Goal: Contribute content: Add original content to the website for others to see

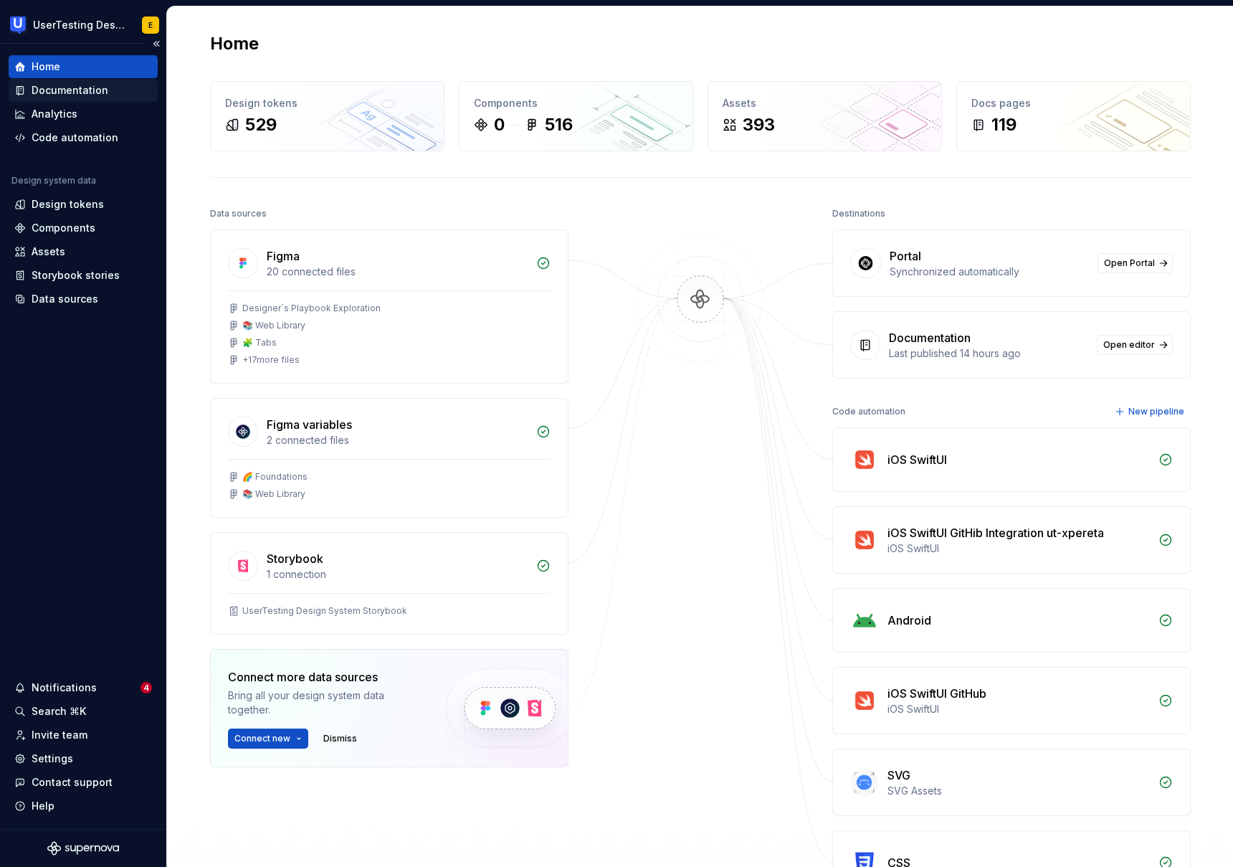
click at [69, 94] on div "Documentation" at bounding box center [70, 90] width 77 height 14
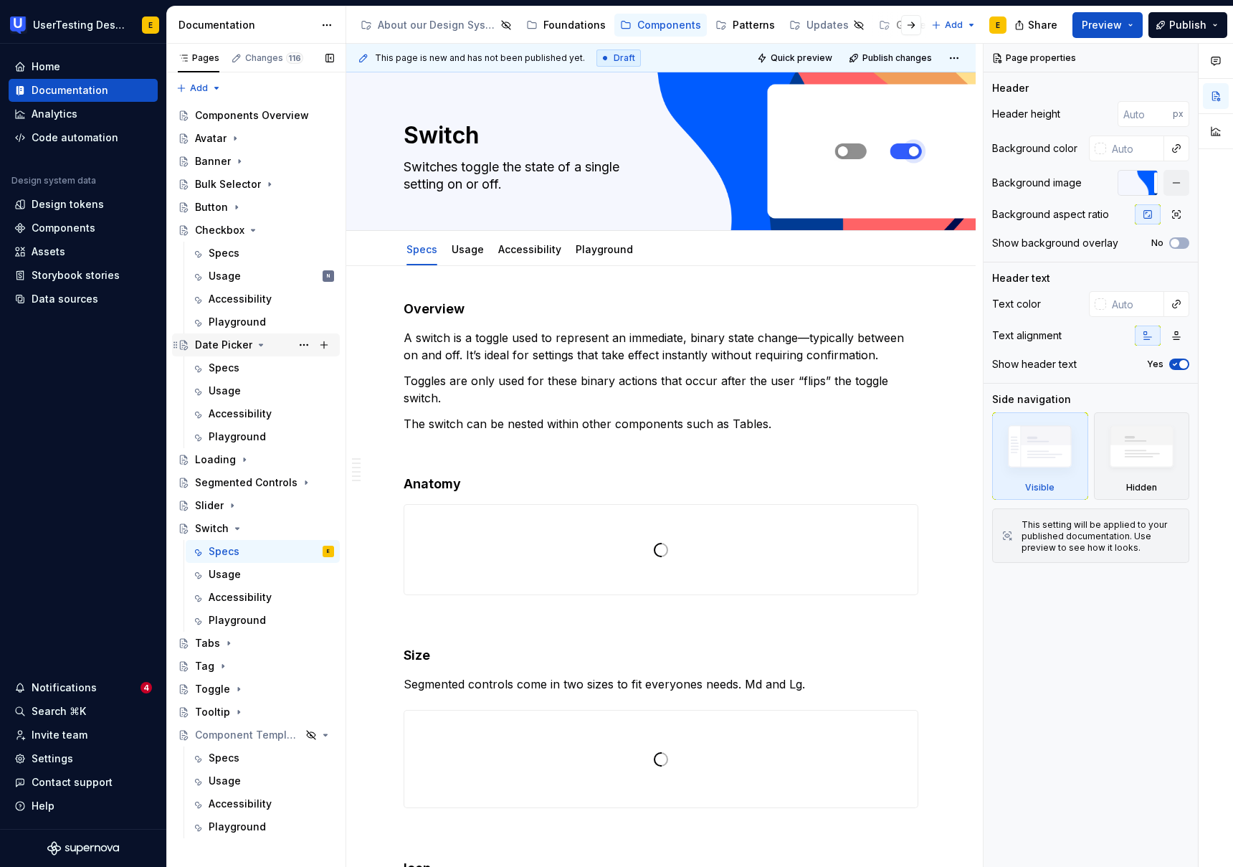
click at [258, 346] on icon "Page tree" at bounding box center [260, 344] width 11 height 11
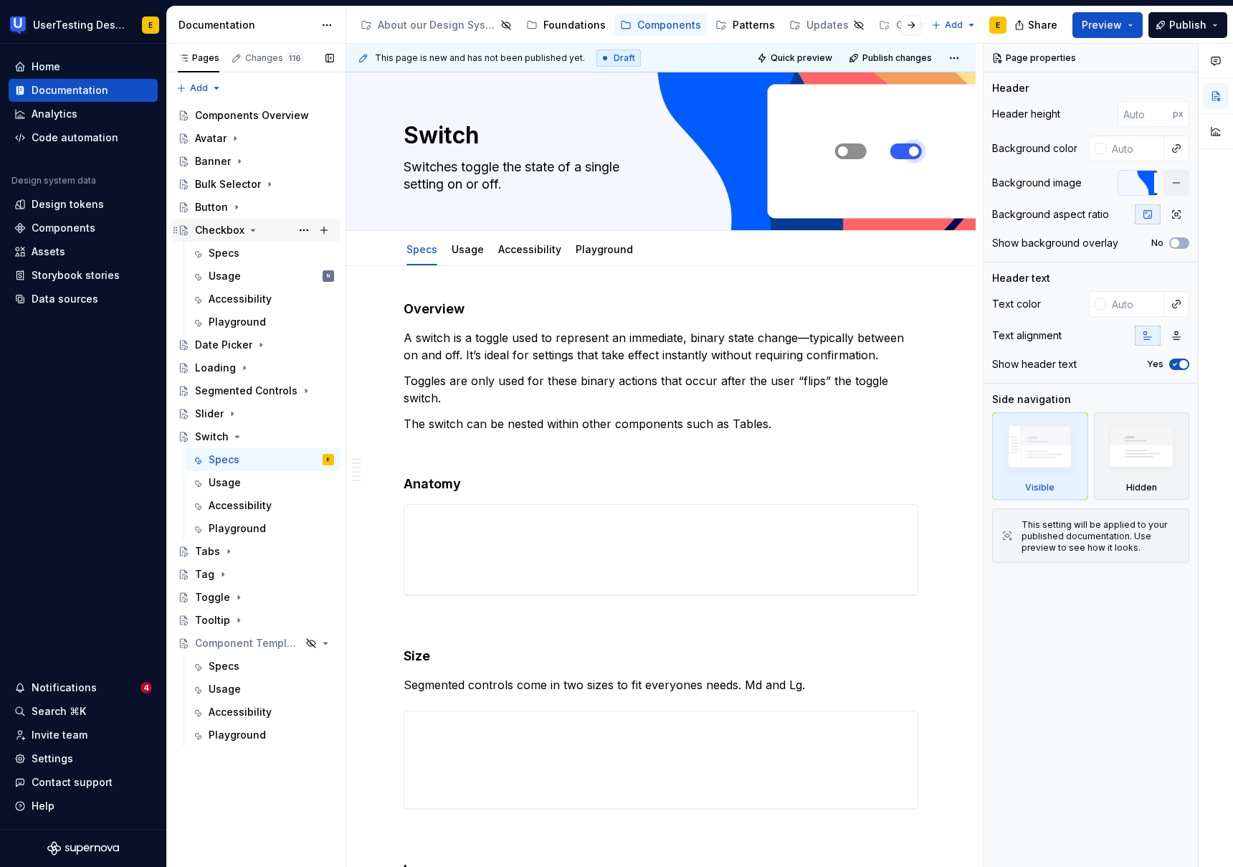
click at [250, 232] on icon "Page tree" at bounding box center [252, 229] width 11 height 11
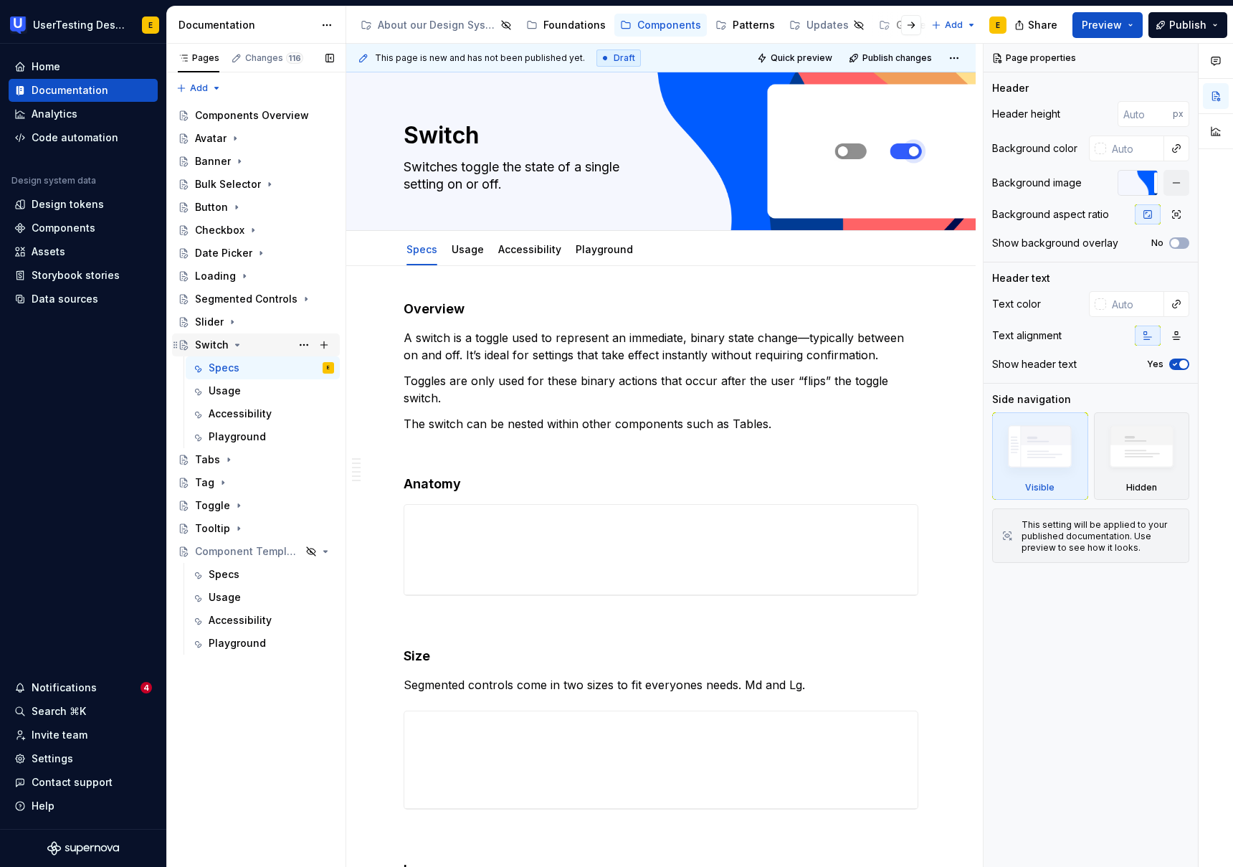
click at [239, 343] on icon "Page tree" at bounding box center [237, 344] width 11 height 11
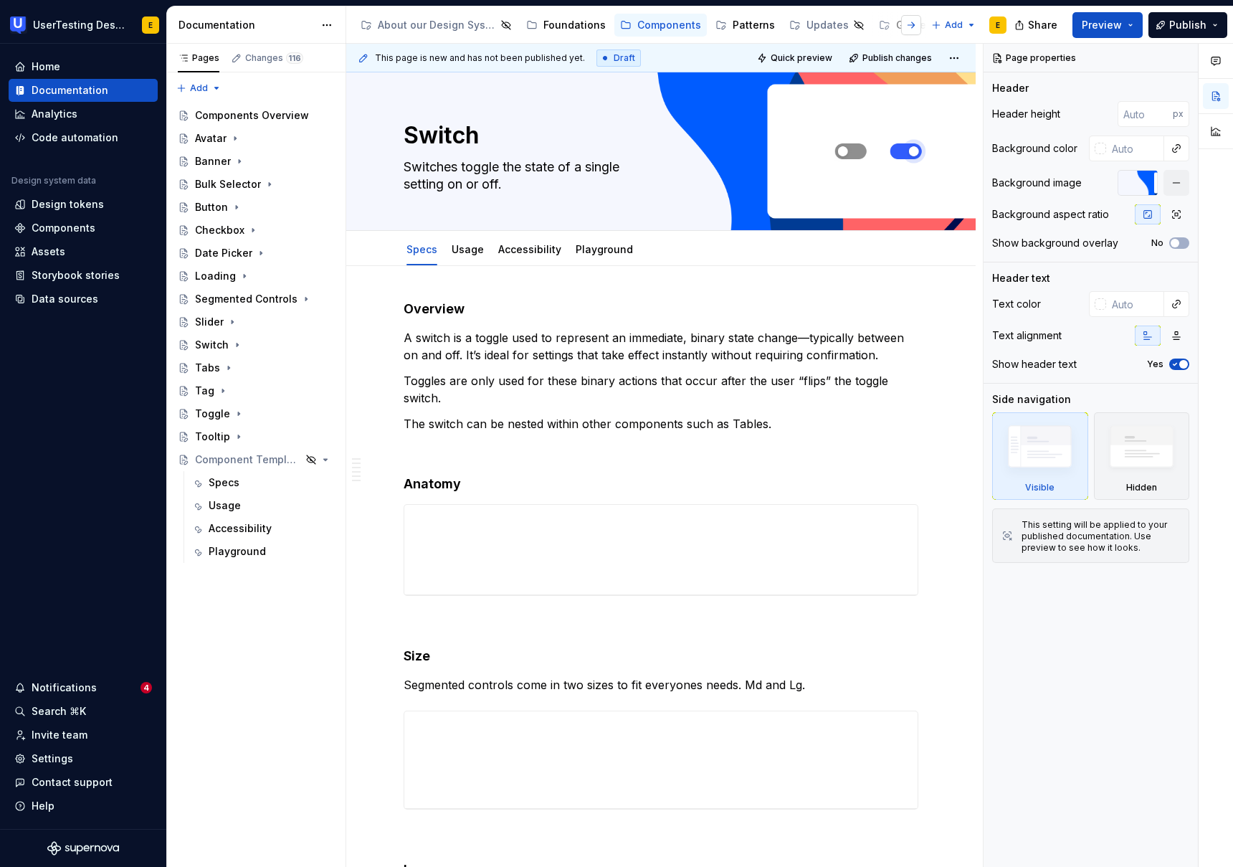
click at [913, 27] on button "button" at bounding box center [911, 25] width 20 height 20
click at [554, 24] on div "Assets" at bounding box center [568, 25] width 34 height 14
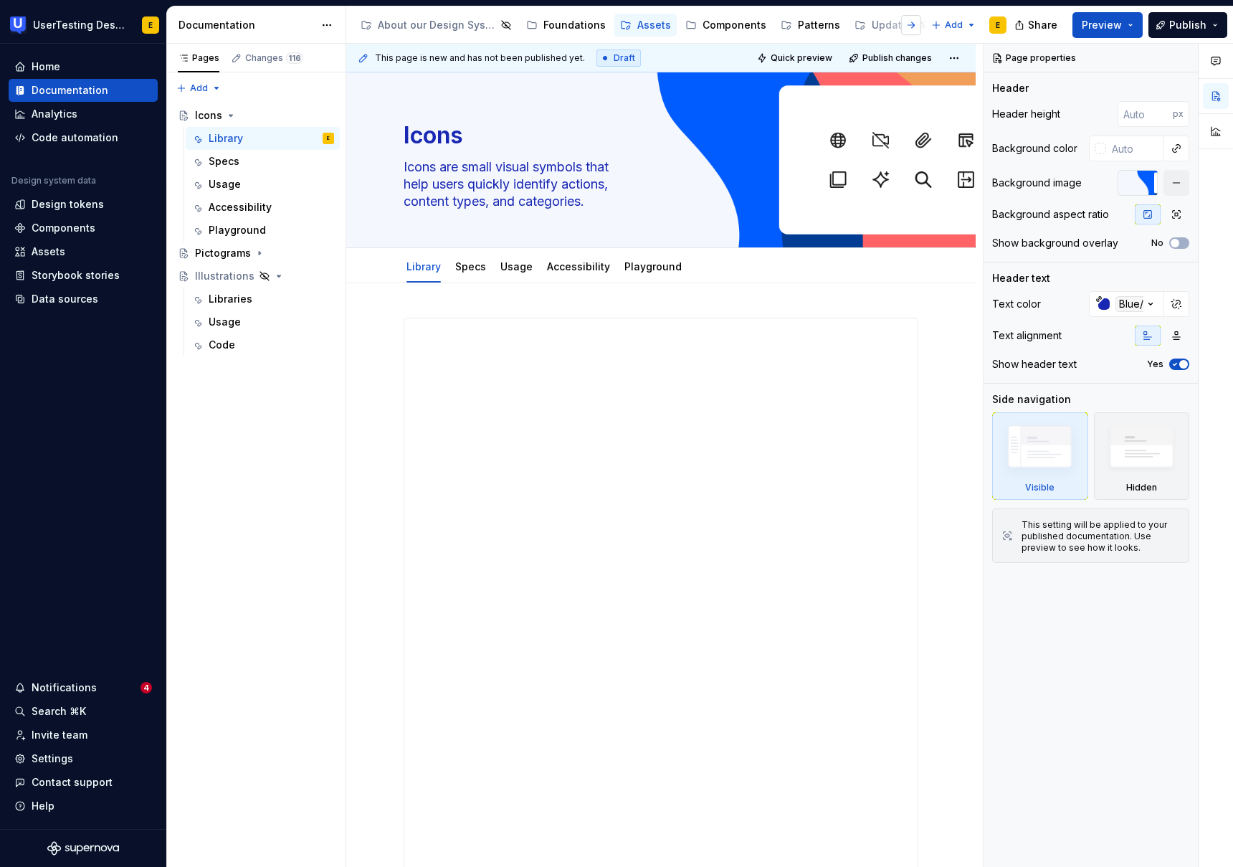
click at [912, 23] on button "button" at bounding box center [911, 25] width 20 height 20
click at [460, 25] on div "About our Design System" at bounding box center [437, 25] width 118 height 14
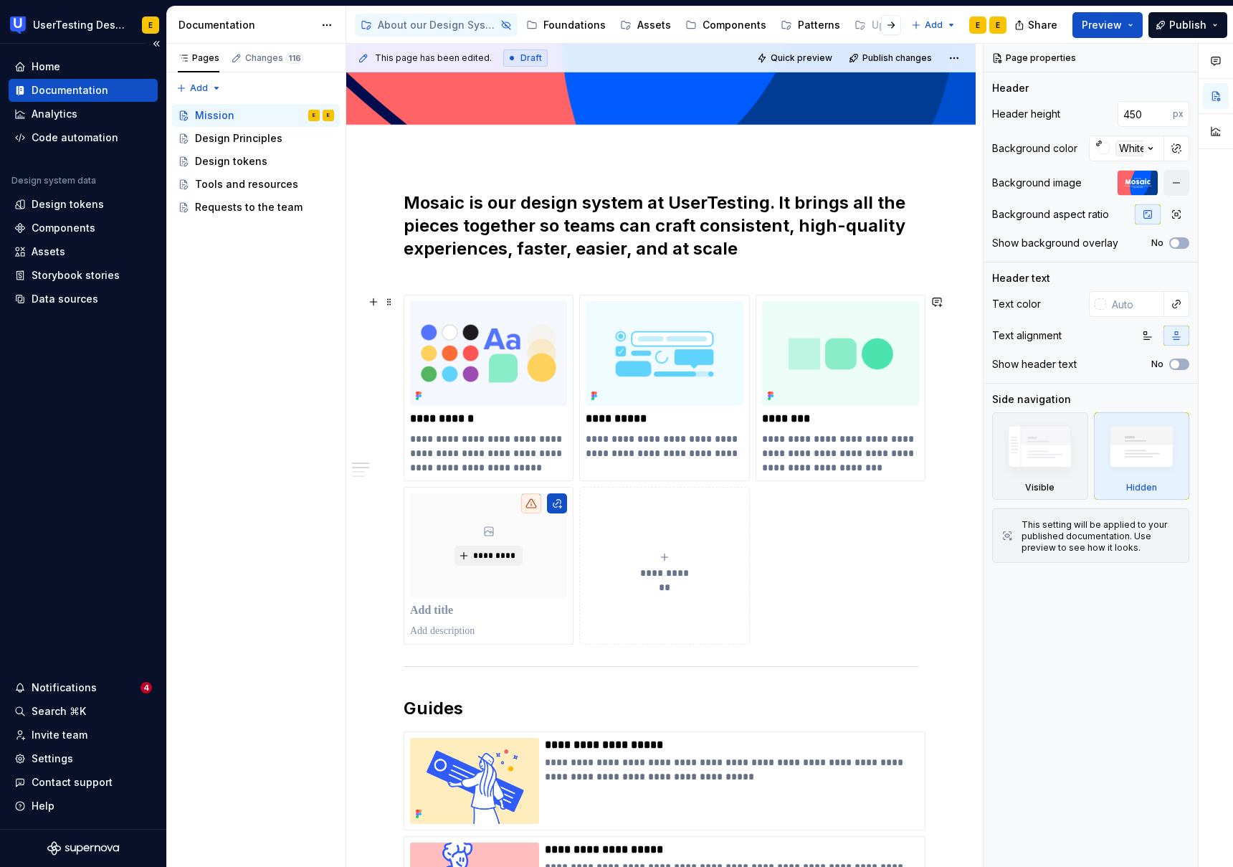
scroll to position [272, 0]
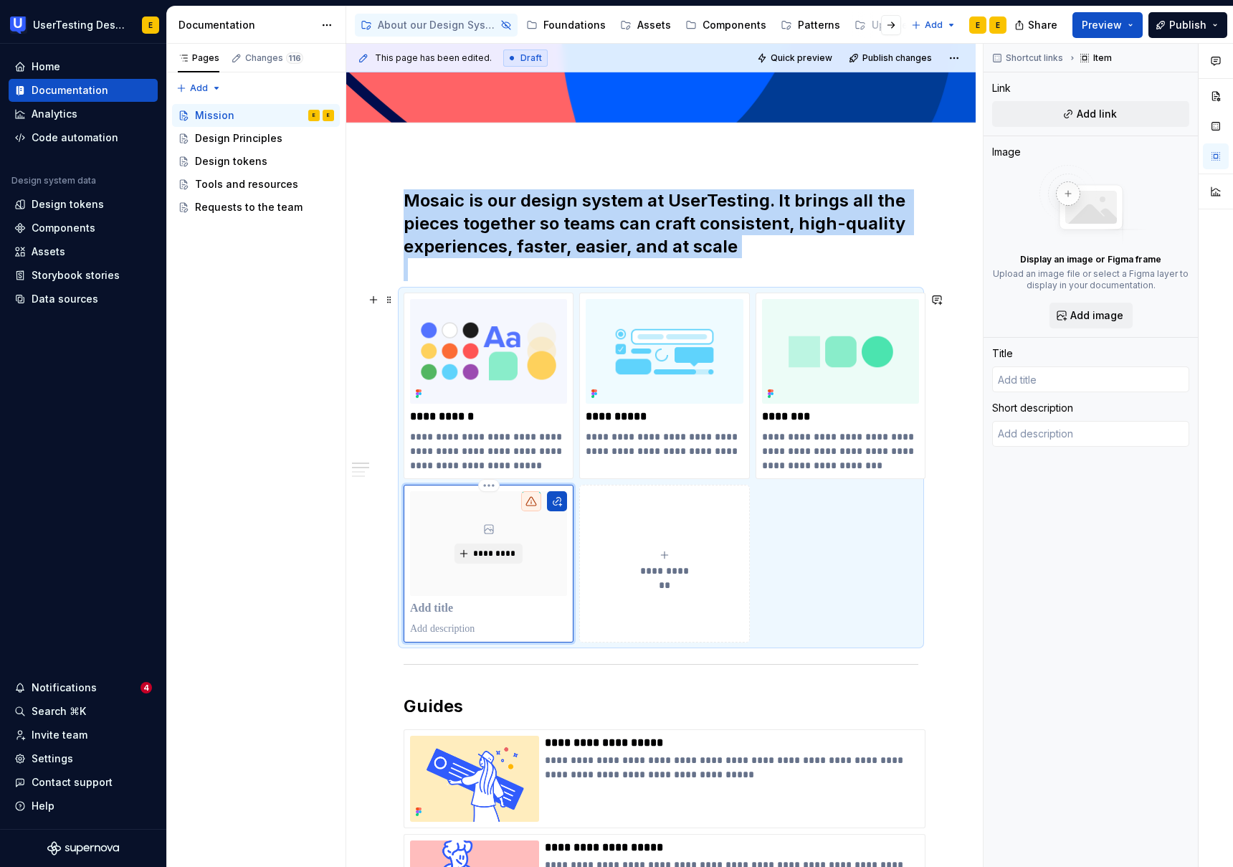
click at [516, 531] on div "*********" at bounding box center [488, 543] width 157 height 105
click at [1108, 111] on span "Add link" at bounding box center [1097, 114] width 40 height 14
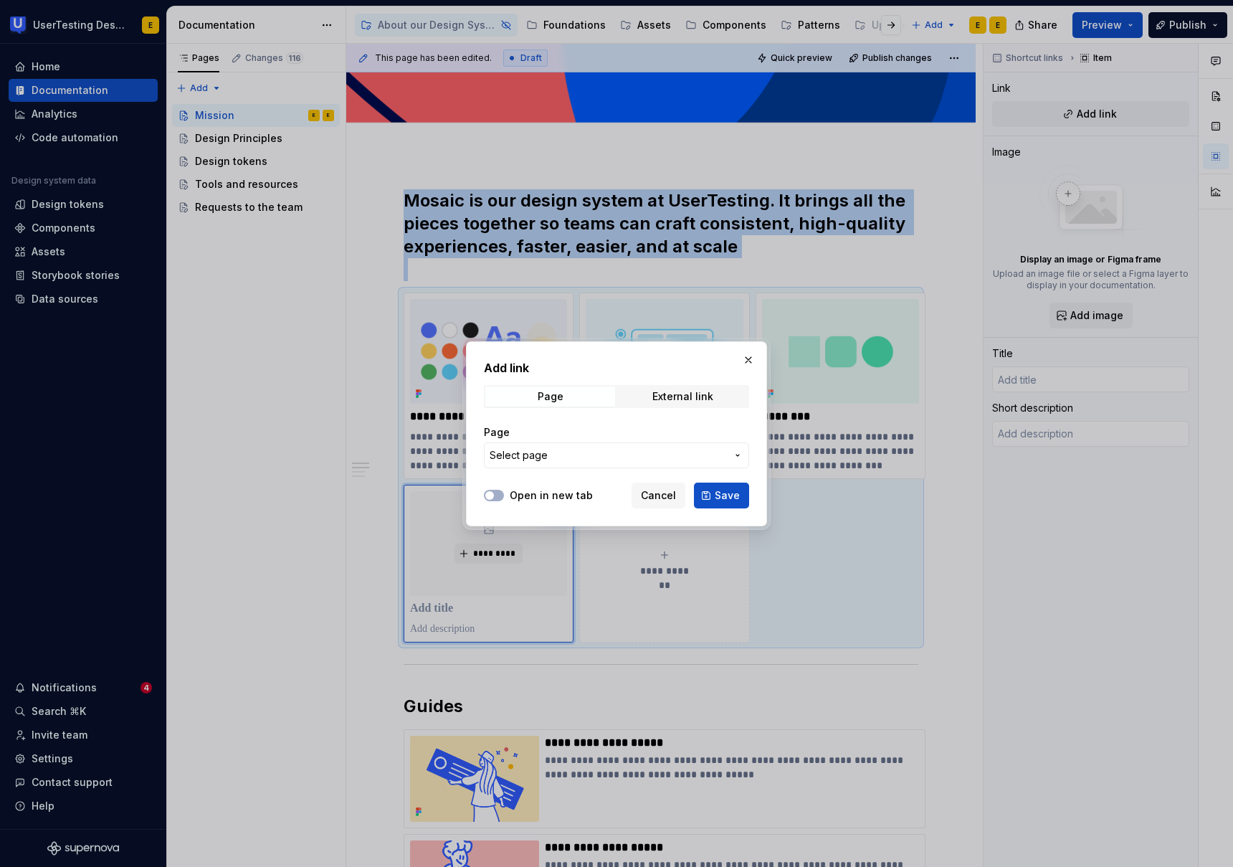
click at [559, 458] on span "Select page" at bounding box center [608, 455] width 237 height 14
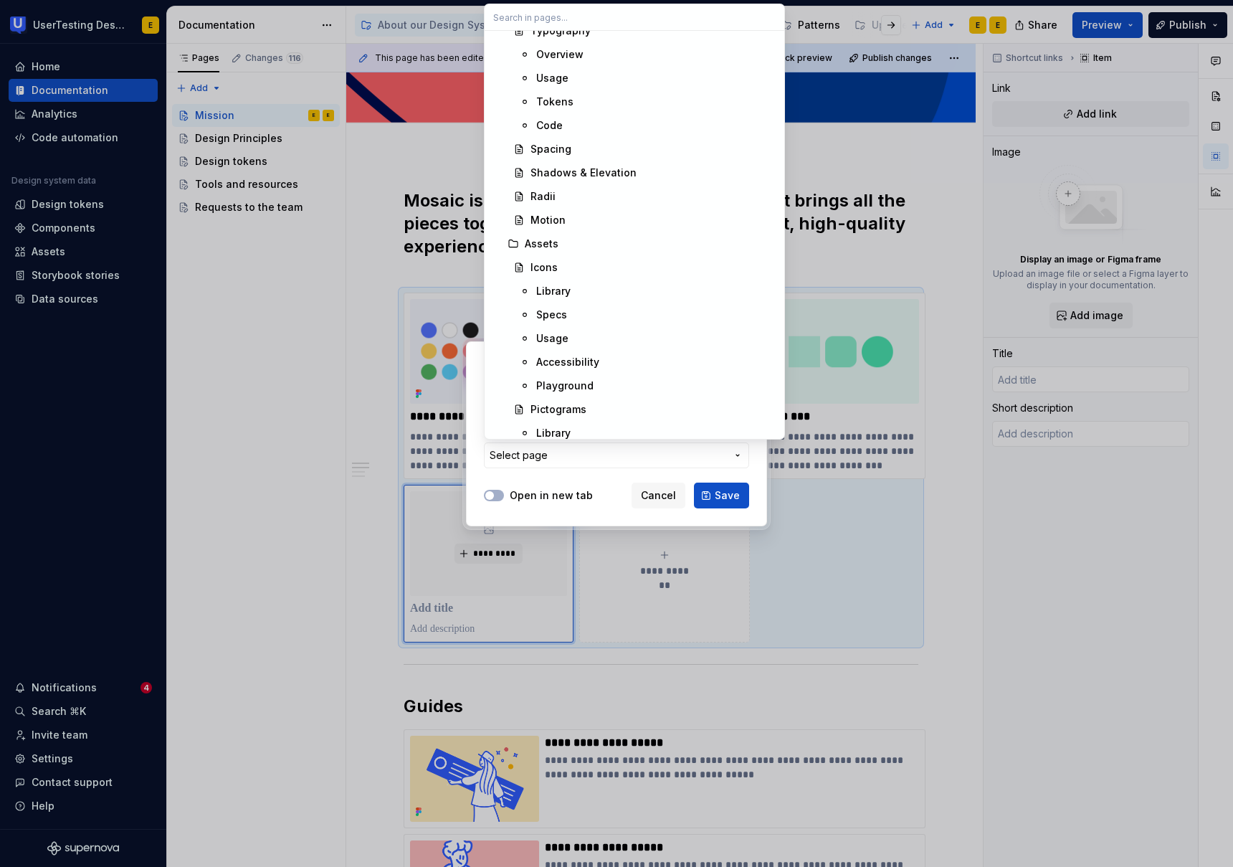
scroll to position [347, 0]
click at [540, 242] on div "Assets" at bounding box center [542, 242] width 34 height 14
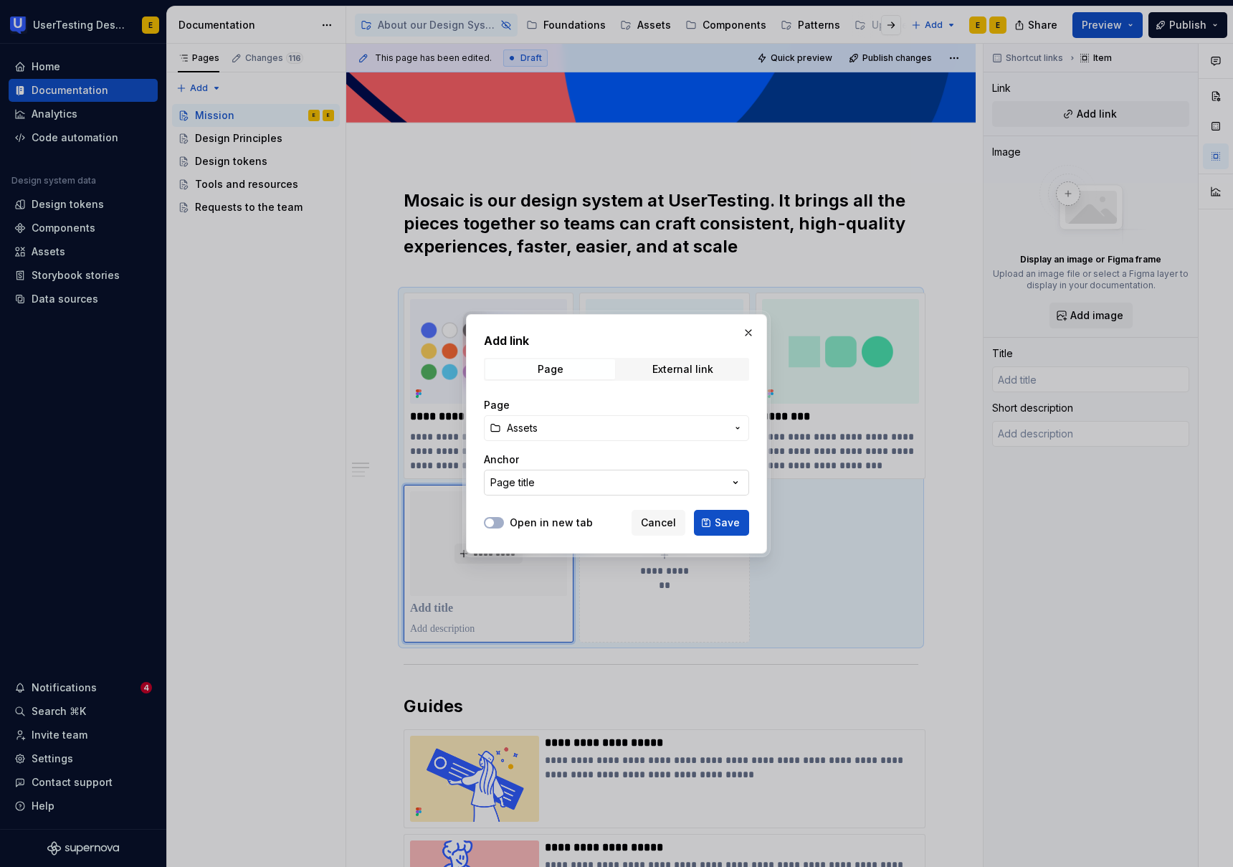
click at [543, 483] on button "Page title" at bounding box center [616, 483] width 265 height 26
click at [554, 483] on div "Add link Page External link Page Assets Anchor Page title Open in new tab Cance…" at bounding box center [616, 433] width 1233 height 867
click at [727, 528] on span "Save" at bounding box center [727, 523] width 25 height 14
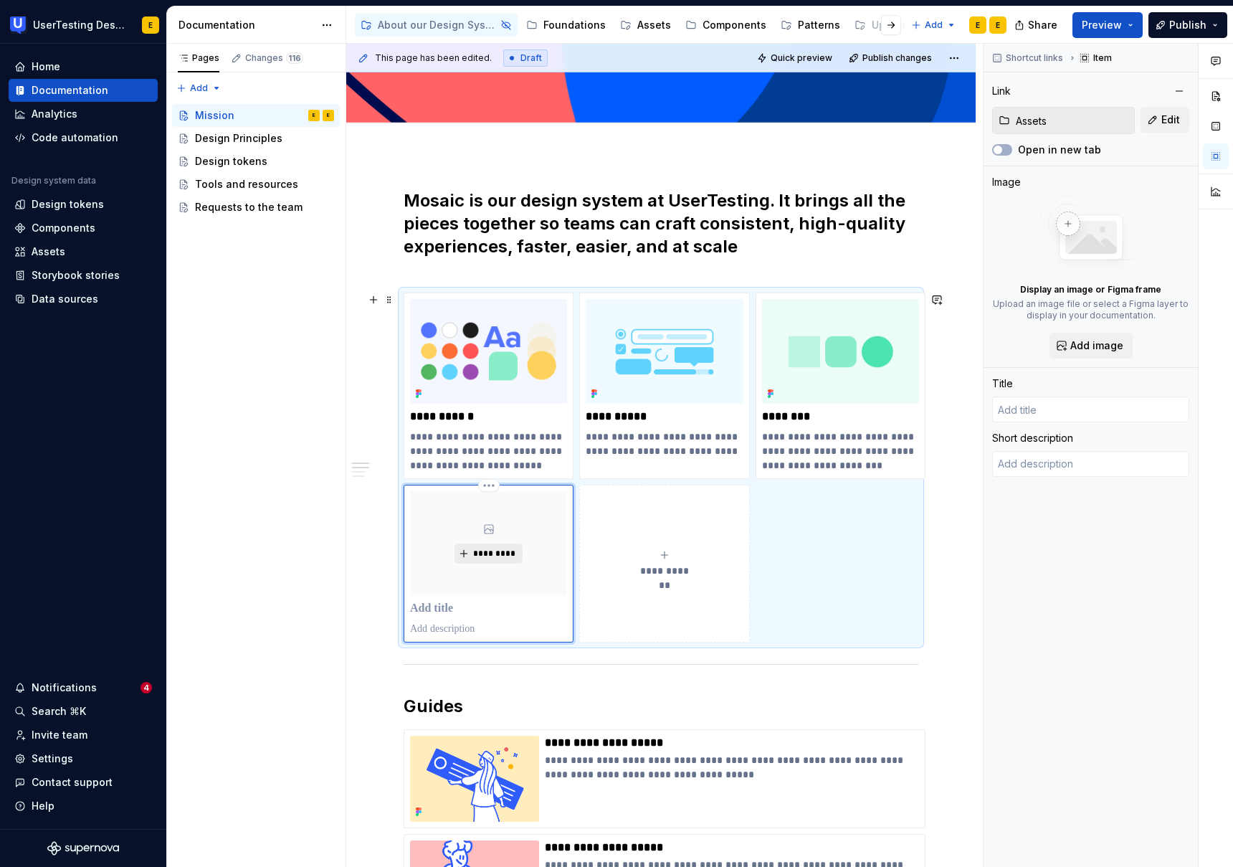
type textarea "*"
type input "Assets"
click at [460, 628] on p at bounding box center [488, 629] width 157 height 14
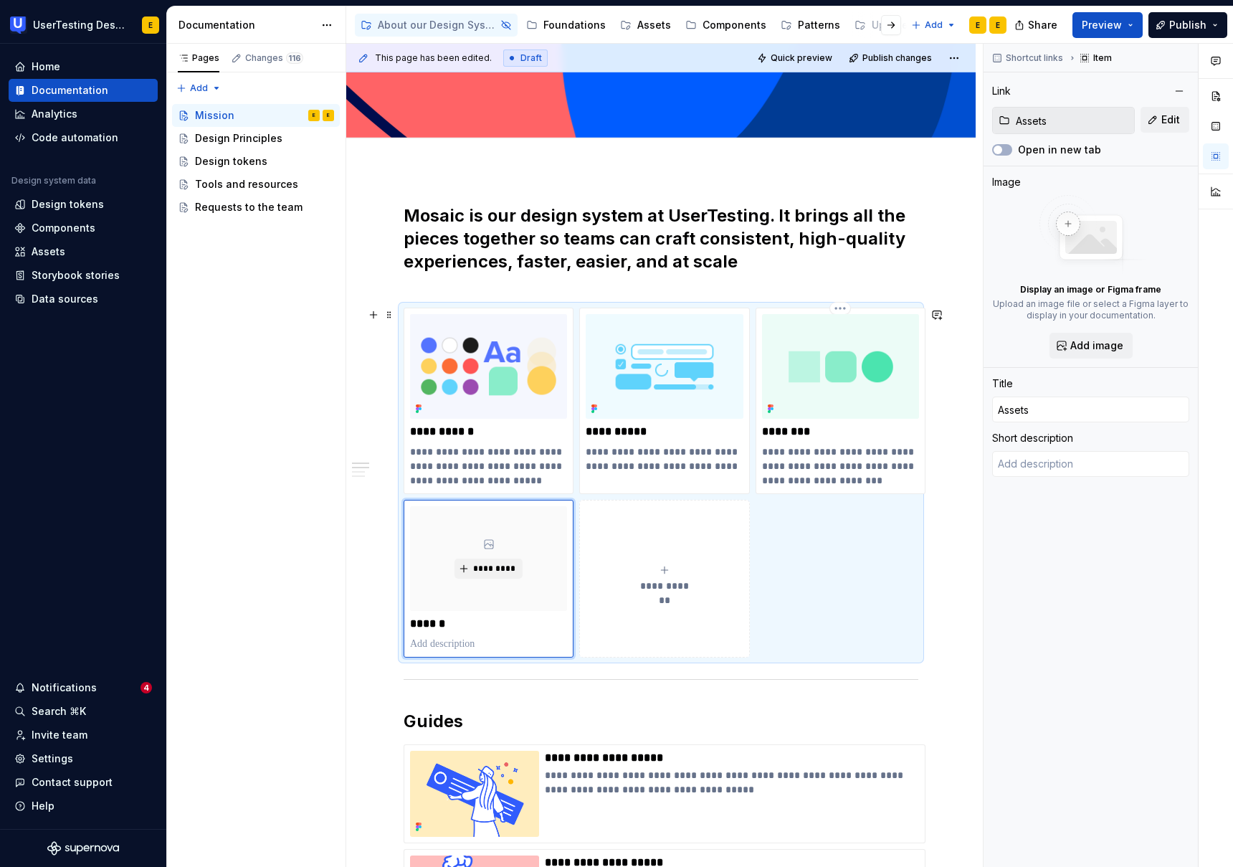
scroll to position [256, 0]
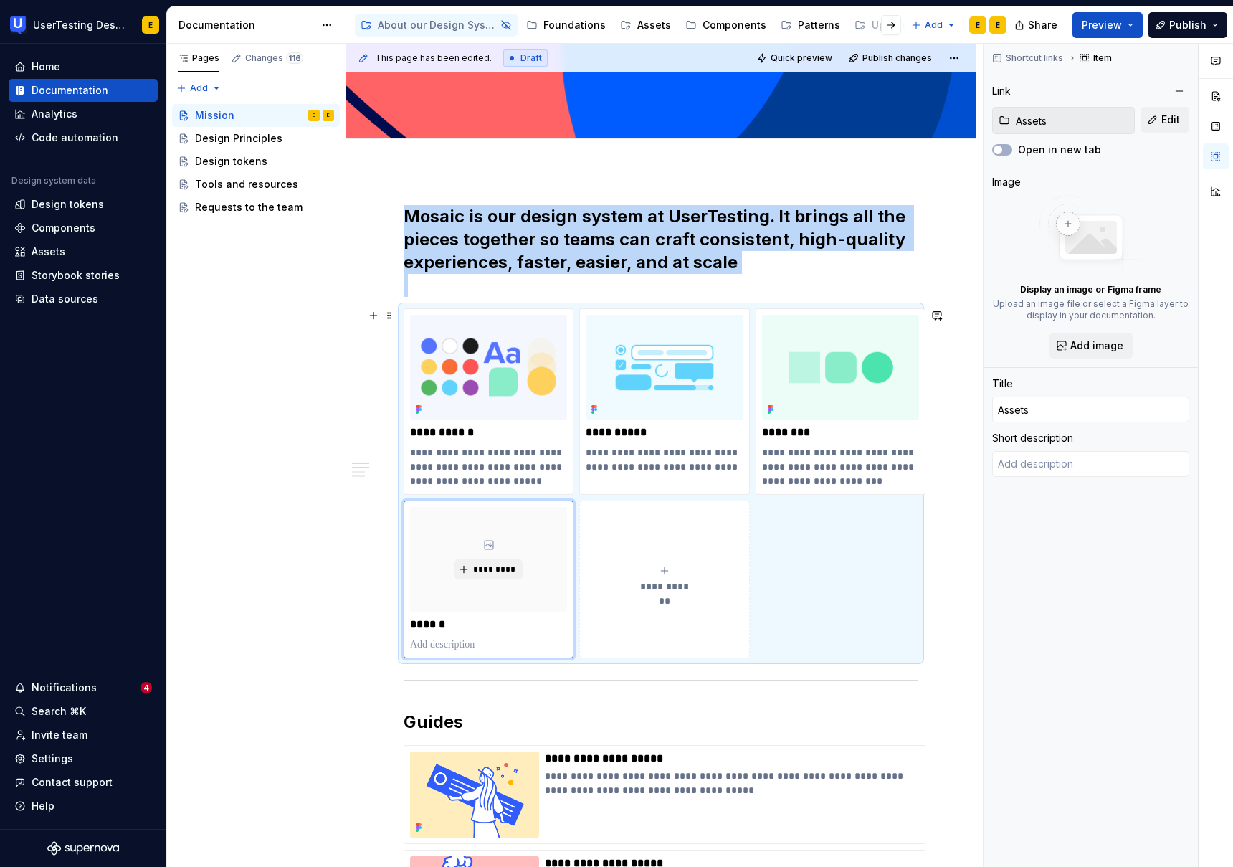
click at [668, 565] on icon "submit" at bounding box center [664, 570] width 11 height 11
type textarea "*"
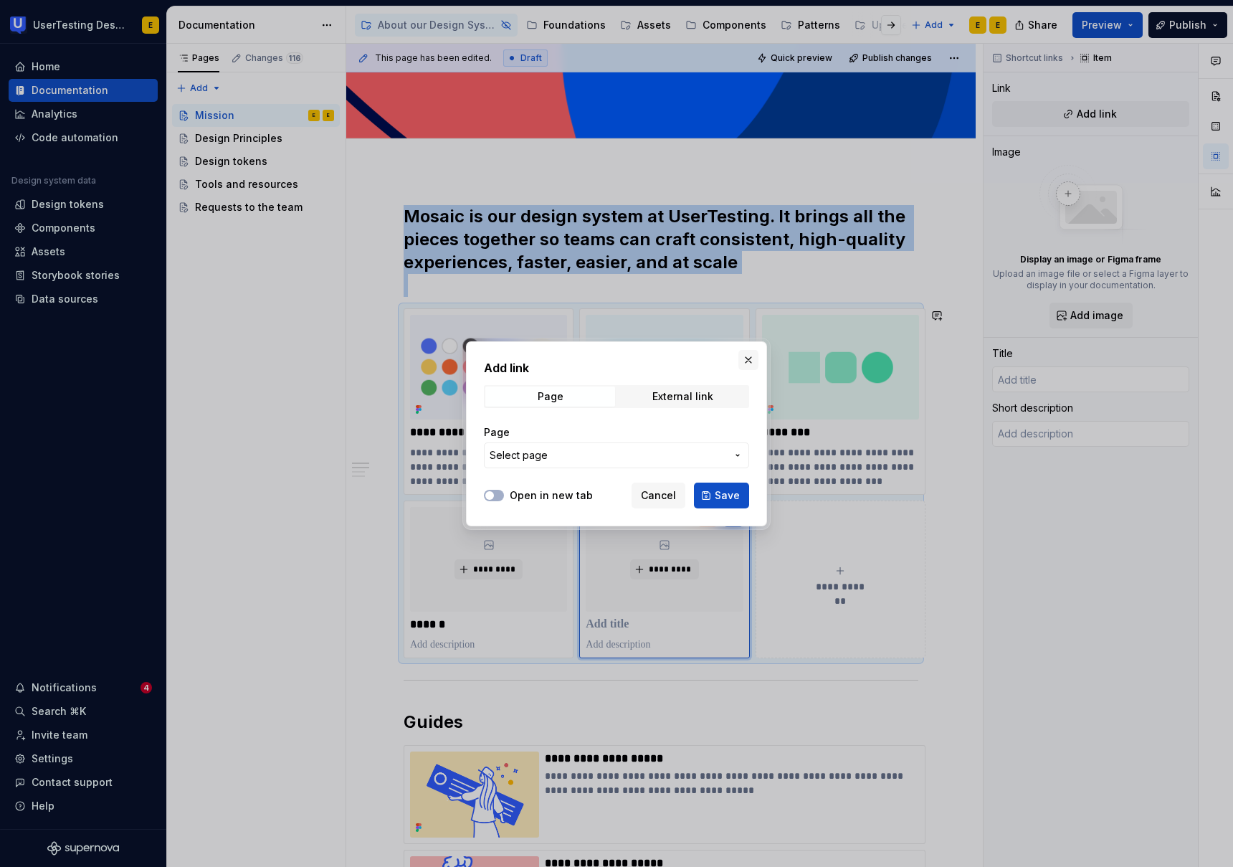
click at [749, 360] on button "button" at bounding box center [748, 360] width 20 height 20
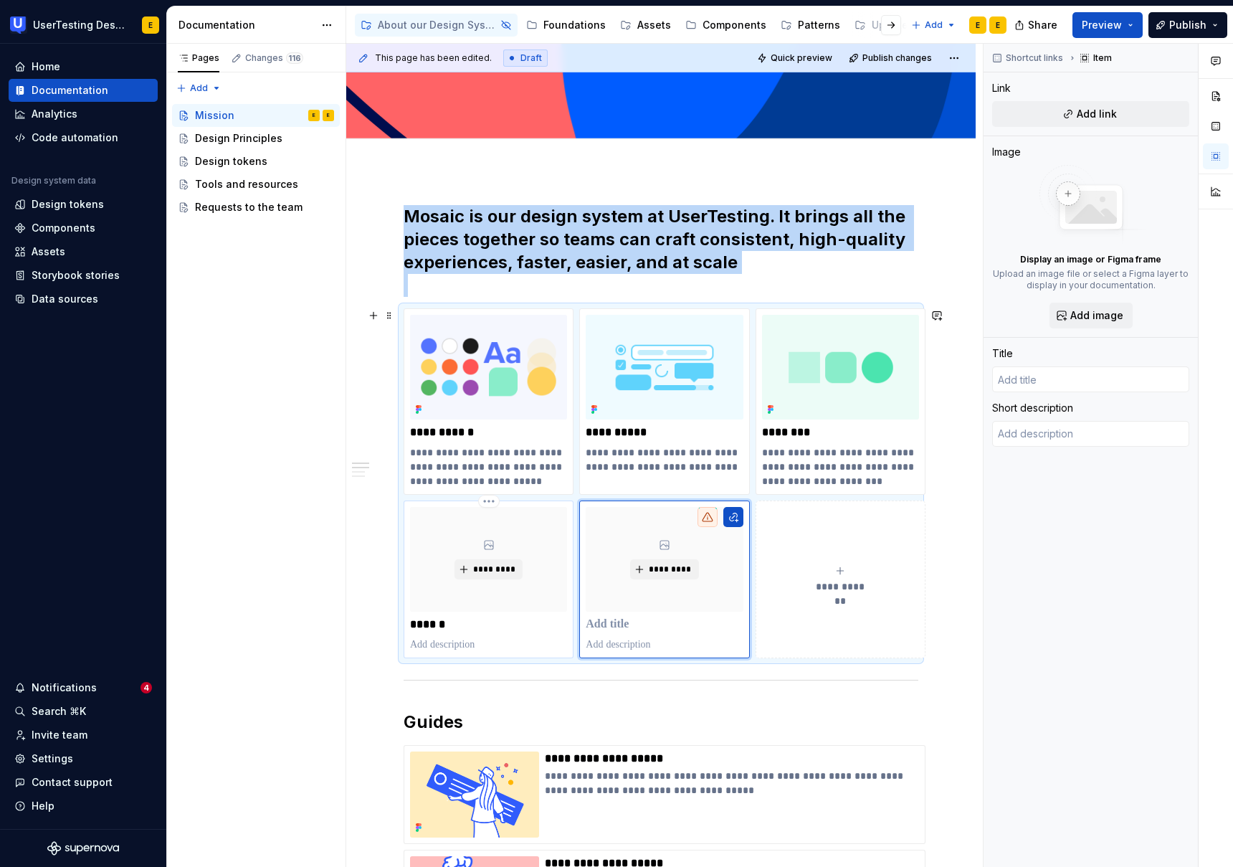
type textarea "*"
type input "Assets"
click at [518, 528] on div "*********" at bounding box center [488, 559] width 157 height 105
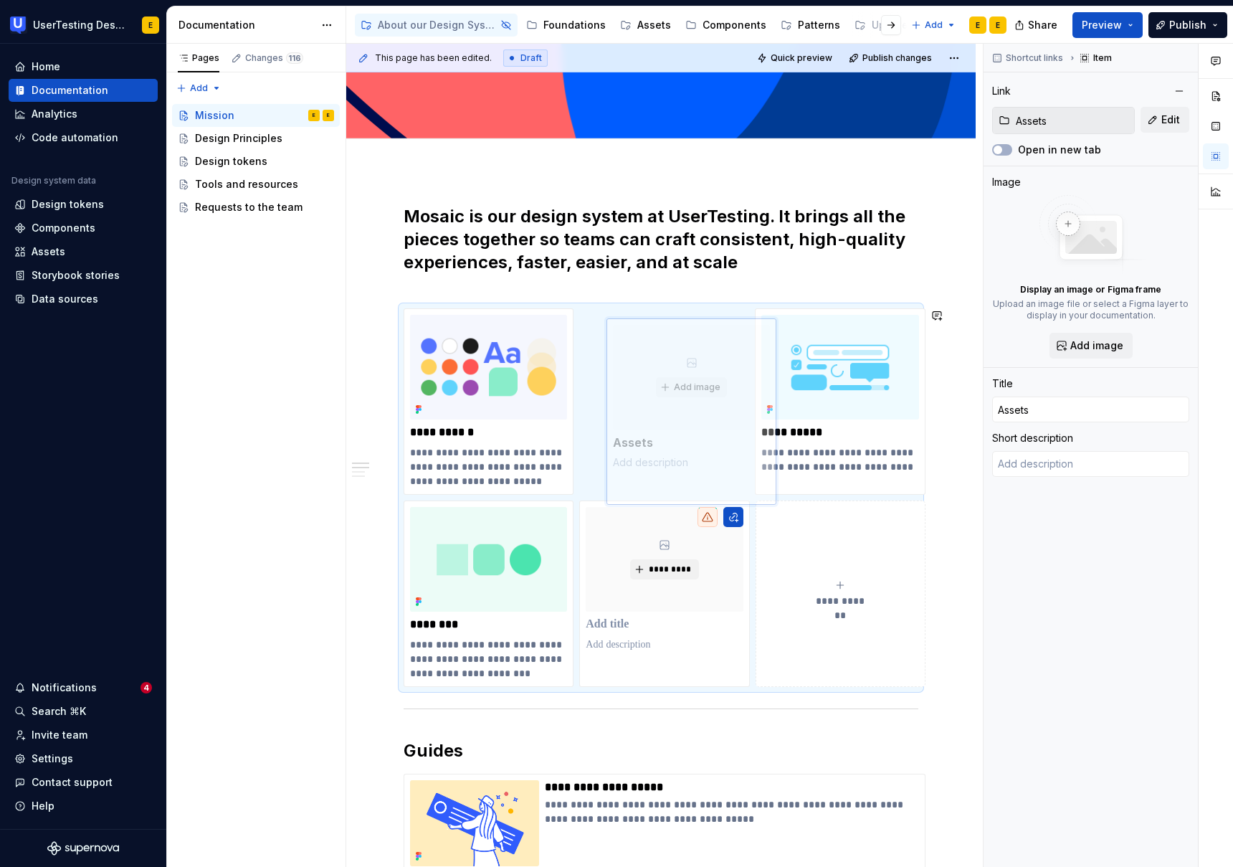
drag, startPoint x: 528, startPoint y: 518, endPoint x: 730, endPoint y: 336, distance: 272.1
click at [730, 336] on body "UserTesting Design System E Home Documentation Analytics Code automation Design…" at bounding box center [616, 433] width 1233 height 867
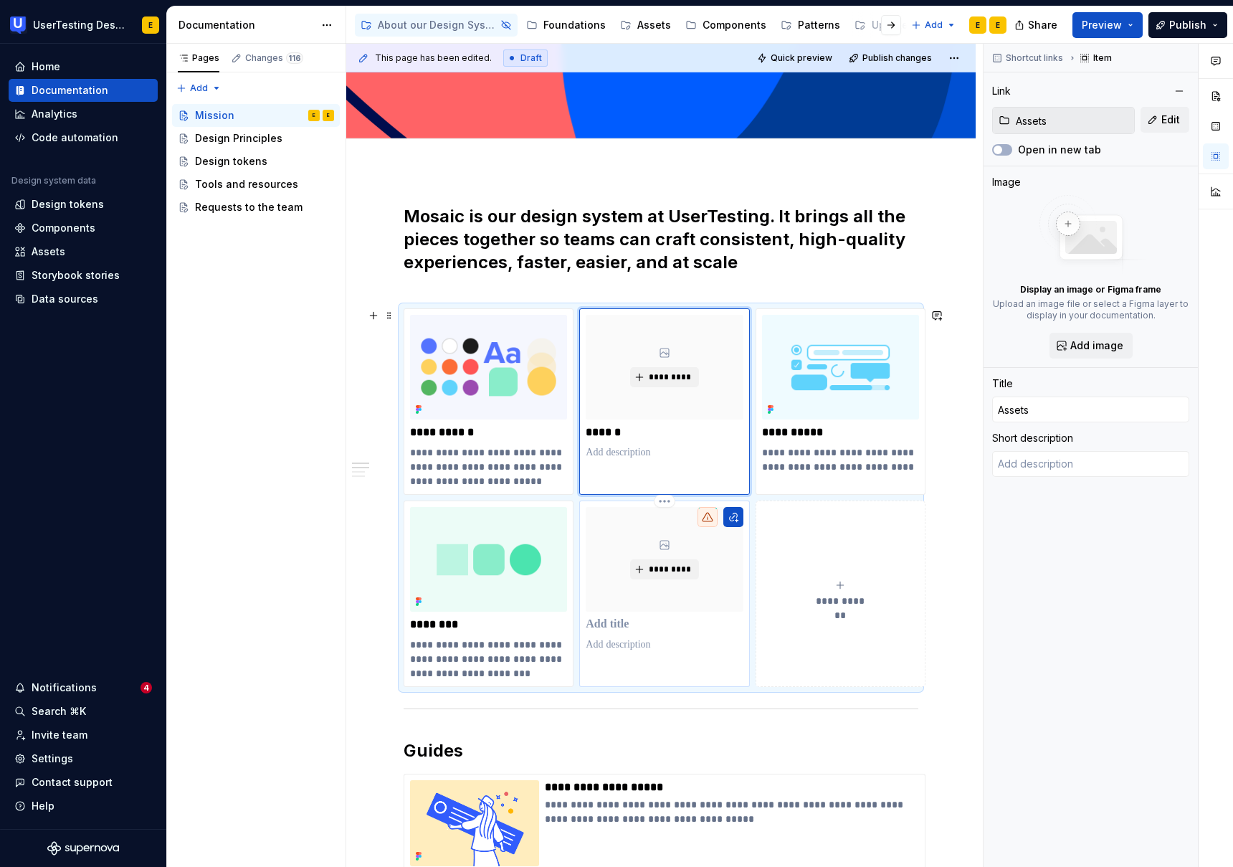
click at [618, 625] on p at bounding box center [664, 624] width 157 height 14
type textarea "*"
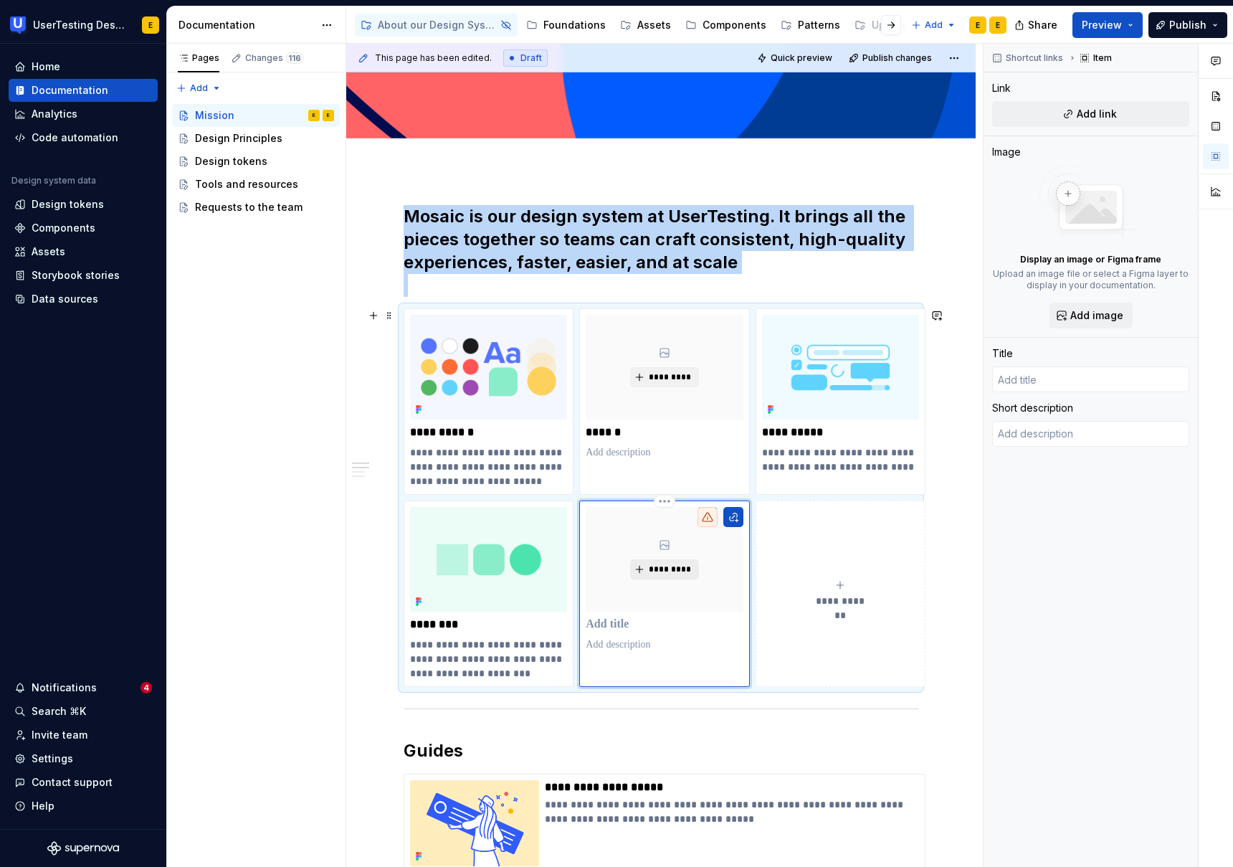
click at [678, 567] on span "*********" at bounding box center [670, 569] width 44 height 11
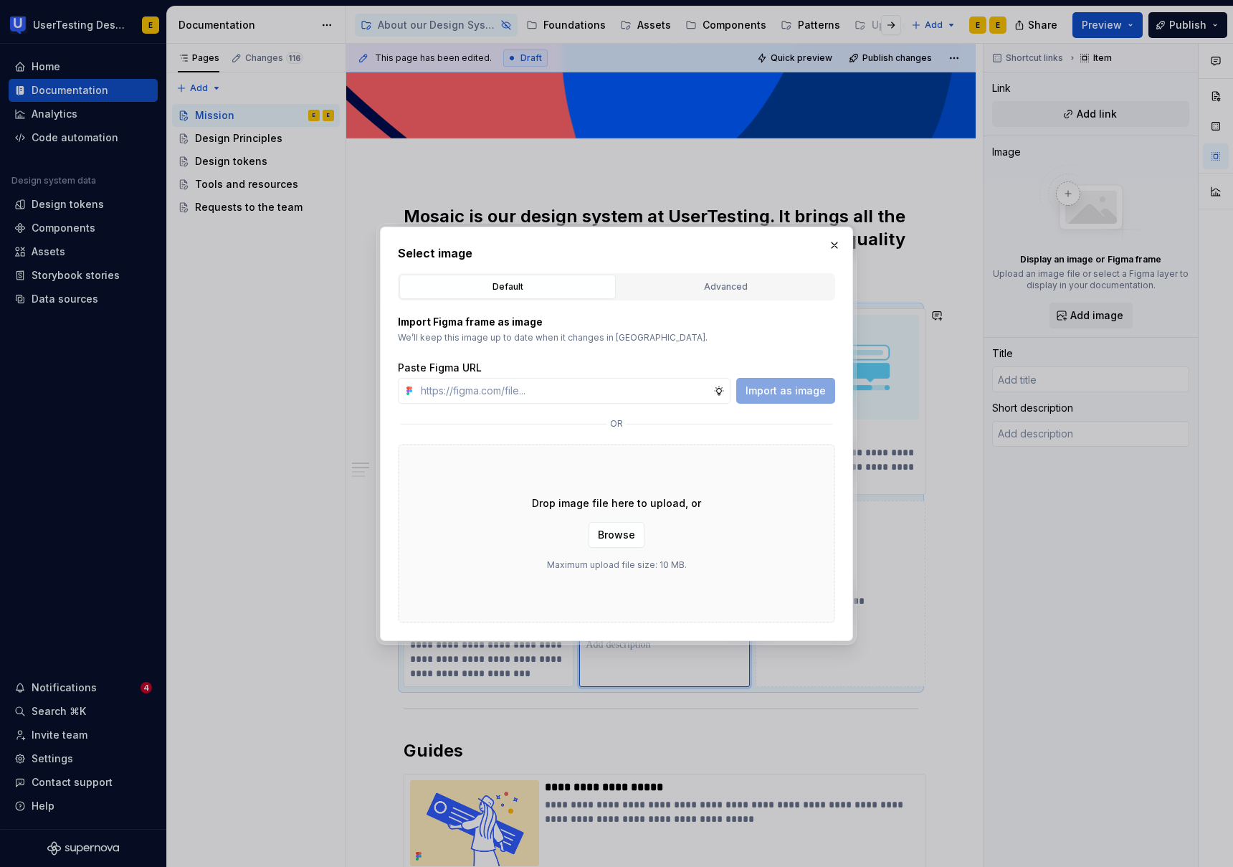
click at [529, 293] on div "Default" at bounding box center [507, 287] width 206 height 14
click at [834, 244] on button "button" at bounding box center [835, 245] width 20 height 20
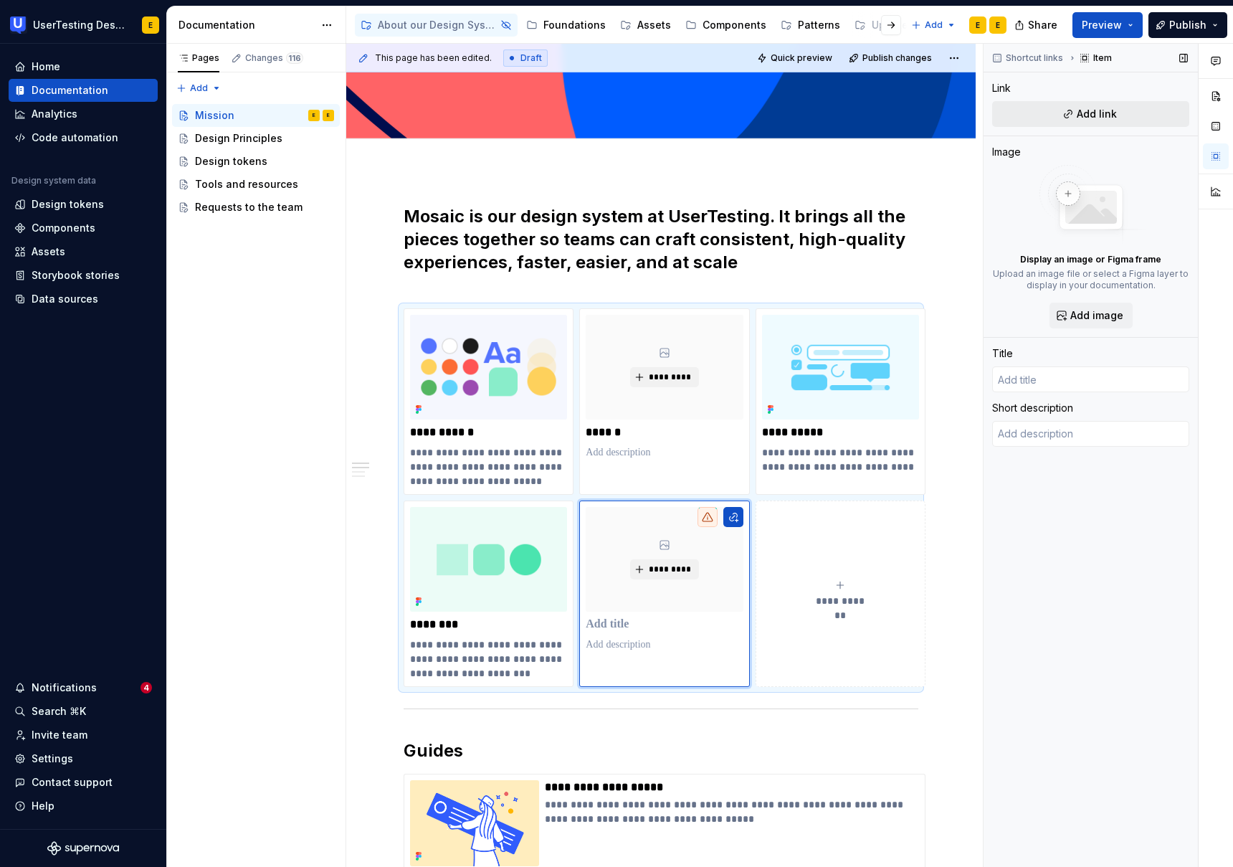
click at [1140, 119] on button "Add link" at bounding box center [1090, 114] width 197 height 26
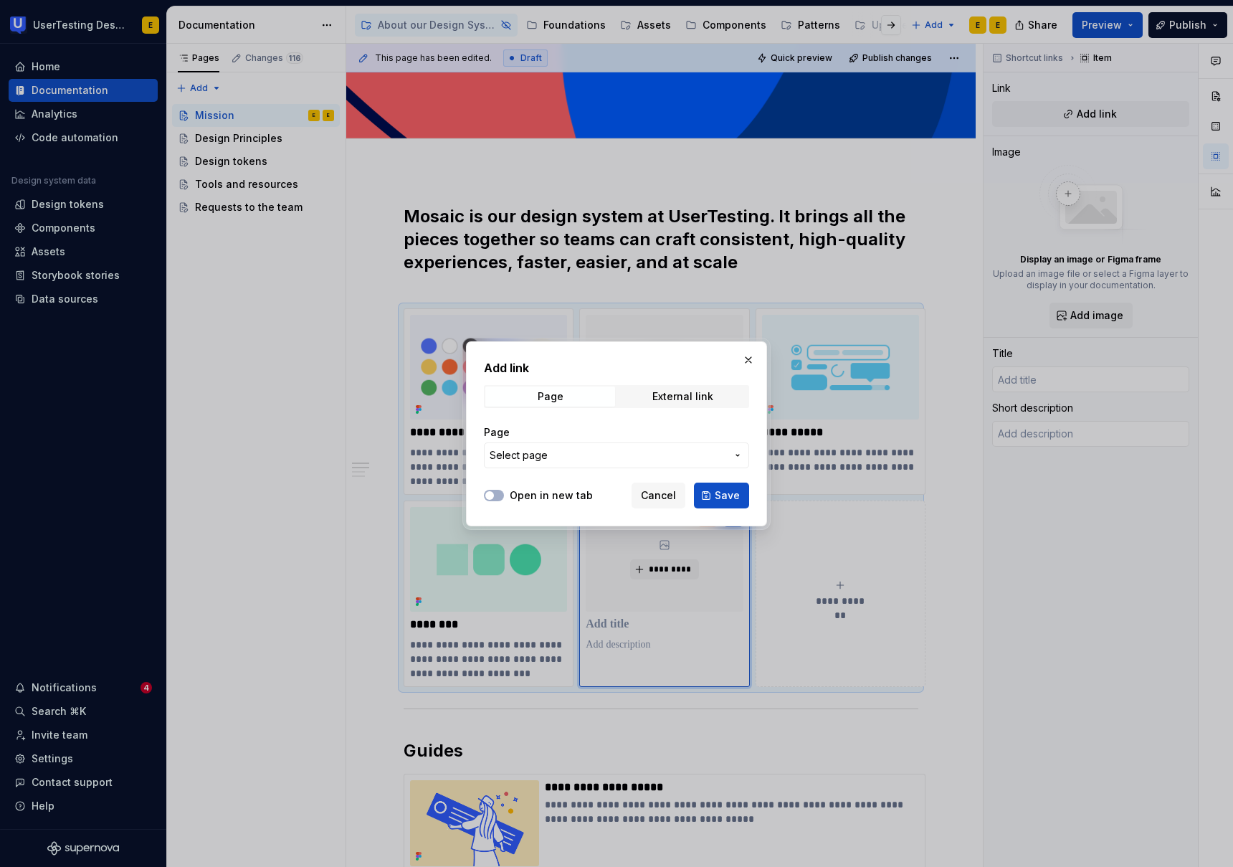
click at [627, 450] on span "Select page" at bounding box center [608, 455] width 237 height 14
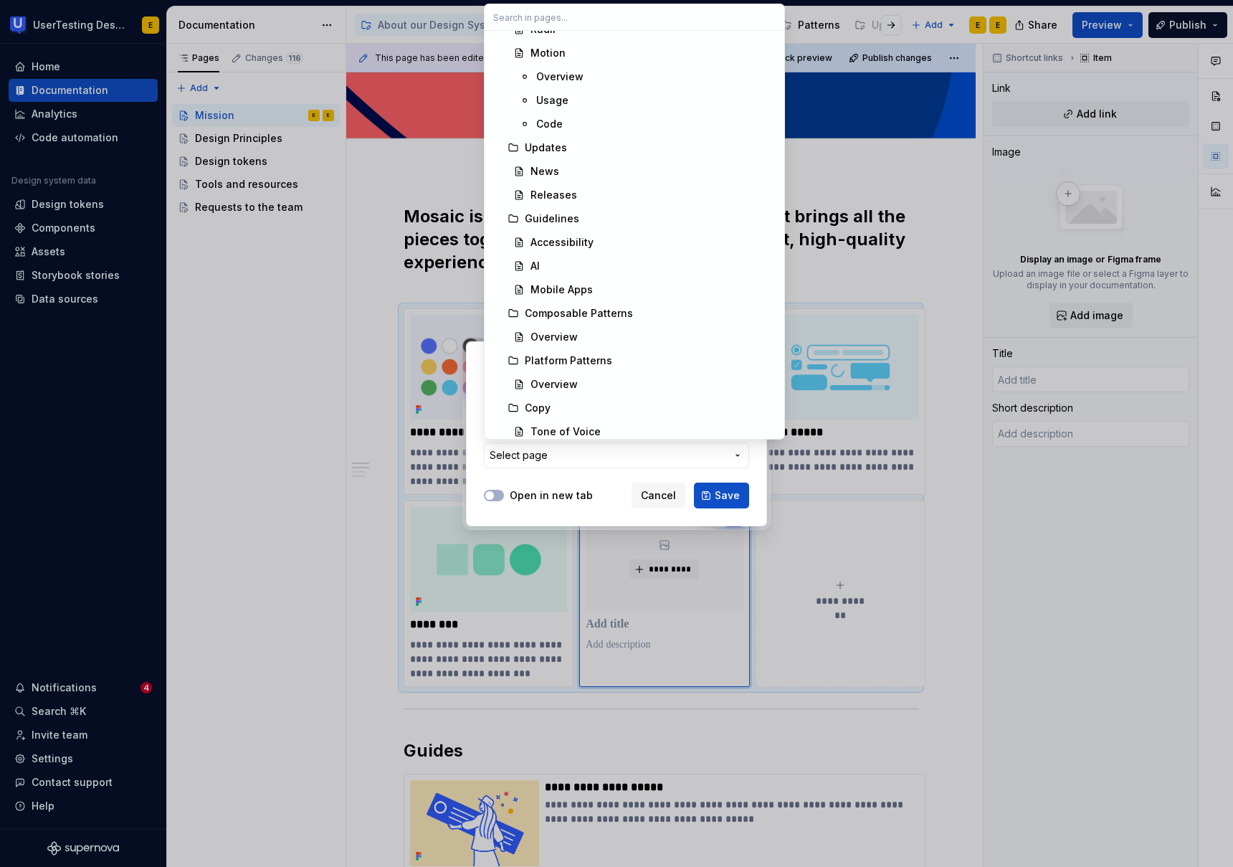
scroll to position [3264, 0]
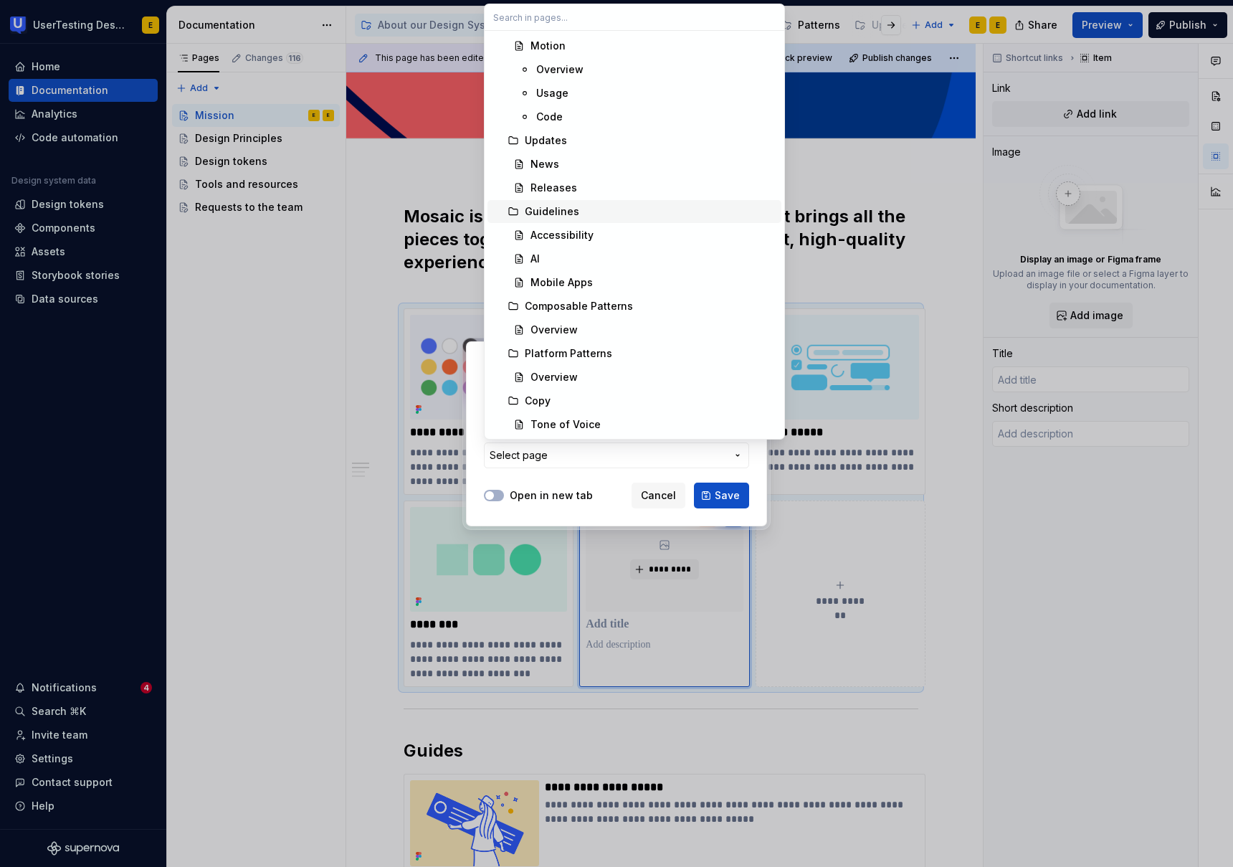
click at [559, 206] on div "Guidelines" at bounding box center [552, 211] width 54 height 14
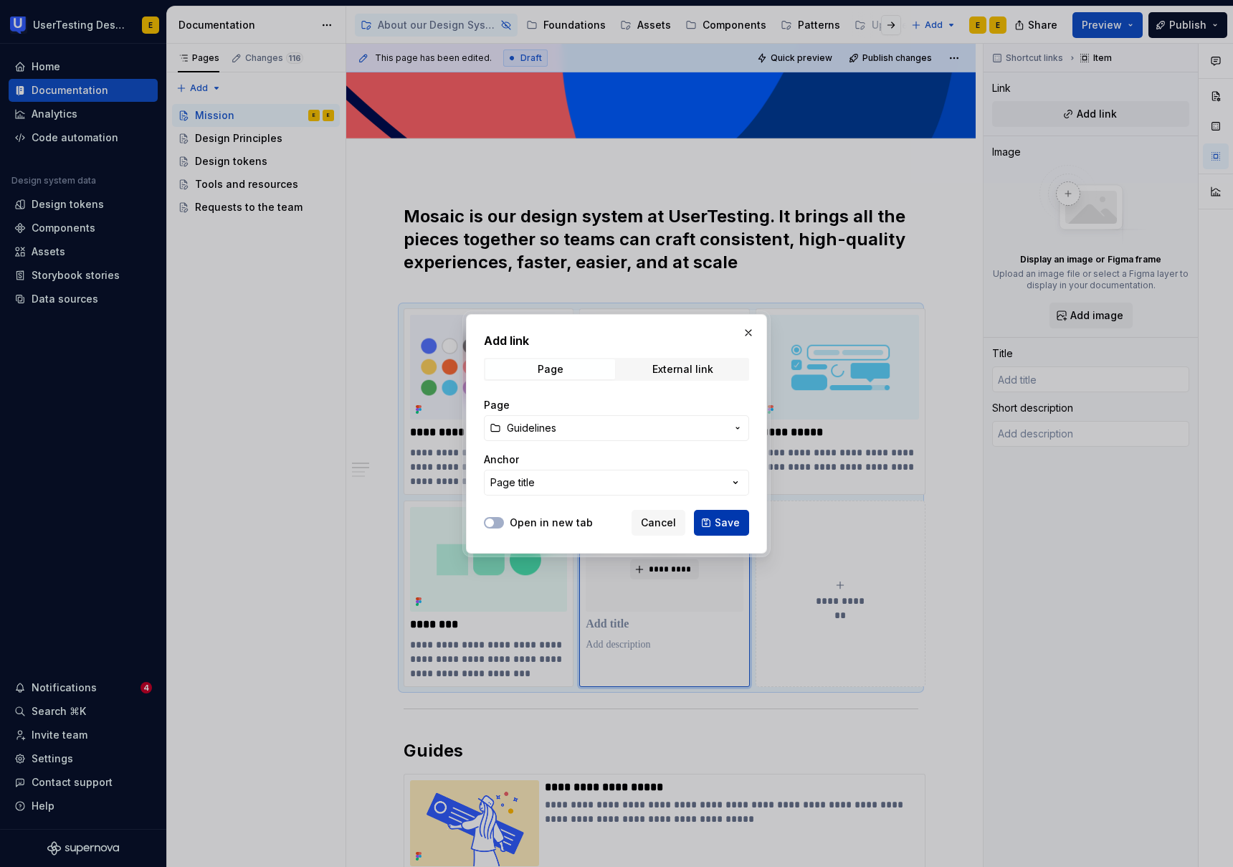
click at [727, 520] on span "Save" at bounding box center [727, 523] width 25 height 14
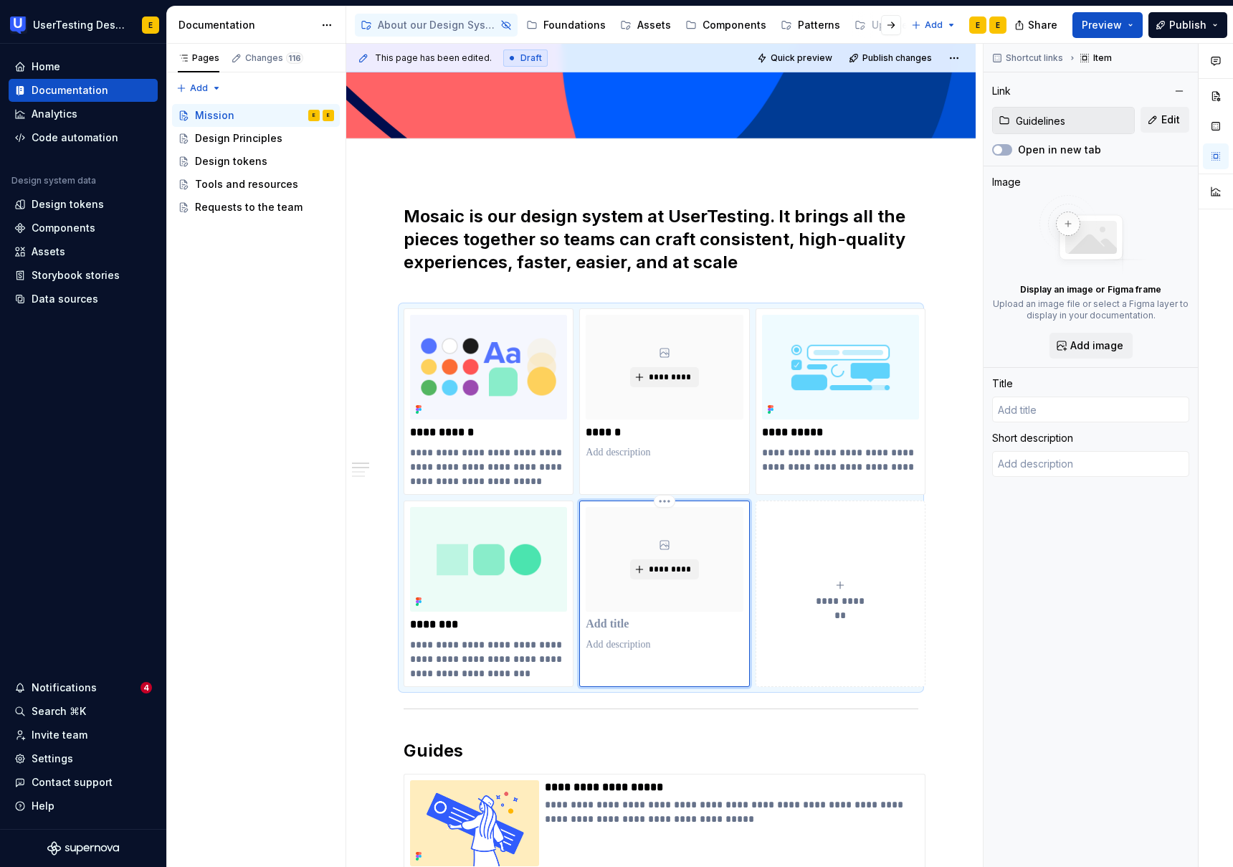
type textarea "*"
type input "Guidelines"
click at [891, 22] on button "button" at bounding box center [891, 25] width 20 height 20
click at [368, 27] on button "button" at bounding box center [368, 25] width 20 height 20
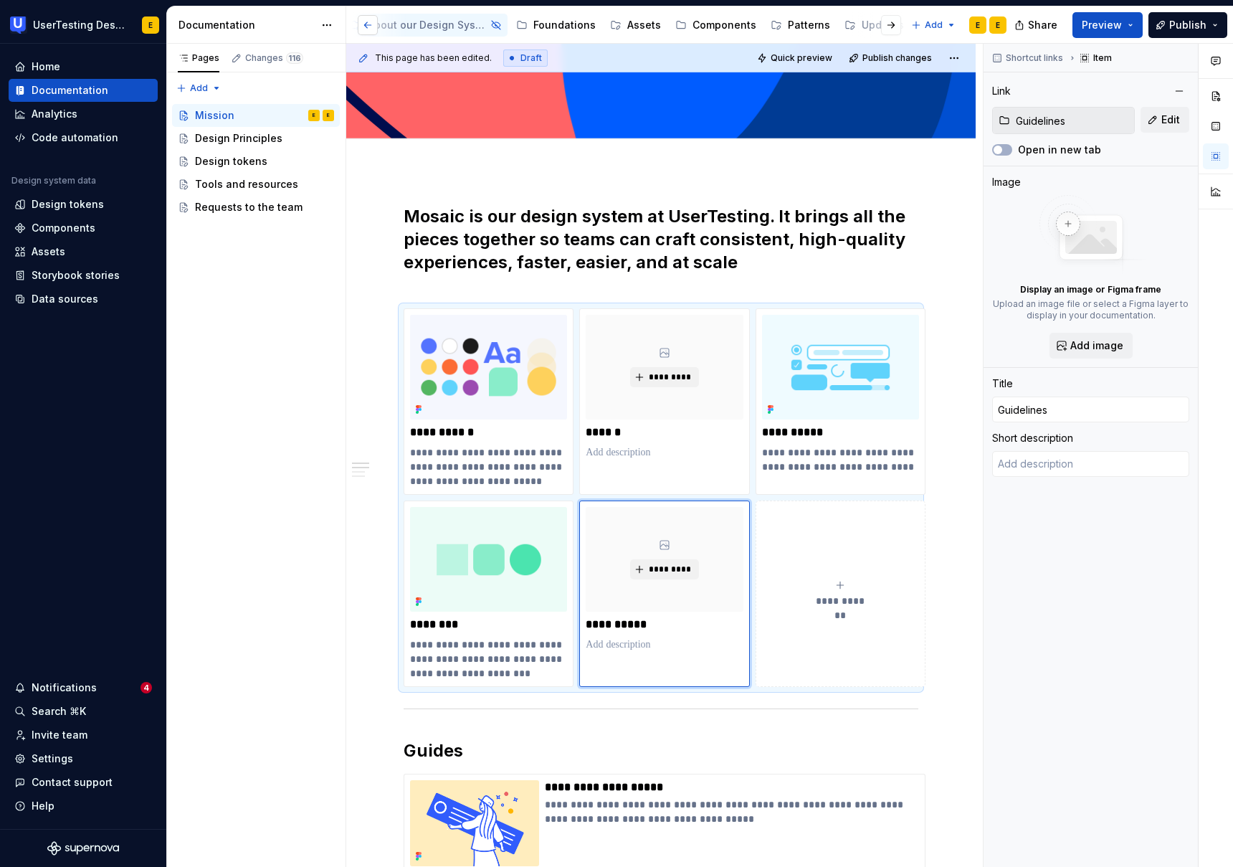
scroll to position [0, 0]
click at [0, 0] on button "Page tree" at bounding box center [0, 0] width 0 height 0
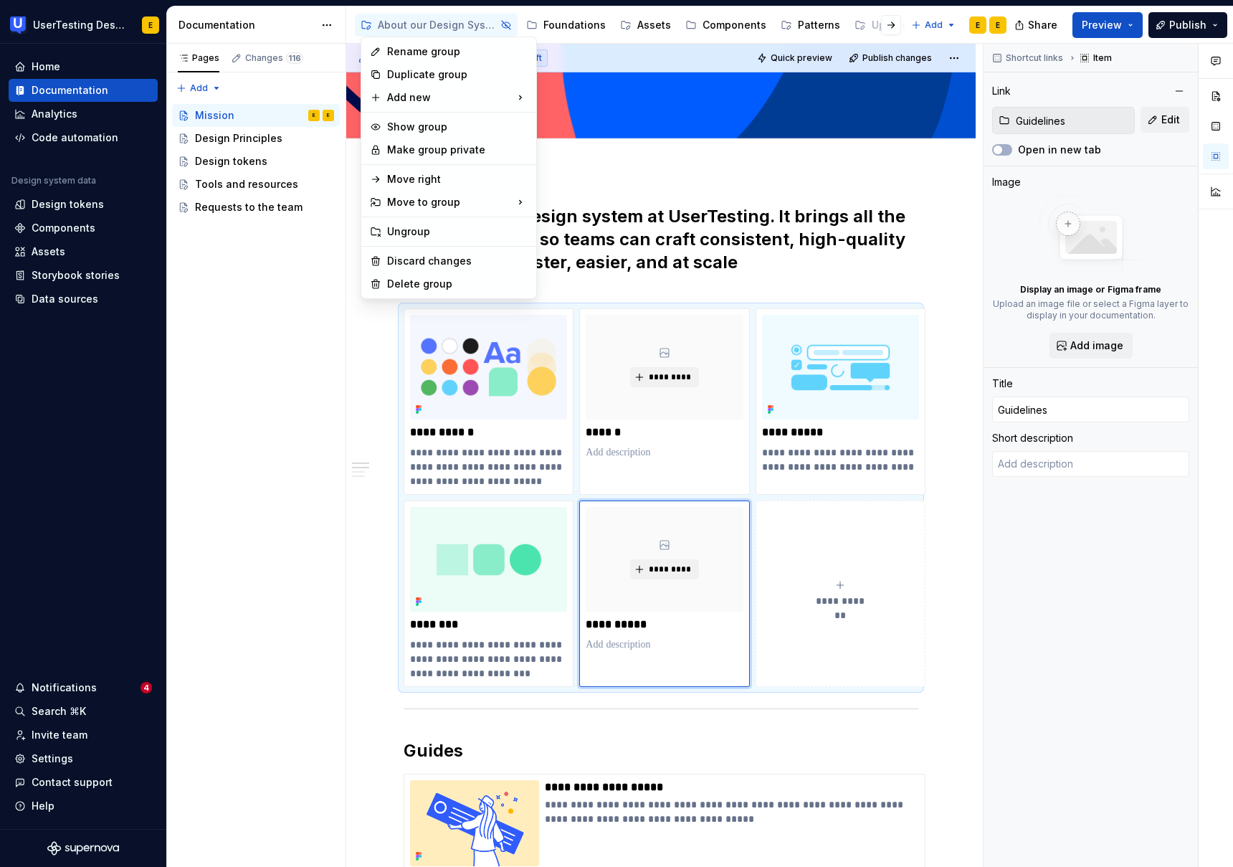
click at [868, 584] on html "UserTesting Design System E Home Documentation Analytics Code automation Design…" at bounding box center [616, 433] width 1233 height 867
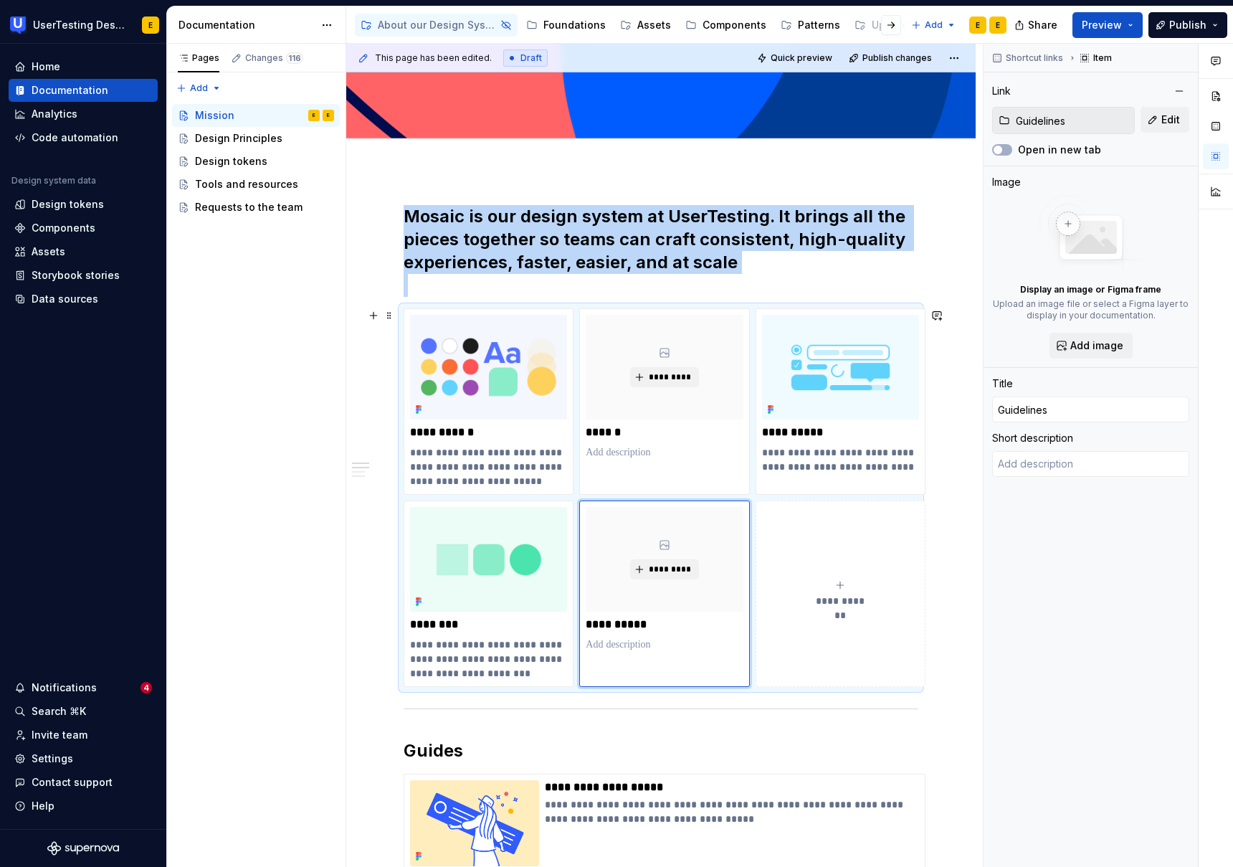
drag, startPoint x: 847, startPoint y: 542, endPoint x: 779, endPoint y: 567, distance: 72.6
click at [779, 567] on button "**********" at bounding box center [841, 593] width 170 height 186
type textarea "*"
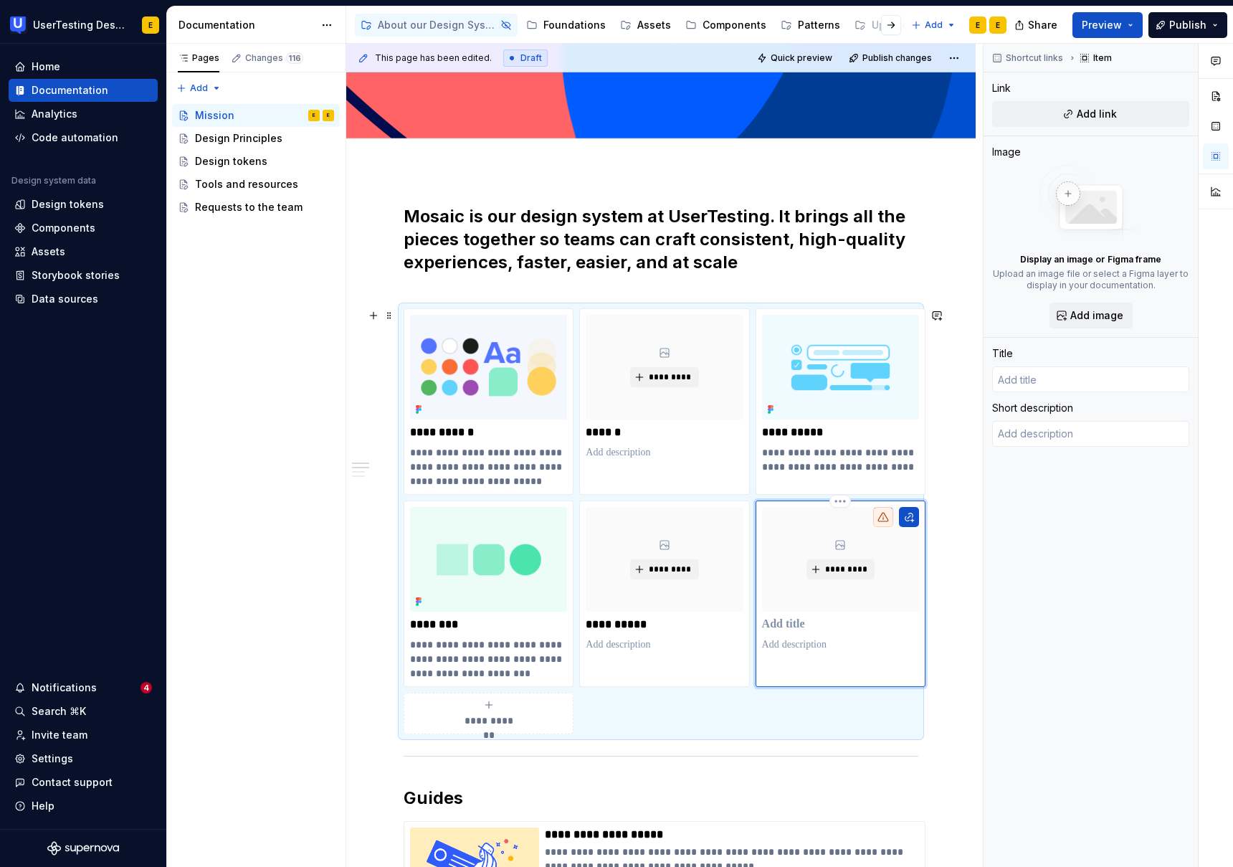
drag, startPoint x: 903, startPoint y: 563, endPoint x: 910, endPoint y: 611, distance: 48.5
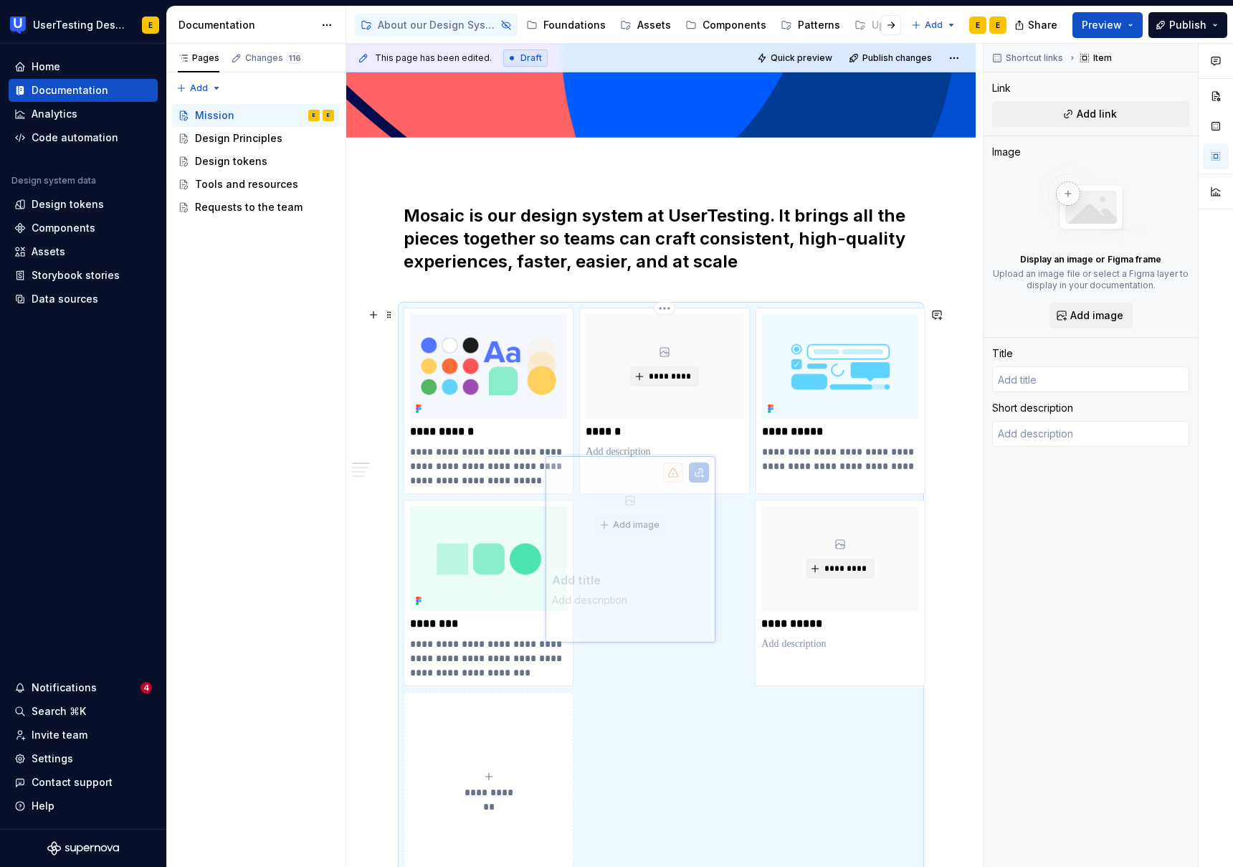
scroll to position [255, 0]
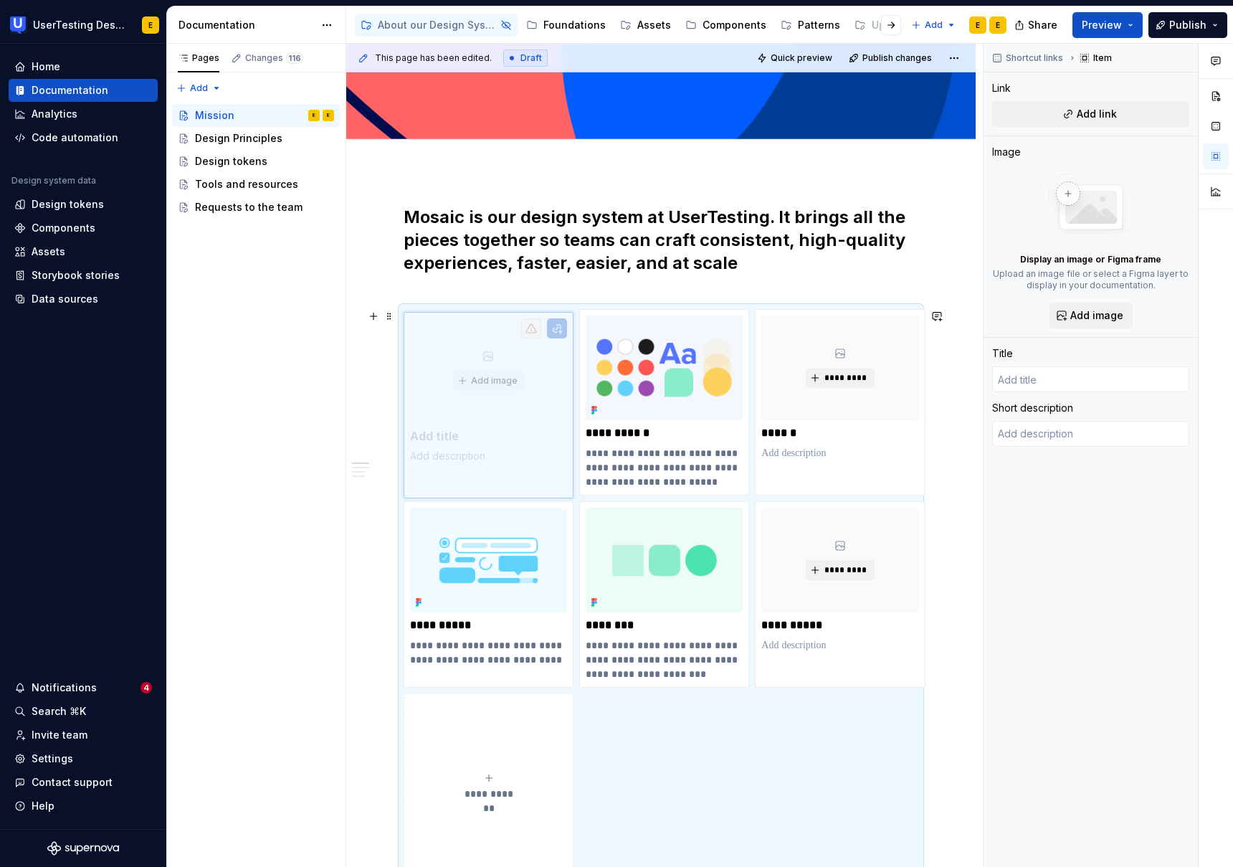
drag, startPoint x: 795, startPoint y: 502, endPoint x: 434, endPoint y: 343, distance: 394.2
click at [434, 343] on body "UserTesting Design System E Home Documentation Analytics Code automation Design…" at bounding box center [616, 433] width 1233 height 867
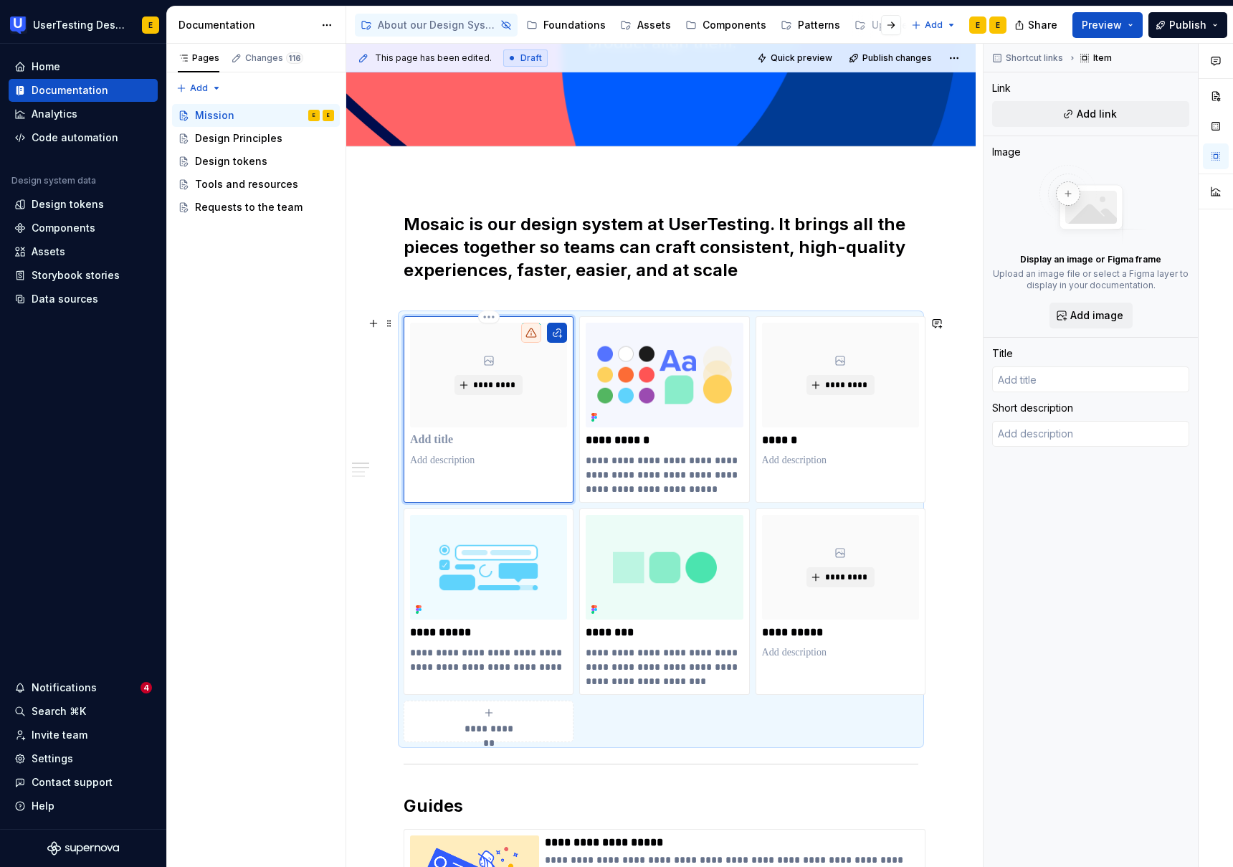
scroll to position [234, 0]
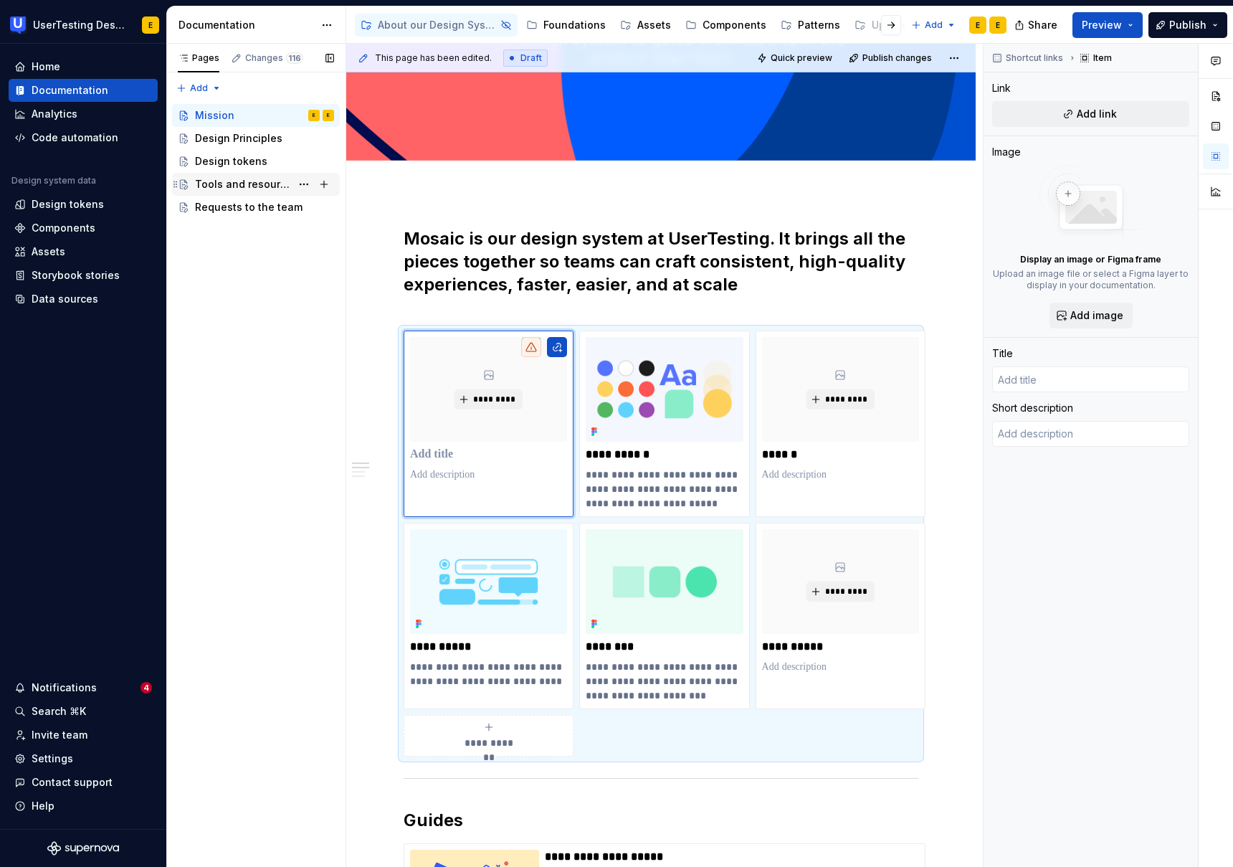
click at [230, 188] on div "Tools and resources" at bounding box center [243, 184] width 96 height 14
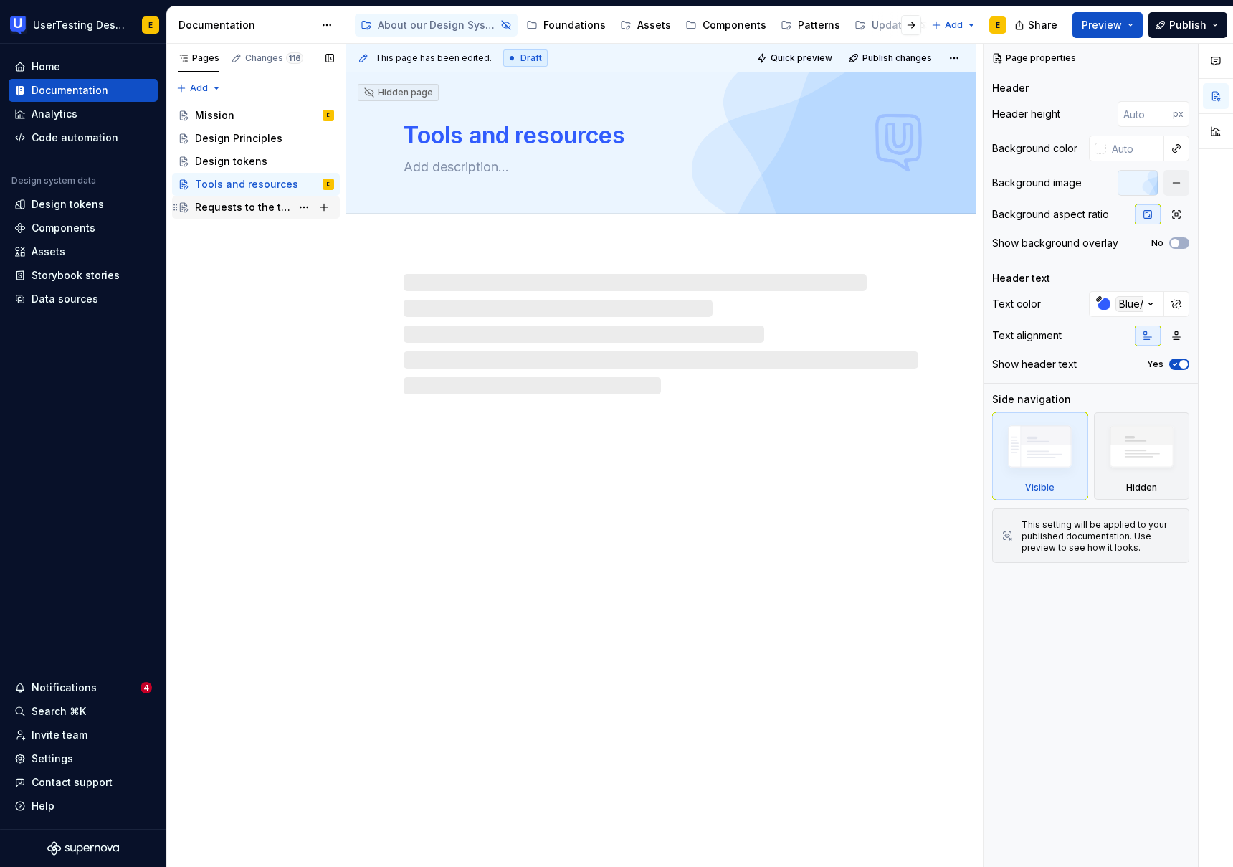
click at [235, 209] on div "Requests to the team" at bounding box center [243, 207] width 96 height 14
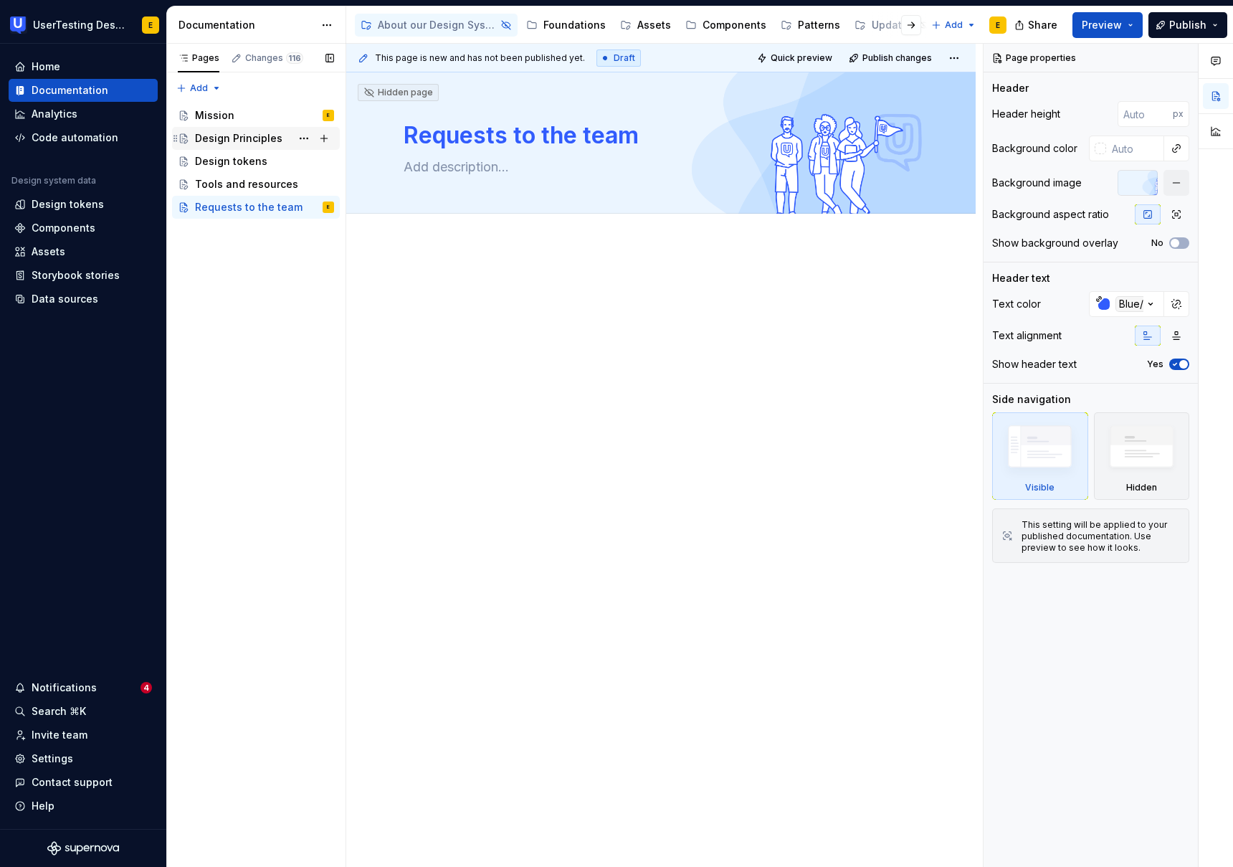
click at [232, 141] on div "Design Principles" at bounding box center [238, 138] width 87 height 14
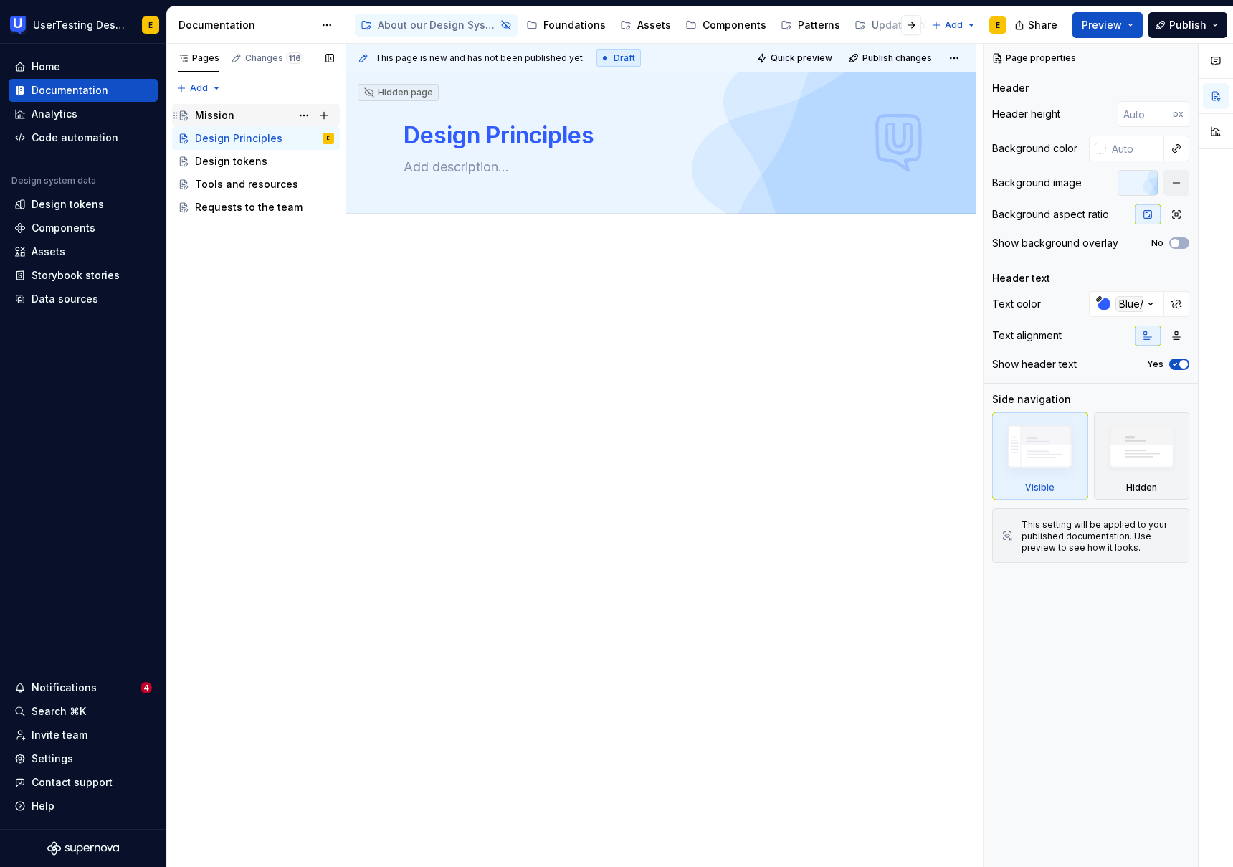
click at [222, 116] on div "Mission" at bounding box center [214, 115] width 39 height 14
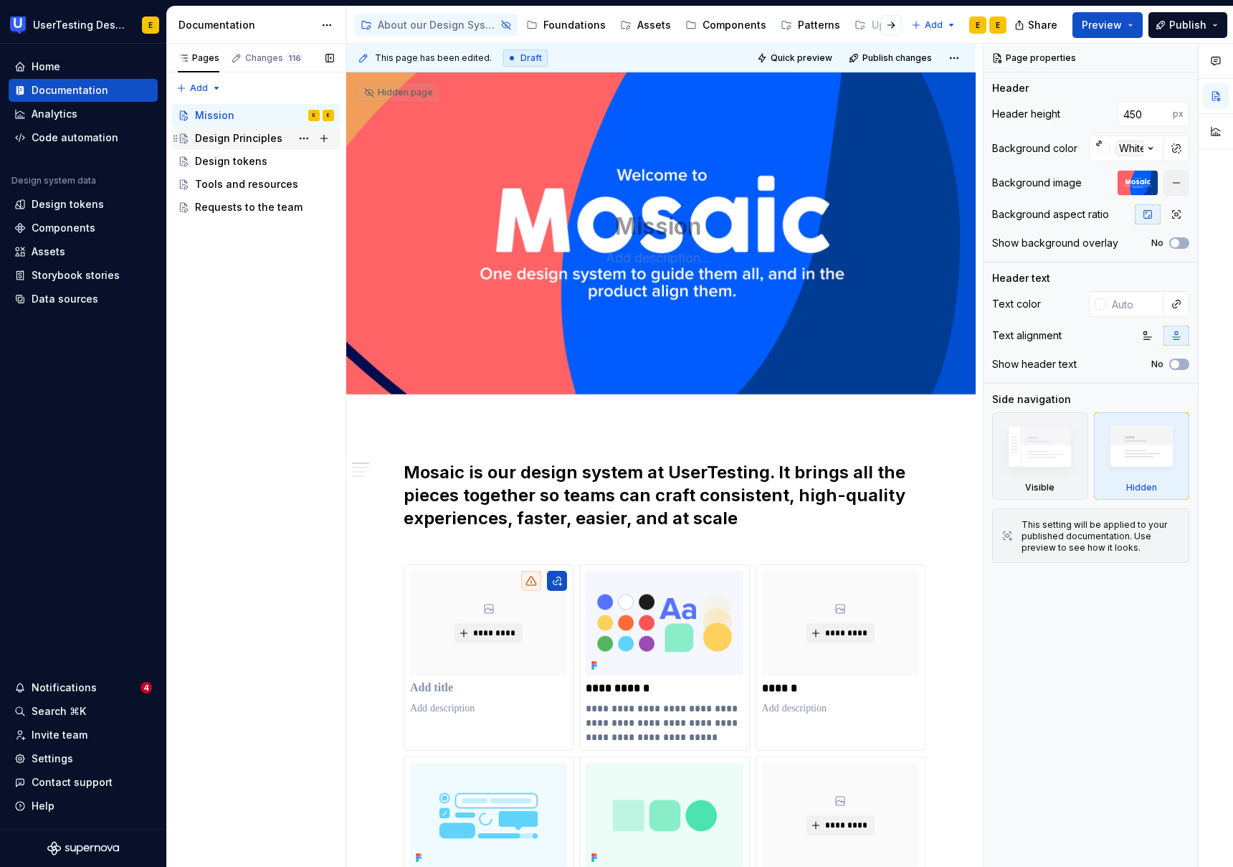
click at [235, 142] on div "Design Principles" at bounding box center [238, 138] width 87 height 14
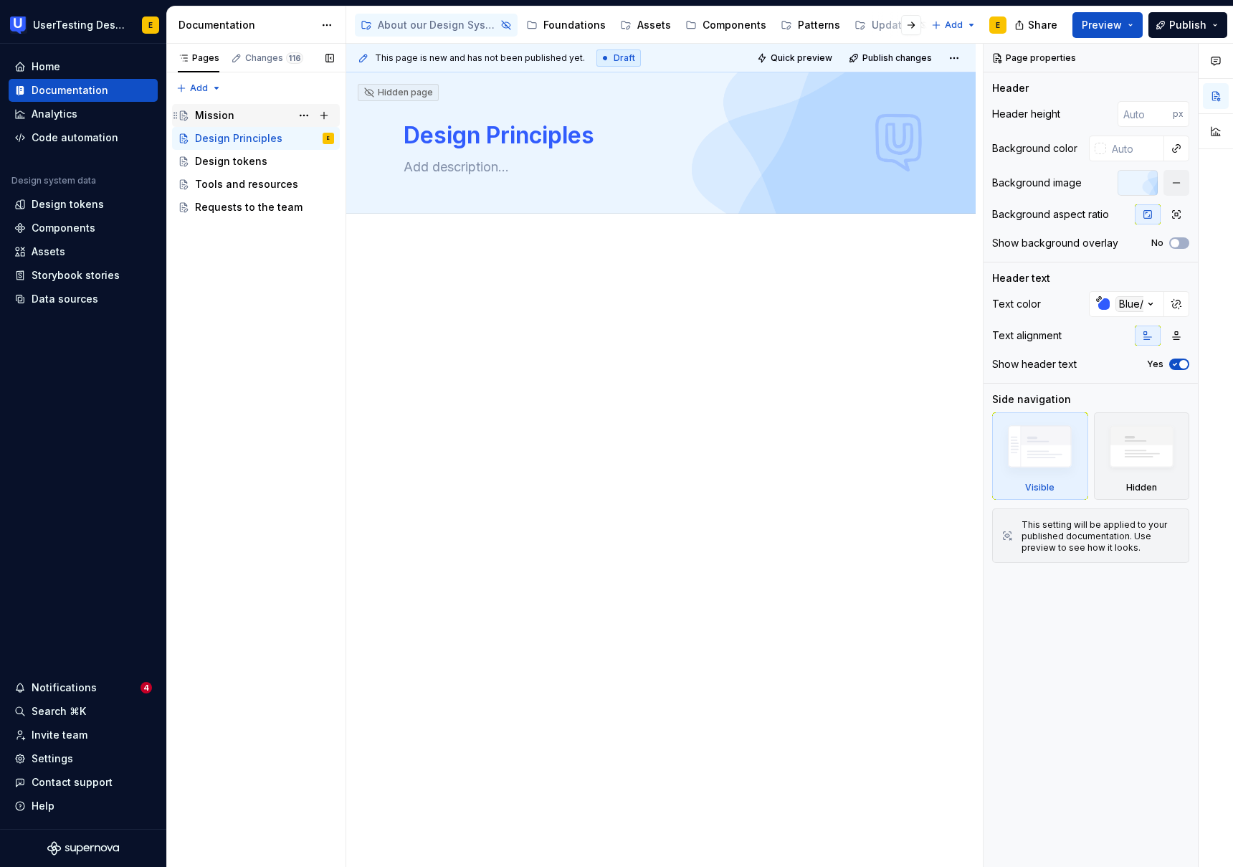
click at [234, 118] on div "Mission E" at bounding box center [264, 115] width 139 height 20
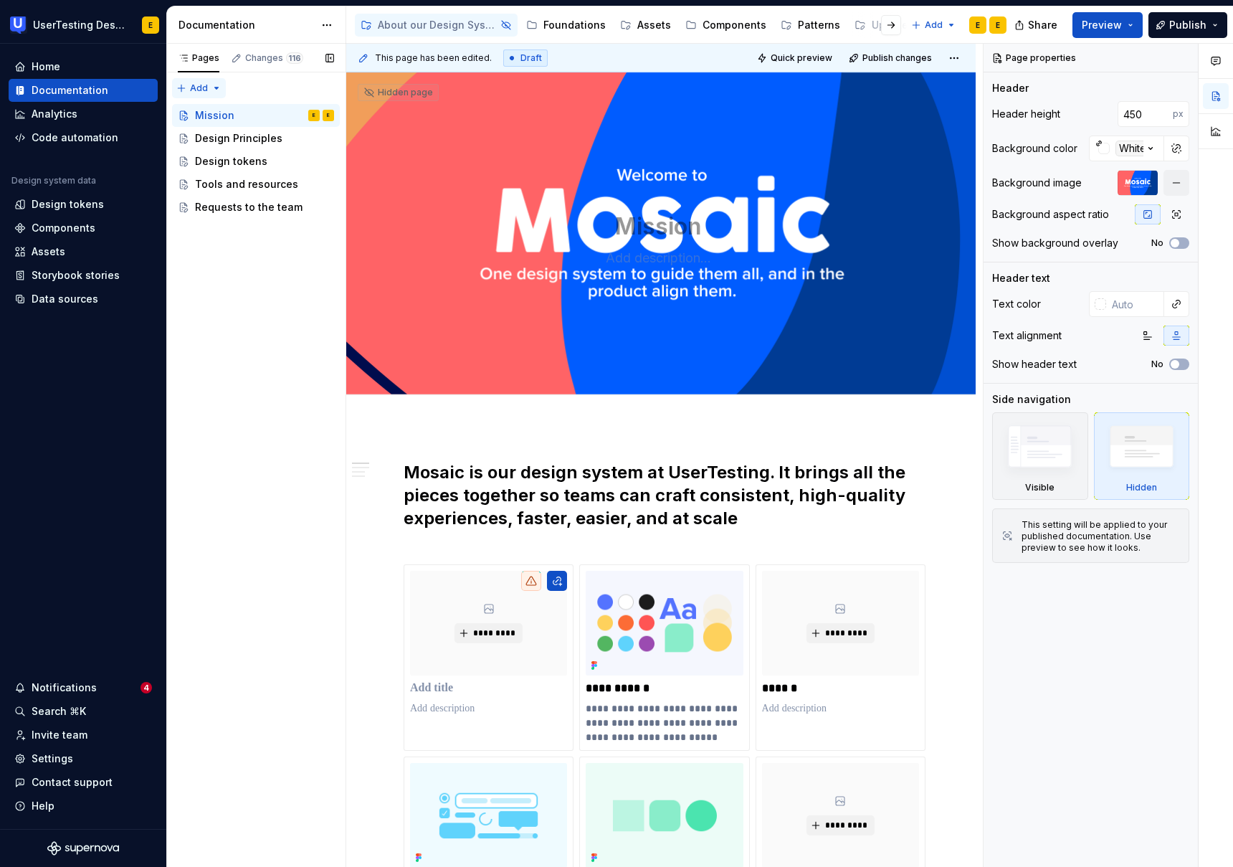
type textarea "*"
click at [202, 87] on div "Pages Changes 116 Add Accessibility guide for tree Page tree. Navigate the tree…" at bounding box center [255, 456] width 179 height 824
click at [211, 115] on div "New page" at bounding box center [245, 116] width 93 height 14
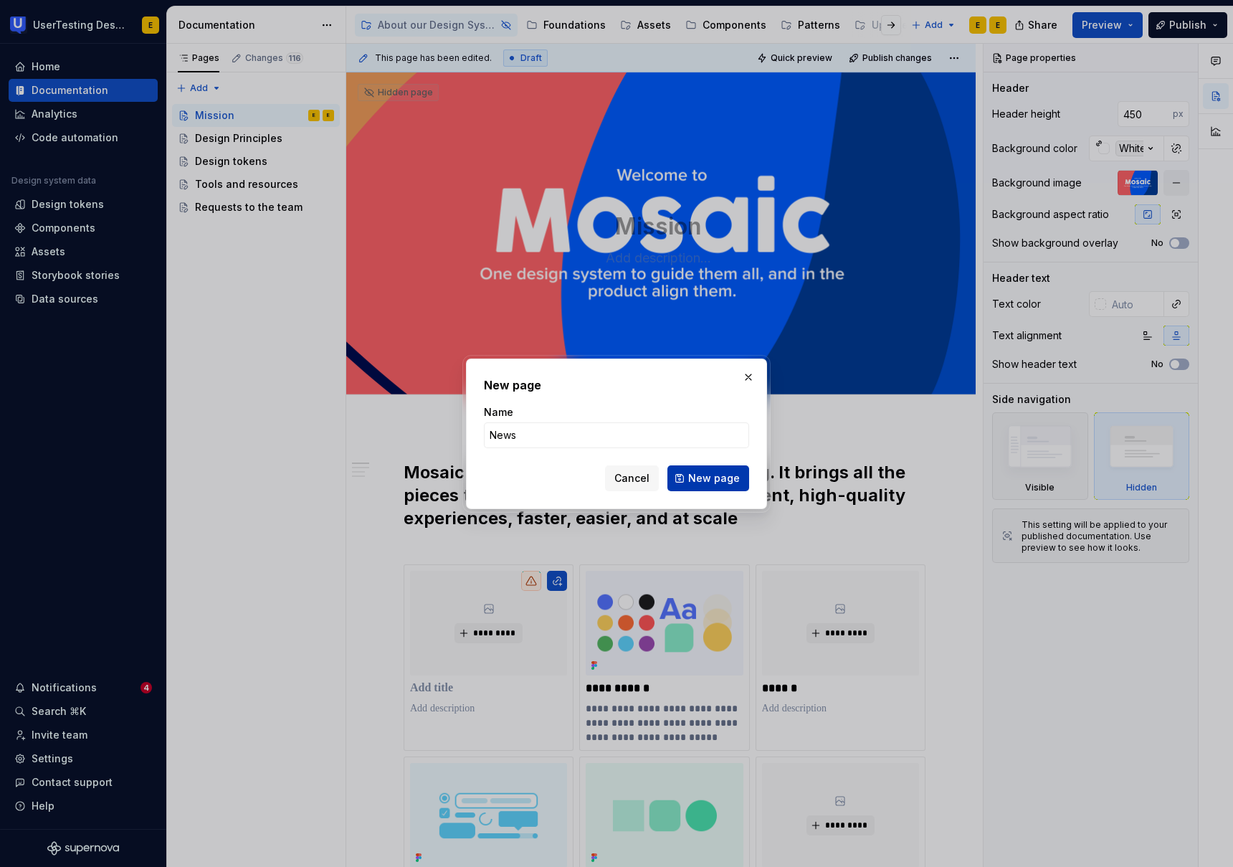
type input "News"
click at [738, 478] on span "New page" at bounding box center [714, 478] width 52 height 14
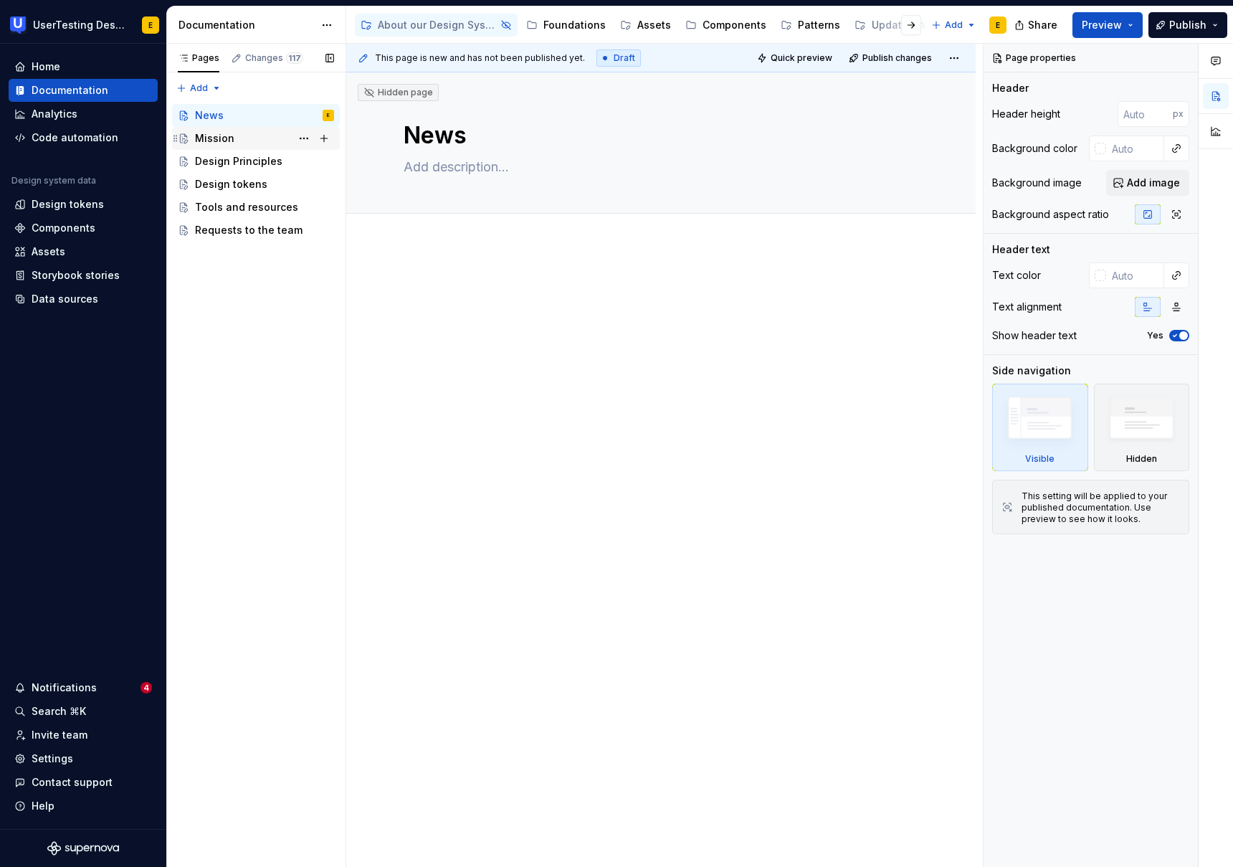
click at [229, 136] on div "Mission" at bounding box center [214, 138] width 39 height 14
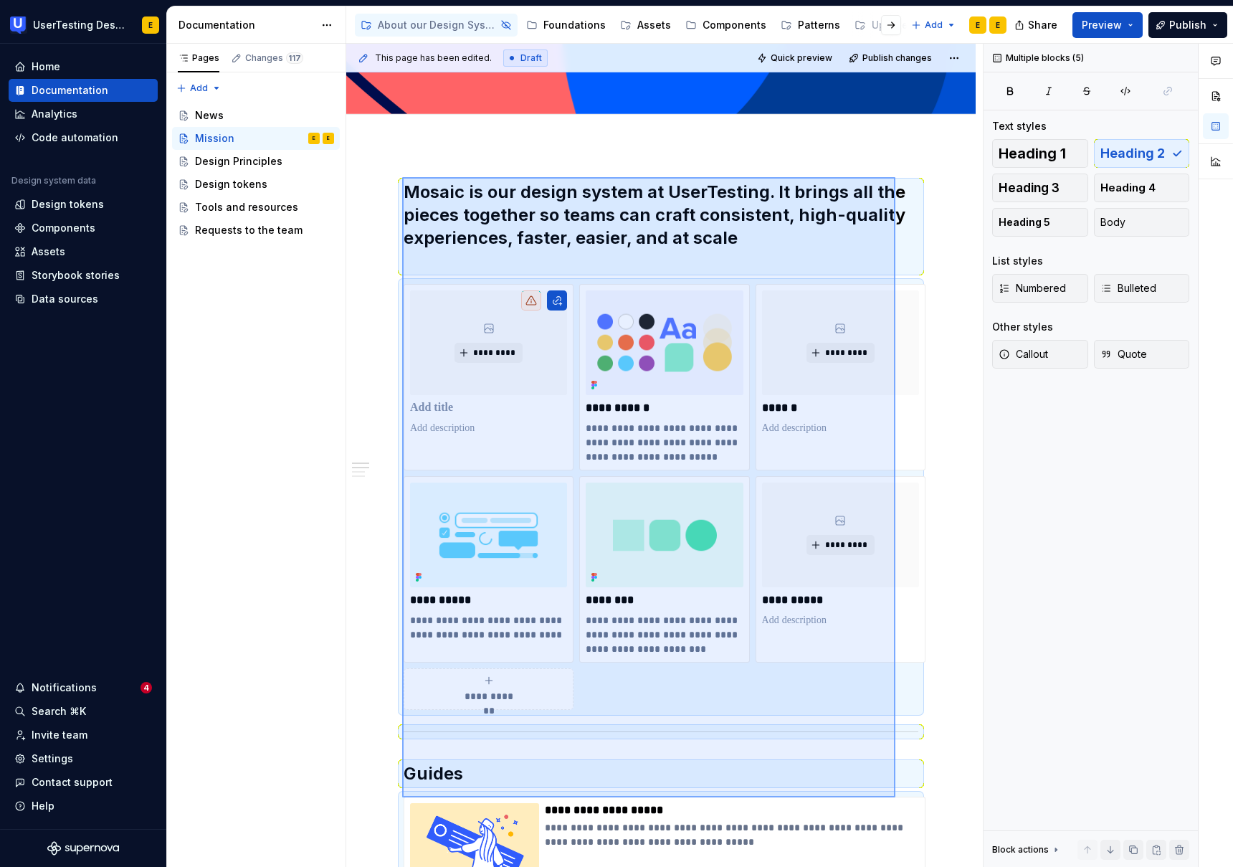
scroll to position [293, 0]
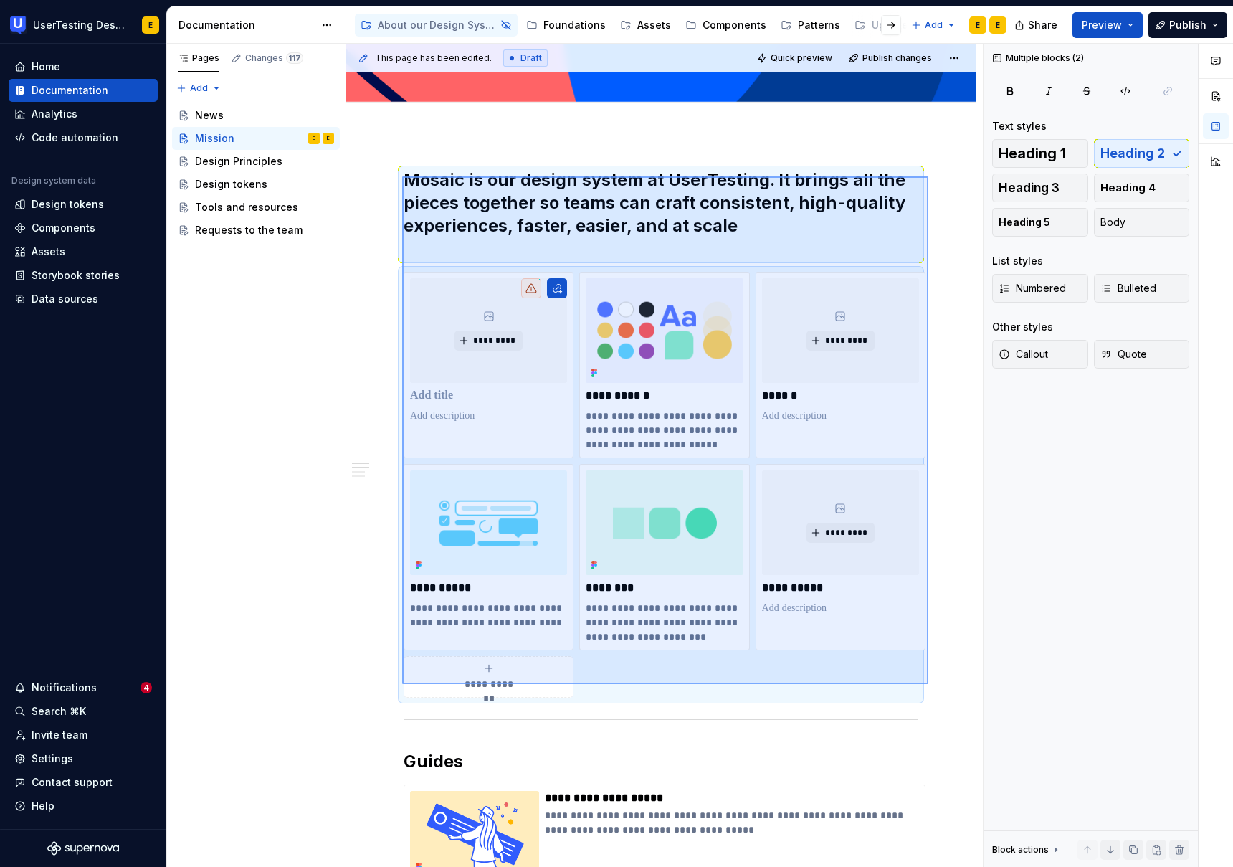
drag, startPoint x: 402, startPoint y: 469, endPoint x: 928, endPoint y: 684, distance: 568.5
click at [928, 684] on div "**********" at bounding box center [664, 456] width 637 height 824
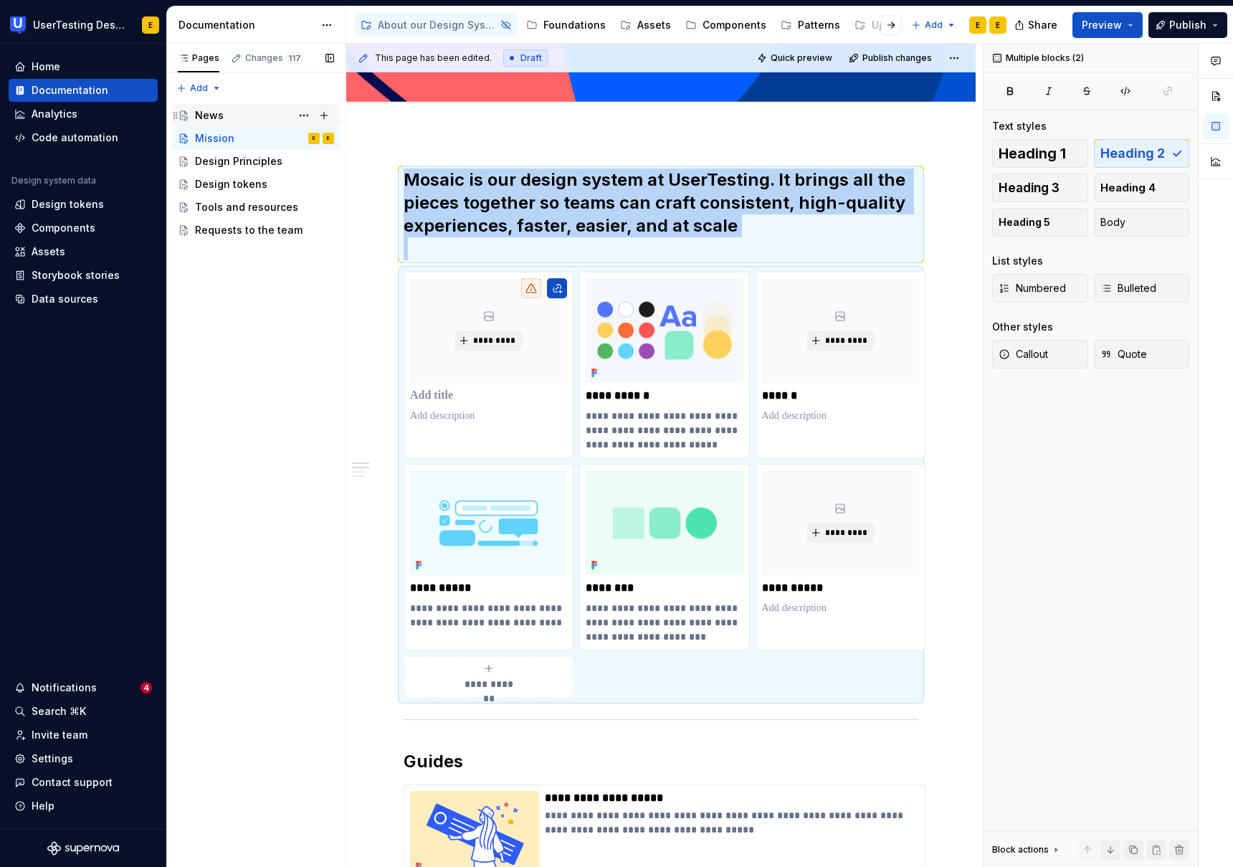
click at [223, 113] on div "News" at bounding box center [264, 115] width 139 height 20
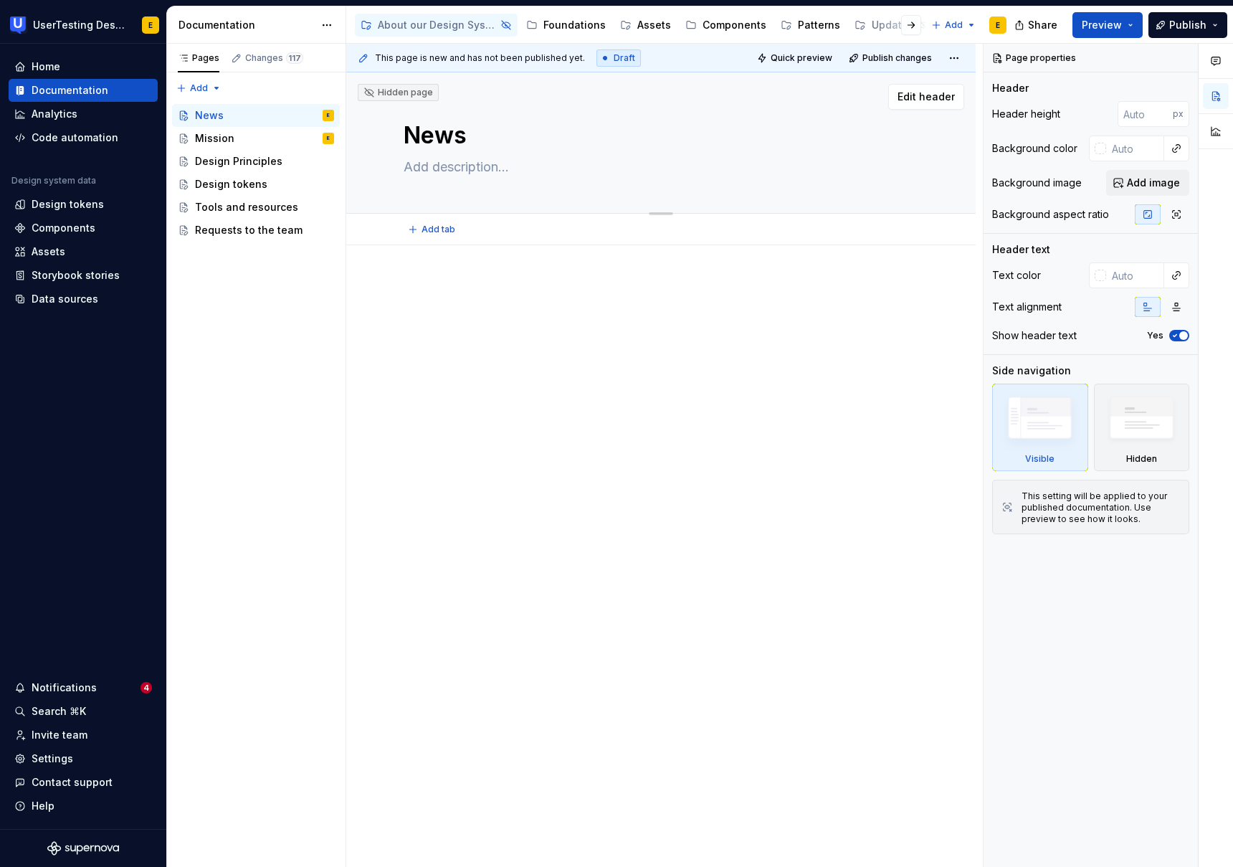
click at [453, 137] on textarea "News" at bounding box center [658, 135] width 515 height 34
type textarea "*"
type textarea "H"
type textarea "*"
type textarea "Ho"
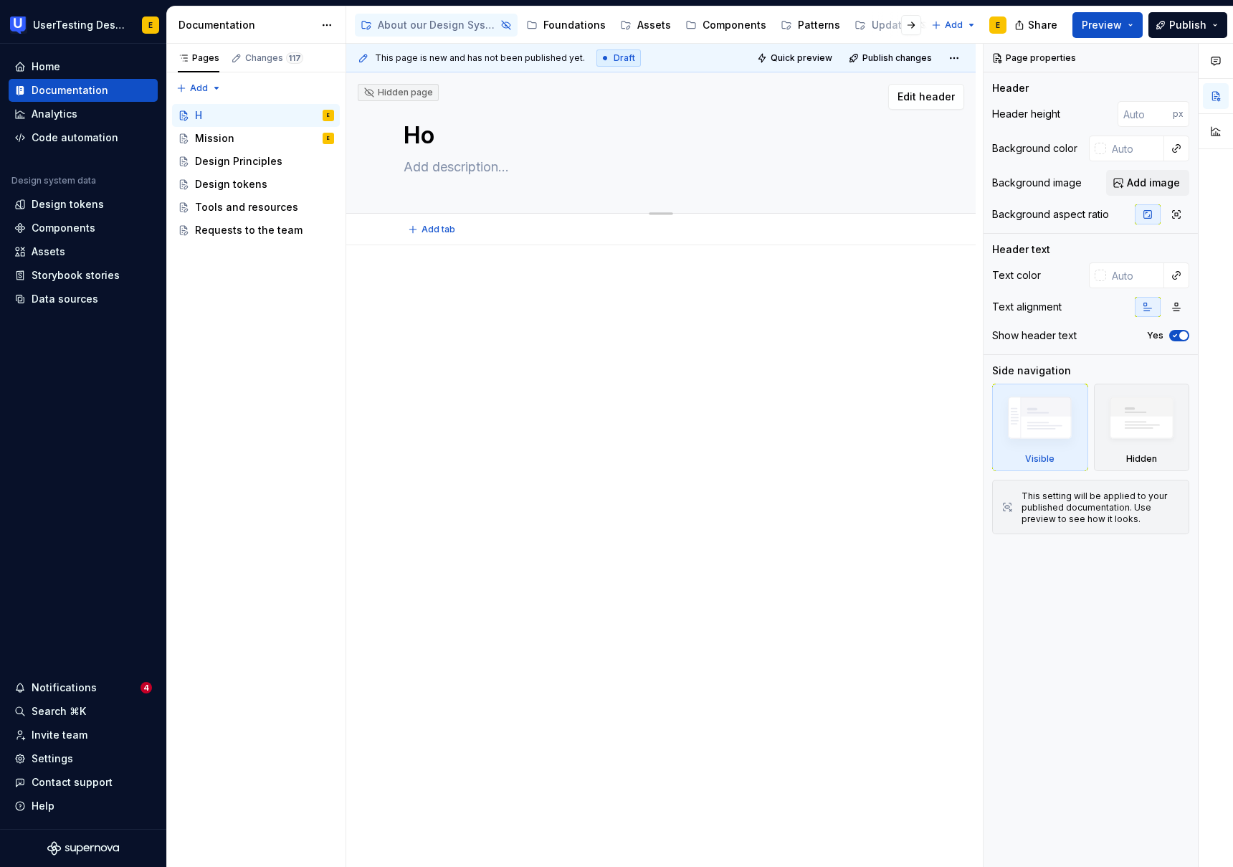
type textarea "*"
type textarea "Hom"
type textarea "*"
type textarea "Home"
type textarea "*"
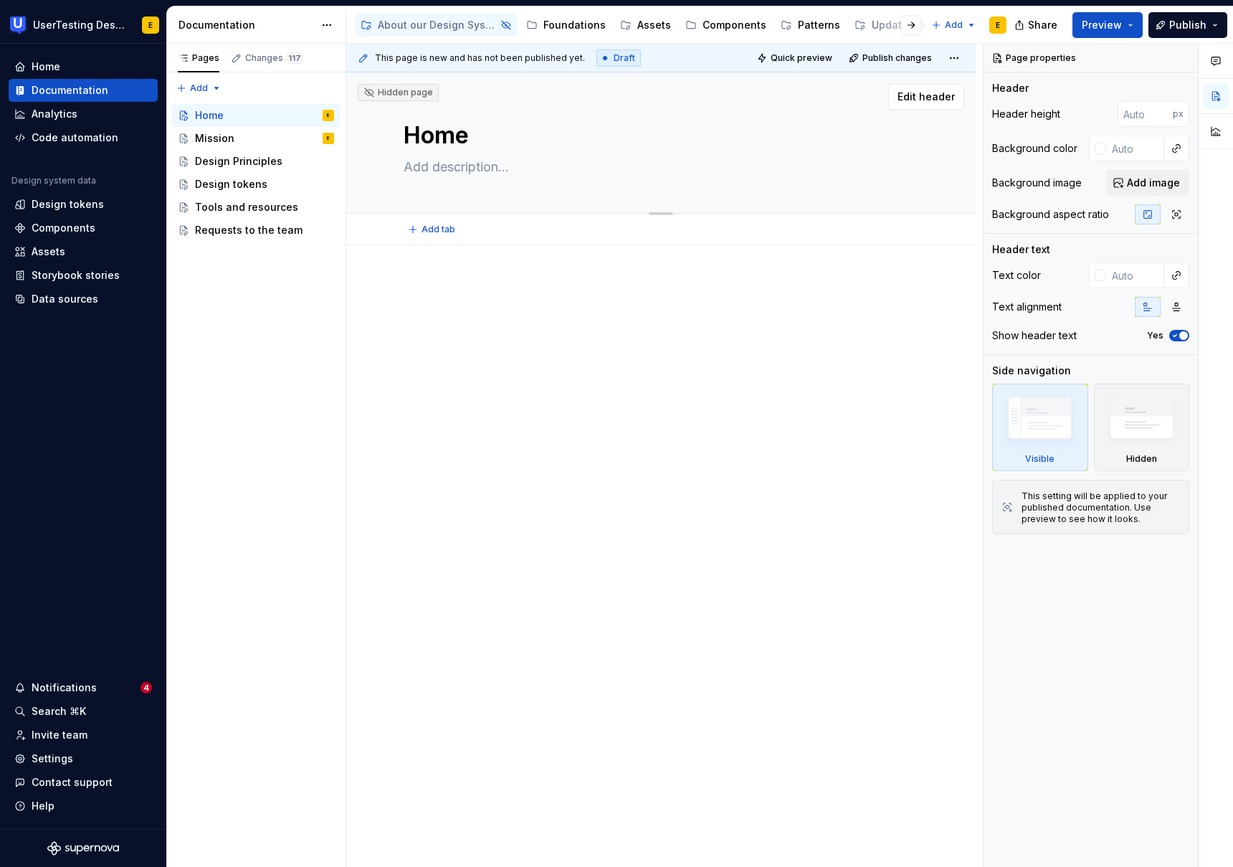
type textarea "Home"
type textarea "*"
type textarea "Home p"
type textarea "*"
type textarea "Home pa"
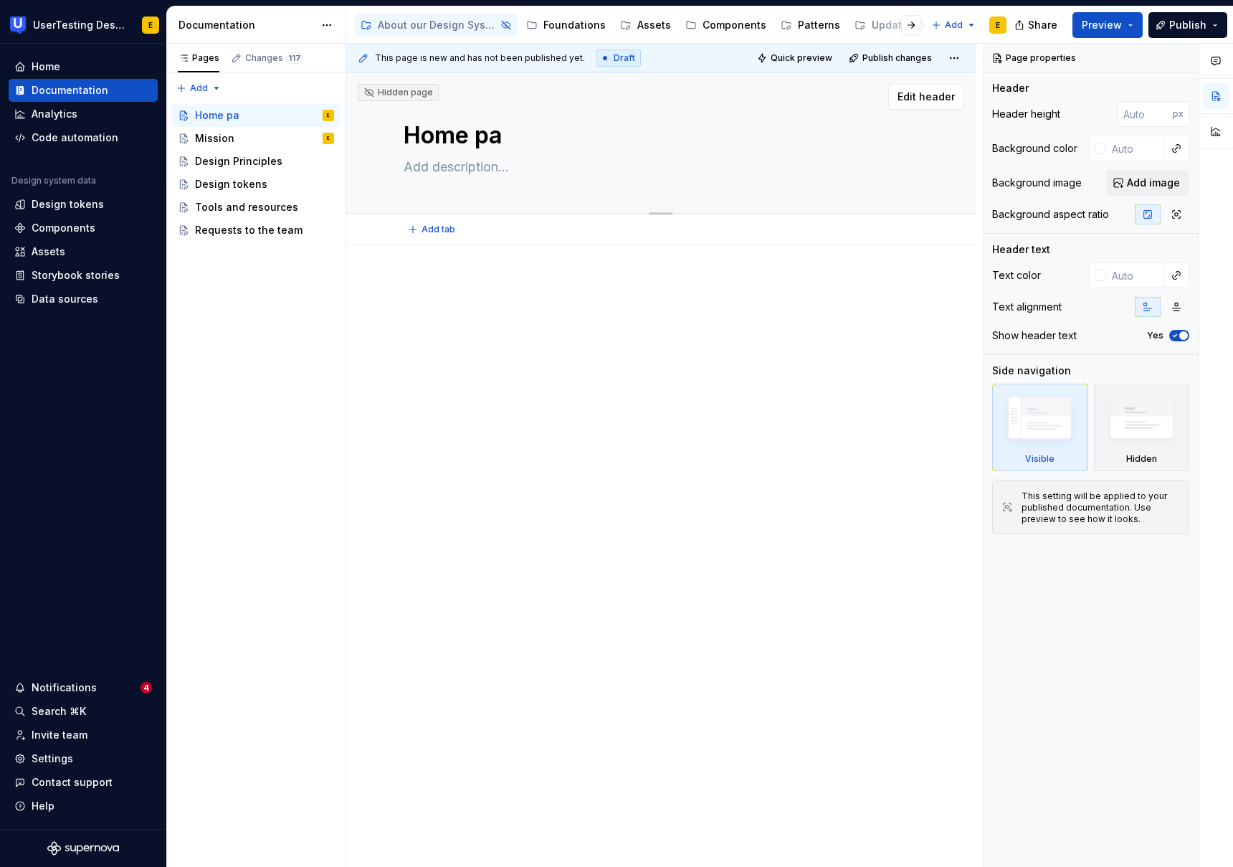
type textarea "*"
type textarea "Home pag"
type textarea "*"
type textarea "Home pa"
type textarea "*"
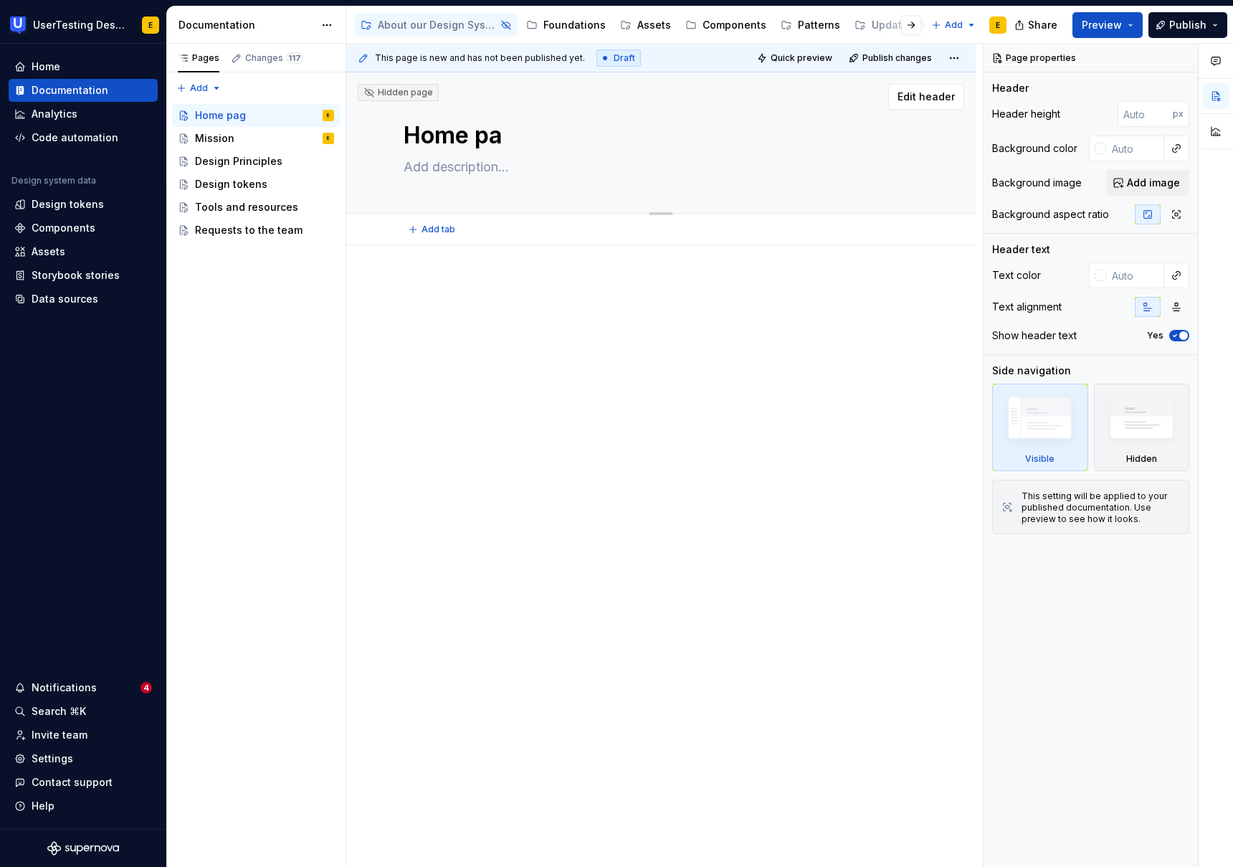
type textarea "Home p"
type textarea "*"
type textarea "Home"
type textarea "*"
type textarea "Home"
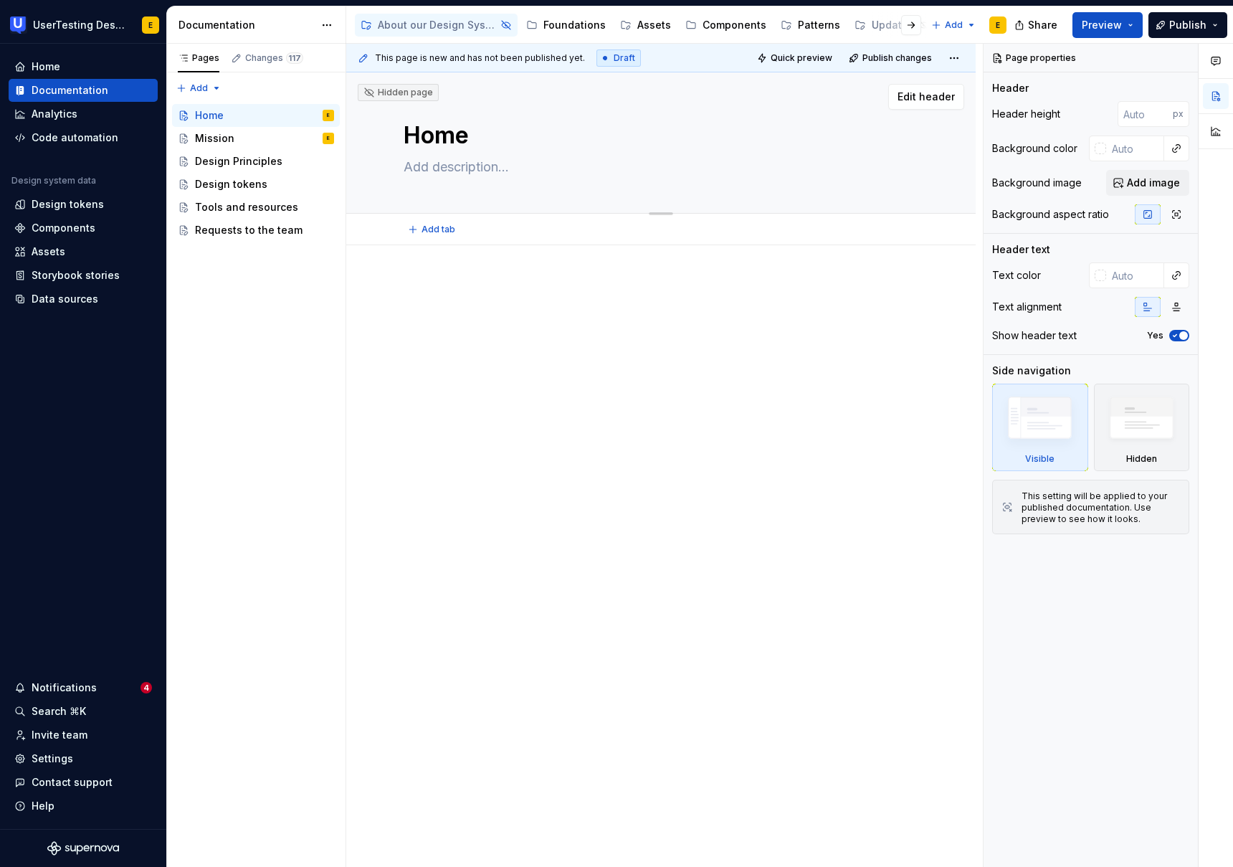
type textarea "*"
type textarea "Hom"
type textarea "*"
type textarea "Ho"
type textarea "*"
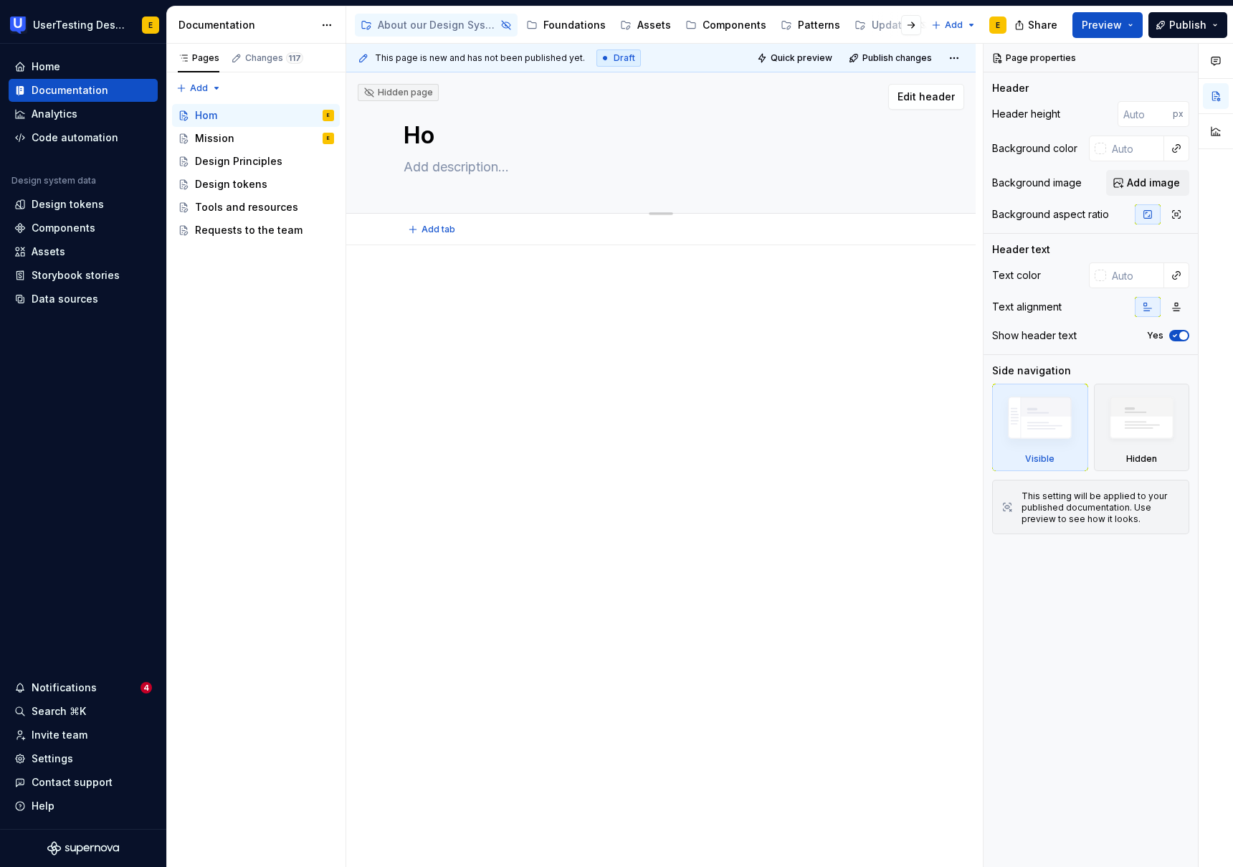
type textarea "H"
type textarea "*"
type textarea "Untitled page"
click at [493, 138] on textarea "Untitled page" at bounding box center [658, 135] width 515 height 34
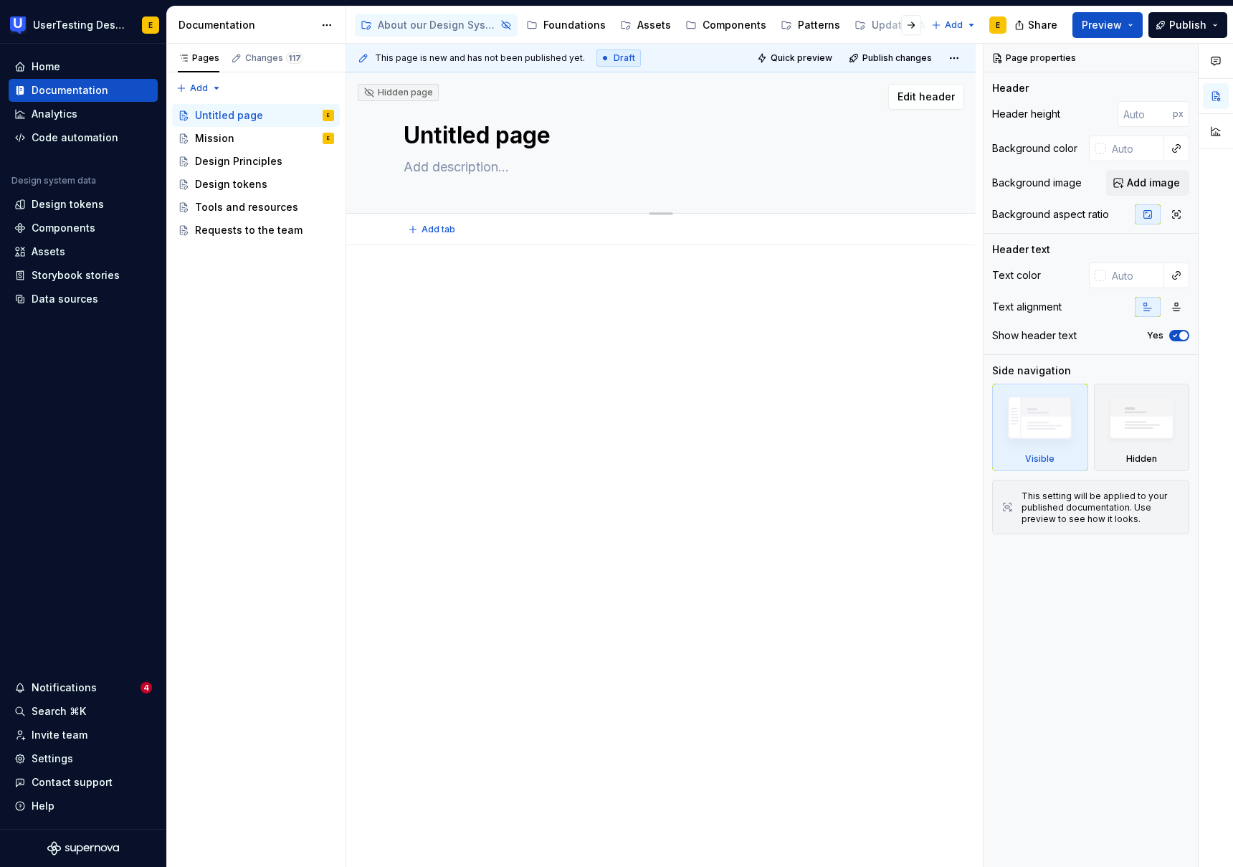
drag, startPoint x: 577, startPoint y: 134, endPoint x: 411, endPoint y: 131, distance: 166.4
click at [411, 131] on textarea "Untitled page" at bounding box center [658, 135] width 515 height 34
type textarea "*"
type textarea "W"
type textarea "*"
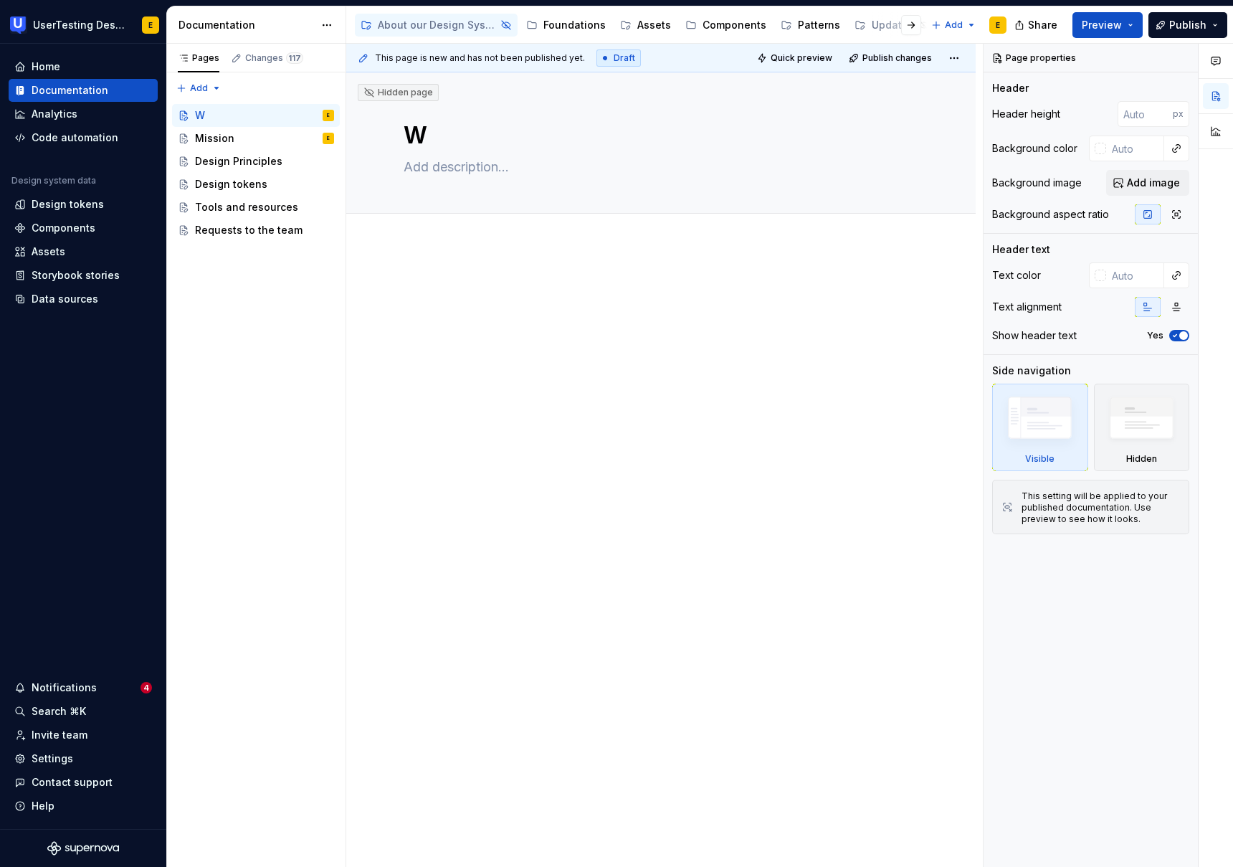
type textarea "We"
type textarea "*"
type textarea "Wel"
type textarea "*"
type textarea "Welc"
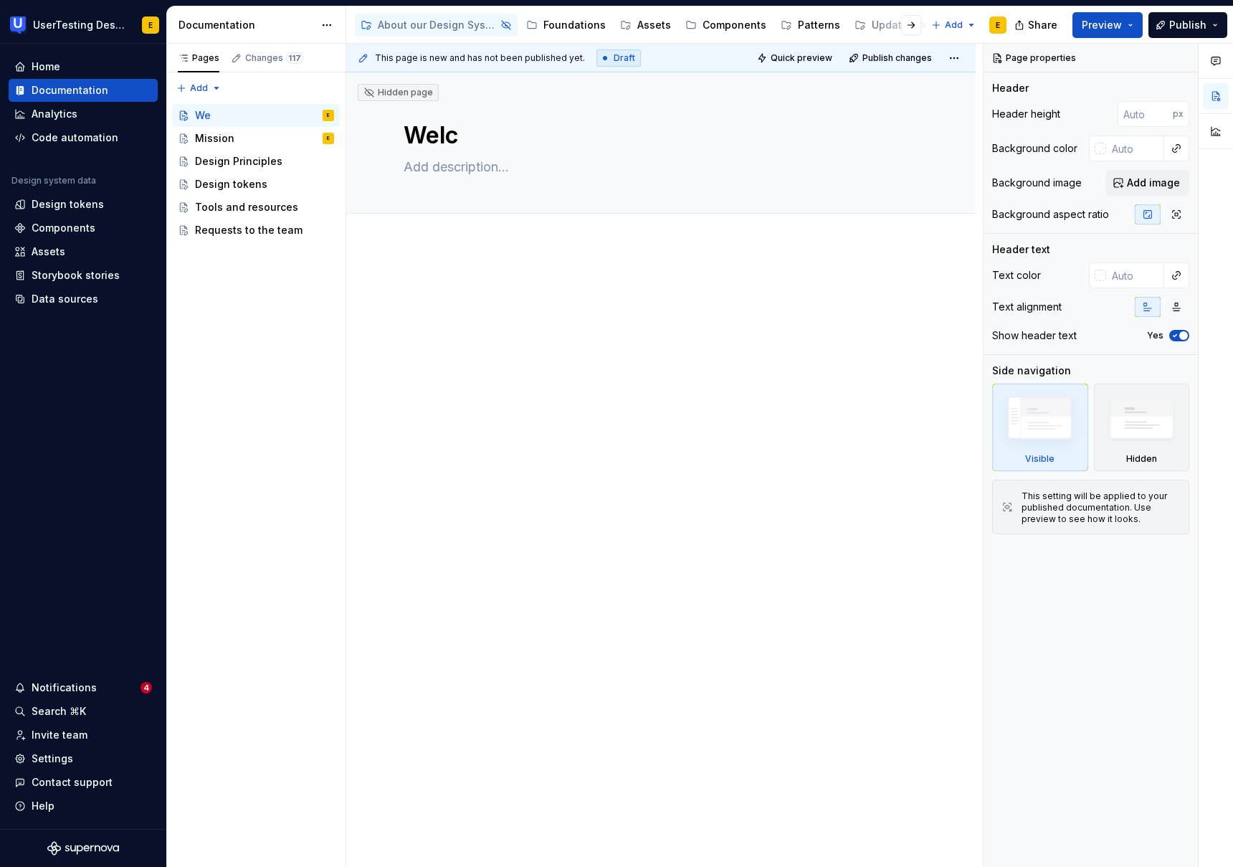
type textarea "*"
type textarea "Welco"
type textarea "*"
type textarea "Welcom"
type textarea "*"
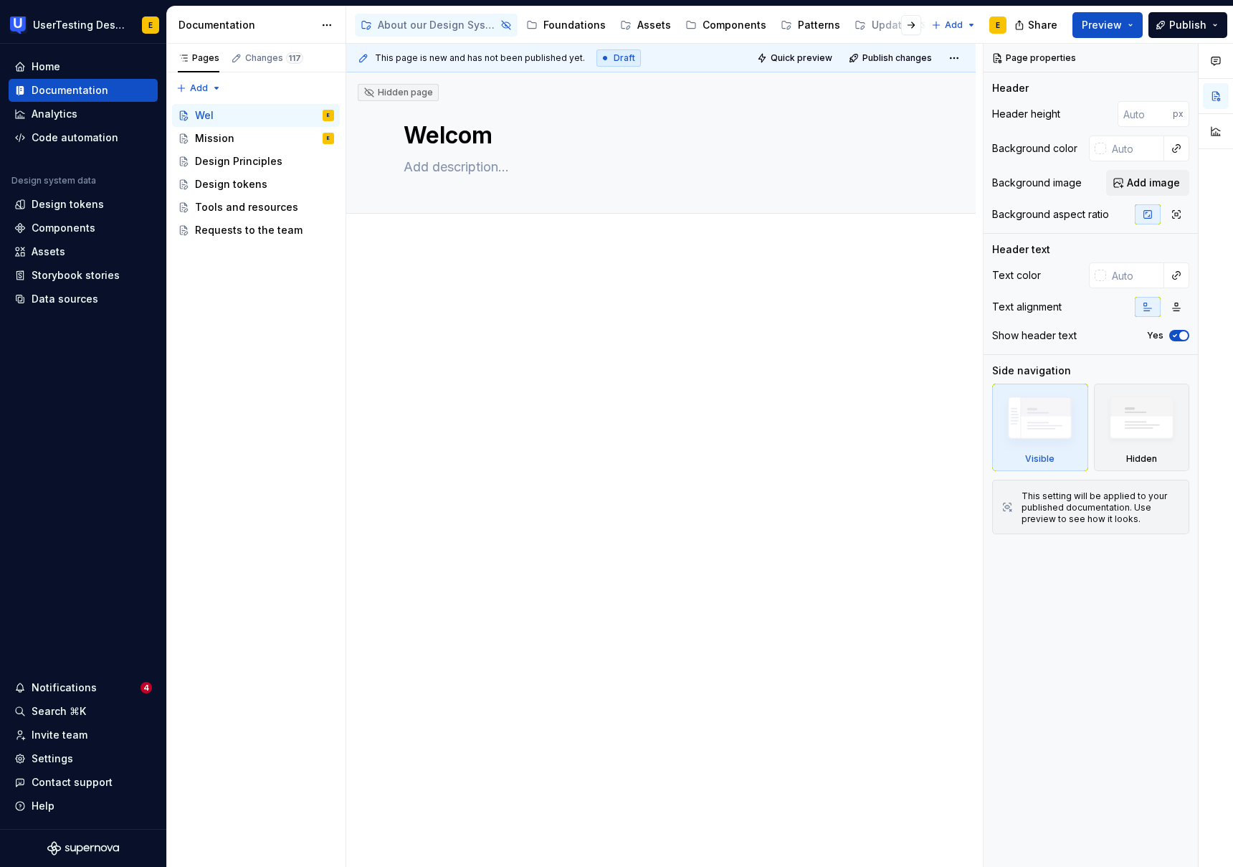
type textarea "Welcome"
type textarea "*"
type textarea "Welcome"
click at [466, 445] on div at bounding box center [661, 428] width 630 height 366
click at [408, 286] on p at bounding box center [661, 288] width 515 height 17
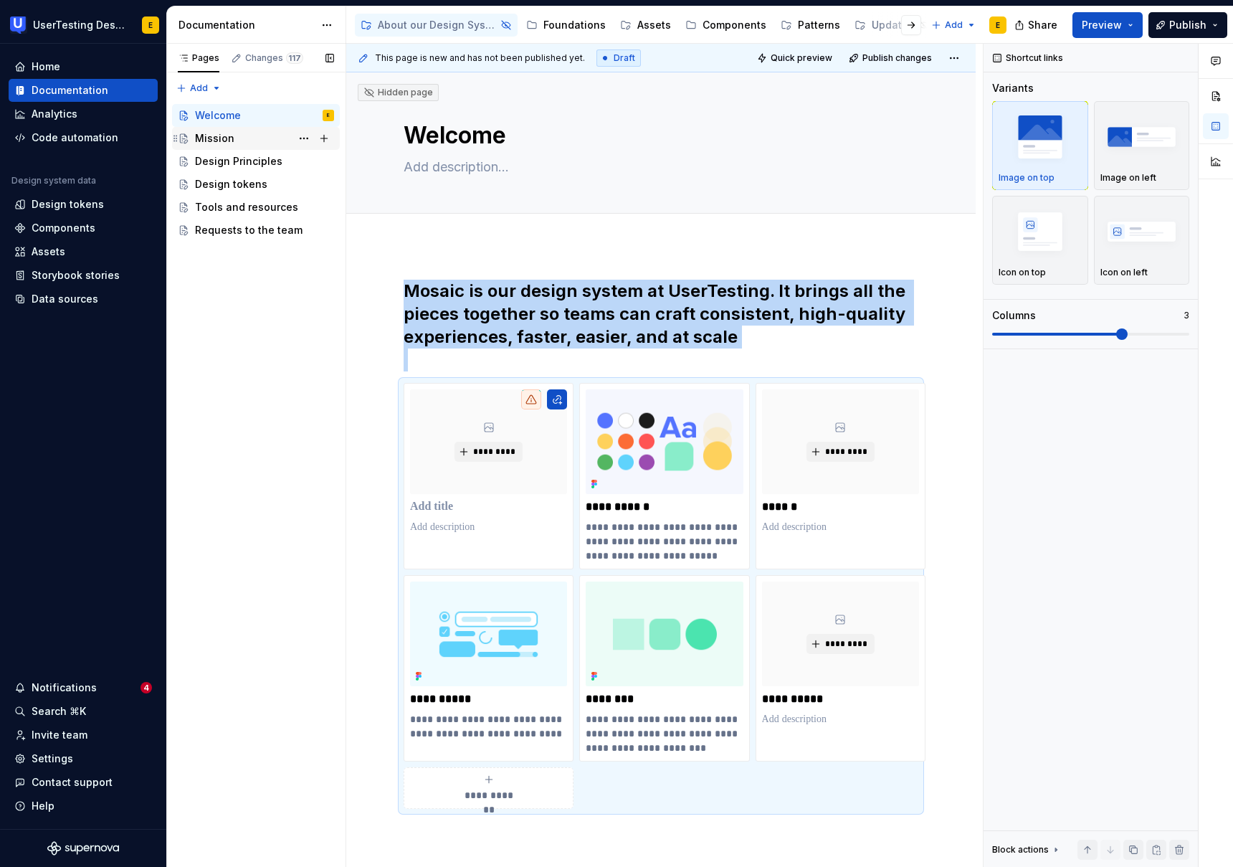
click at [219, 143] on div "Mission" at bounding box center [214, 138] width 39 height 14
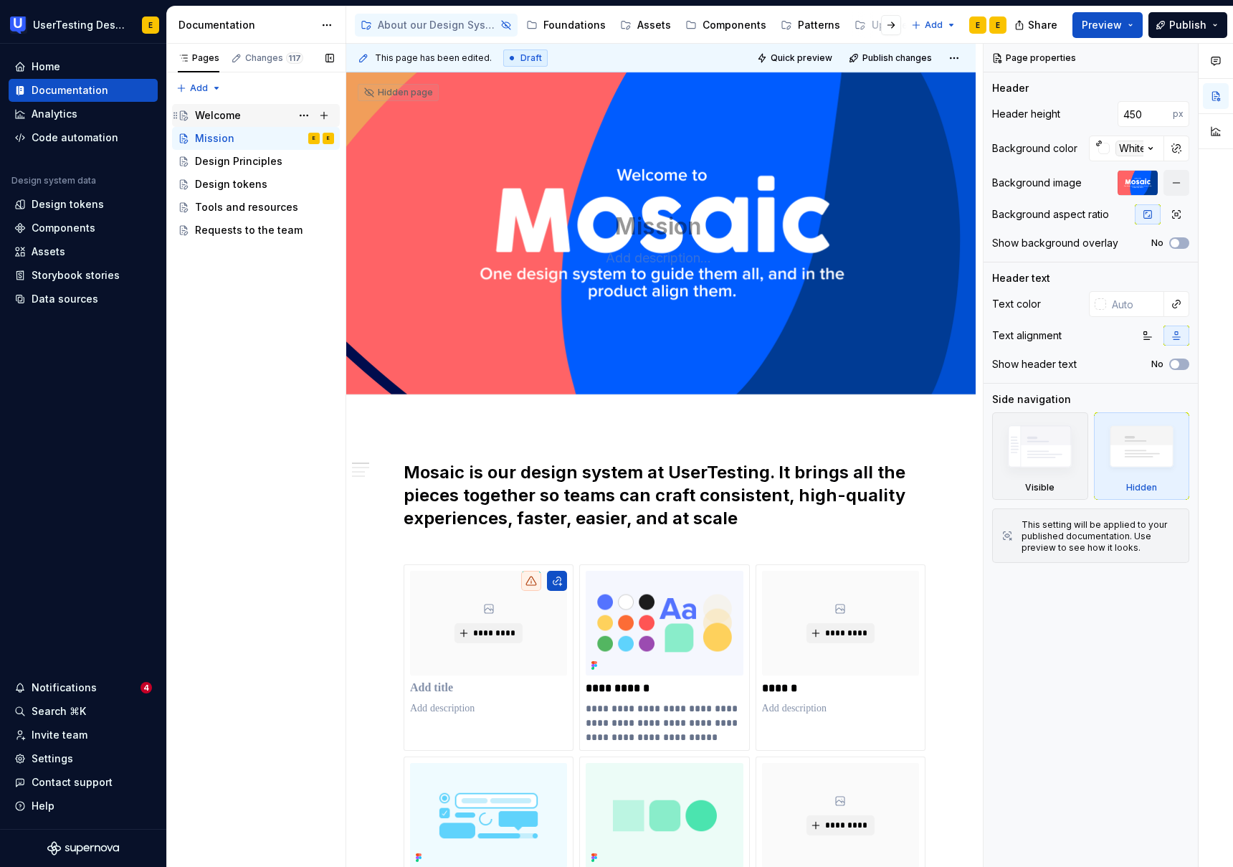
click at [234, 119] on div "Welcome" at bounding box center [218, 115] width 46 height 14
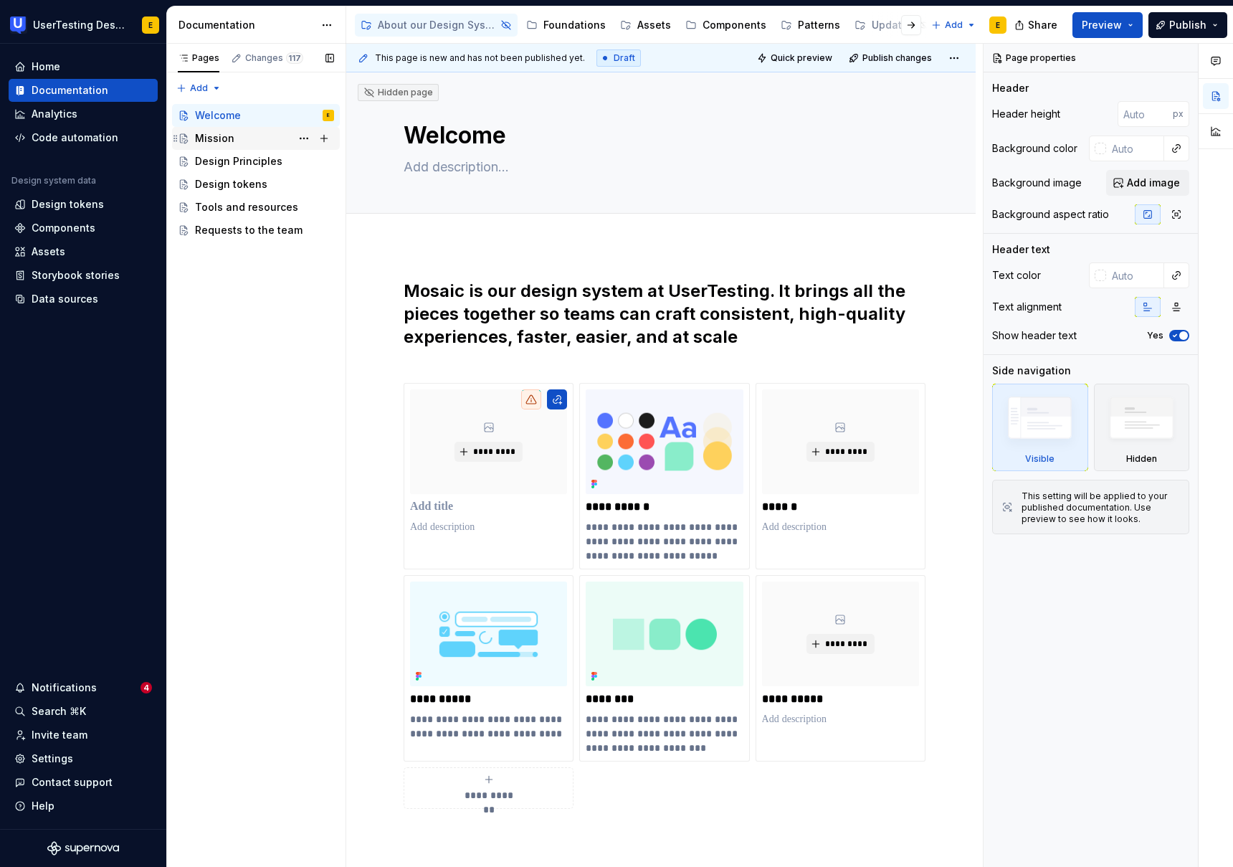
click at [223, 141] on div "Mission" at bounding box center [214, 138] width 39 height 14
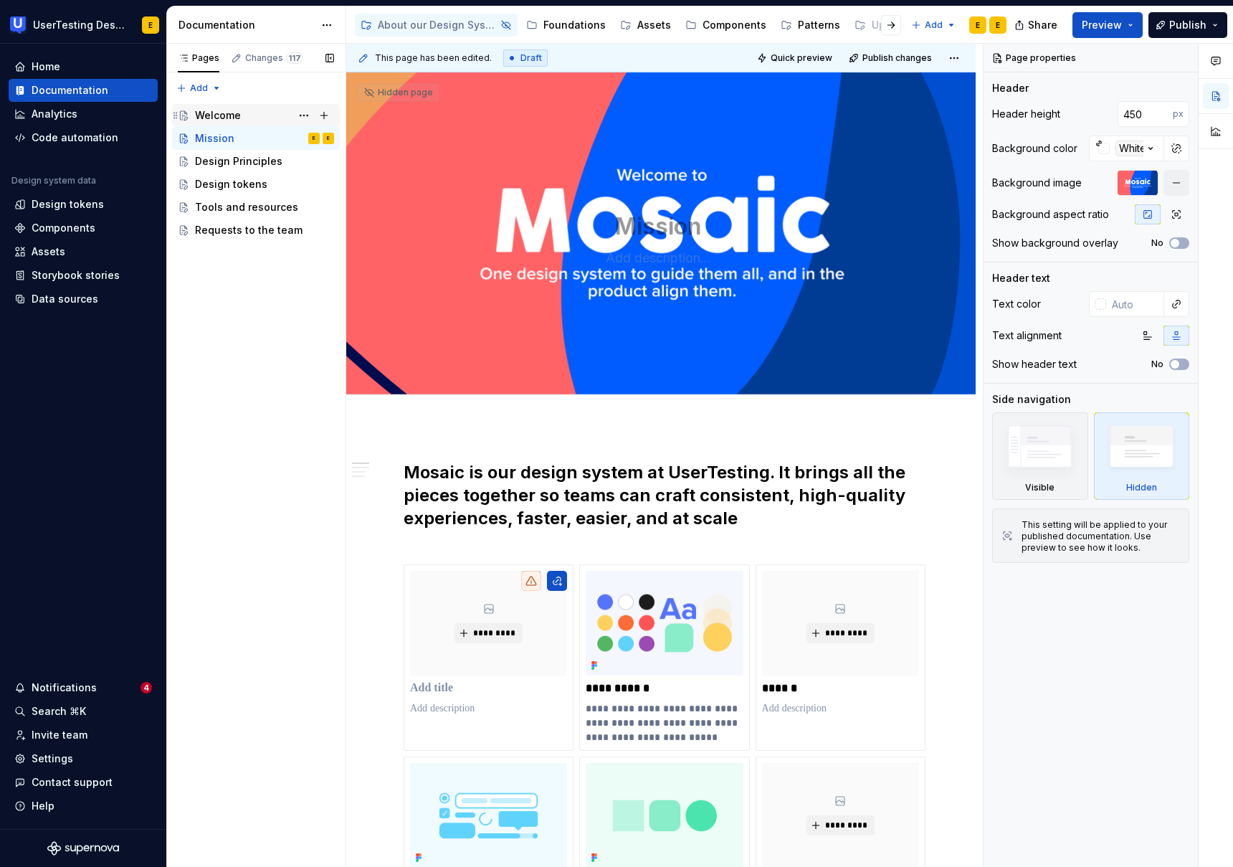
click at [238, 119] on div "Welcome" at bounding box center [218, 115] width 46 height 14
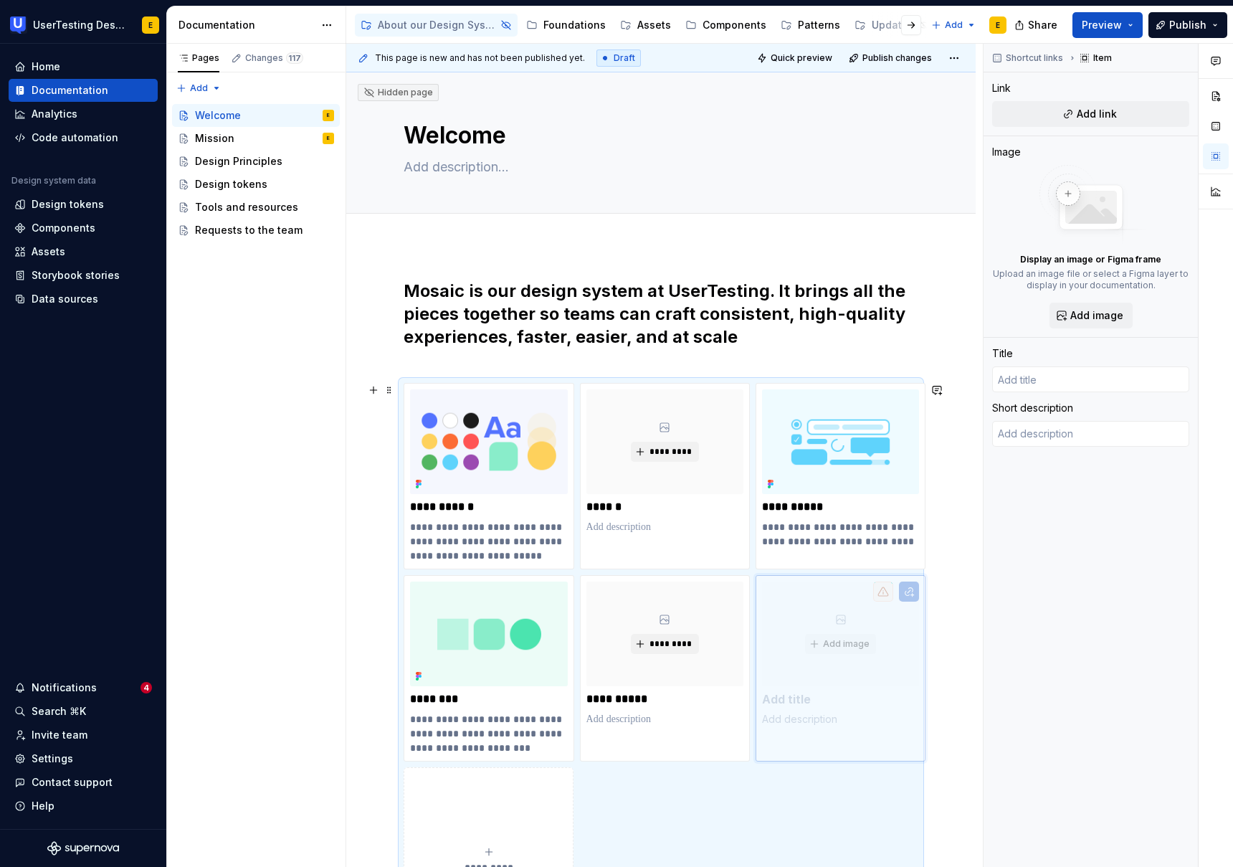
drag, startPoint x: 472, startPoint y: 414, endPoint x: 835, endPoint y: 641, distance: 427.7
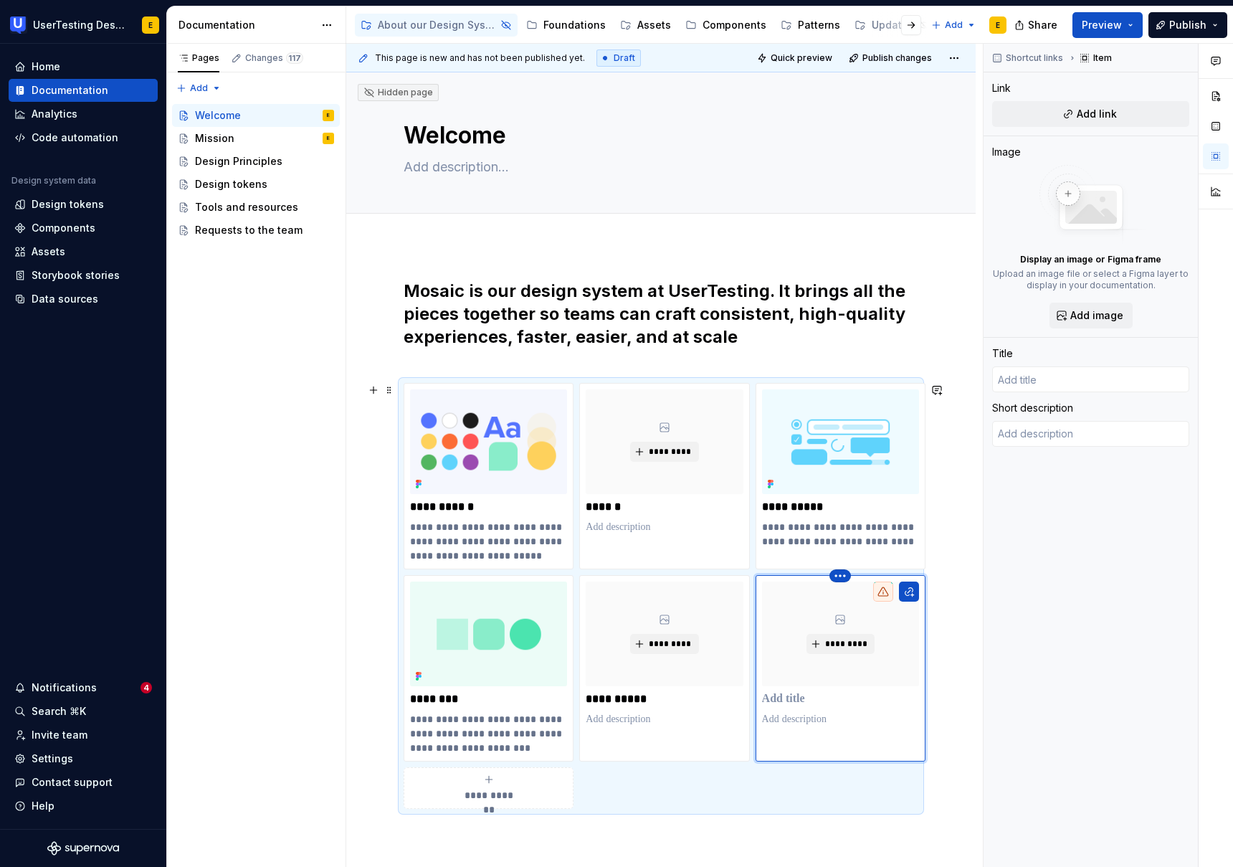
type textarea "*"
click at [841, 573] on html "UserTesting Design System E Home Documentation Analytics Code automation Design…" at bounding box center [616, 433] width 1233 height 867
click at [861, 595] on div "Delete item" at bounding box center [902, 600] width 93 height 14
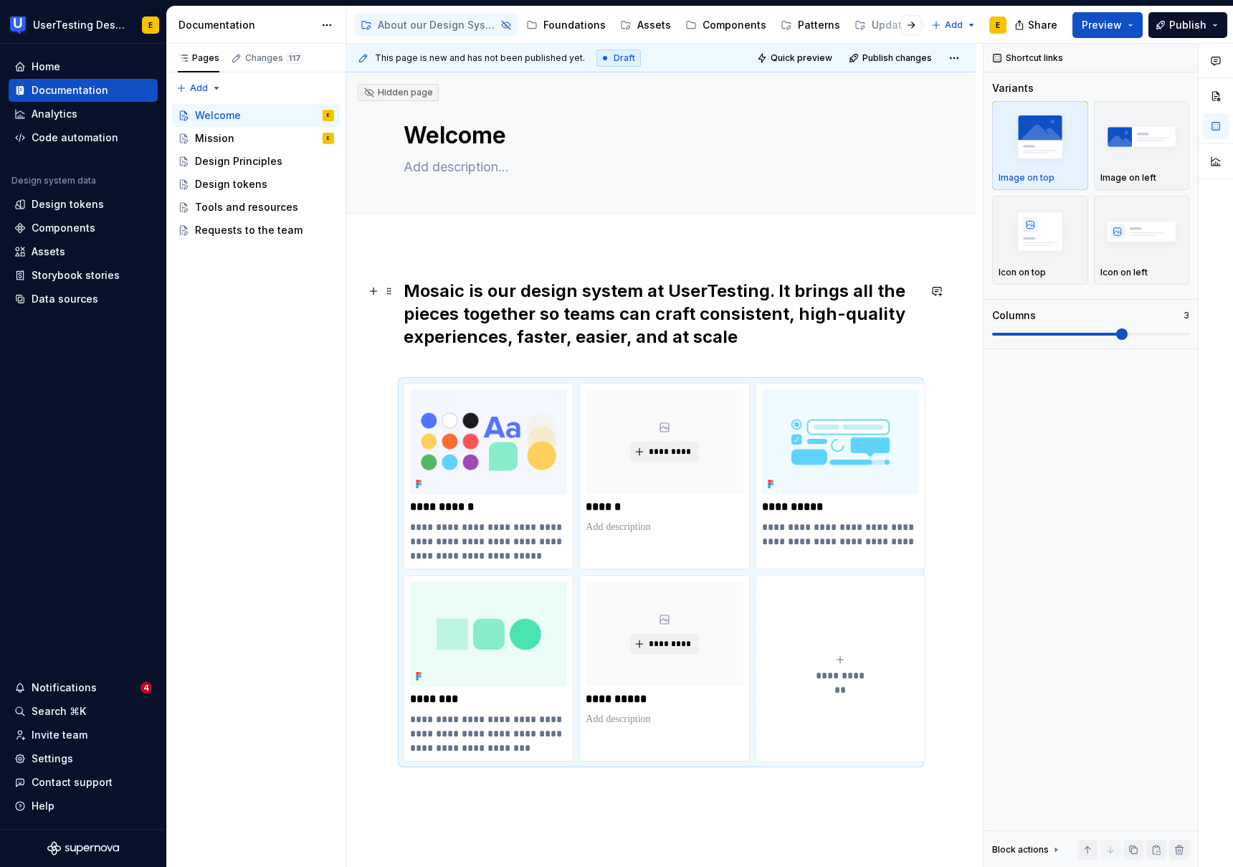
click at [482, 288] on h2 "Mosaic is our design system at UserTesting. It brings all the pieces together s…" at bounding box center [661, 326] width 515 height 92
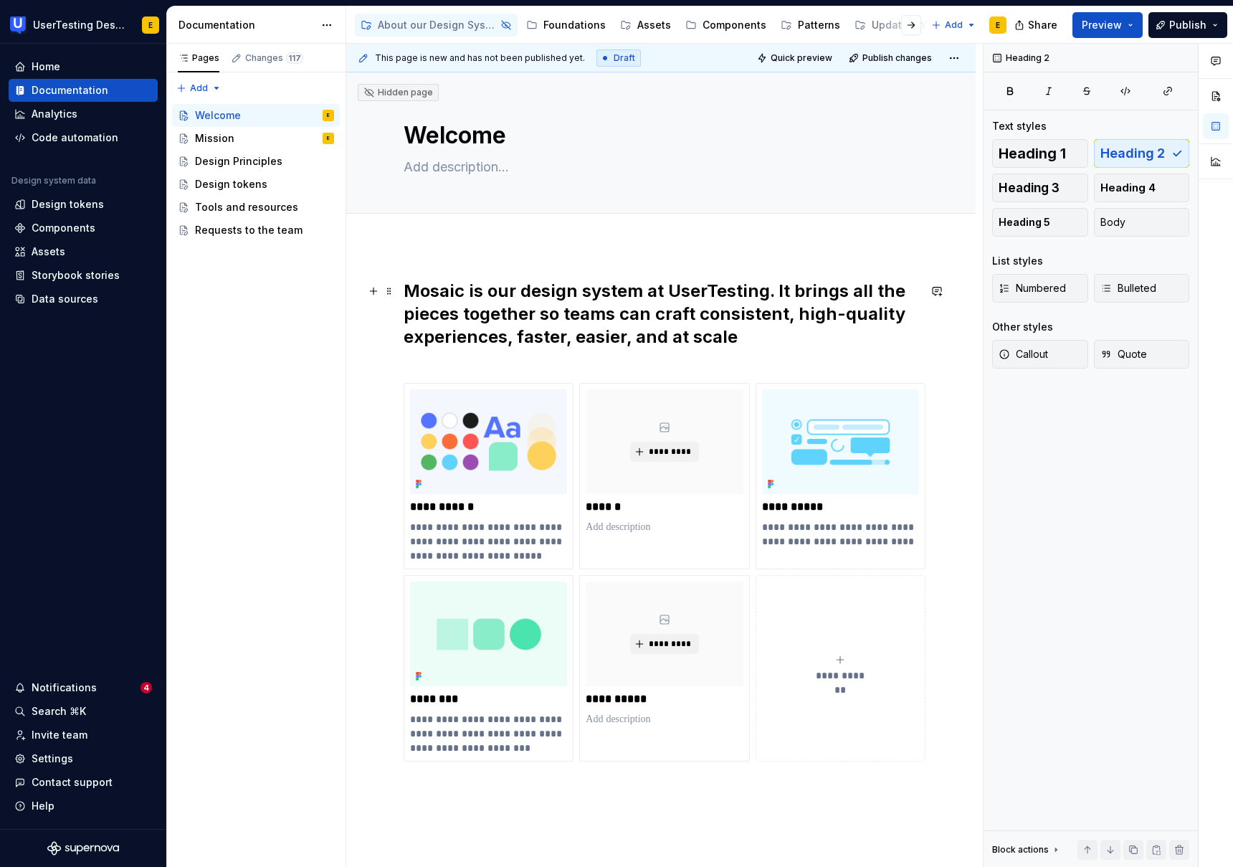
click at [776, 293] on h2 "Mosaic is our design system at UserTesting. It brings all the pieces together s…" at bounding box center [661, 326] width 515 height 92
click at [531, 293] on h2 "Mosaic is our design system at UserTesting. It brings all the pieces together s…" at bounding box center [661, 326] width 515 height 92
click at [591, 289] on h2 "Mosaic is our Design system at UserTesting. It brings all the pieces together s…" at bounding box center [661, 326] width 515 height 92
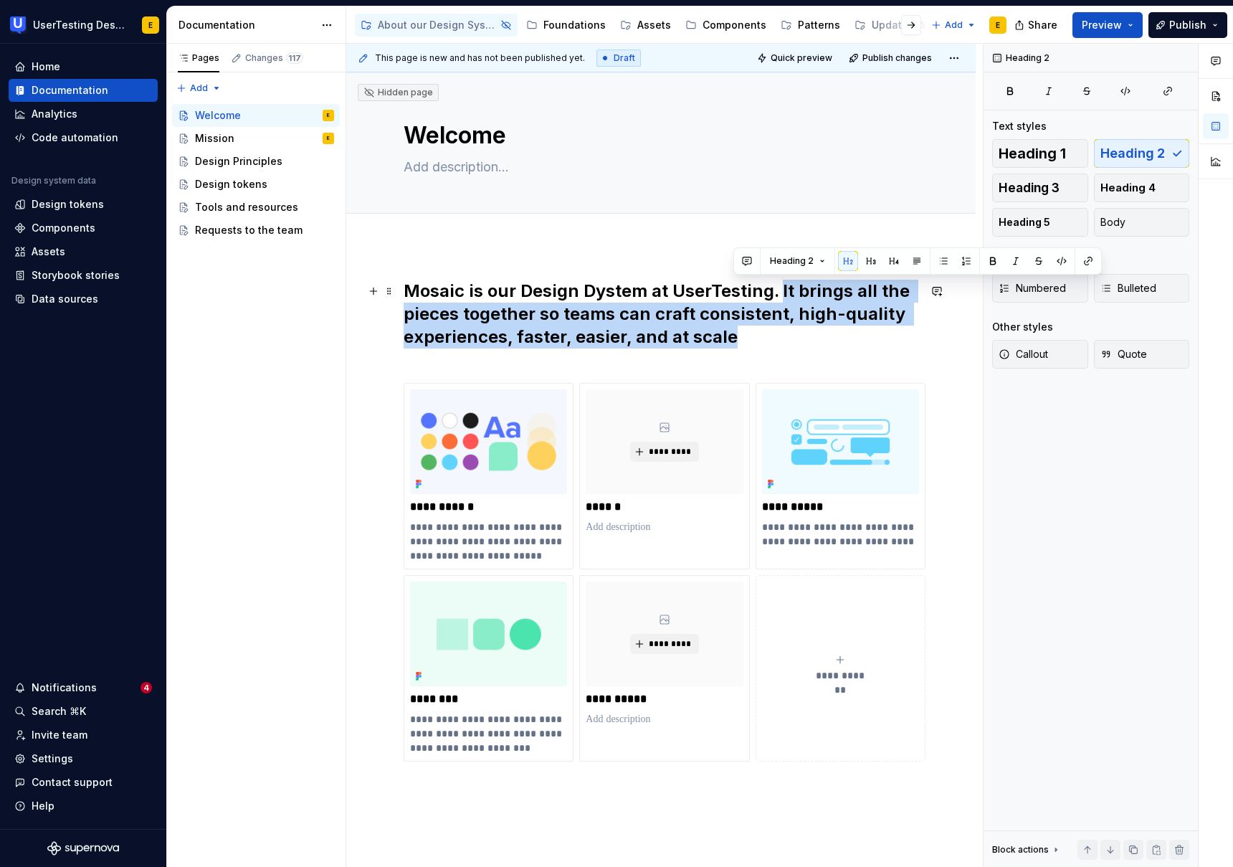
drag, startPoint x: 781, startPoint y: 288, endPoint x: 801, endPoint y: 332, distance: 48.1
click at [801, 332] on h2 "Mosaic is our Design Dystem at UserTesting. It brings all the pieces together s…" at bounding box center [661, 326] width 515 height 92
click at [770, 339] on h2 "Mosaic is our Design Dystem at UserTesting. It brings all the pieces together s…" at bounding box center [661, 326] width 515 height 92
drag, startPoint x: 780, startPoint y: 287, endPoint x: 756, endPoint y: 325, distance: 44.8
click at [801, 336] on h2 "Mosaic is our Design Dystem at UserTesting. It brings all the pieces together s…" at bounding box center [661, 326] width 515 height 92
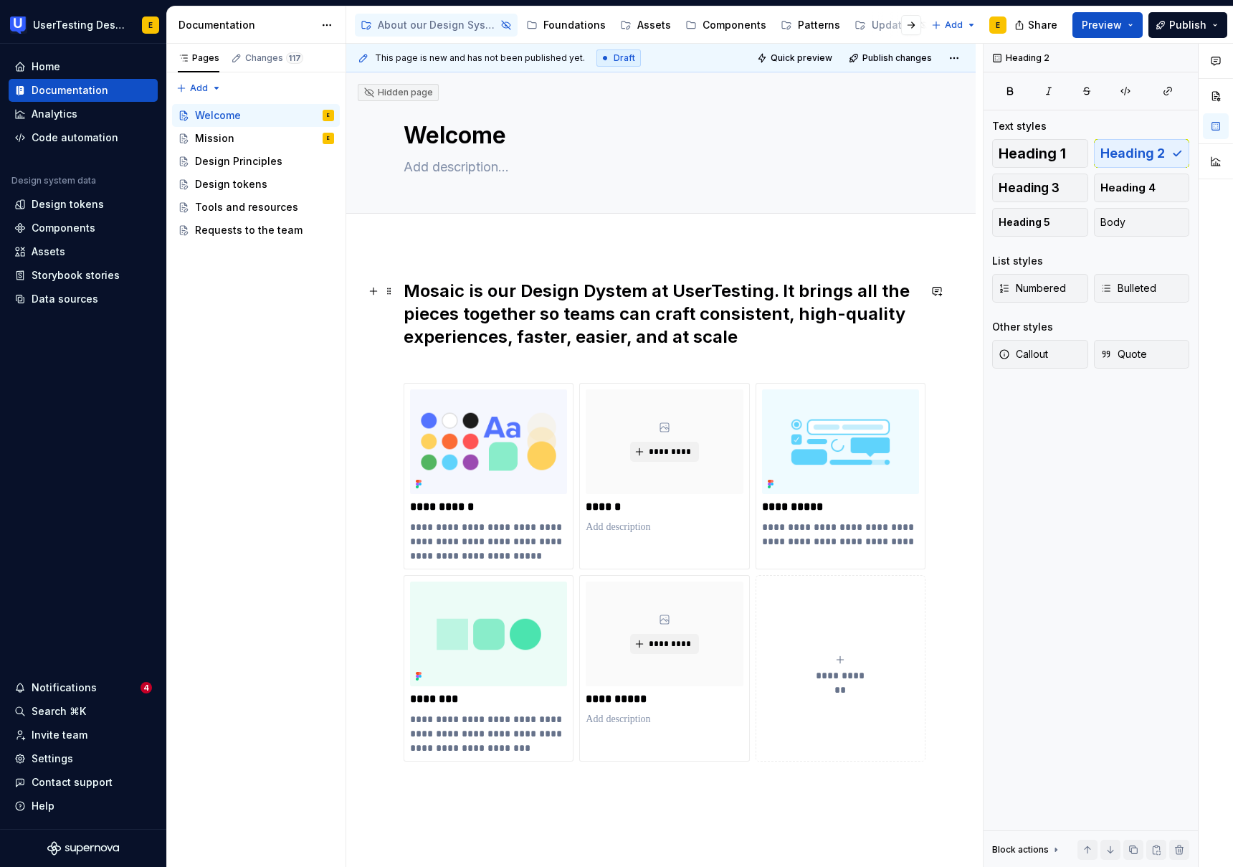
click at [455, 280] on h2 "Mosaic is our Design Dystem at UserTesting. It brings all the pieces together s…" at bounding box center [661, 326] width 515 height 92
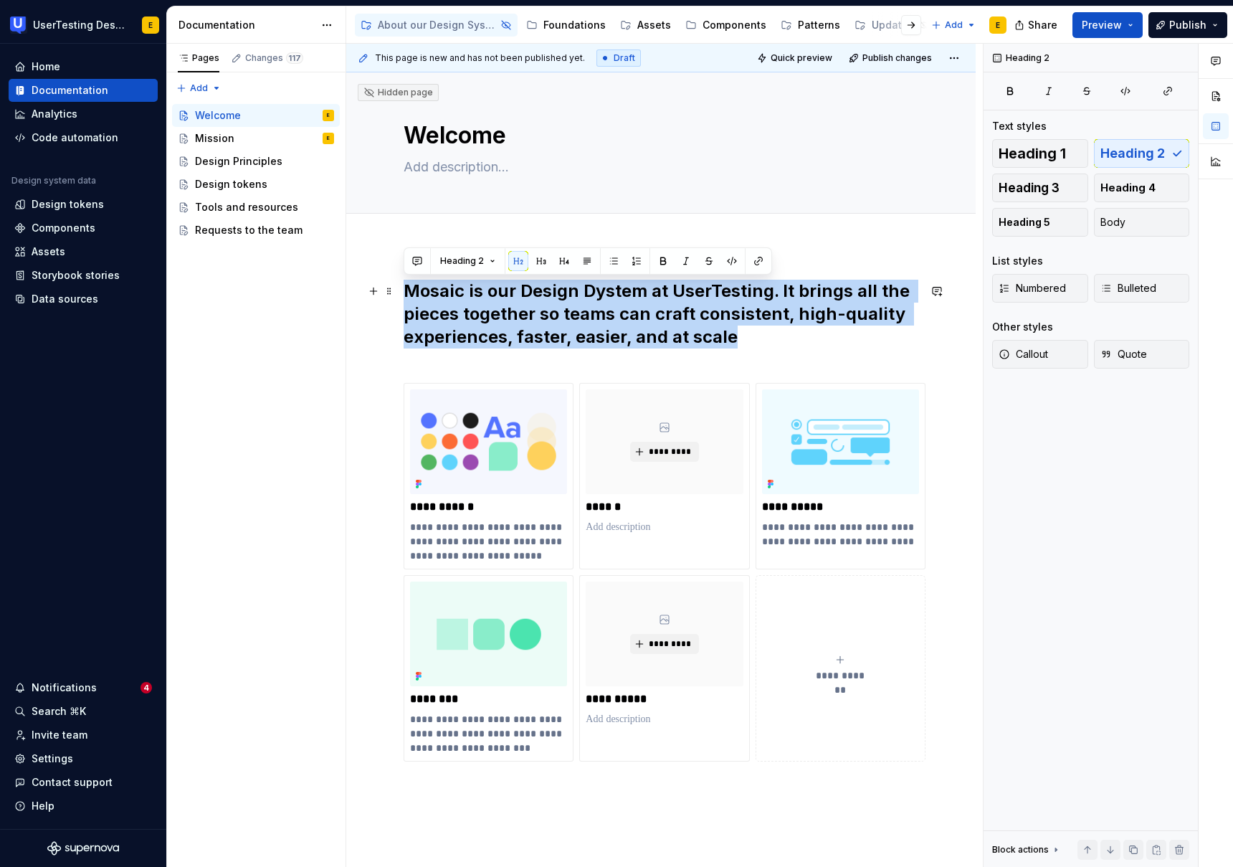
drag, startPoint x: 404, startPoint y: 288, endPoint x: 791, endPoint y: 336, distance: 390.1
click at [789, 336] on h2 "Mosaic is our Design Dystem at UserTesting. It brings all the pieces together s…" at bounding box center [661, 326] width 515 height 92
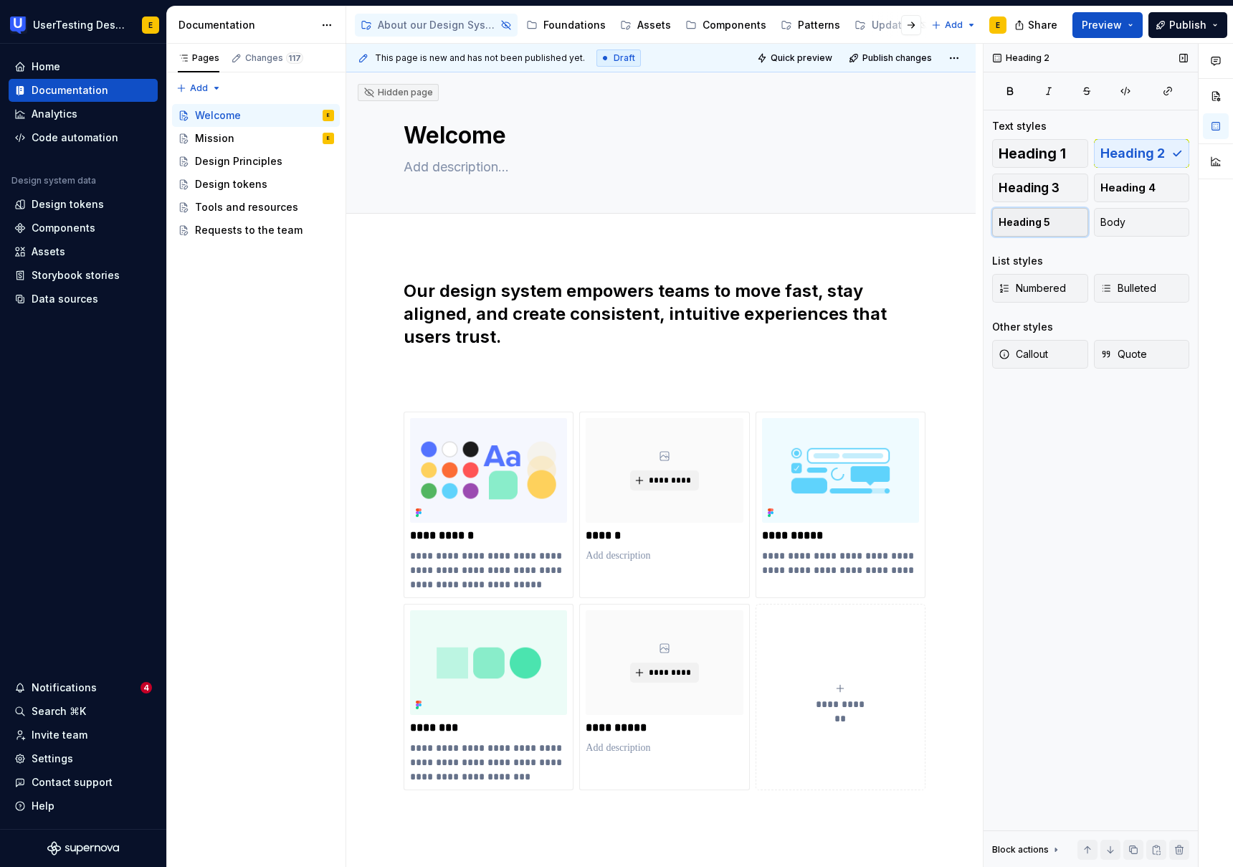
click at [1049, 229] on button "Heading 5" at bounding box center [1040, 222] width 96 height 29
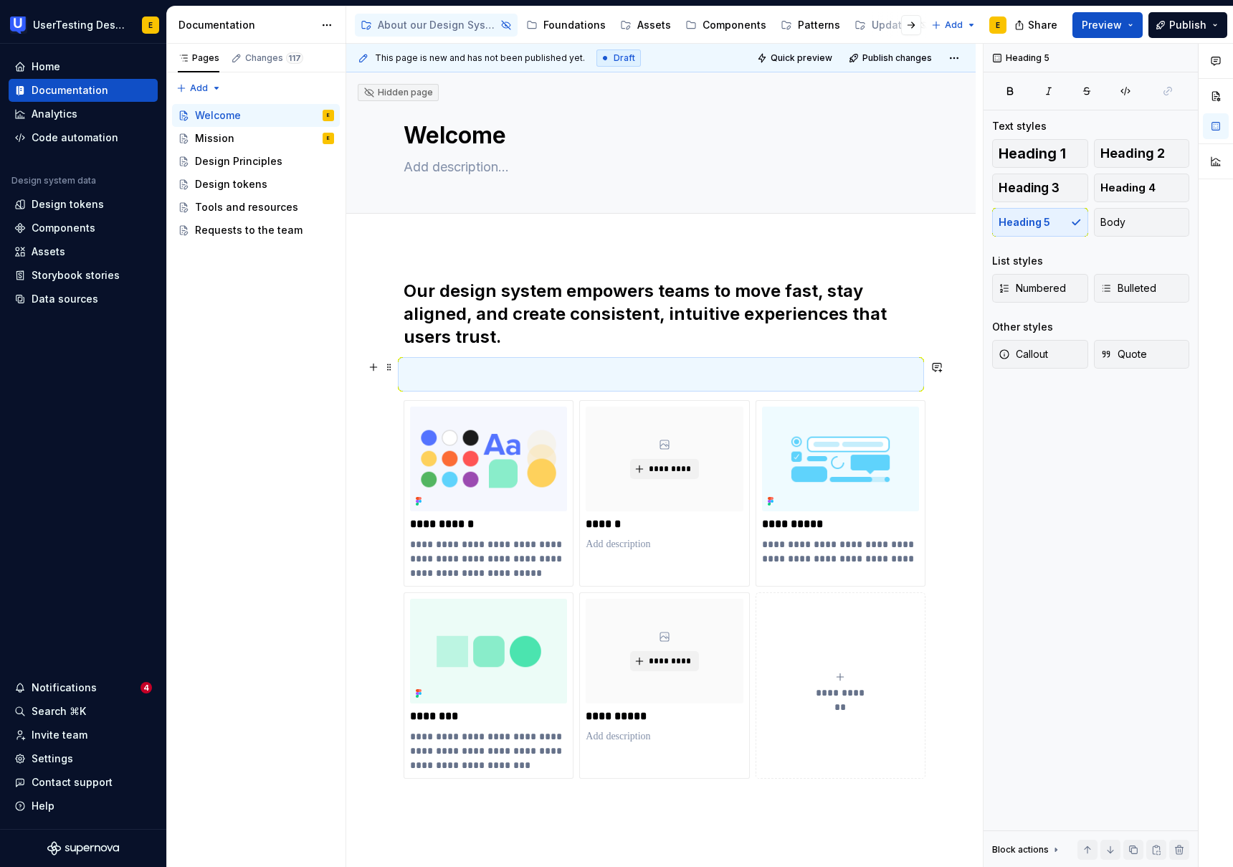
click at [436, 374] on h5 at bounding box center [661, 374] width 515 height 29
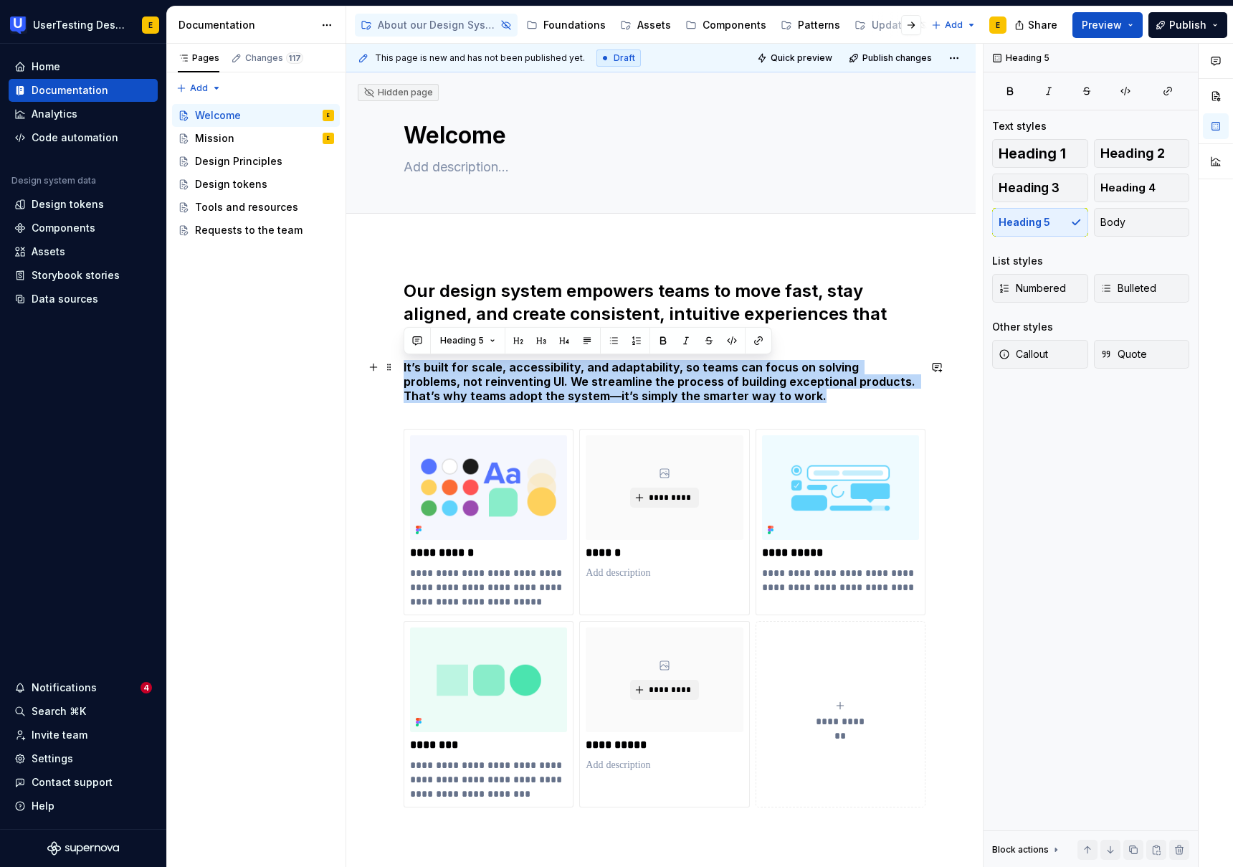
drag, startPoint x: 764, startPoint y: 393, endPoint x: 351, endPoint y: 368, distance: 414.5
click at [351, 368] on div "**********" at bounding box center [661, 665] width 630 height 840
click at [1143, 217] on button "Body" at bounding box center [1142, 222] width 96 height 29
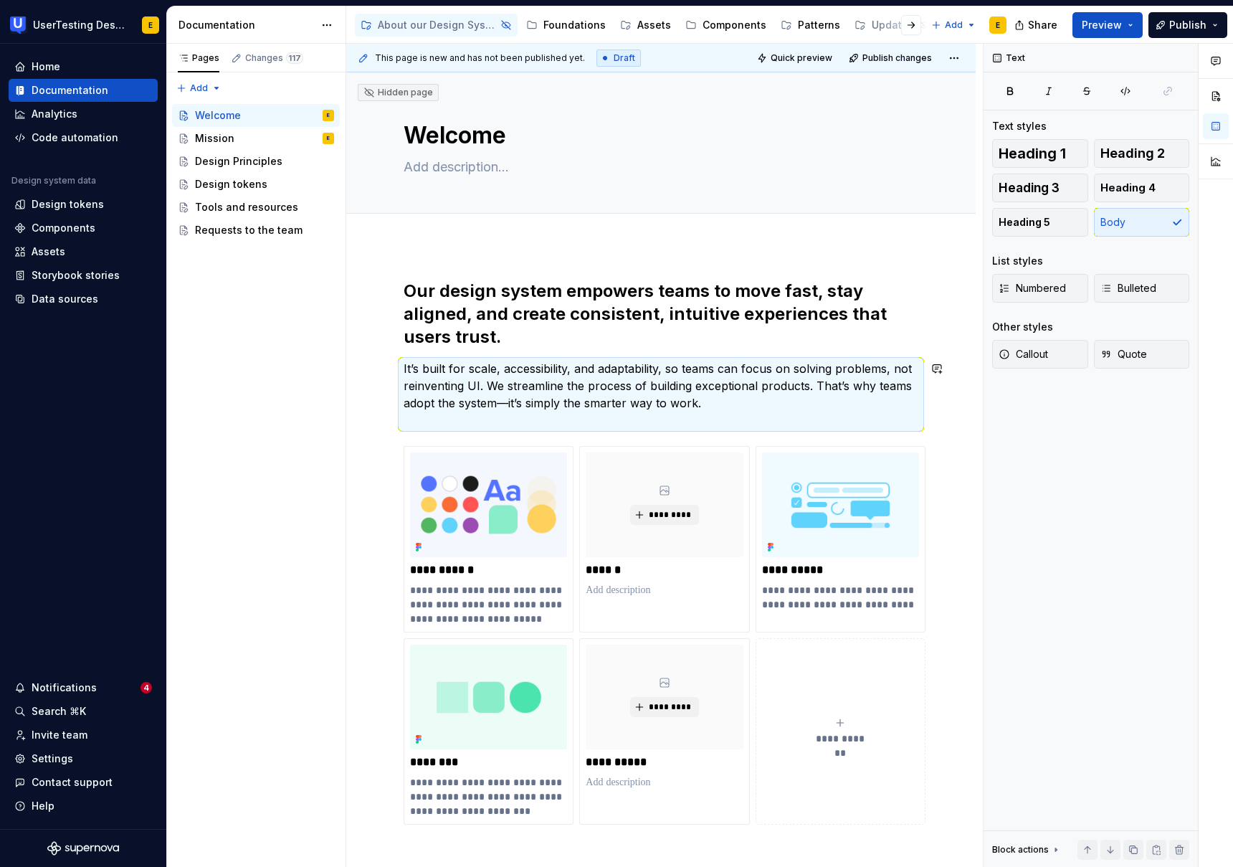
click at [559, 349] on div "**********" at bounding box center [661, 552] width 515 height 545
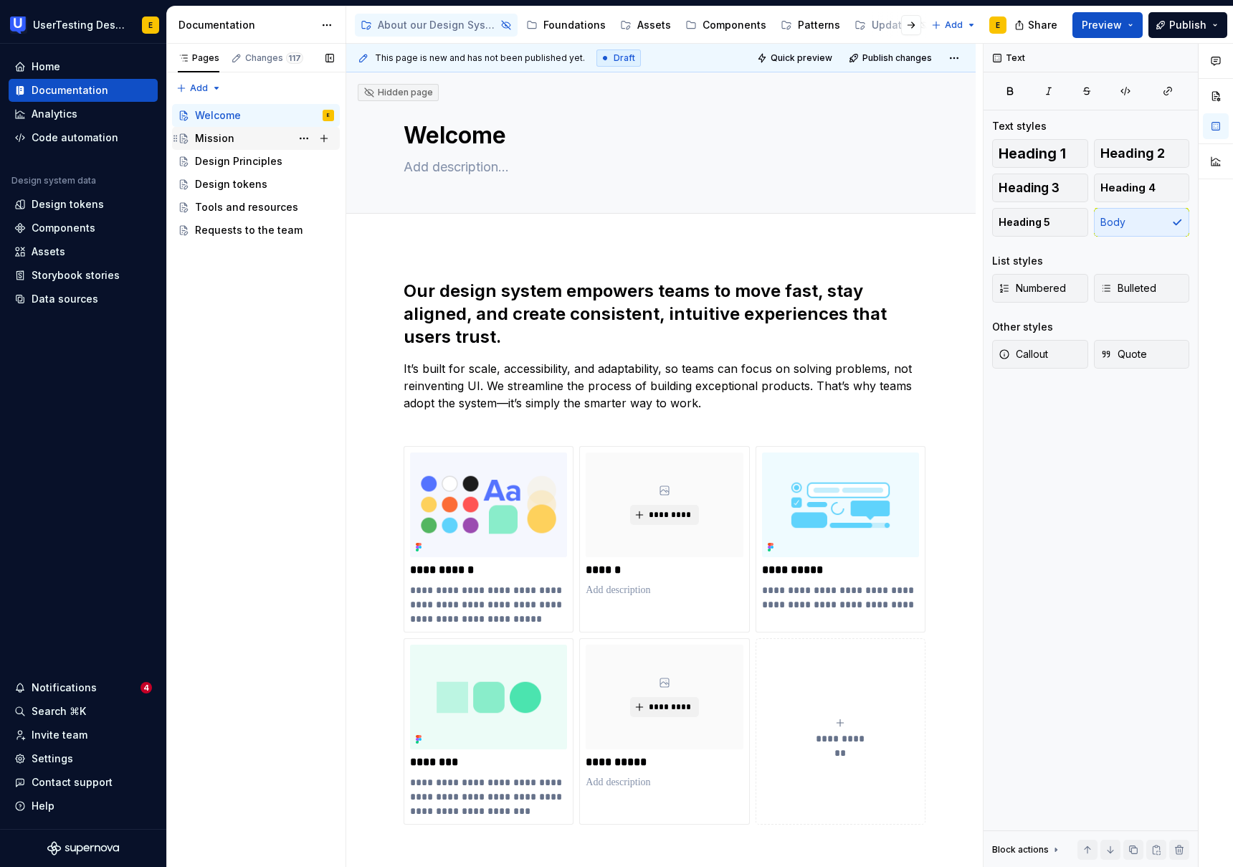
click at [219, 140] on div "Mission" at bounding box center [214, 138] width 39 height 14
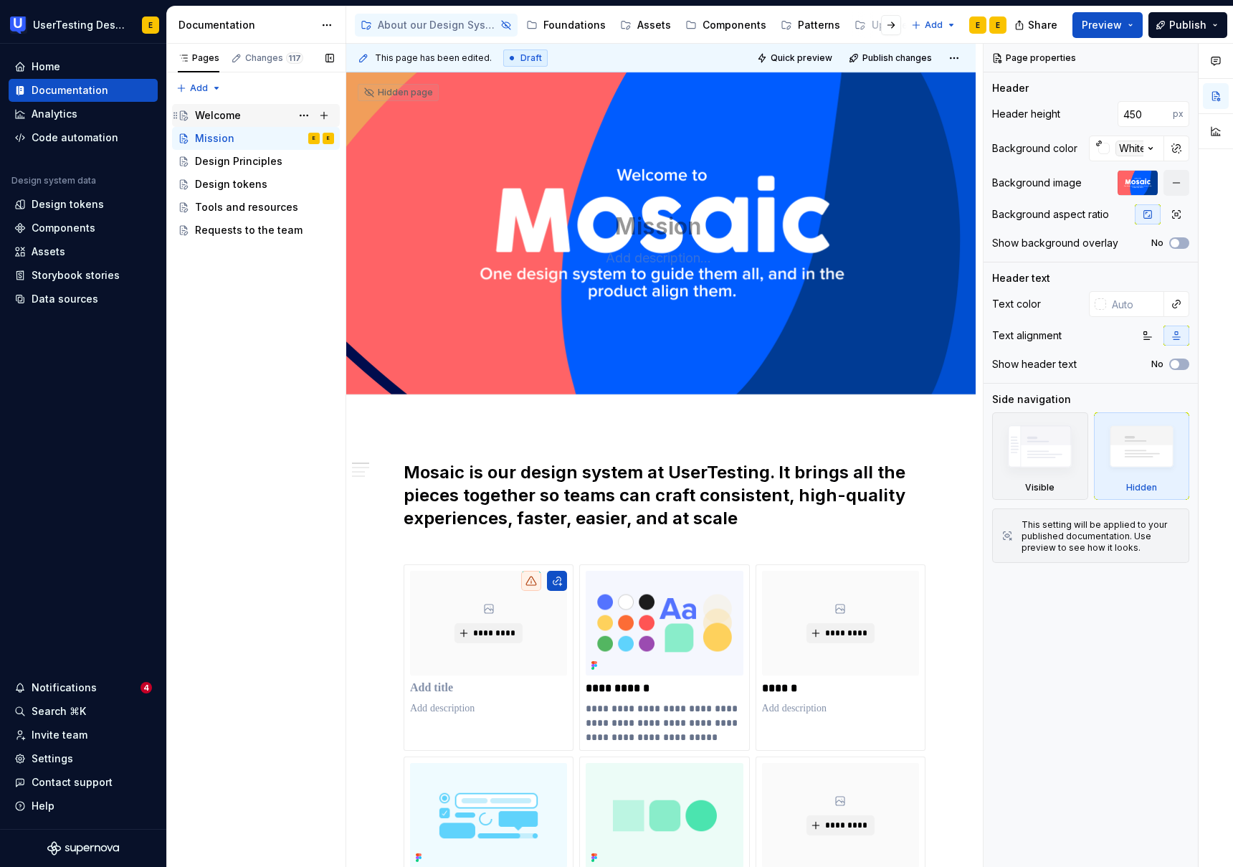
click at [219, 115] on div "Welcome" at bounding box center [218, 115] width 46 height 14
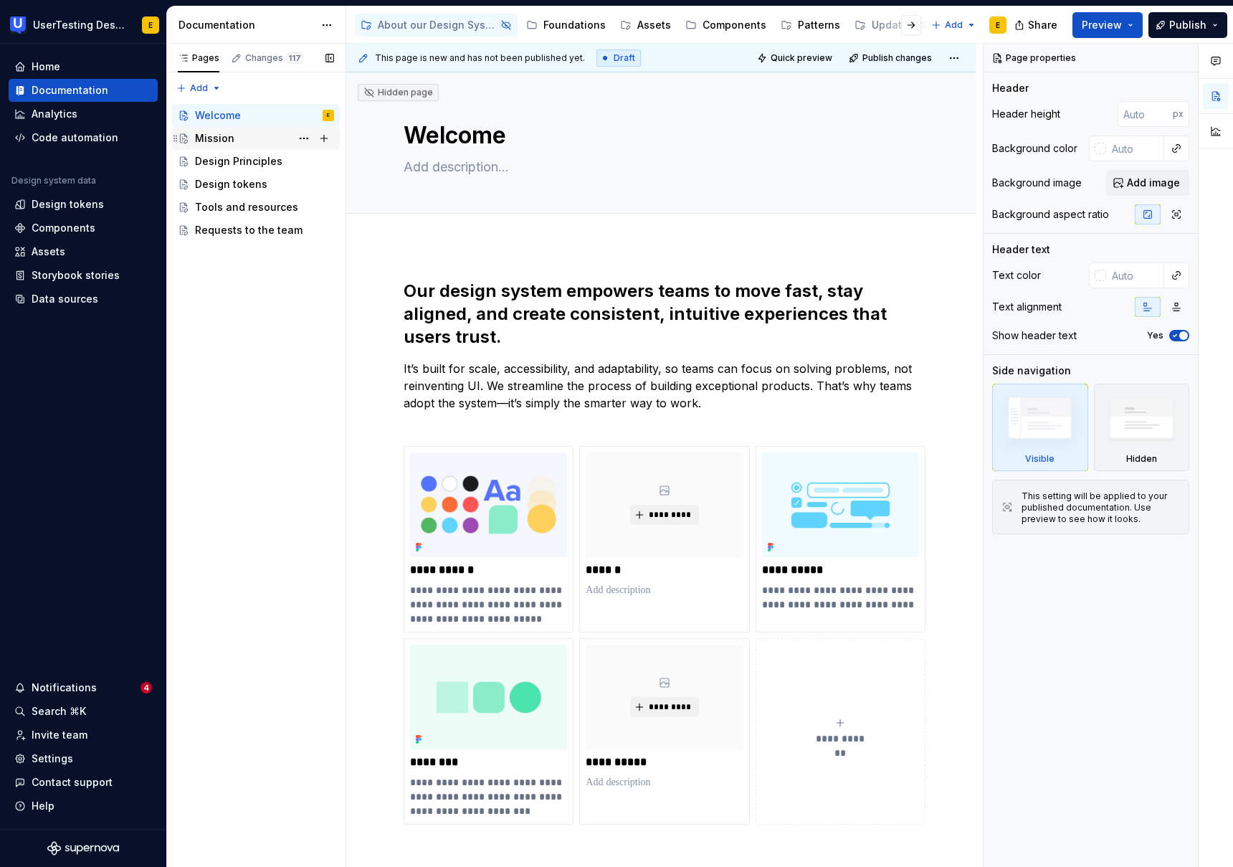
click at [222, 136] on div "Mission" at bounding box center [214, 138] width 39 height 14
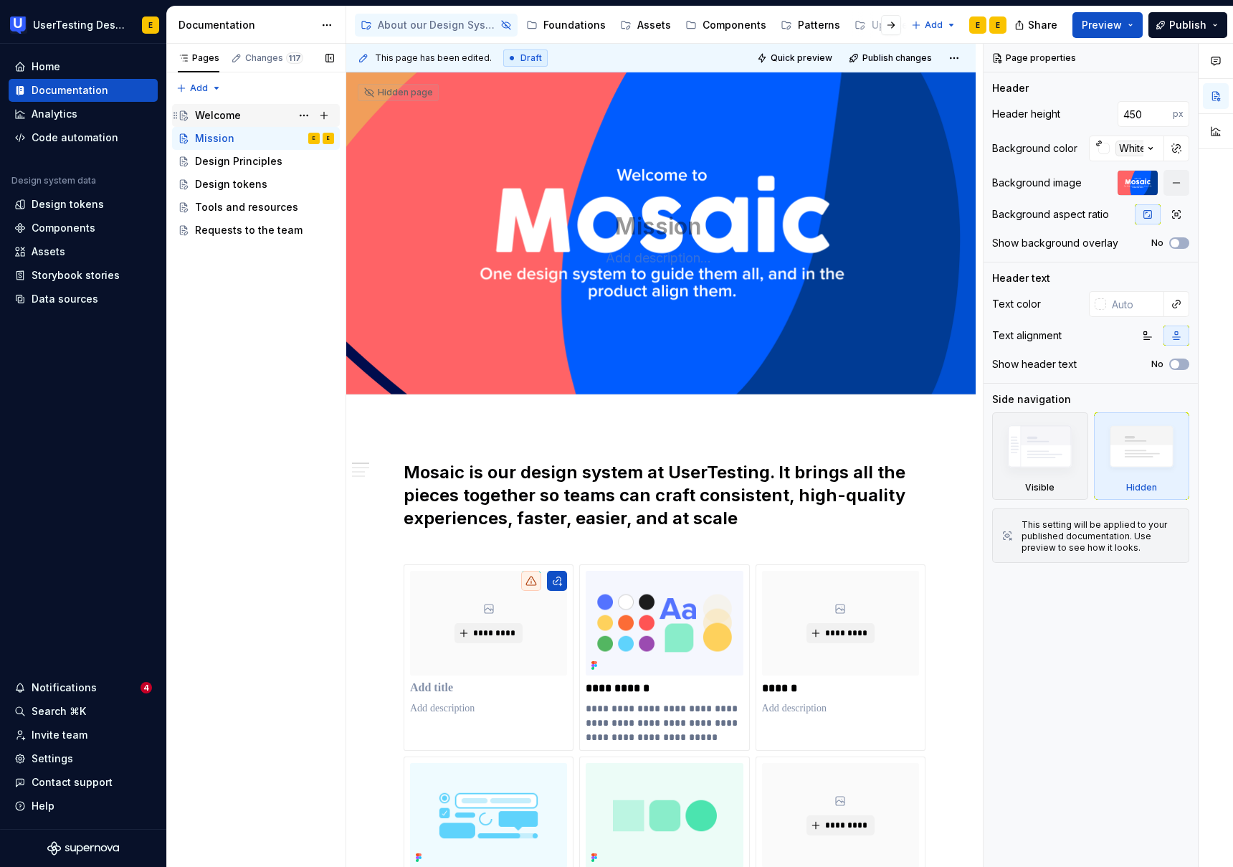
click at [251, 113] on div "Welcome" at bounding box center [264, 115] width 139 height 20
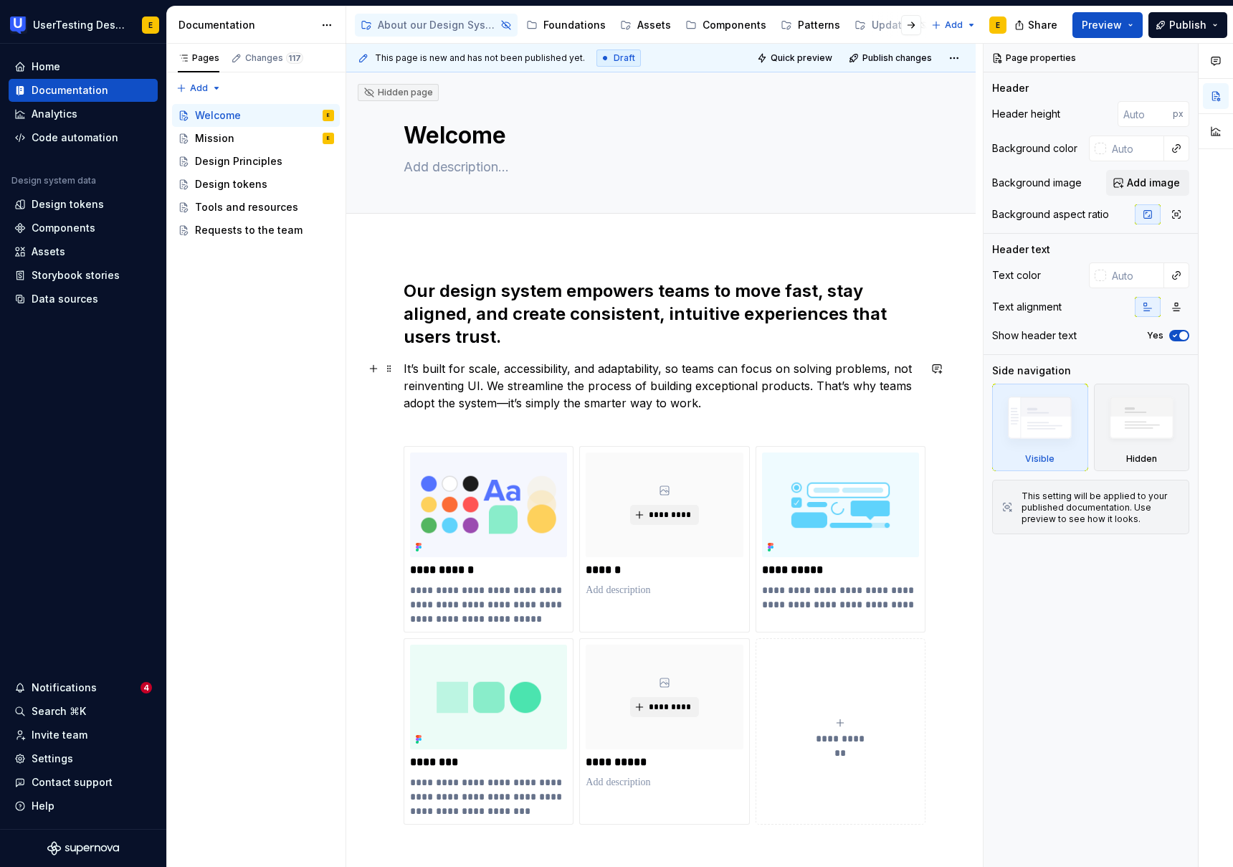
type textarea "*"
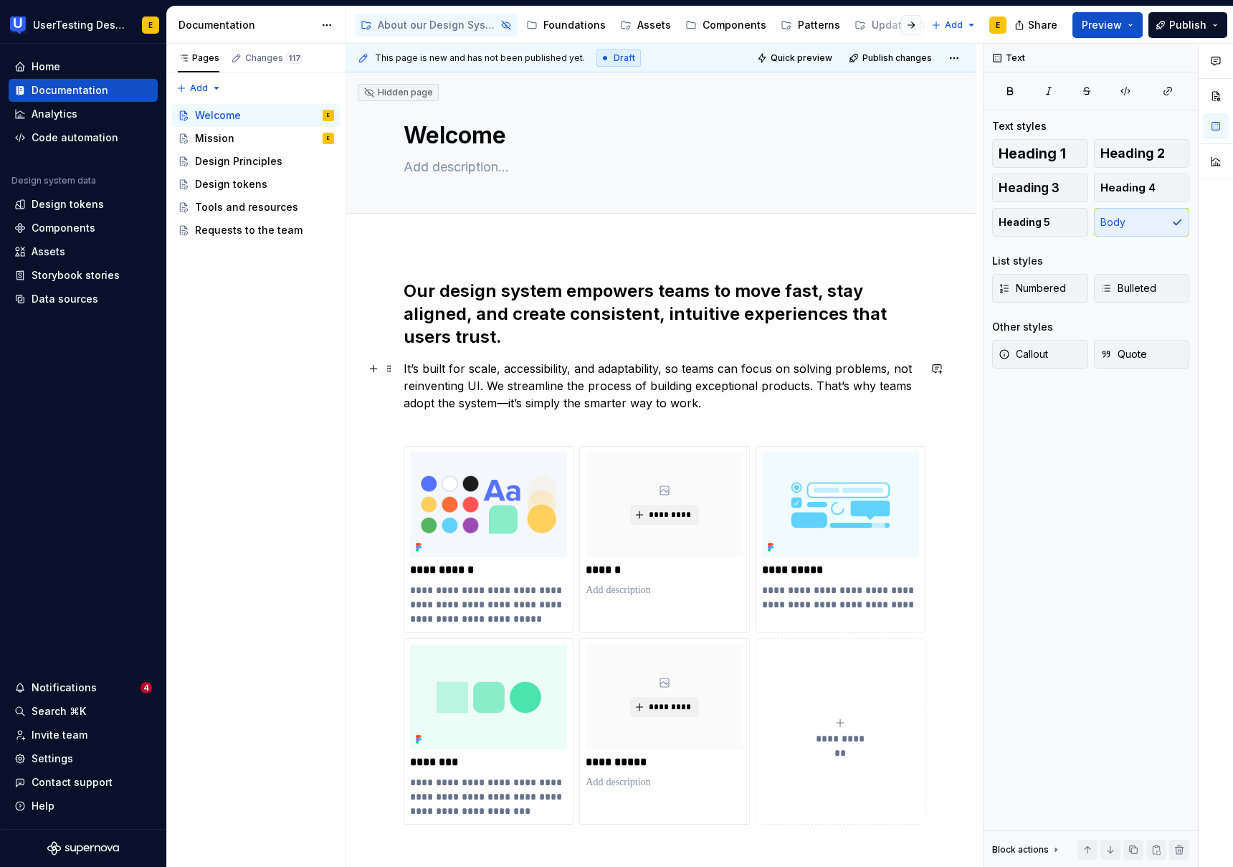
click at [505, 404] on p "It’s built for scale, accessibility, and adaptability, so teams can focus on so…" at bounding box center [661, 394] width 515 height 69
click at [432, 303] on h2 "Our design system empowers teams to move fast, stay aligned, and create consist…" at bounding box center [661, 314] width 515 height 69
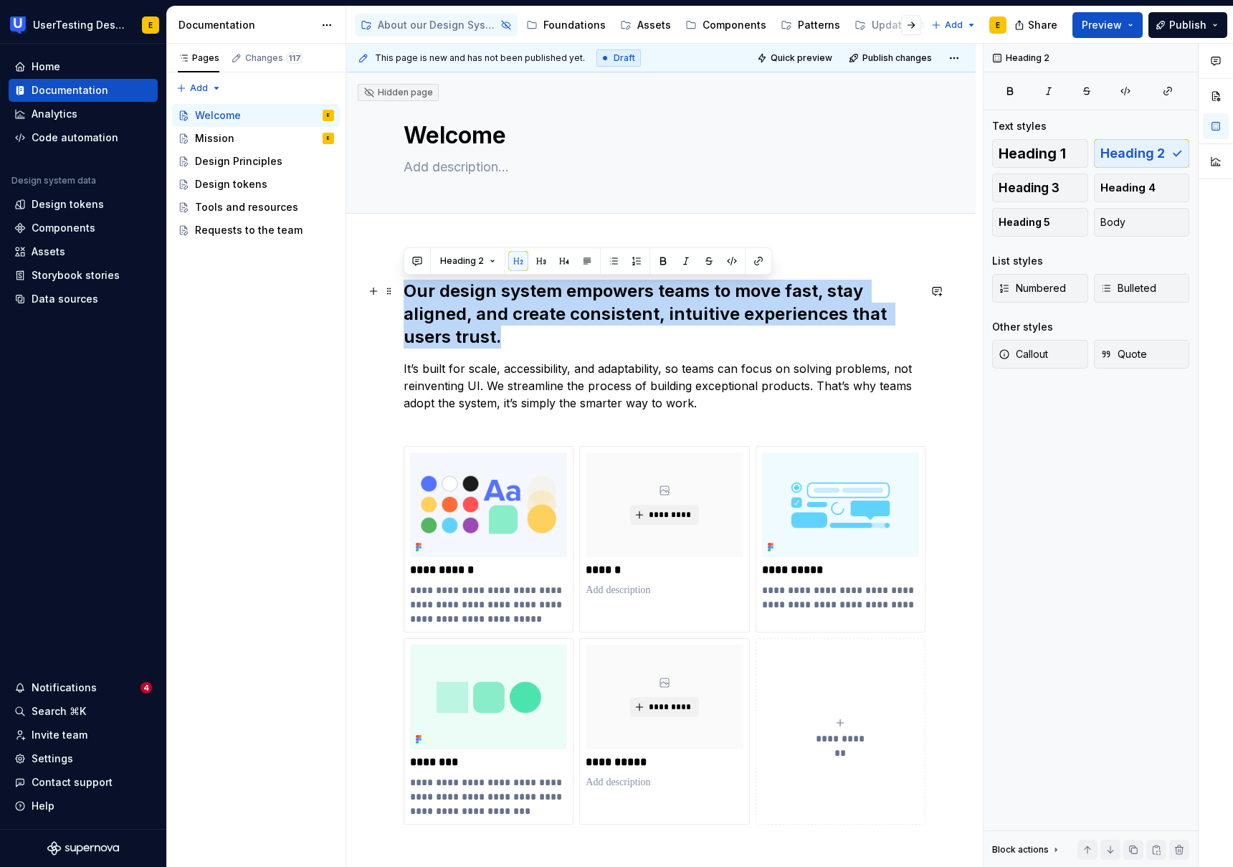
drag, startPoint x: 432, startPoint y: 298, endPoint x: 526, endPoint y: 338, distance: 102.8
click at [526, 338] on h2 "Our design system empowers teams to move fast, stay aligned, and create consist…" at bounding box center [661, 314] width 515 height 69
copy h2 "Our design system empowers teams to move fast, stay aligned, and create consist…"
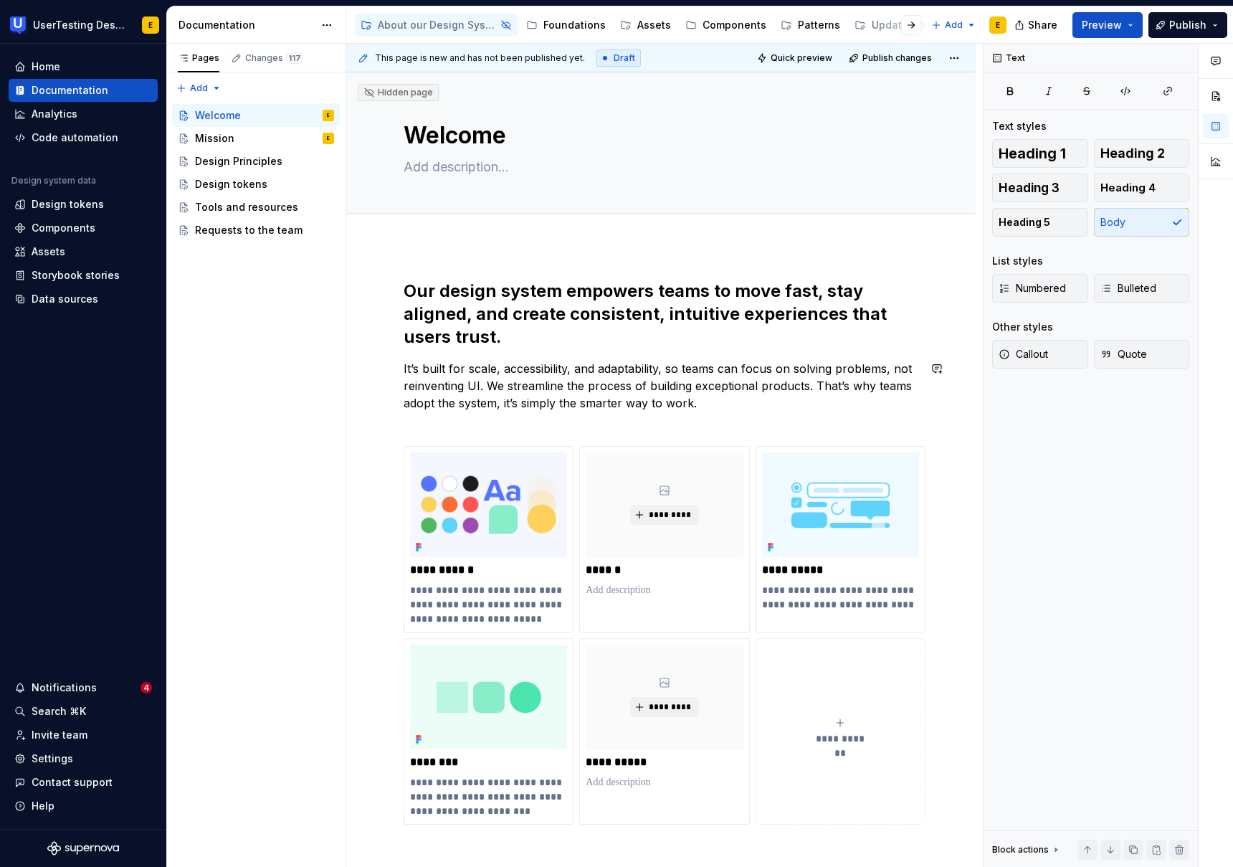
click at [421, 433] on div "**********" at bounding box center [661, 552] width 515 height 545
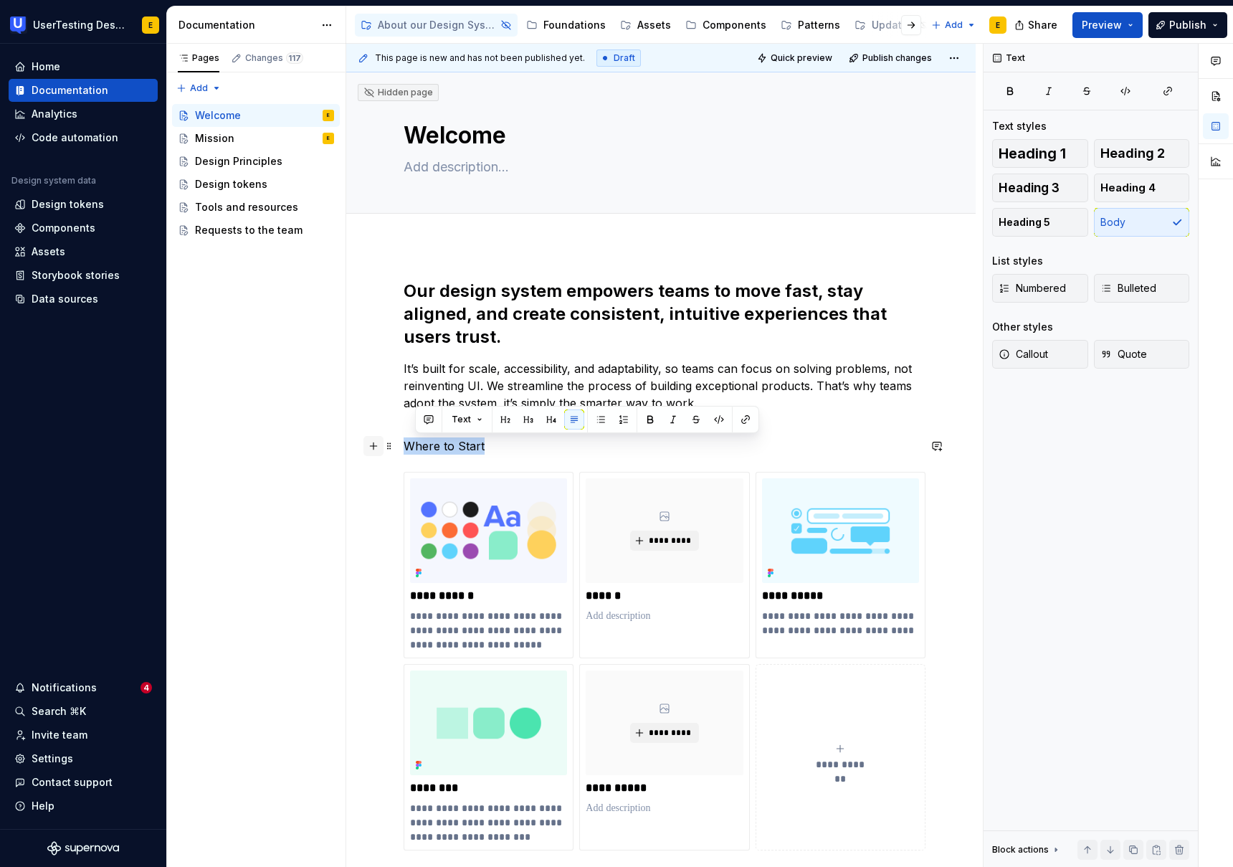
drag, startPoint x: 456, startPoint y: 443, endPoint x: 375, endPoint y: 448, distance: 81.2
click at [404, 448] on div "**********" at bounding box center [661, 574] width 515 height 588
click at [630, 290] on h2 "Our design system empowers teams to move fast, stay aligned, and create consist…" at bounding box center [661, 314] width 515 height 69
drag, startPoint x: 450, startPoint y: 442, endPoint x: 386, endPoint y: 439, distance: 64.6
click at [404, 440] on div "**********" at bounding box center [661, 574] width 515 height 588
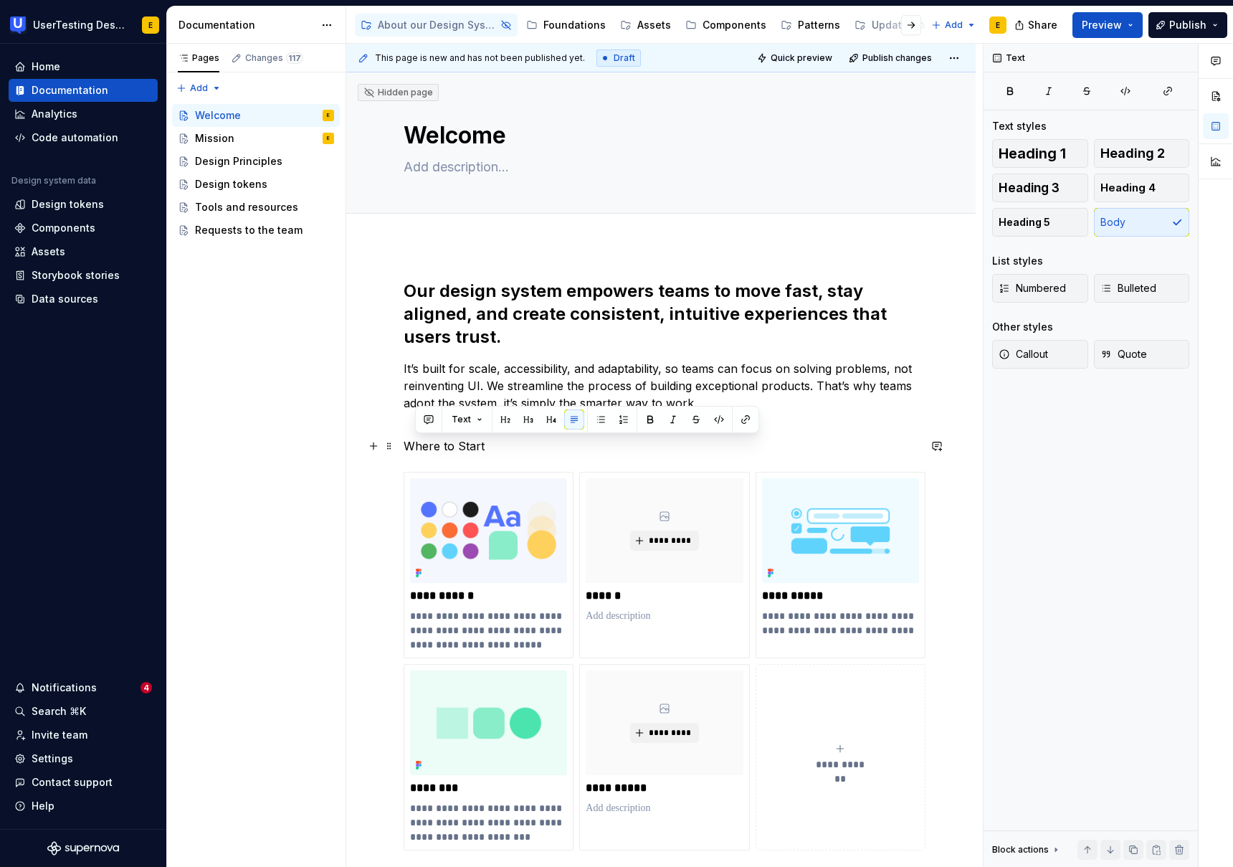
click at [488, 452] on p "Where to Start" at bounding box center [661, 445] width 515 height 17
drag, startPoint x: 450, startPoint y: 442, endPoint x: 382, endPoint y: 442, distance: 68.1
click at [404, 442] on div "**********" at bounding box center [661, 574] width 515 height 588
click at [412, 445] on p "Where to Start" at bounding box center [661, 445] width 515 height 17
drag, startPoint x: 404, startPoint y: 445, endPoint x: 540, endPoint y: 429, distance: 136.4
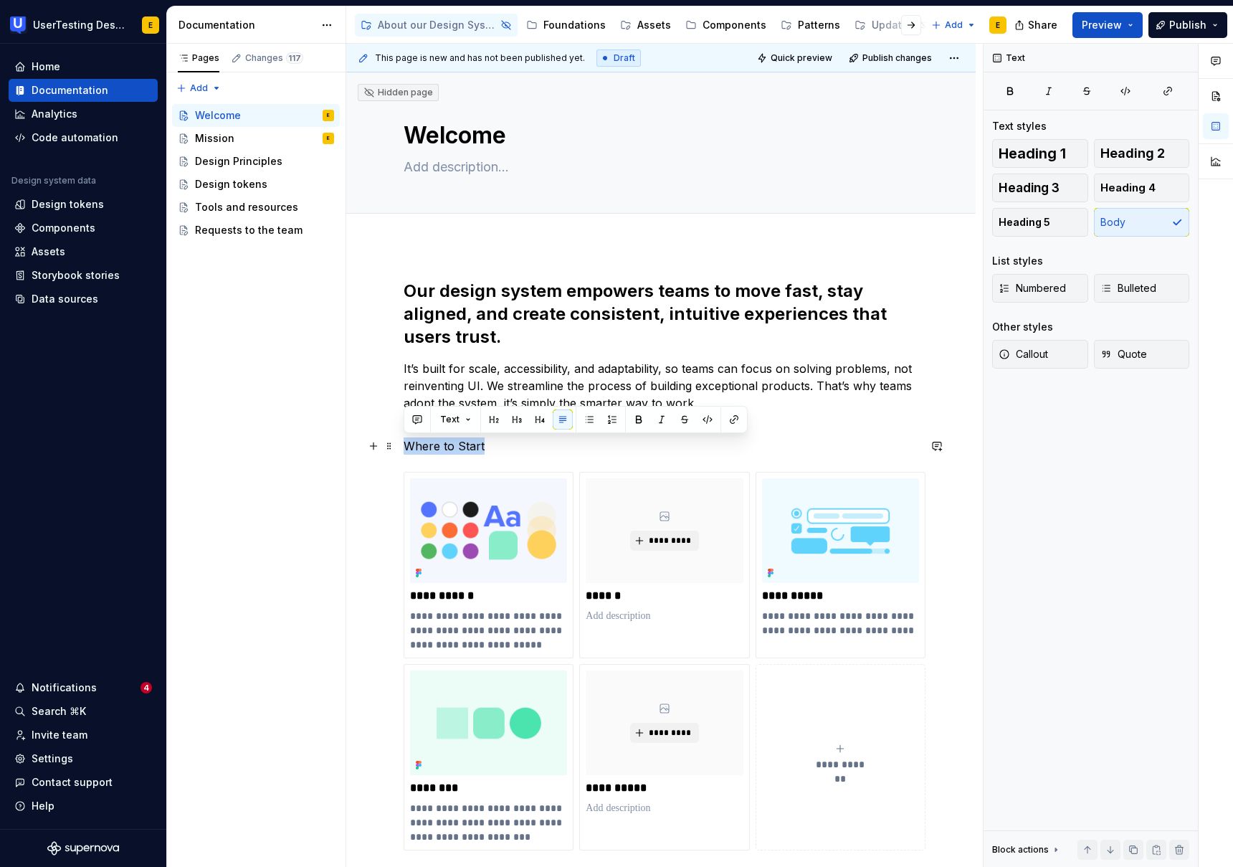
click at [493, 444] on p "Where to Start" at bounding box center [661, 445] width 515 height 17
click at [1129, 158] on span "Heading 2" at bounding box center [1133, 153] width 65 height 14
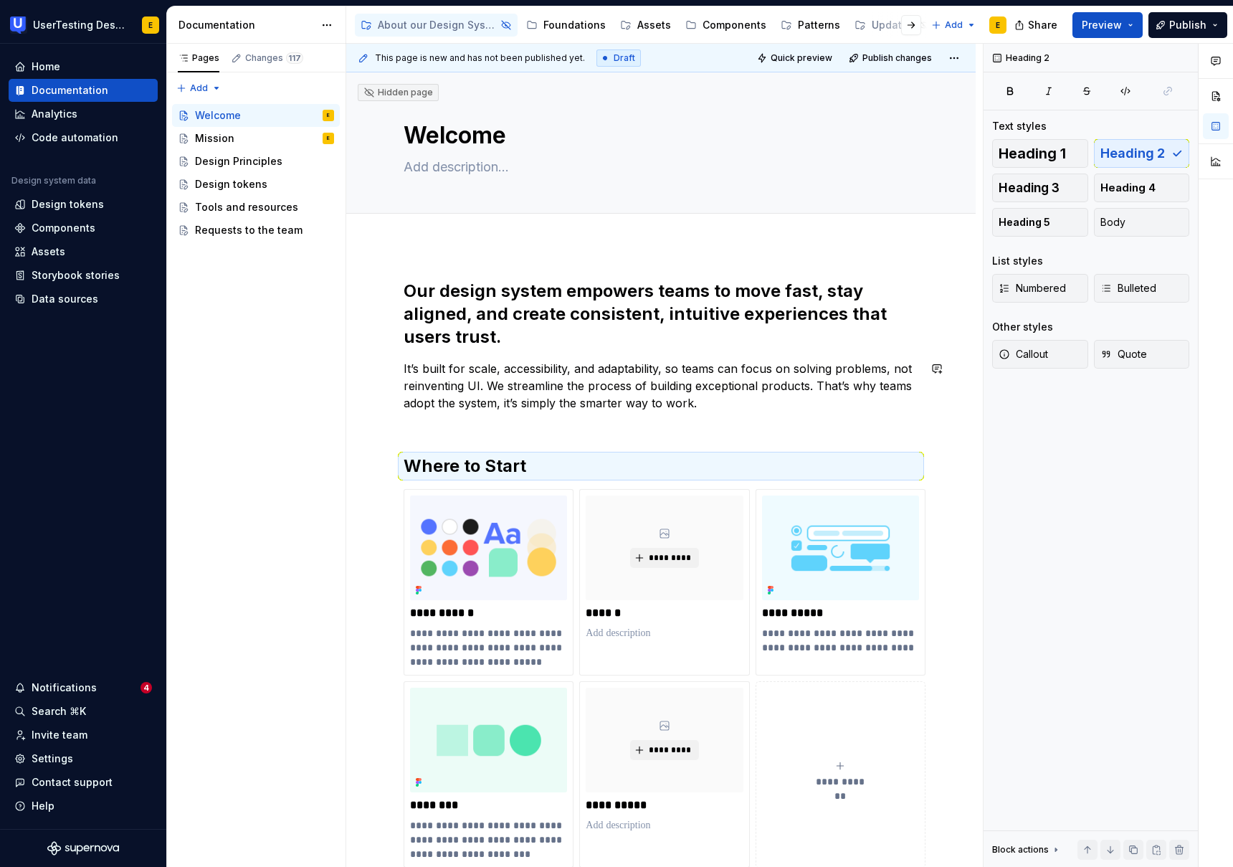
click at [464, 441] on div "**********" at bounding box center [661, 574] width 515 height 588
click at [416, 432] on div "**********" at bounding box center [661, 574] width 515 height 588
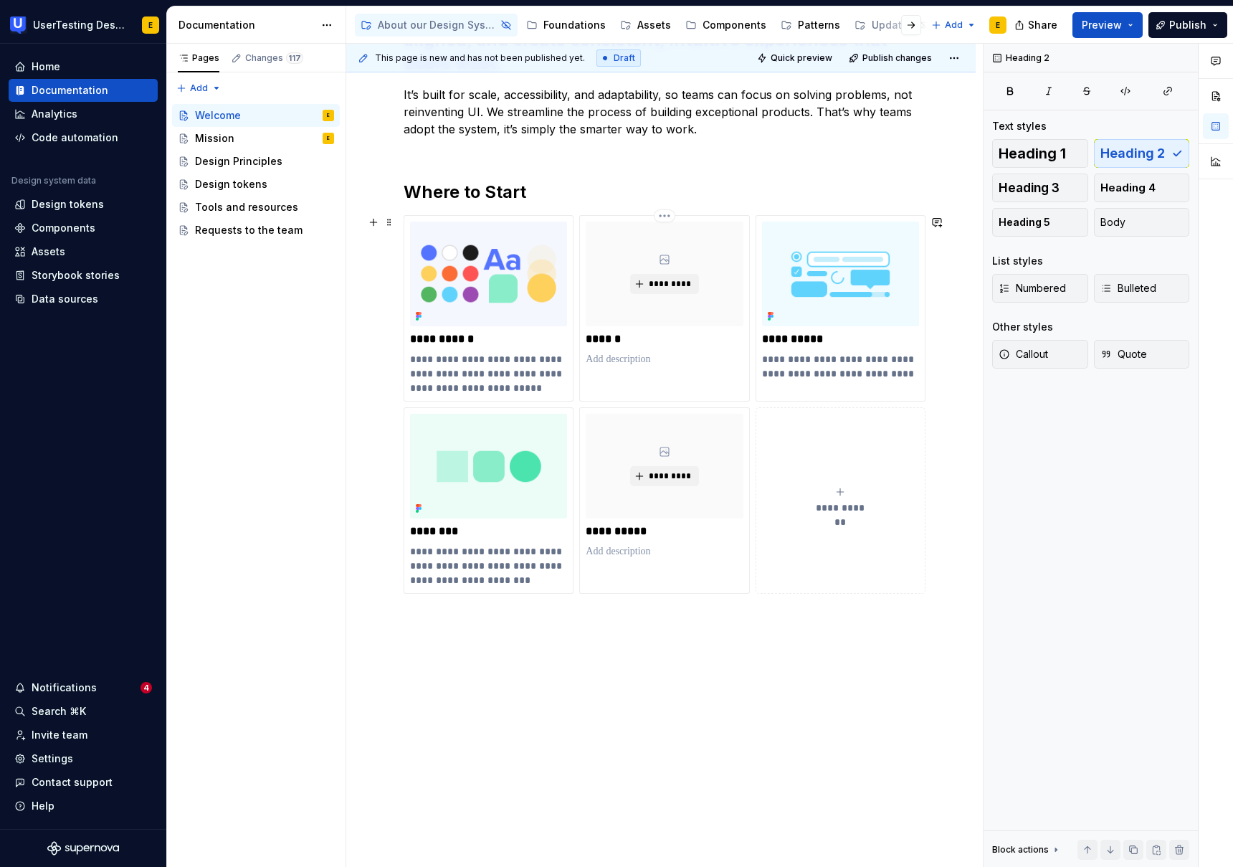
scroll to position [276, 0]
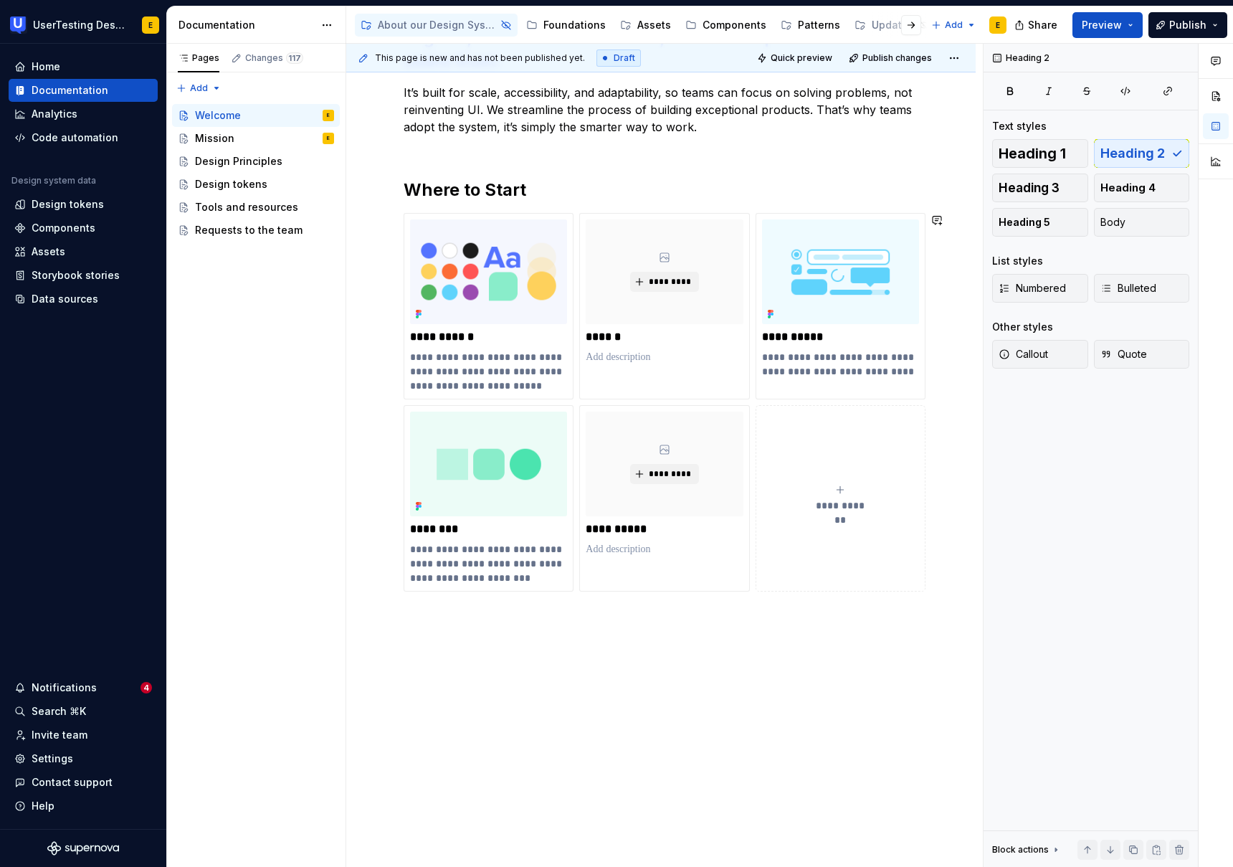
click at [421, 624] on div "**********" at bounding box center [661, 419] width 630 height 900
drag, startPoint x: 533, startPoint y: 187, endPoint x: 383, endPoint y: 201, distance: 150.5
click at [383, 201] on div "**********" at bounding box center [661, 436] width 630 height 934
copy h2 "Where to Start"
click at [423, 632] on div "**********" at bounding box center [661, 324] width 515 height 640
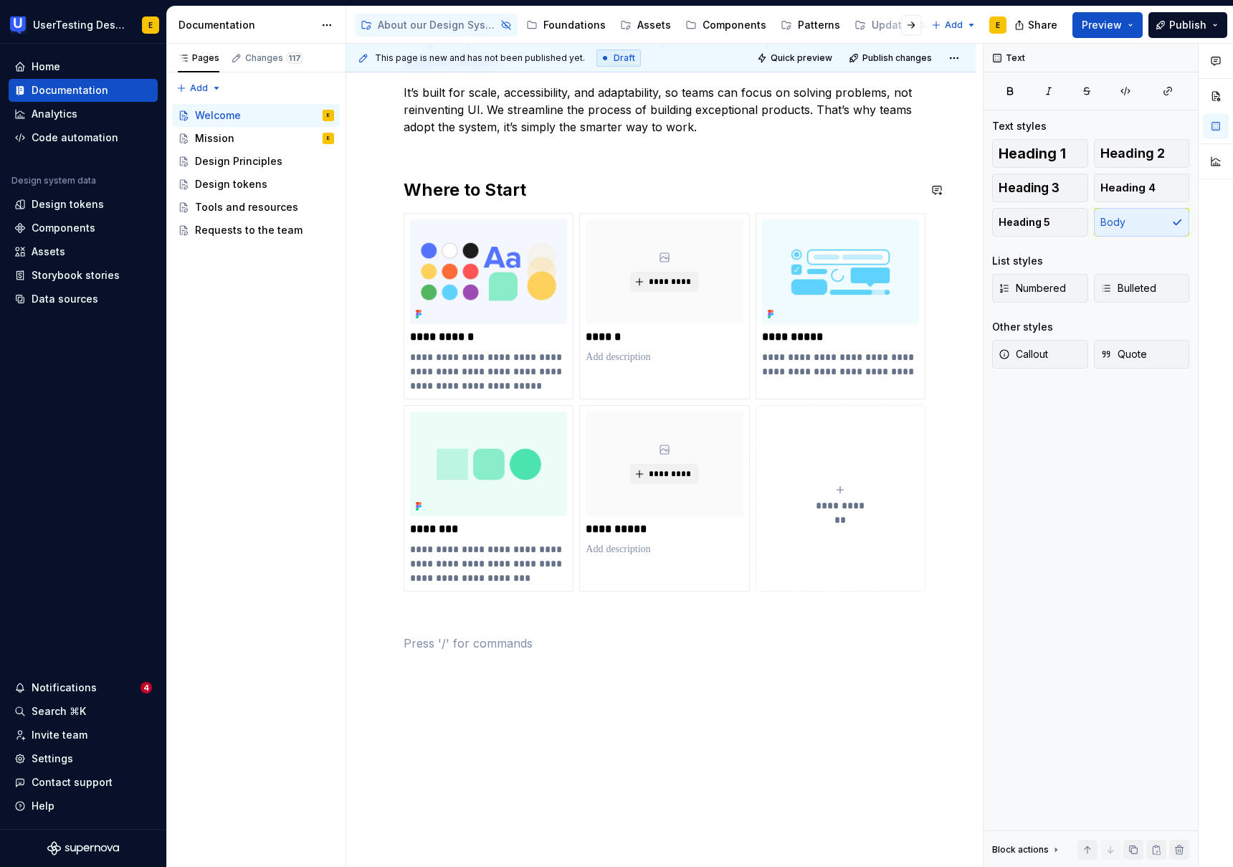
click at [407, 157] on div "**********" at bounding box center [661, 328] width 515 height 648
click at [410, 146] on p "It’s built for scale, accessibility, and adaptability, so teams can focus on so…" at bounding box center [661, 118] width 515 height 69
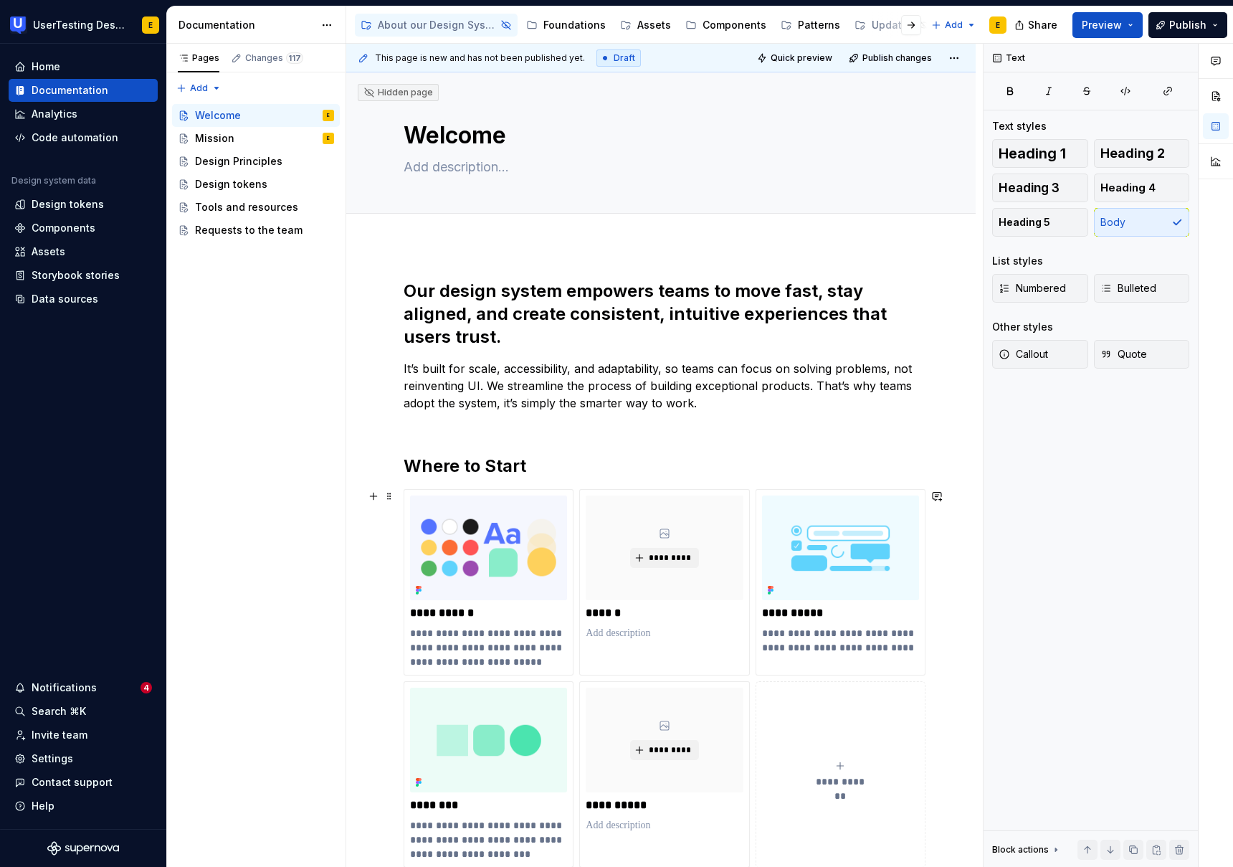
click at [837, 770] on icon "submit" at bounding box center [840, 765] width 11 height 11
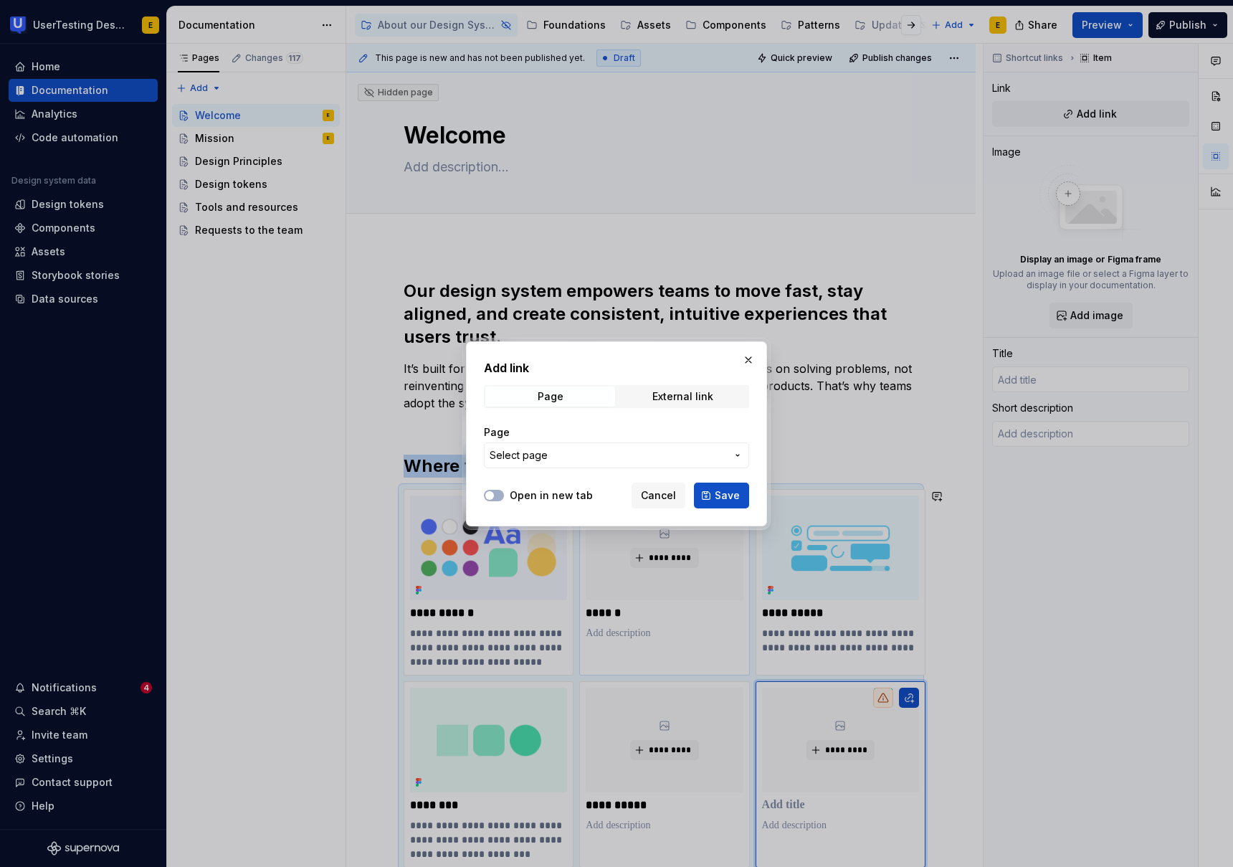
drag, startPoint x: 664, startPoint y: 500, endPoint x: 746, endPoint y: 575, distance: 111.1
click at [664, 500] on span "Cancel" at bounding box center [658, 495] width 35 height 14
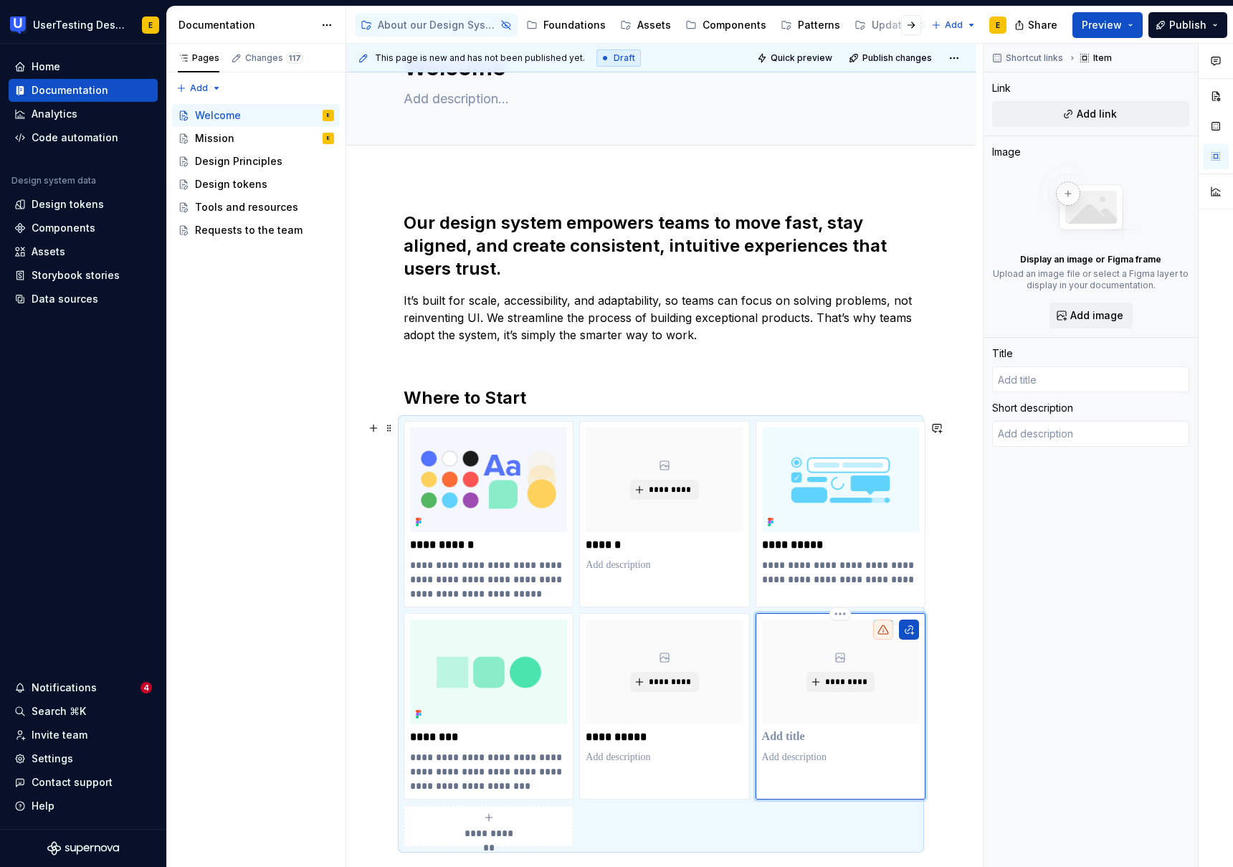
scroll to position [78, 0]
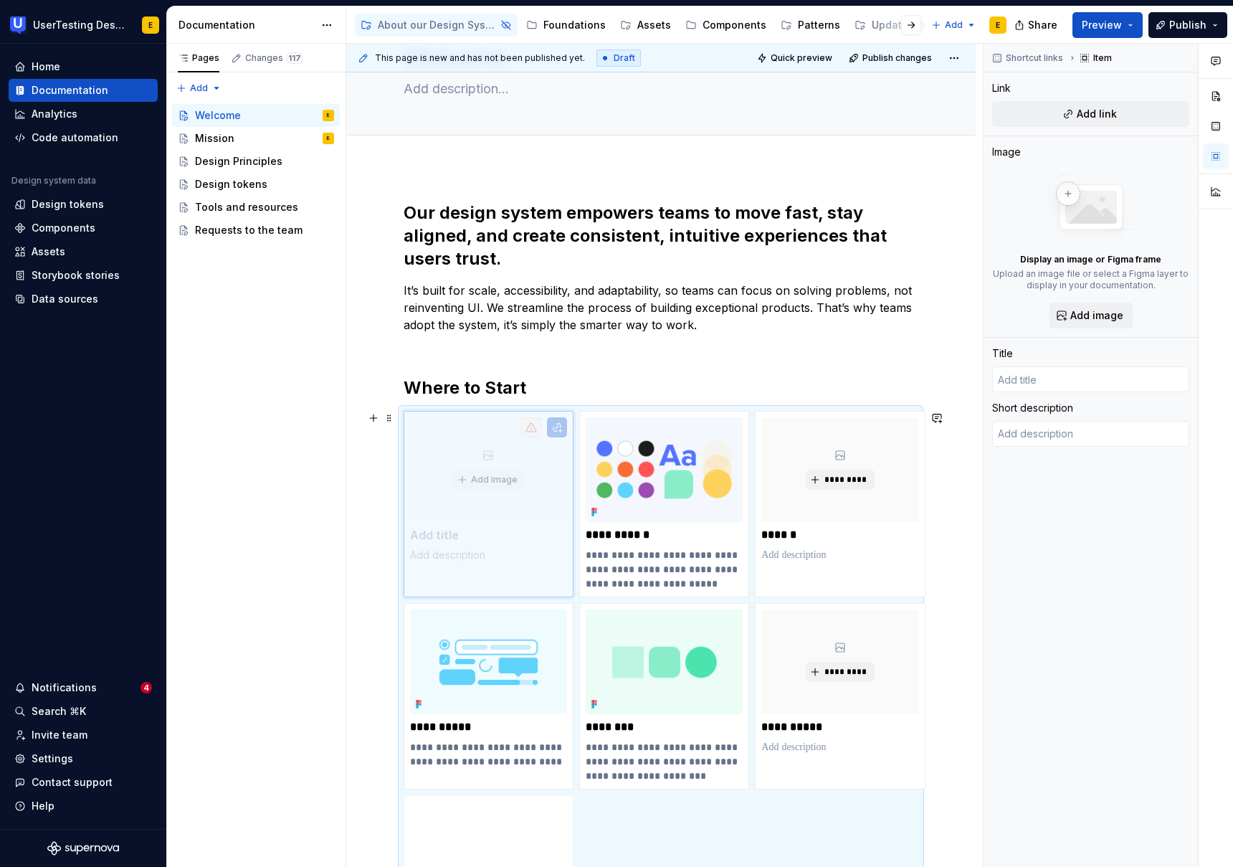
drag, startPoint x: 860, startPoint y: 716, endPoint x: 508, endPoint y: 520, distance: 403.4
click at [508, 520] on body "UserTesting Design System E Home Documentation Analytics Code automation Design…" at bounding box center [616, 433] width 1233 height 867
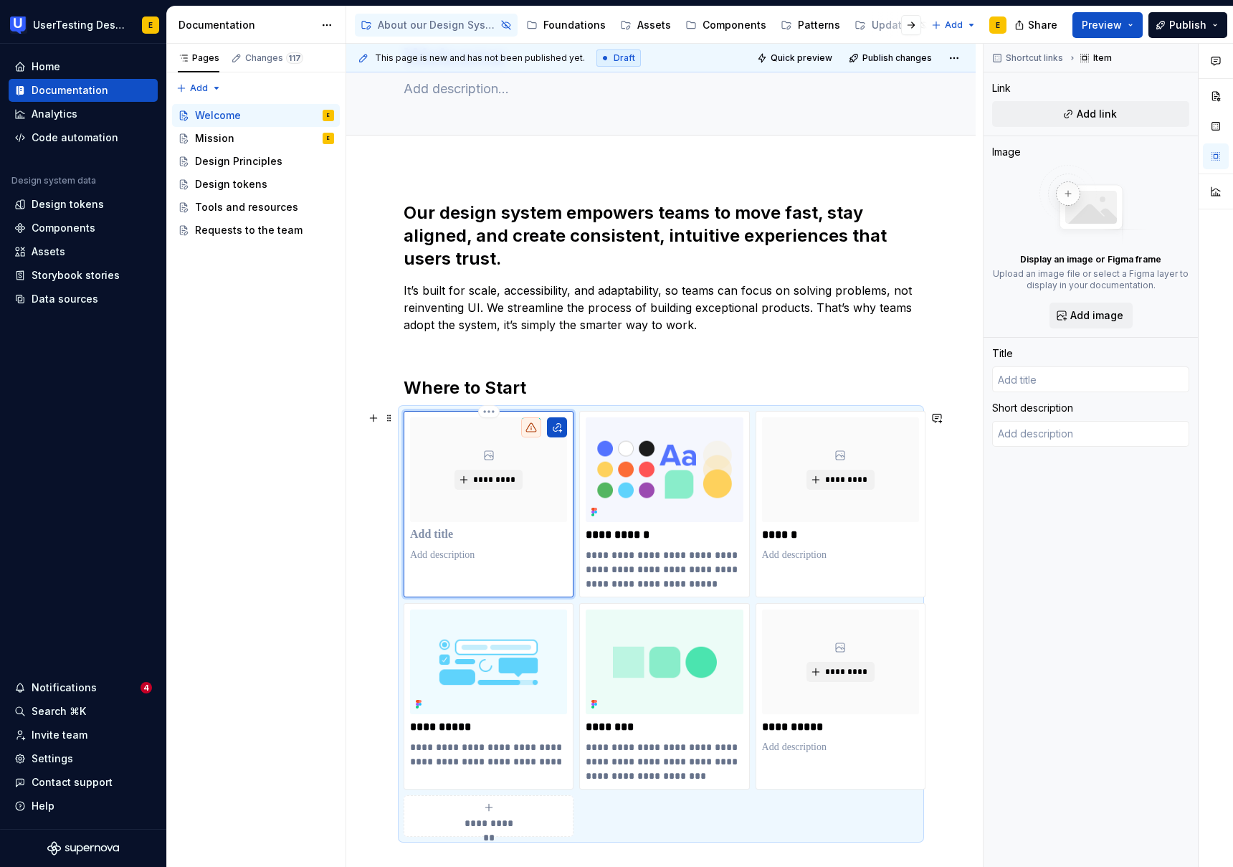
click at [431, 533] on p at bounding box center [488, 535] width 157 height 14
type textarea "*"
type input "N"
type textarea "*"
type input "Ne"
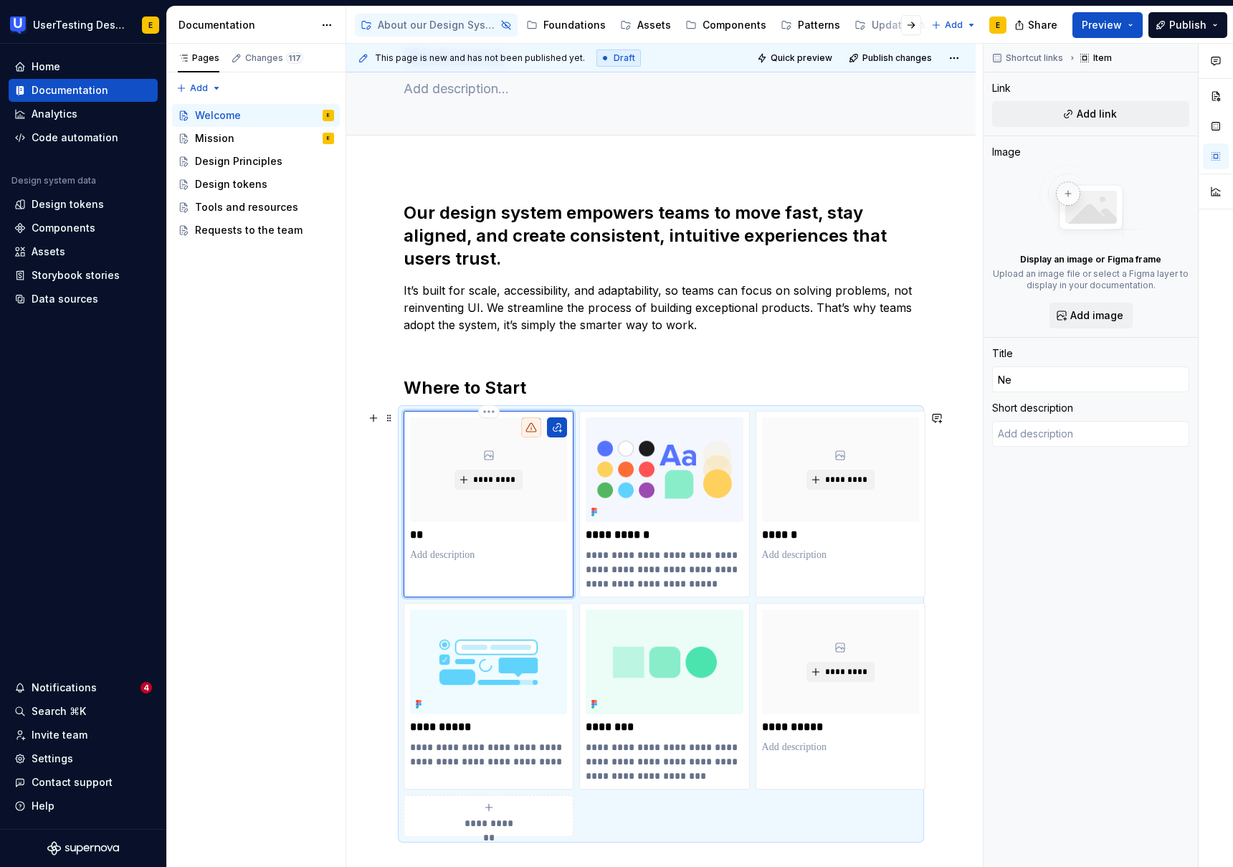
type textarea "*"
type input "New"
type textarea "*"
type input "News"
click at [605, 361] on div "**********" at bounding box center [661, 548] width 515 height 695
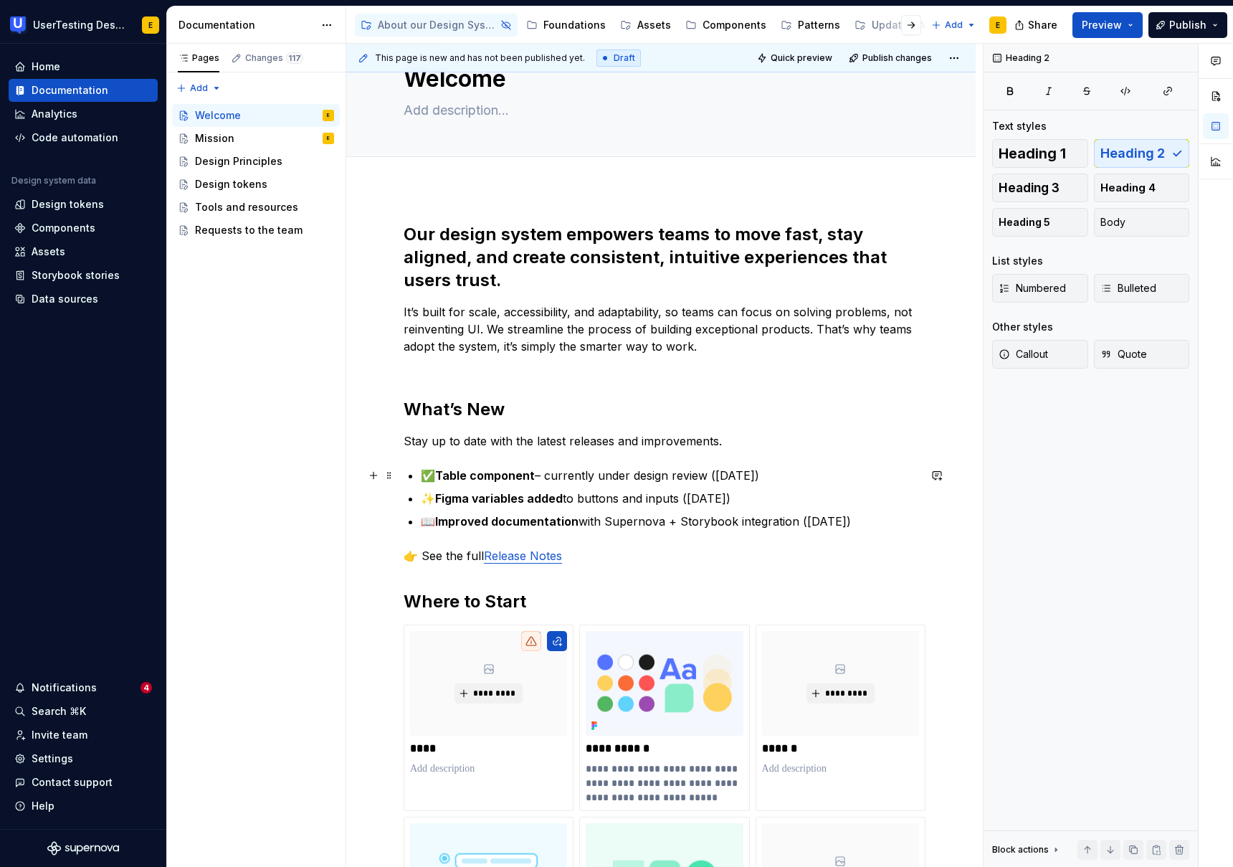
scroll to position [0, 0]
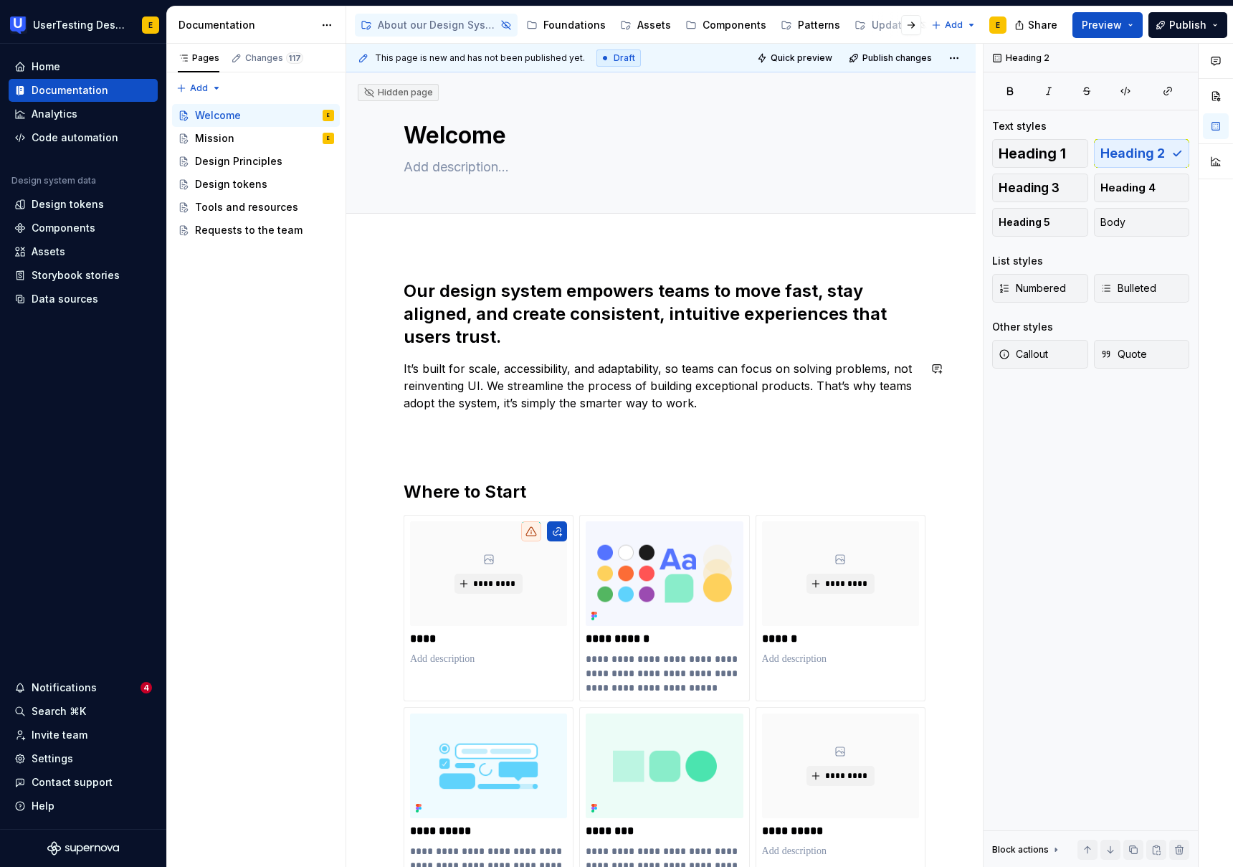
click at [414, 440] on p at bounding box center [661, 445] width 515 height 17
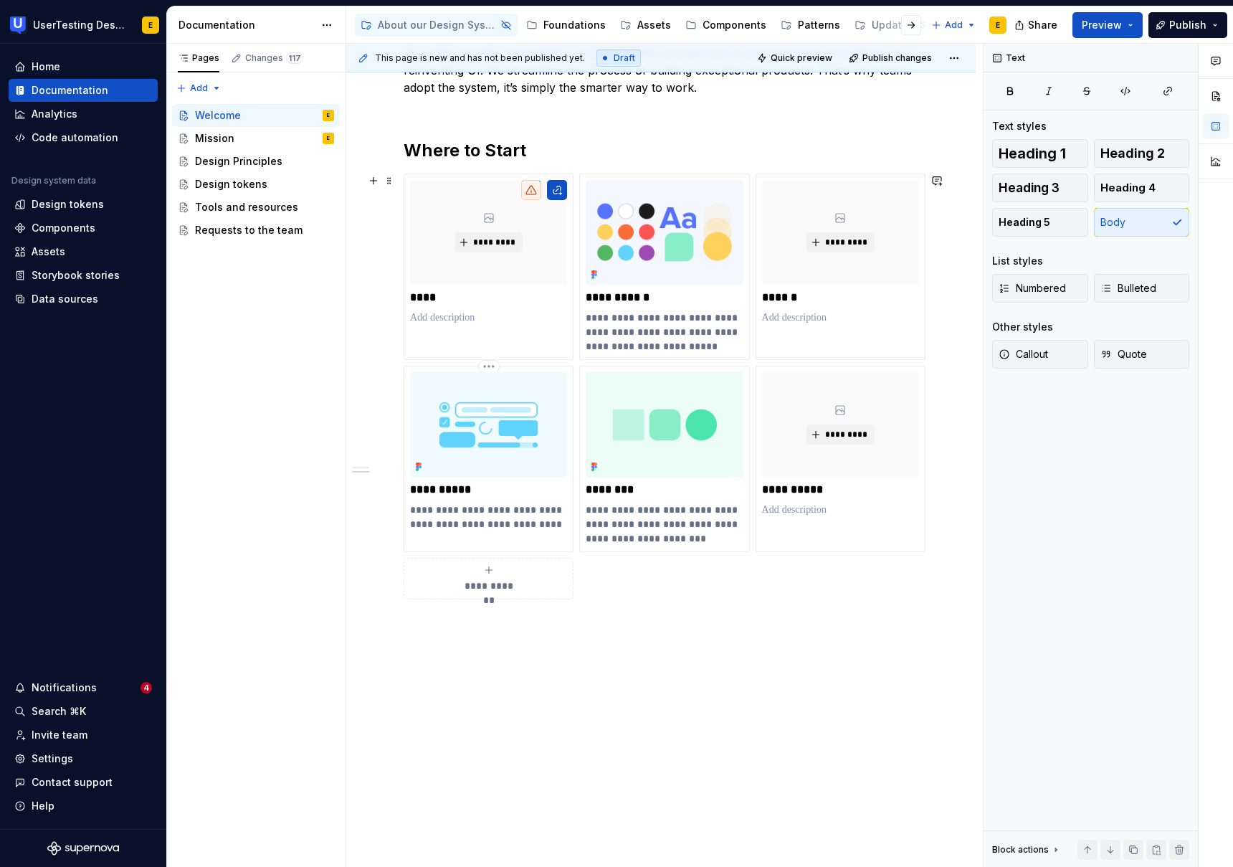
scroll to position [334, 0]
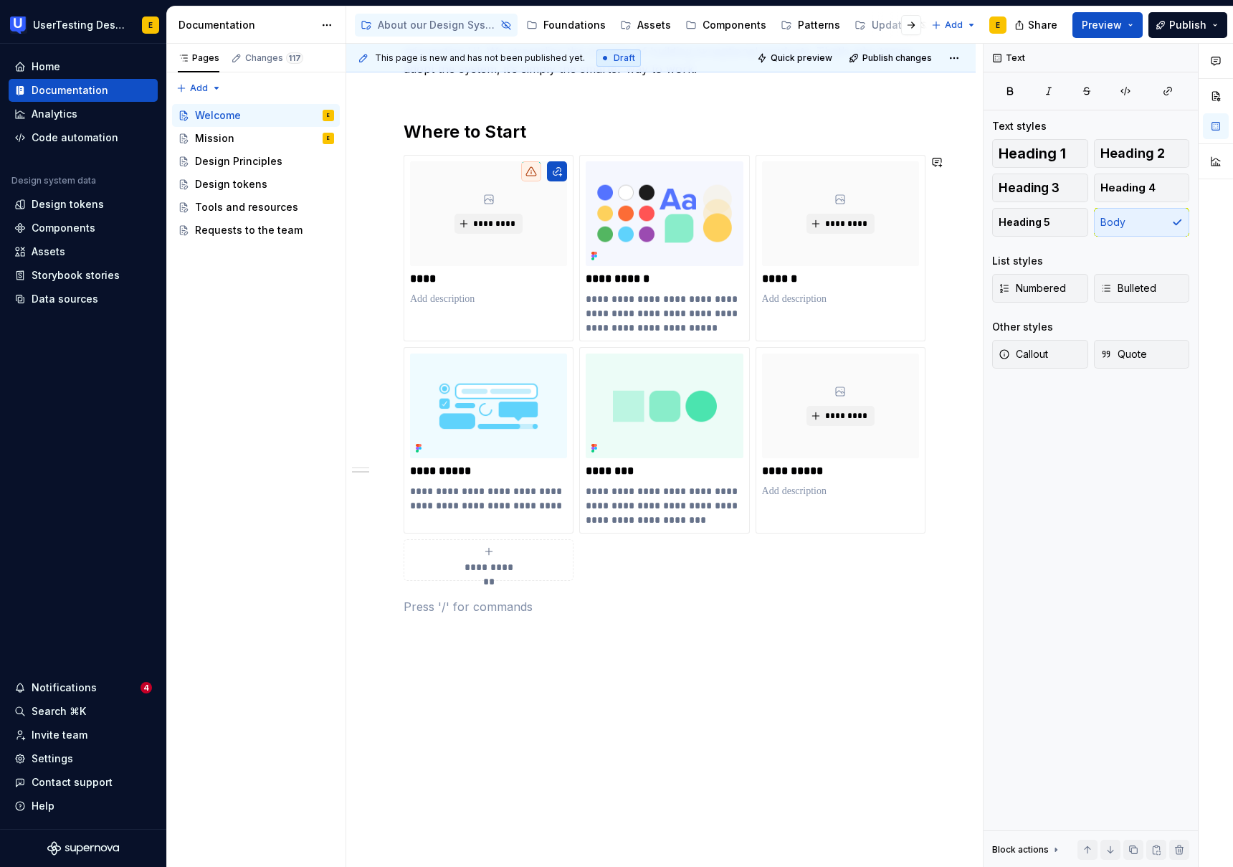
click at [425, 590] on div "**********" at bounding box center [661, 293] width 515 height 695
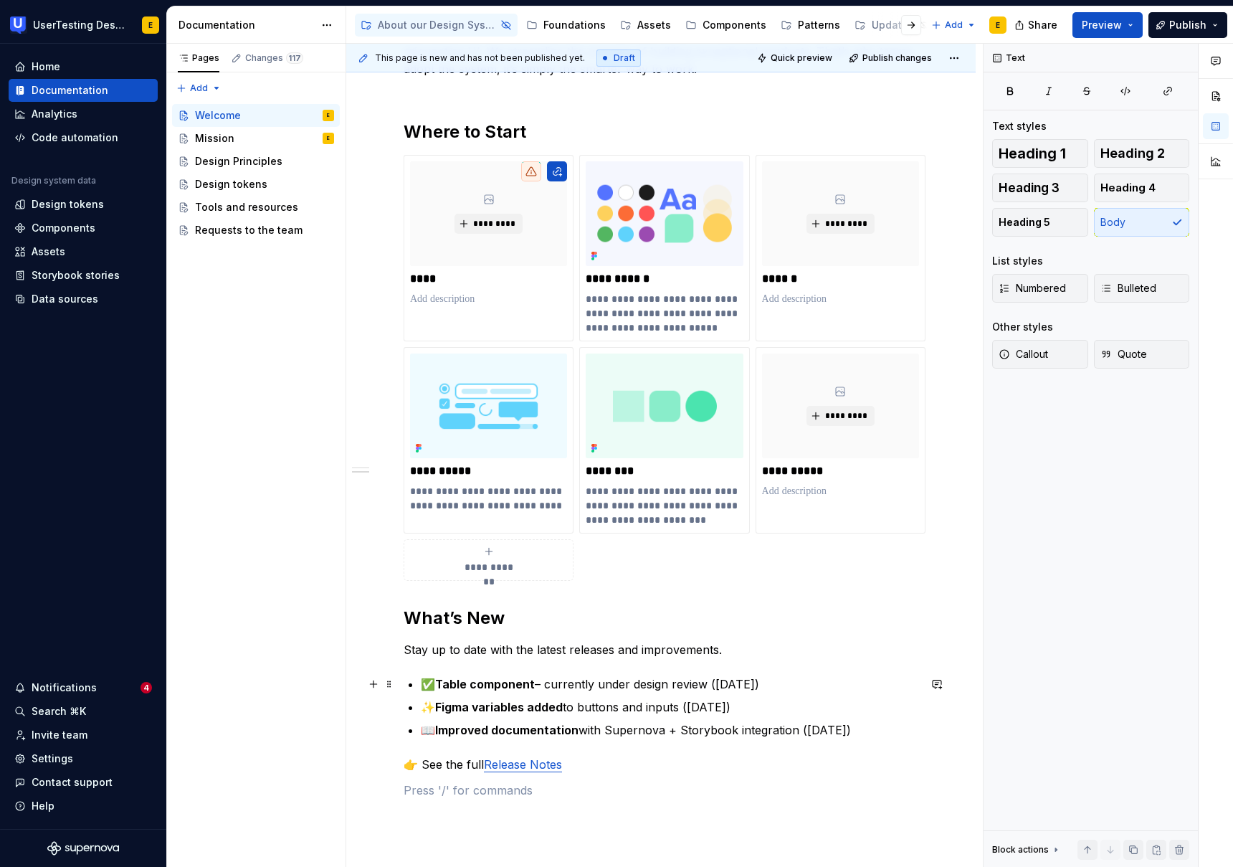
click at [472, 685] on strong "Table component" at bounding box center [485, 684] width 100 height 14
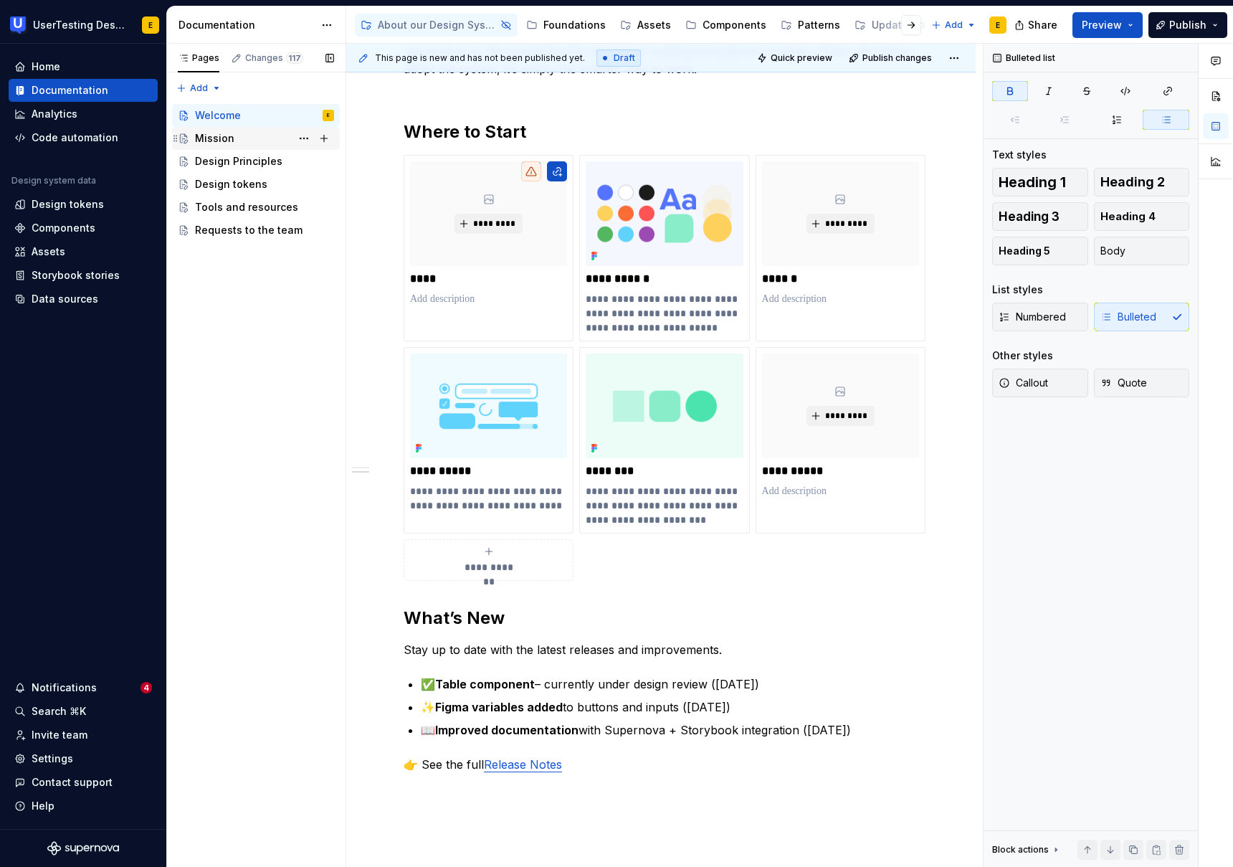
click at [222, 140] on div "Mission" at bounding box center [214, 138] width 39 height 14
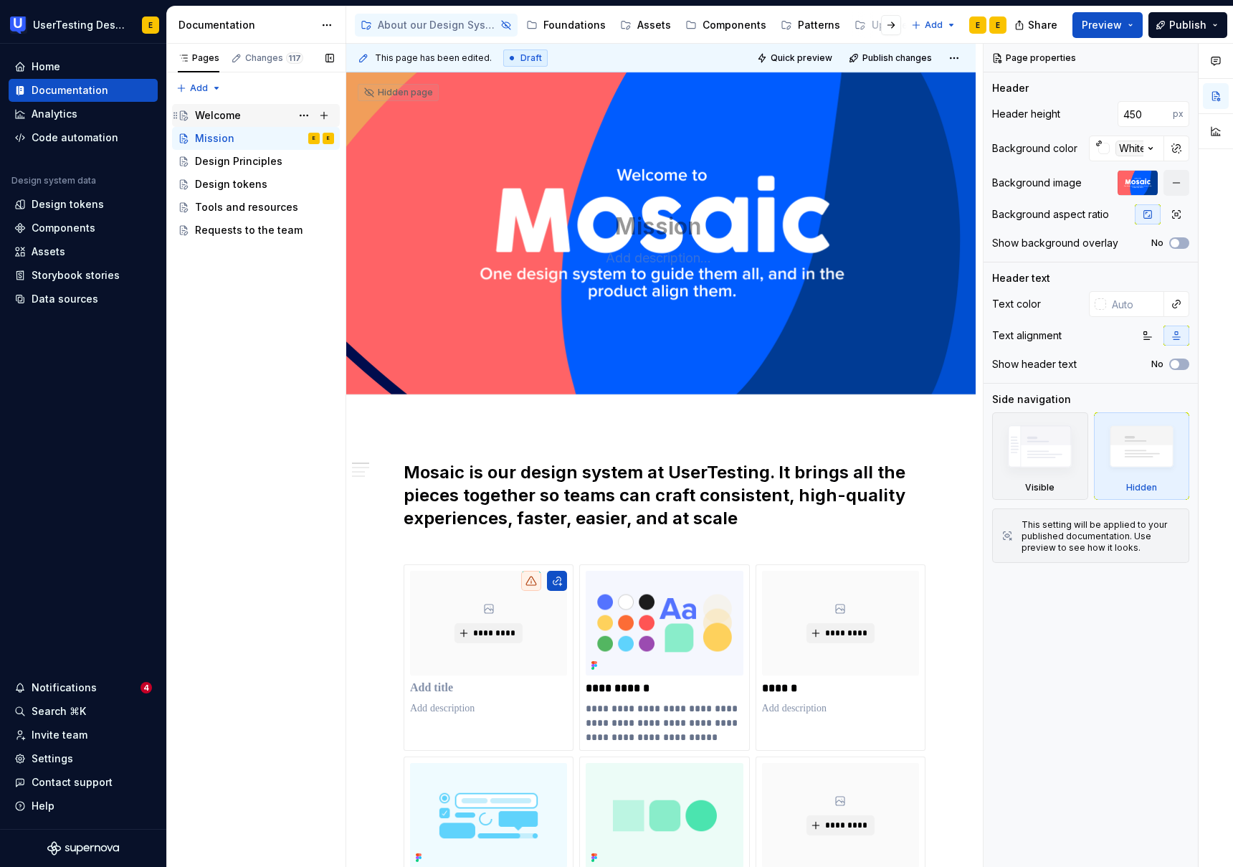
click at [221, 116] on div "Welcome" at bounding box center [218, 115] width 46 height 14
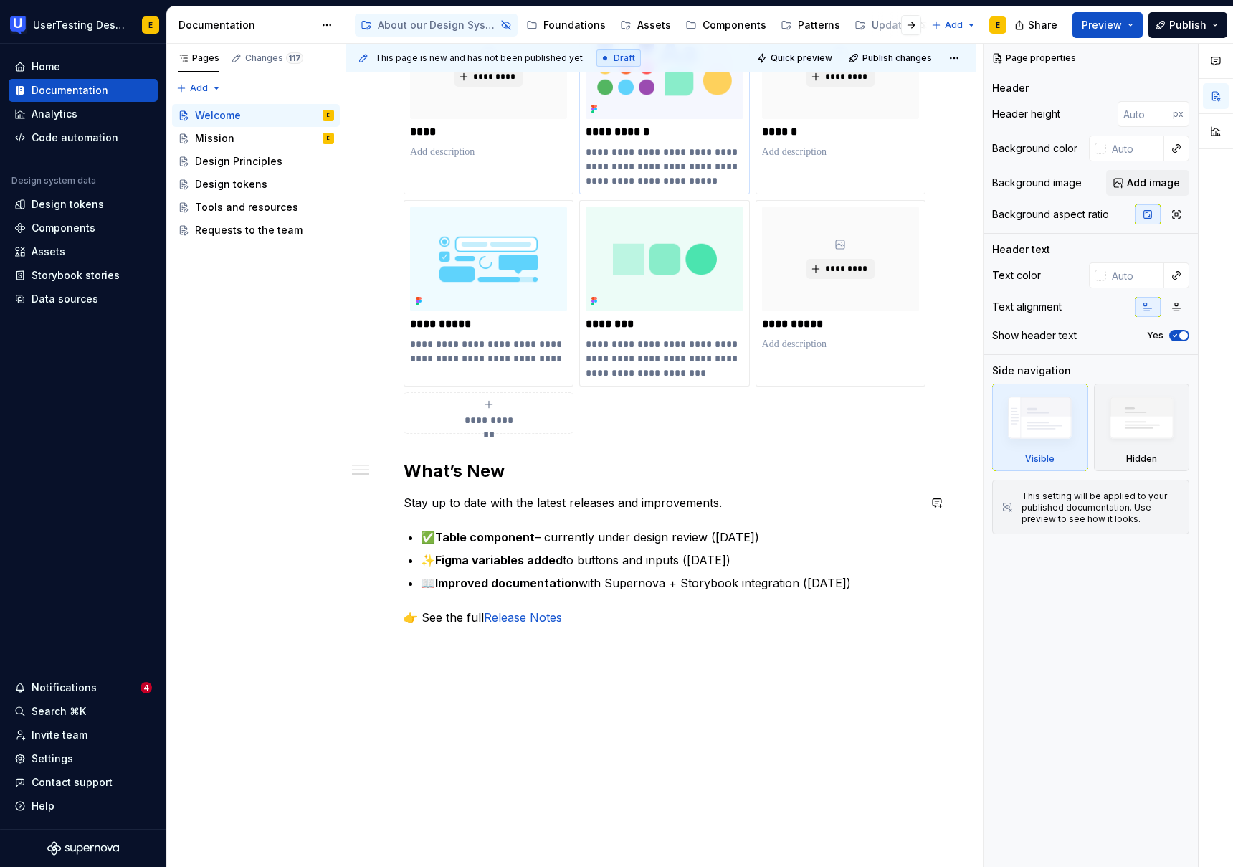
scroll to position [487, 0]
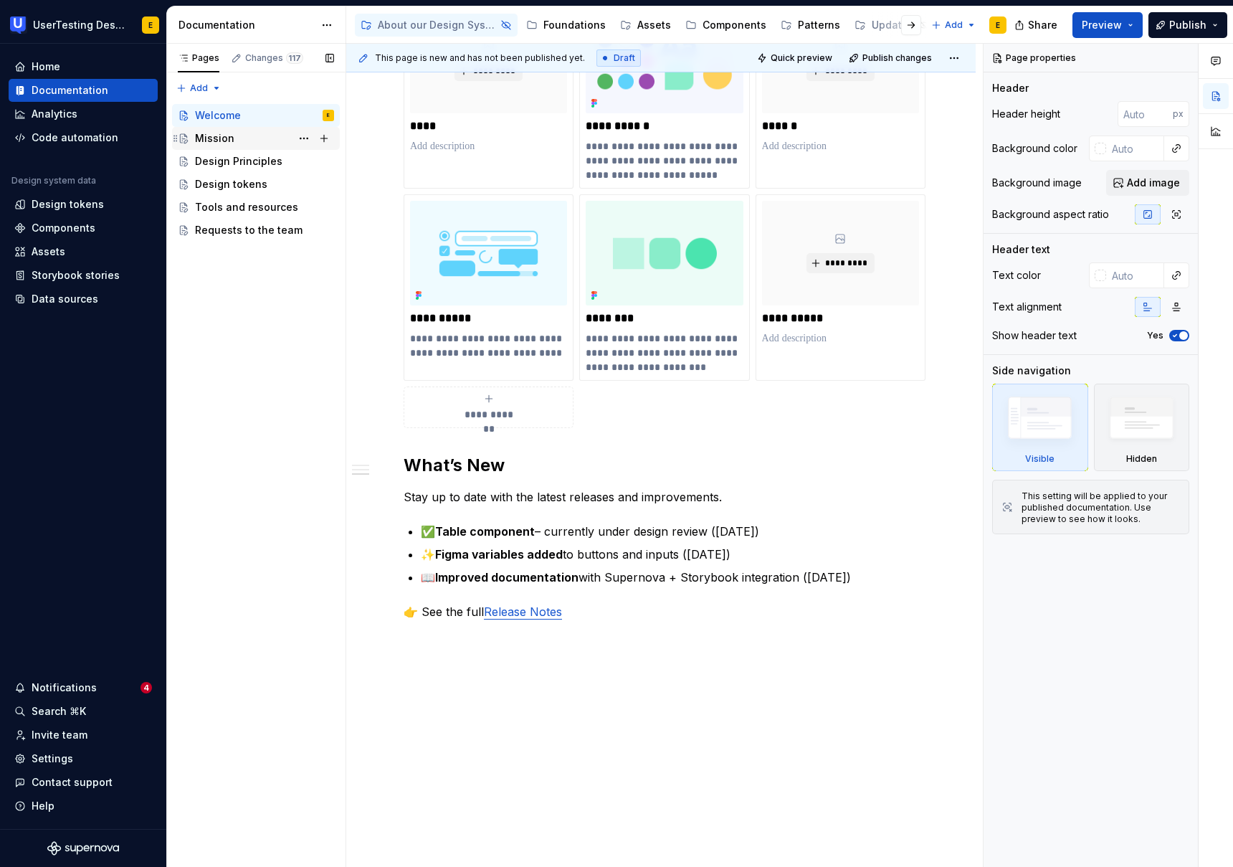
click at [234, 143] on div "Mission E" at bounding box center [264, 138] width 139 height 20
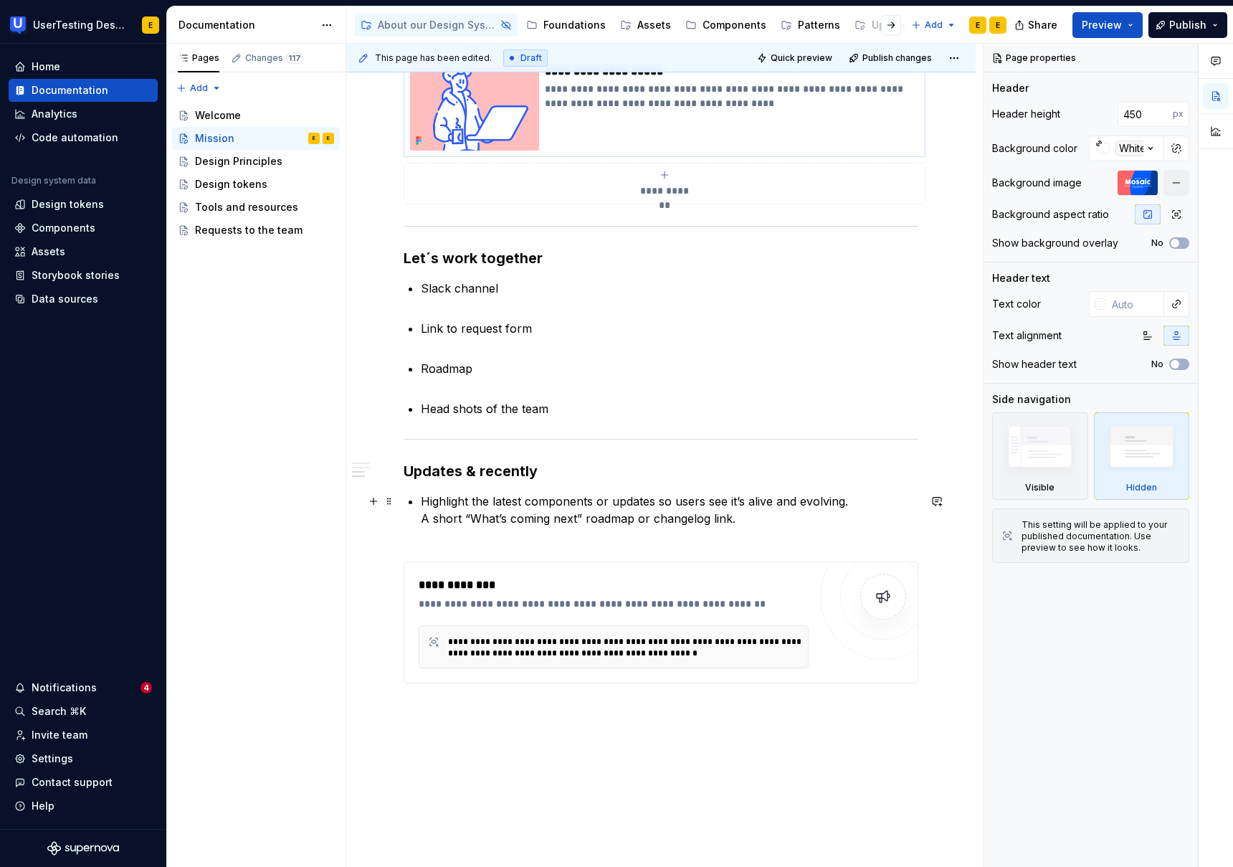
scroll to position [1128, 0]
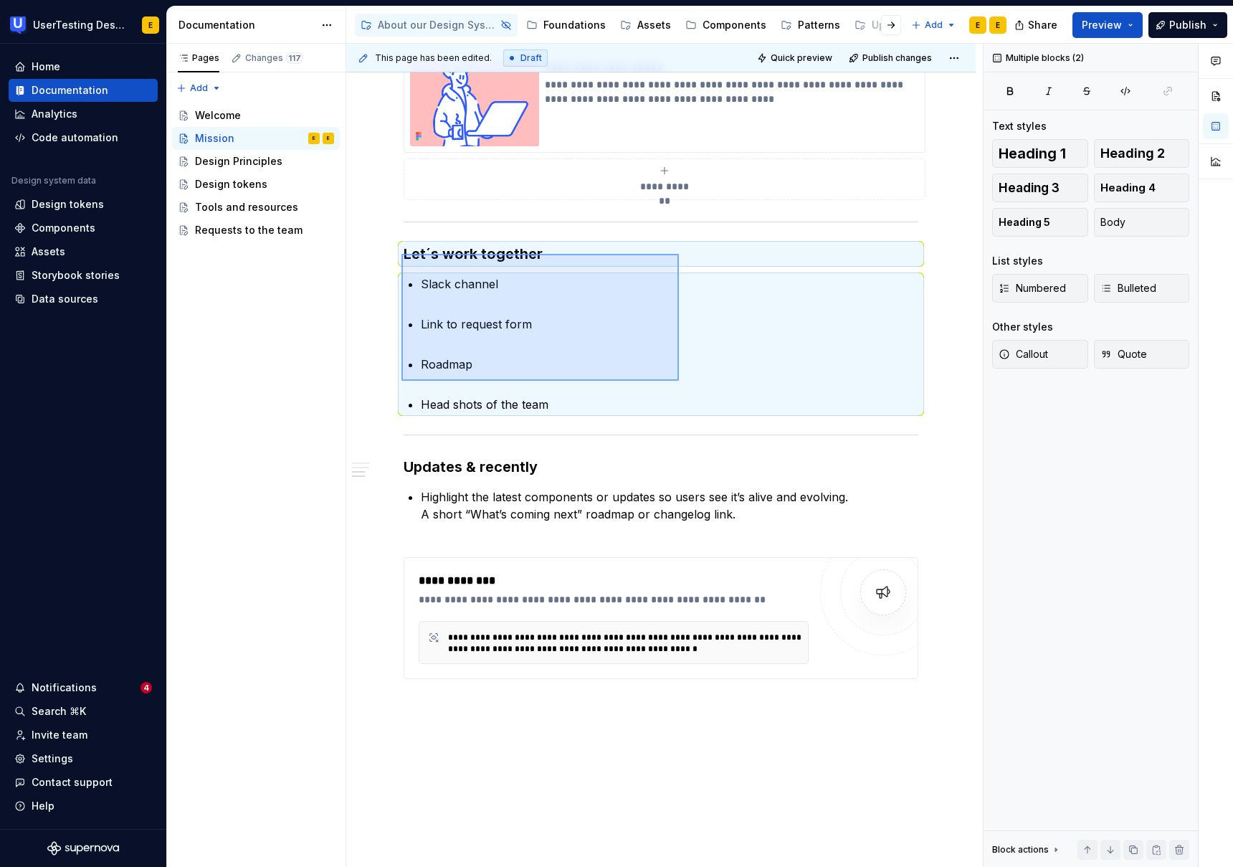
drag, startPoint x: 402, startPoint y: 254, endPoint x: 680, endPoint y: 382, distance: 306.4
click at [680, 382] on div "**********" at bounding box center [664, 456] width 637 height 824
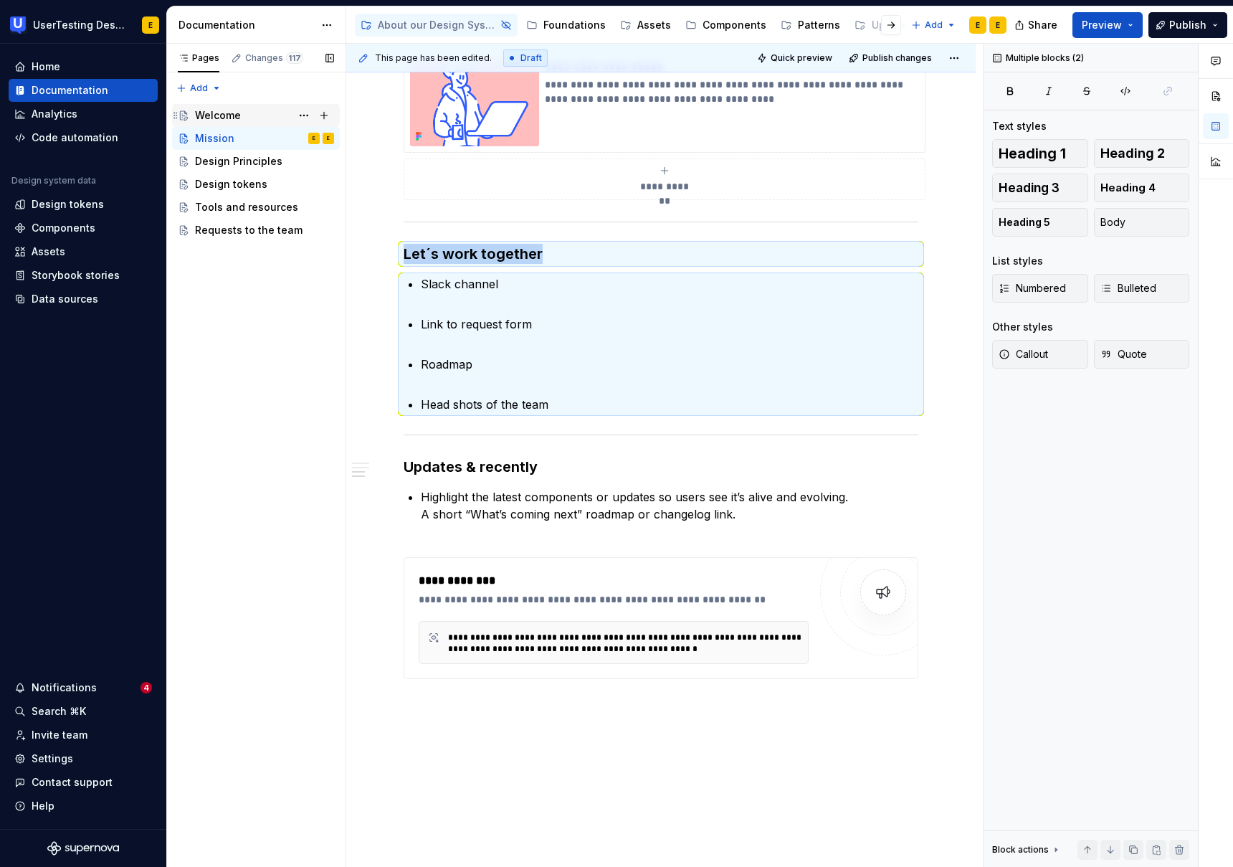
click at [221, 114] on div "Welcome" at bounding box center [218, 115] width 46 height 14
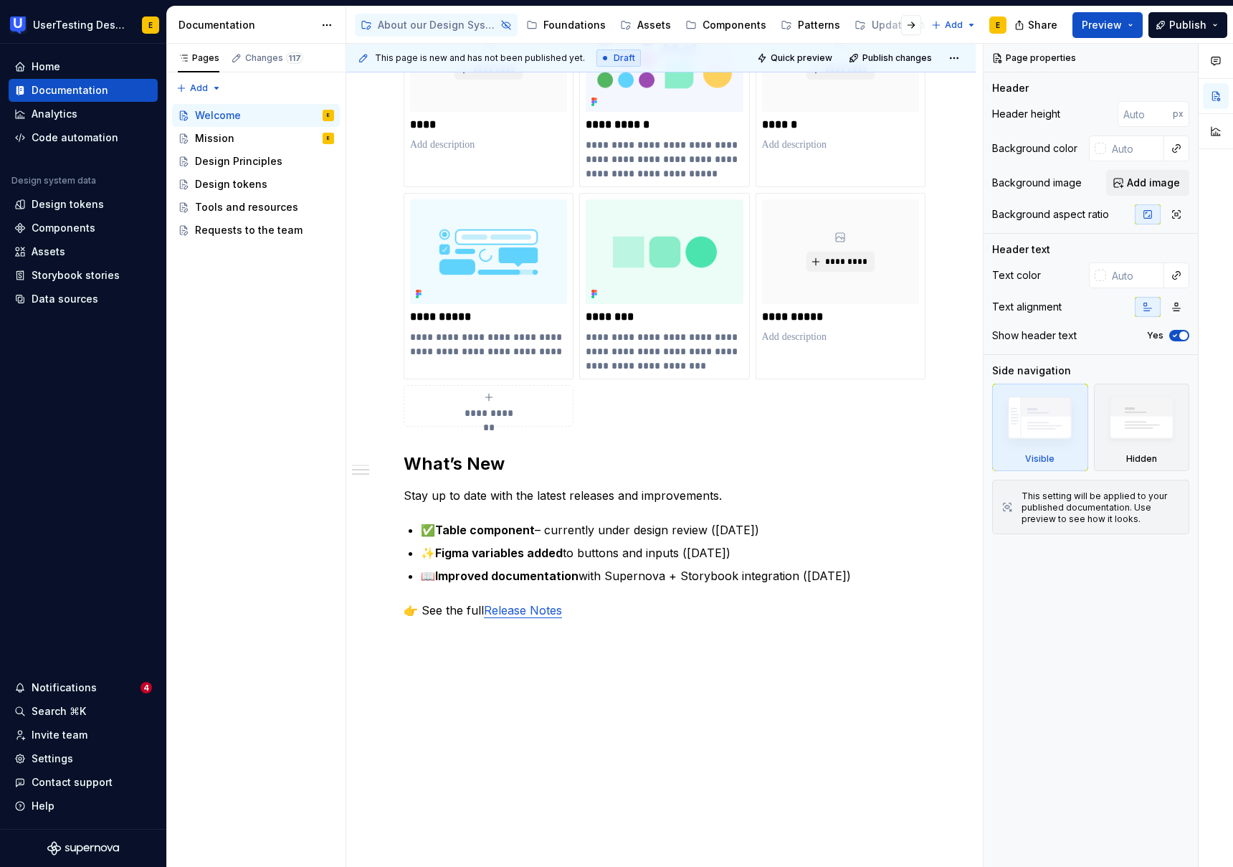
scroll to position [543, 0]
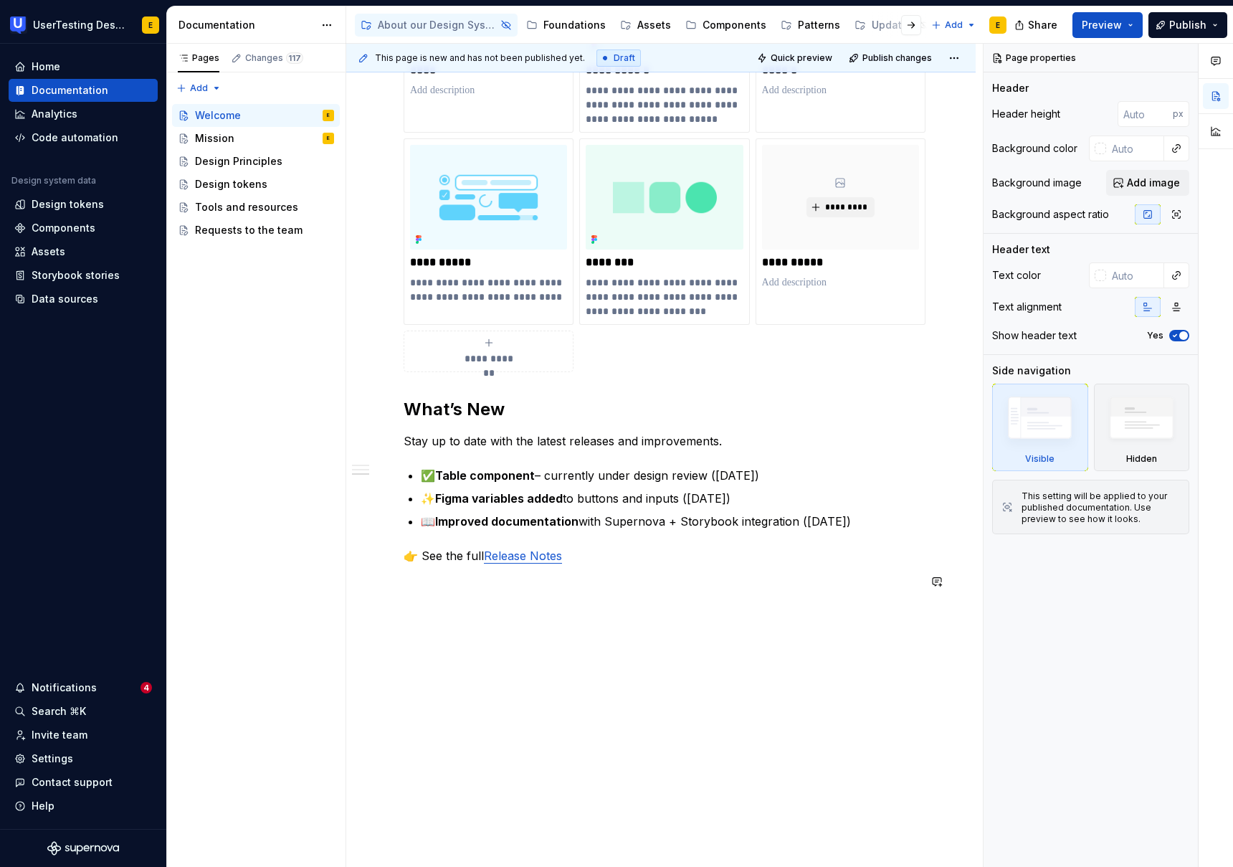
type textarea "*"
click at [404, 609] on div "**********" at bounding box center [661, 284] width 630 height 1165
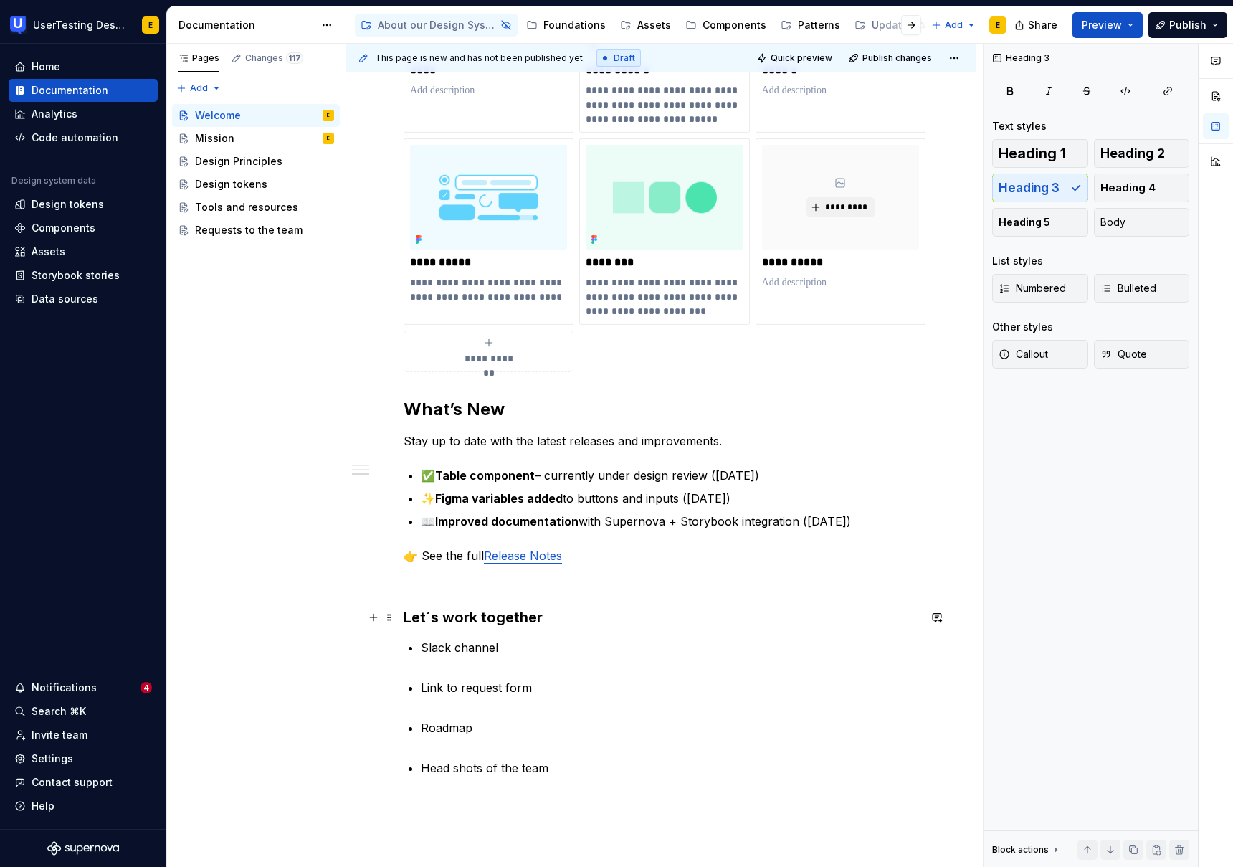
click at [498, 620] on h3 "Let´s work together" at bounding box center [661, 617] width 515 height 20
drag, startPoint x: 541, startPoint y: 622, endPoint x: 399, endPoint y: 618, distance: 142.0
click at [399, 618] on div "**********" at bounding box center [661, 377] width 630 height 1351
click at [1161, 155] on span "Heading 2" at bounding box center [1133, 153] width 65 height 14
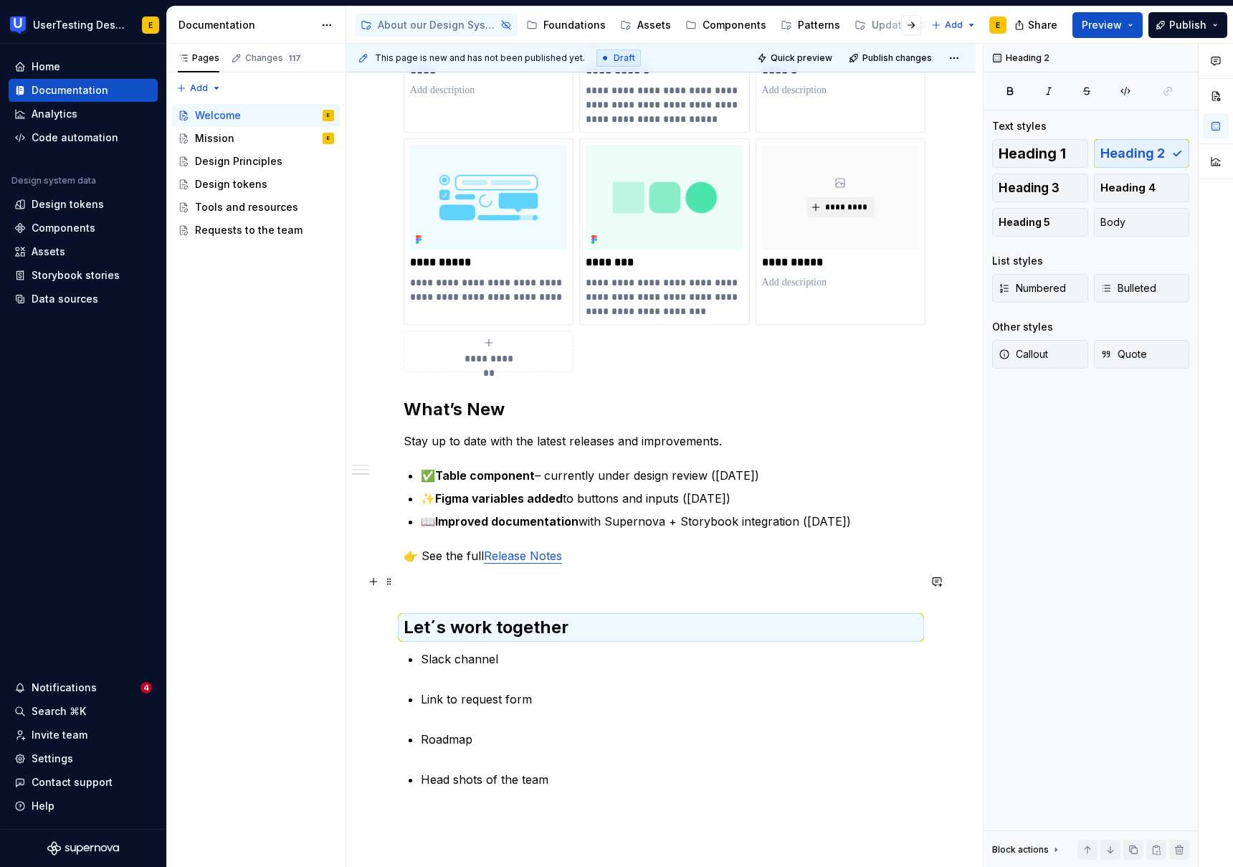
click at [442, 589] on p at bounding box center [661, 581] width 515 height 17
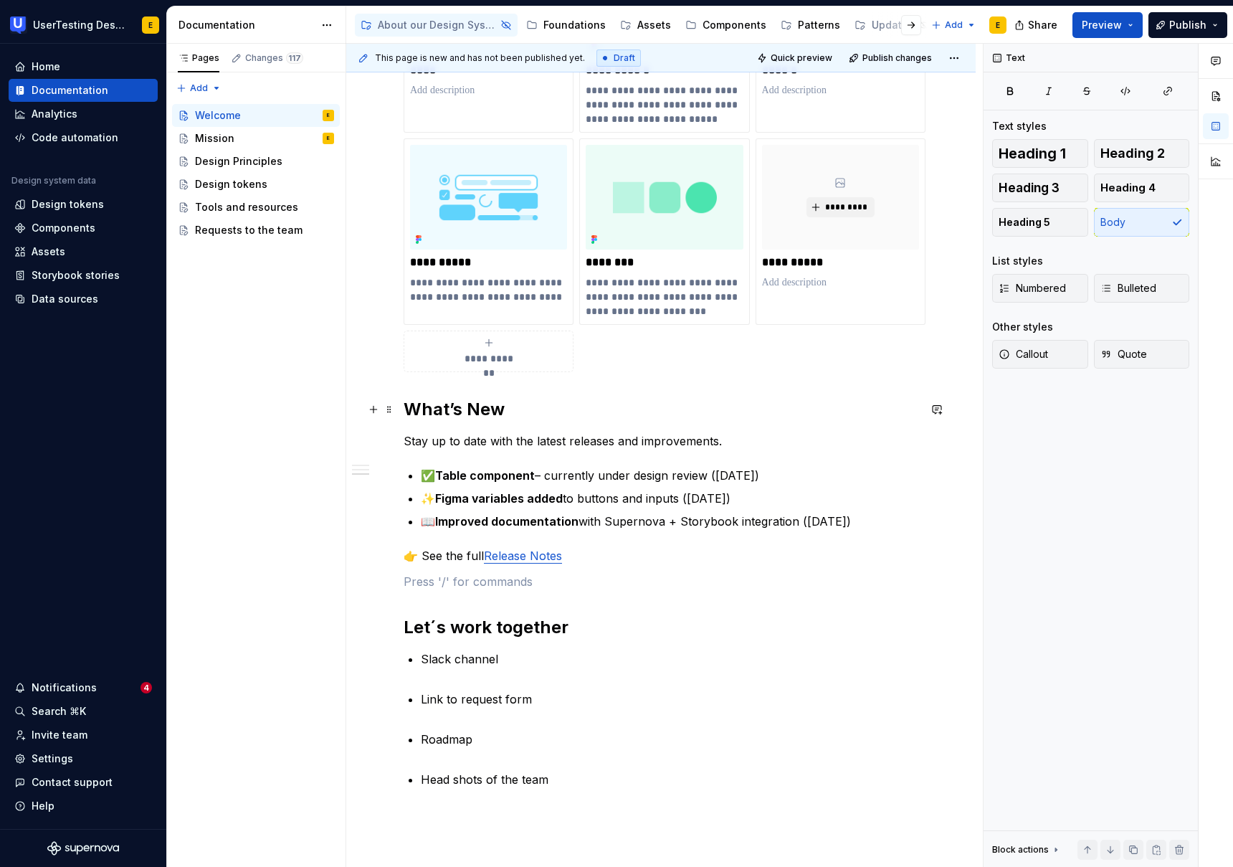
click at [447, 409] on h2 "What’s New" at bounding box center [661, 409] width 515 height 23
click at [414, 584] on p at bounding box center [661, 581] width 515 height 17
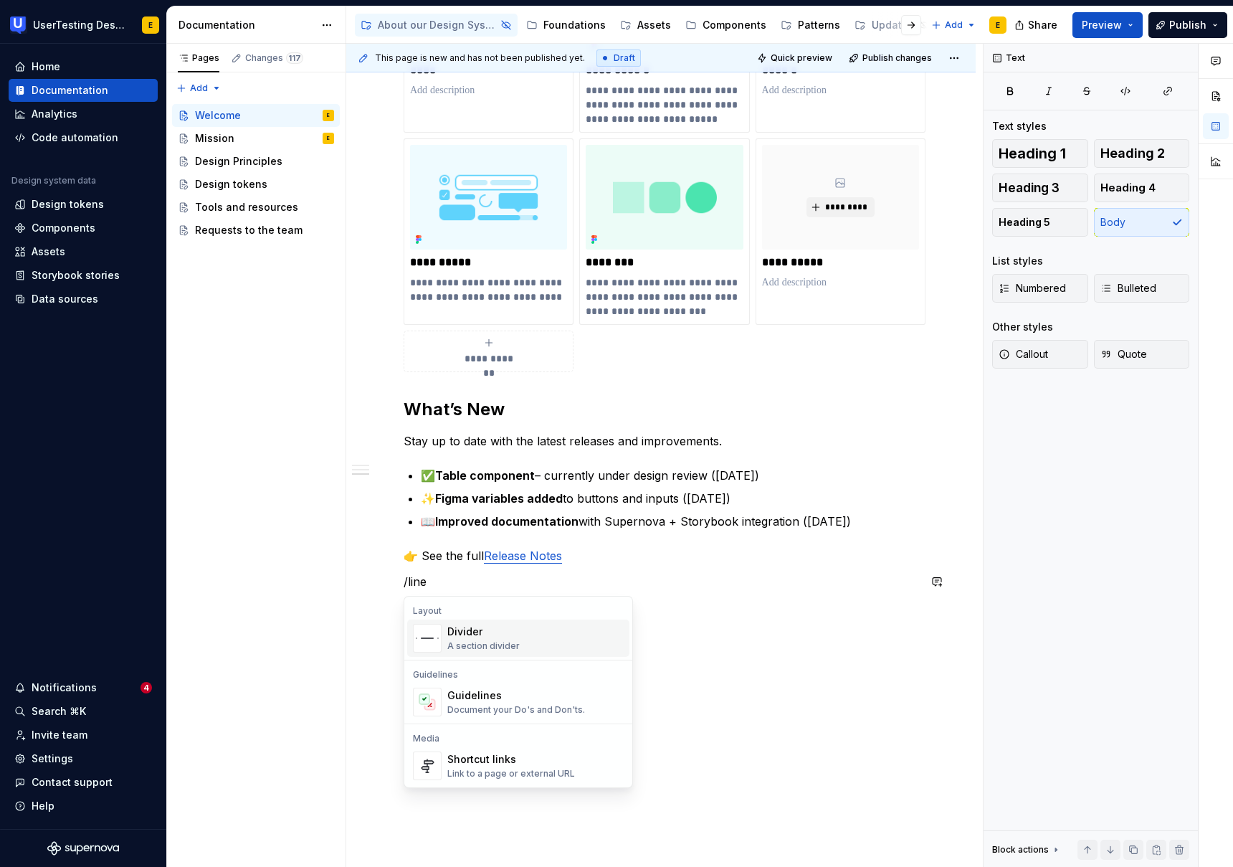
click at [512, 638] on div "Divider" at bounding box center [483, 631] width 72 height 14
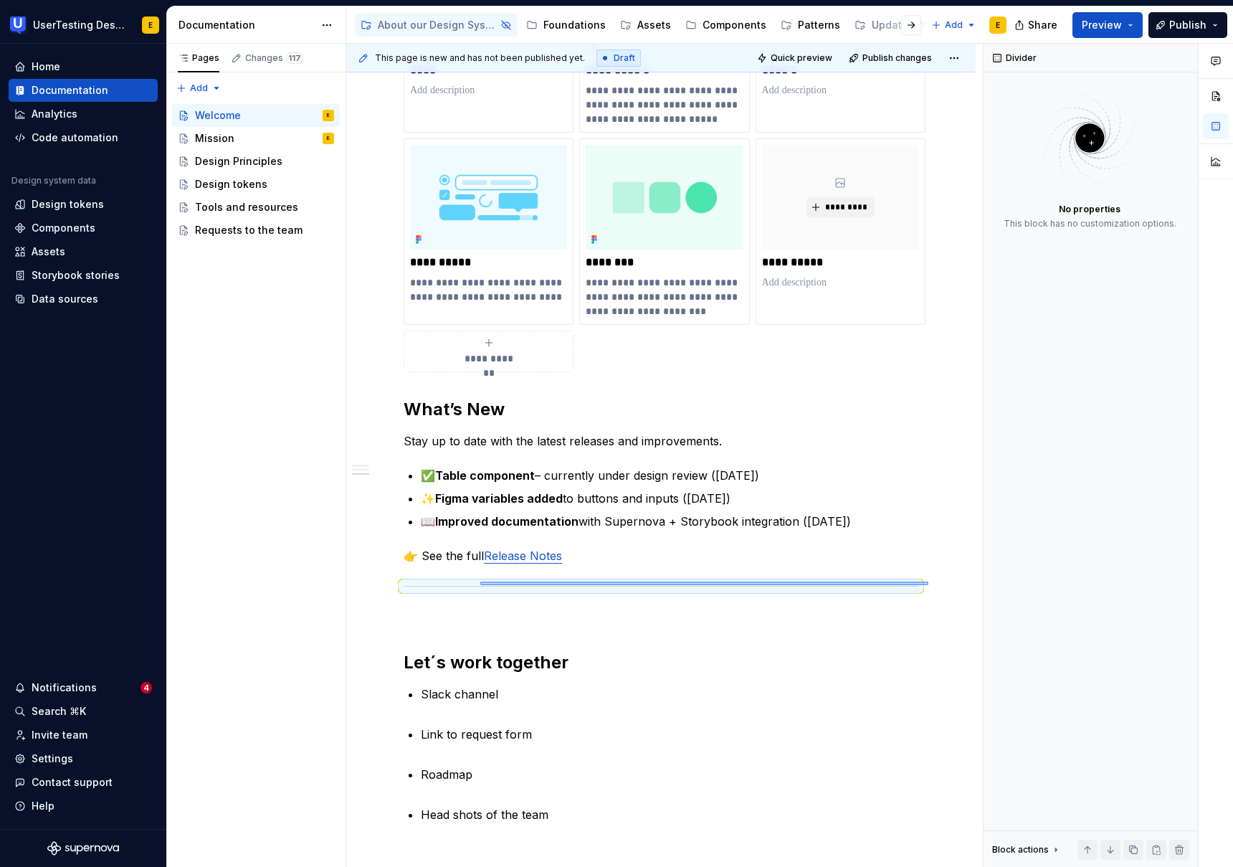
drag, startPoint x: 928, startPoint y: 585, endPoint x: 480, endPoint y: 581, distance: 448.1
click at [480, 581] on div "**********" at bounding box center [664, 456] width 637 height 824
copy p "👉 See the full Release Notes"
click at [422, 640] on div "**********" at bounding box center [661, 280] width 515 height 1086
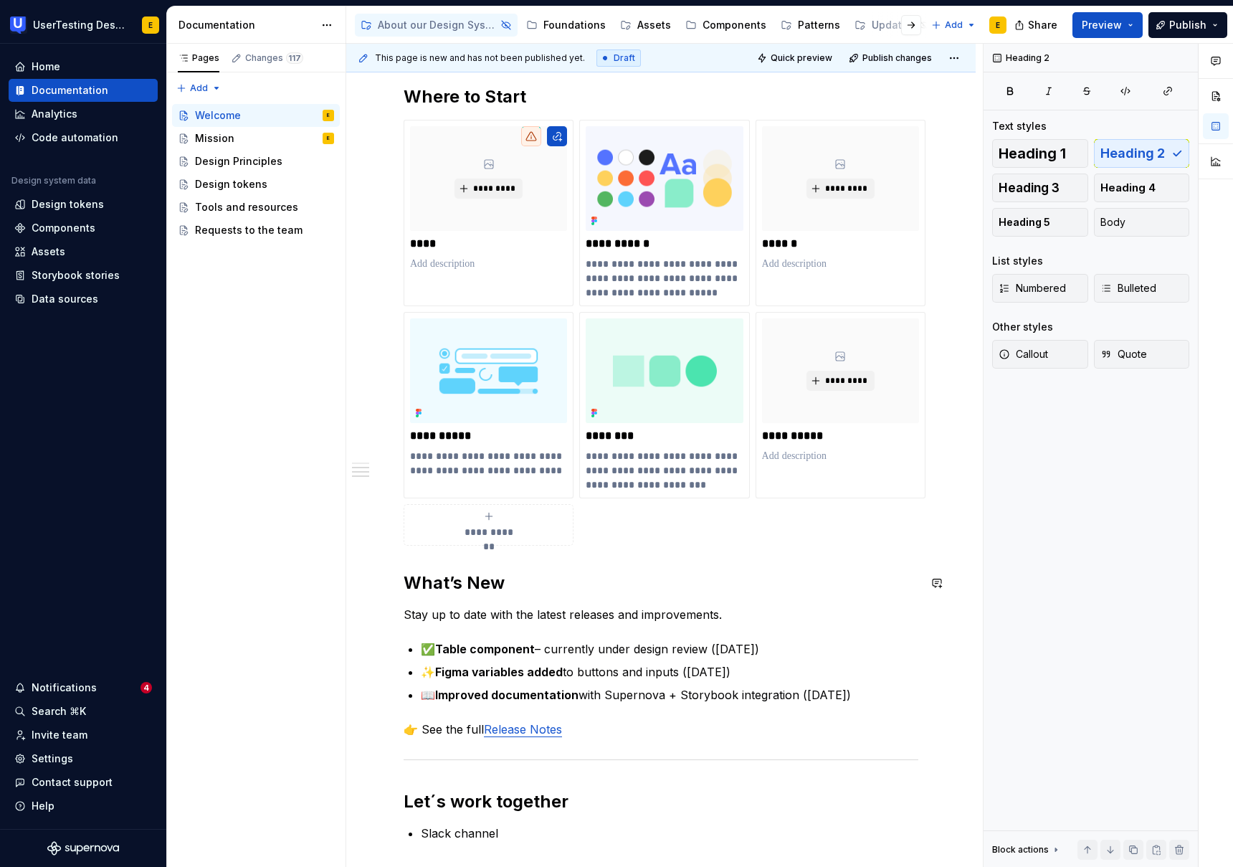
scroll to position [365, 0]
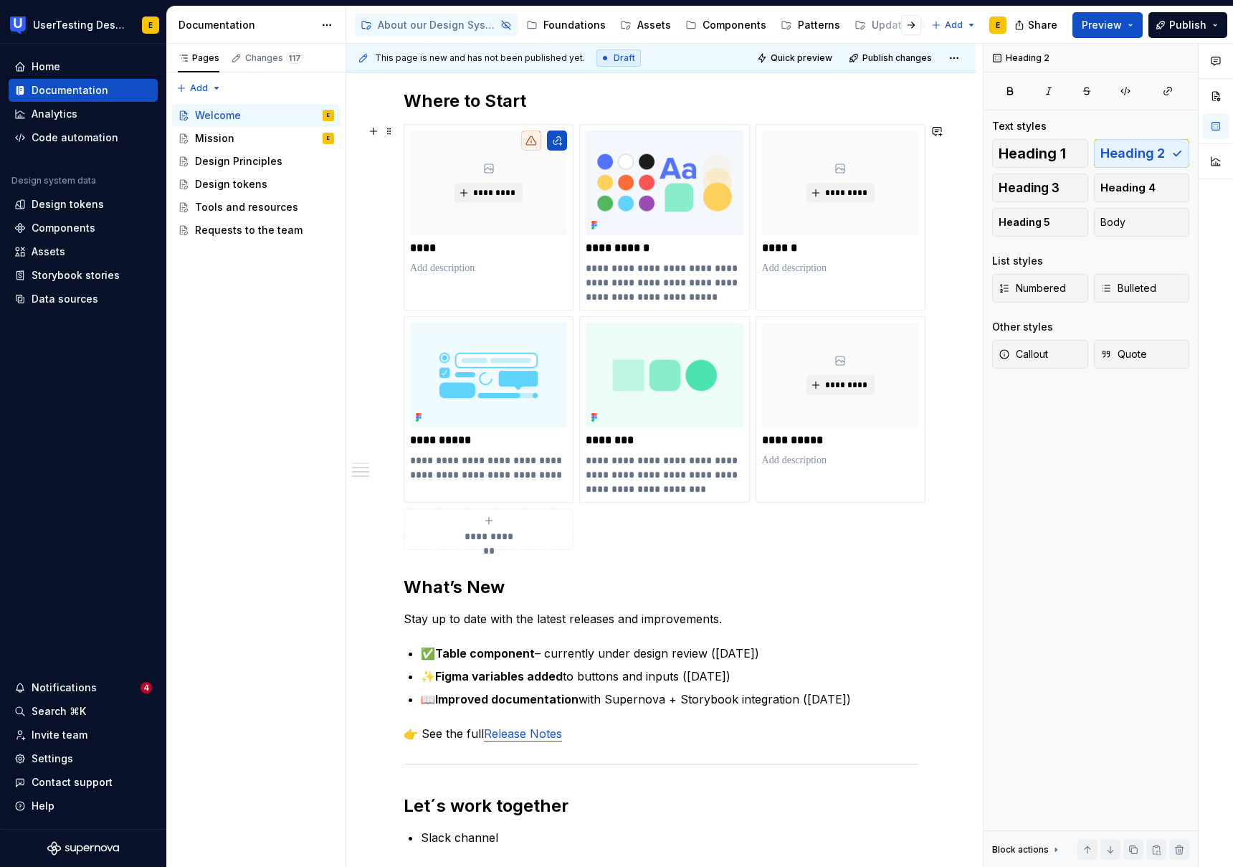
click at [635, 536] on div "**********" at bounding box center [661, 337] width 515 height 426
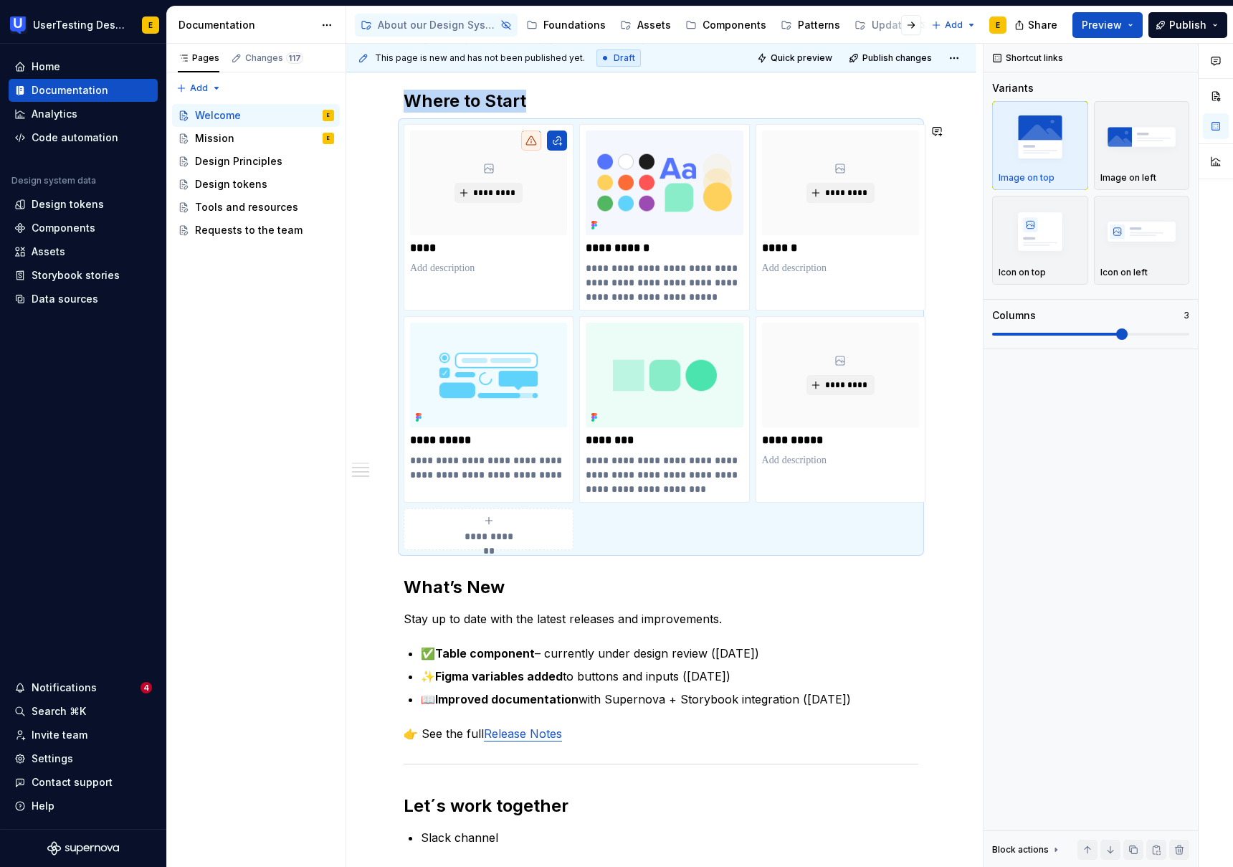
click at [409, 564] on div "**********" at bounding box center [661, 441] width 515 height 1052
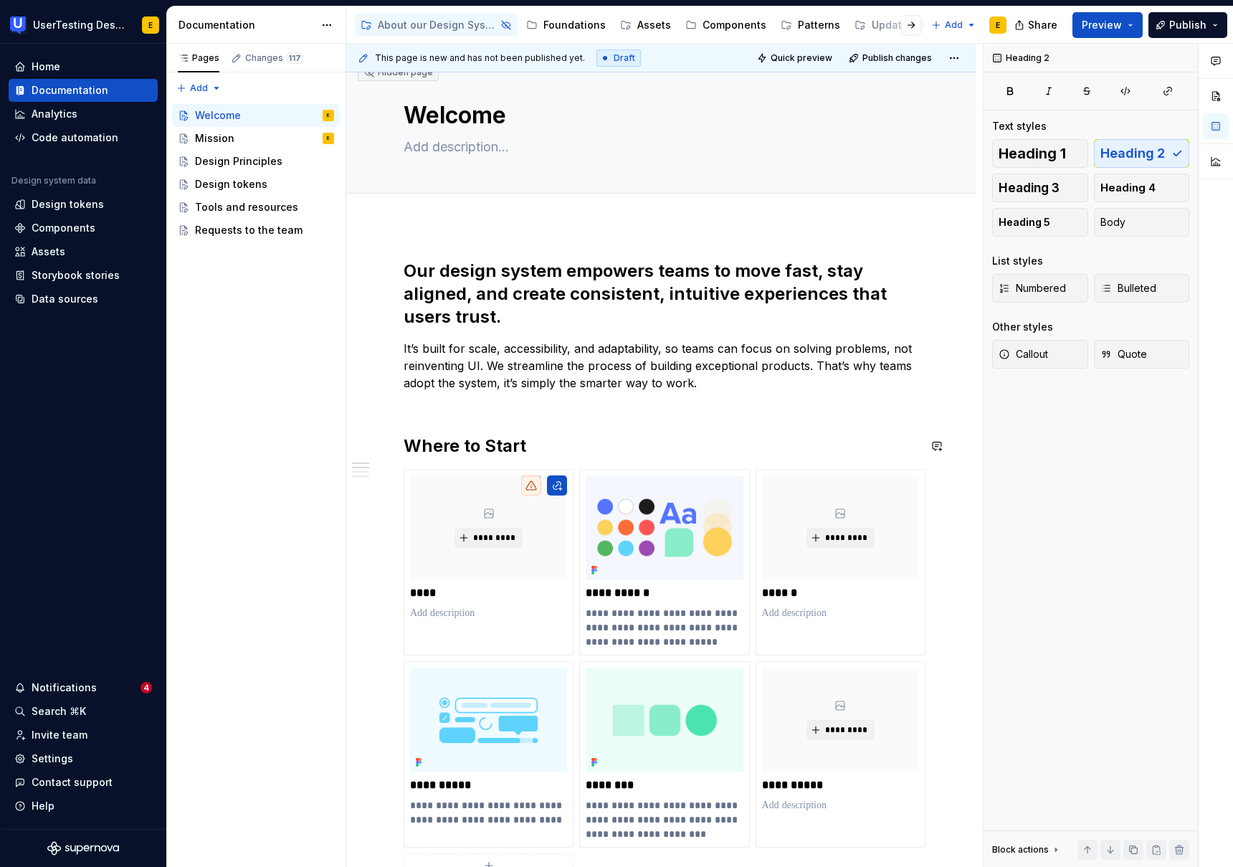
scroll to position [16, 0]
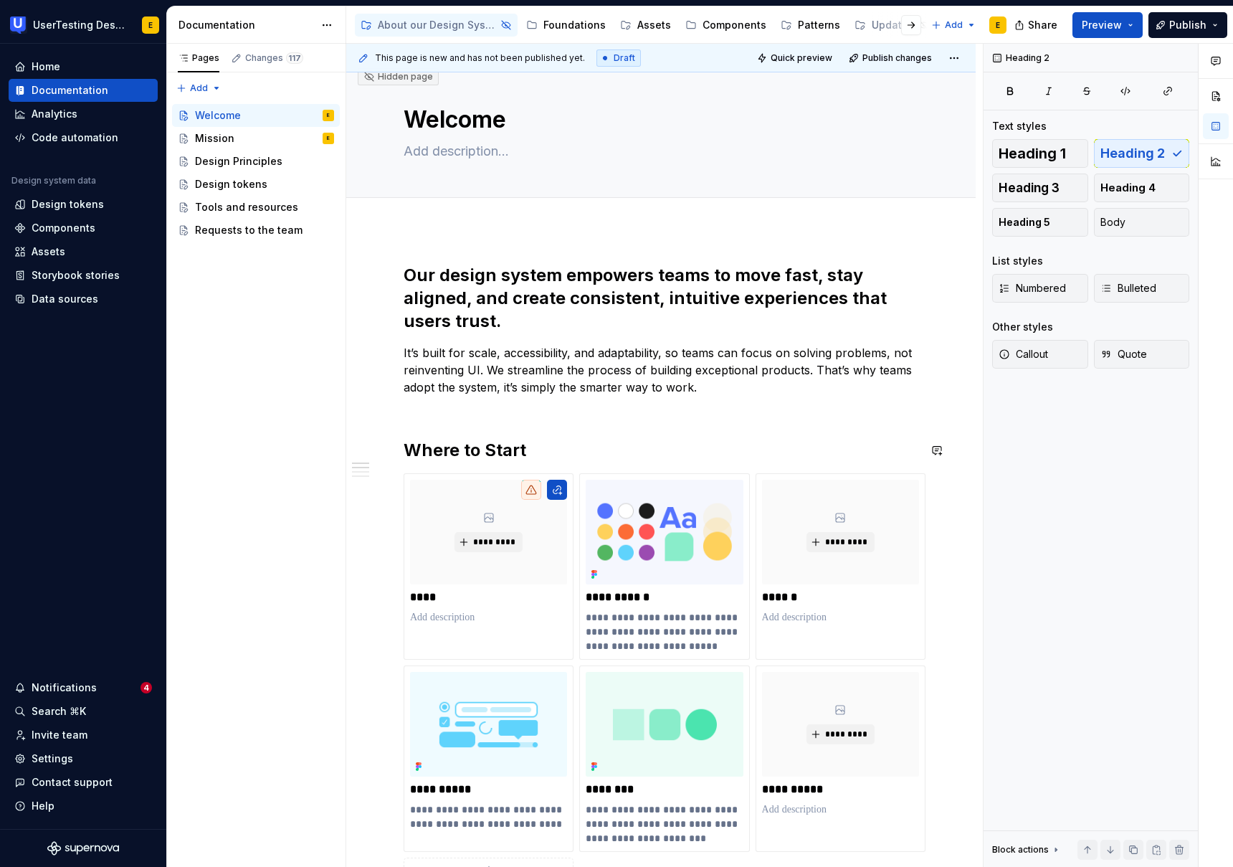
click at [404, 414] on div "**********" at bounding box center [661, 803] width 515 height 1078
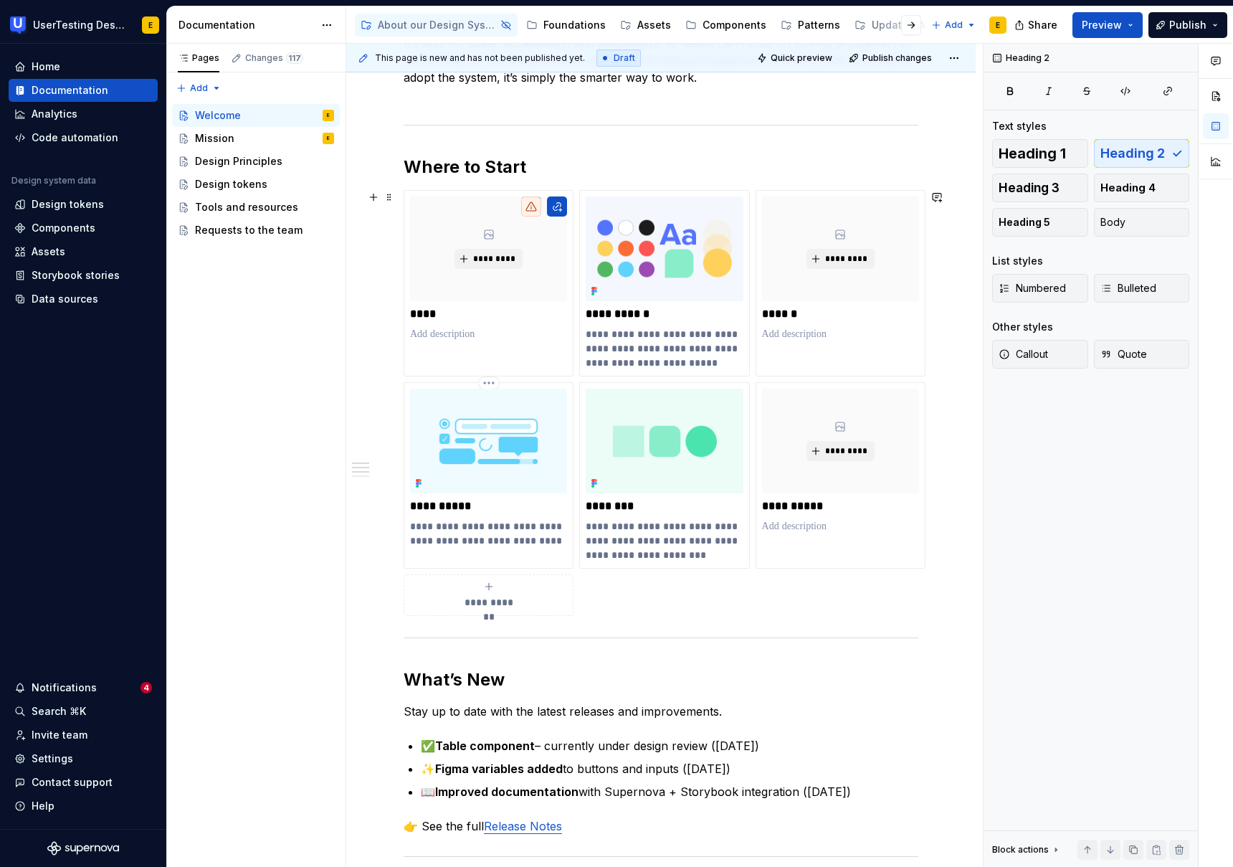
scroll to position [252, 0]
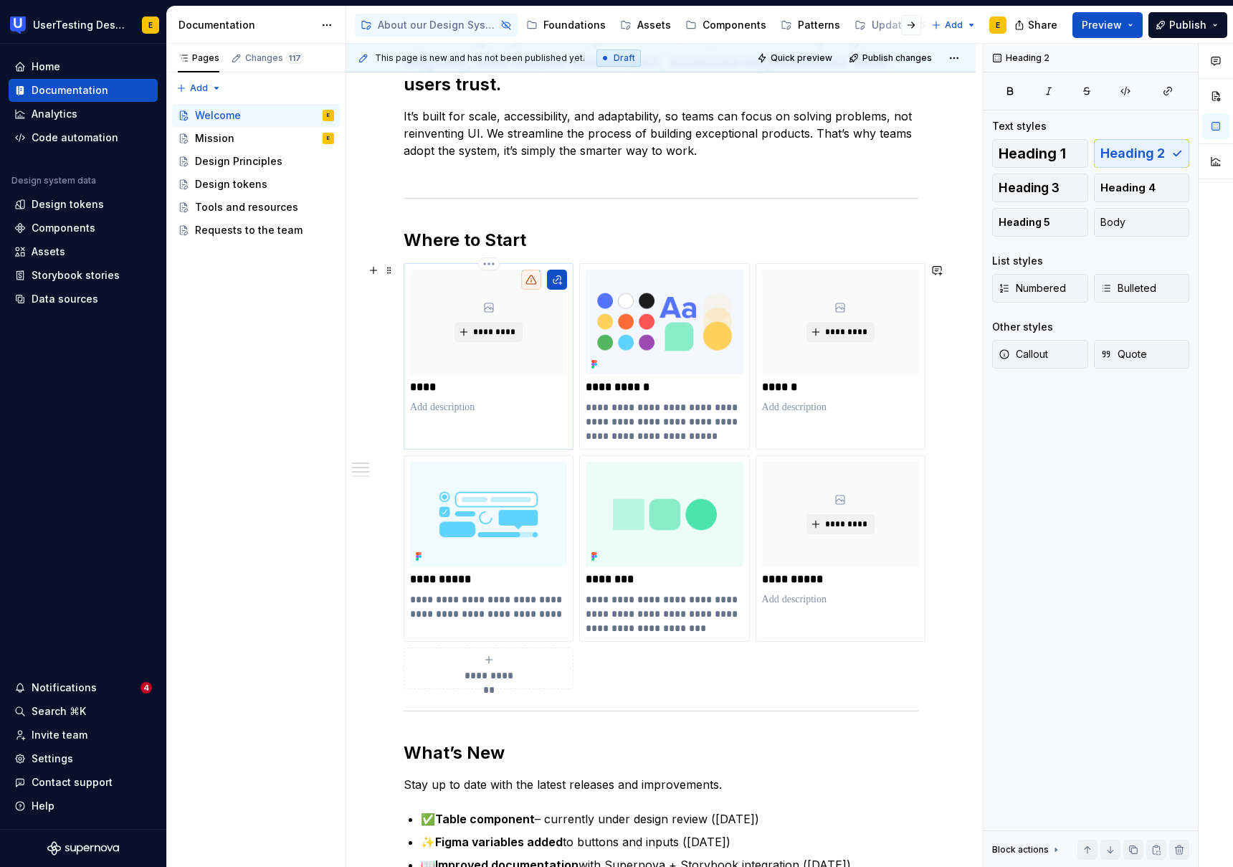
click at [419, 388] on p "****" at bounding box center [488, 387] width 157 height 14
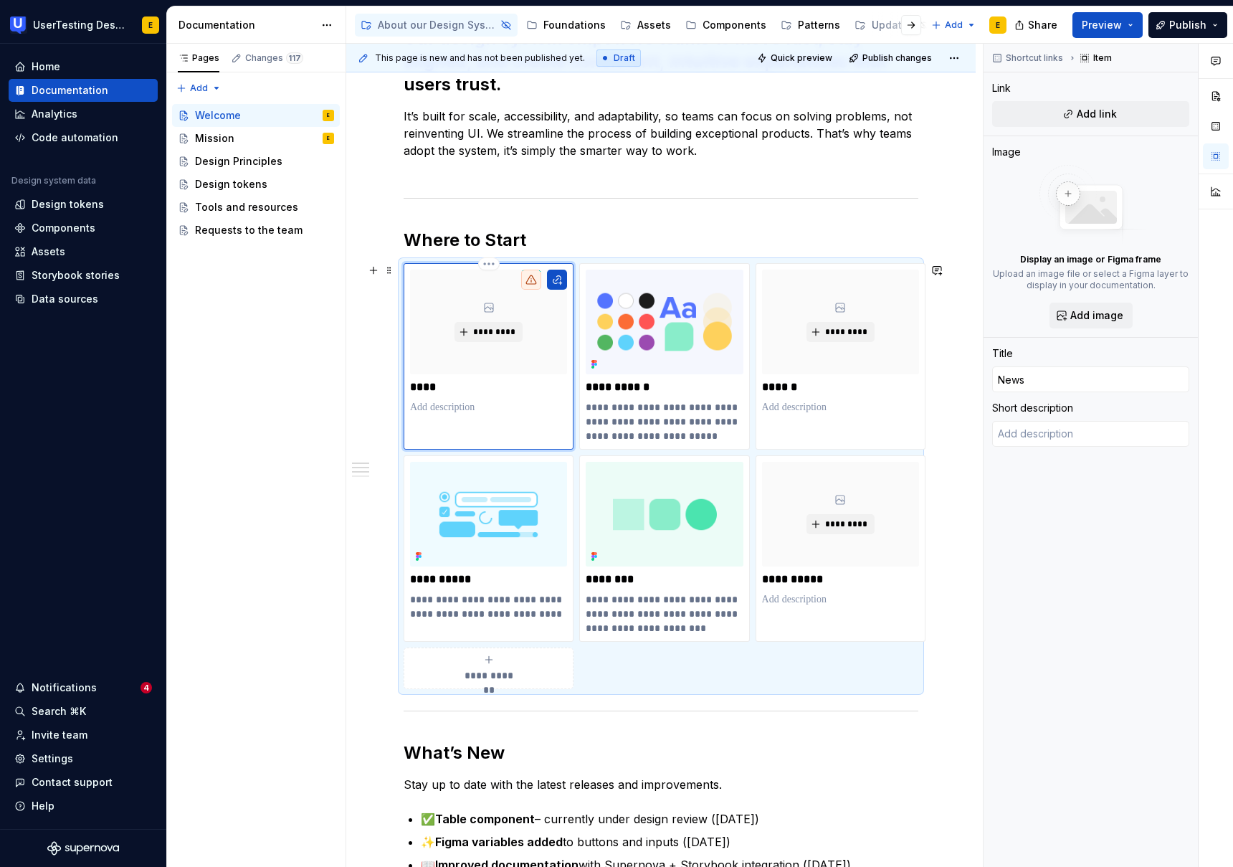
click at [412, 386] on p "****" at bounding box center [488, 387] width 157 height 14
type textarea "*"
type input "WNews"
type textarea "*"
type input "WhNews"
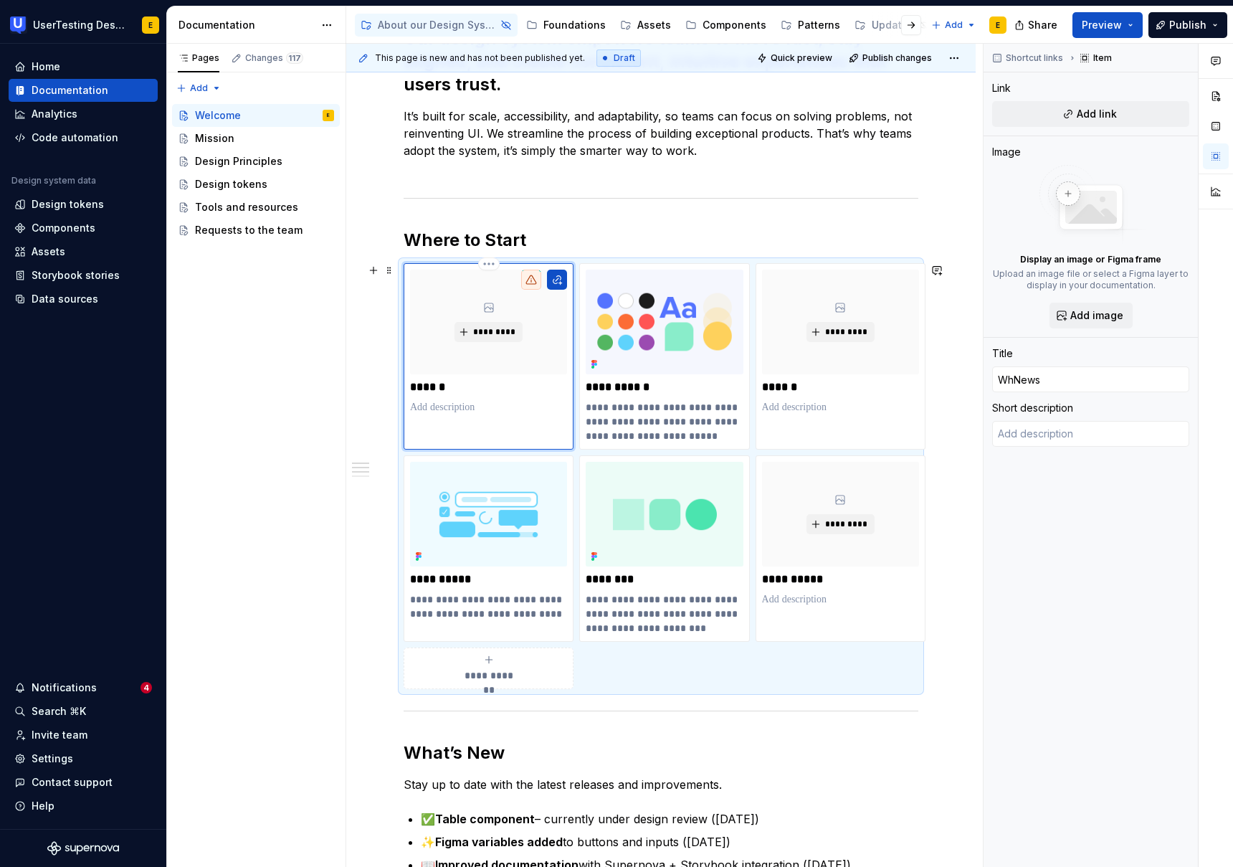
type textarea "*"
type input "WhaNews"
type textarea "*"
type input "WhatNews"
type textarea "*"
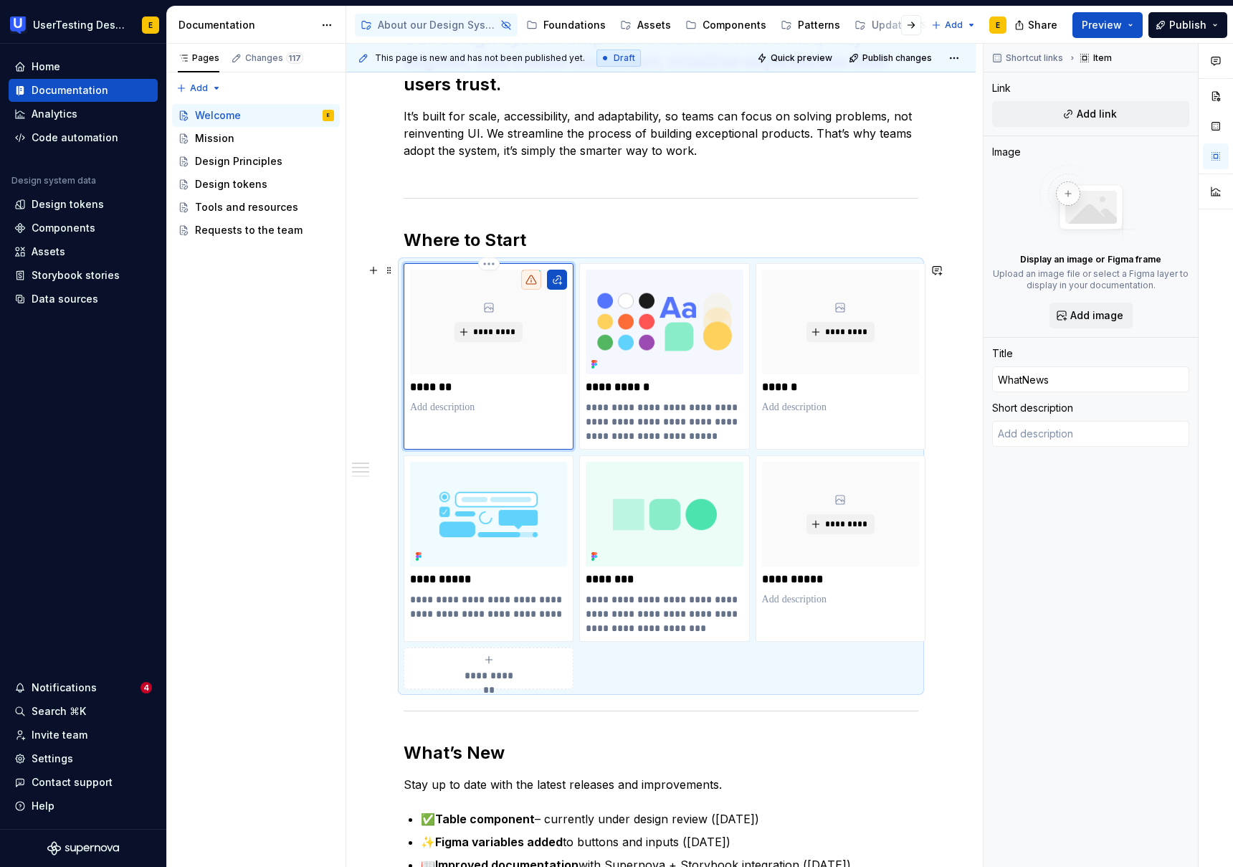
type input "What0News"
type textarea "*"
type input "WhatNews"
type textarea "*"
type input "WhaNews"
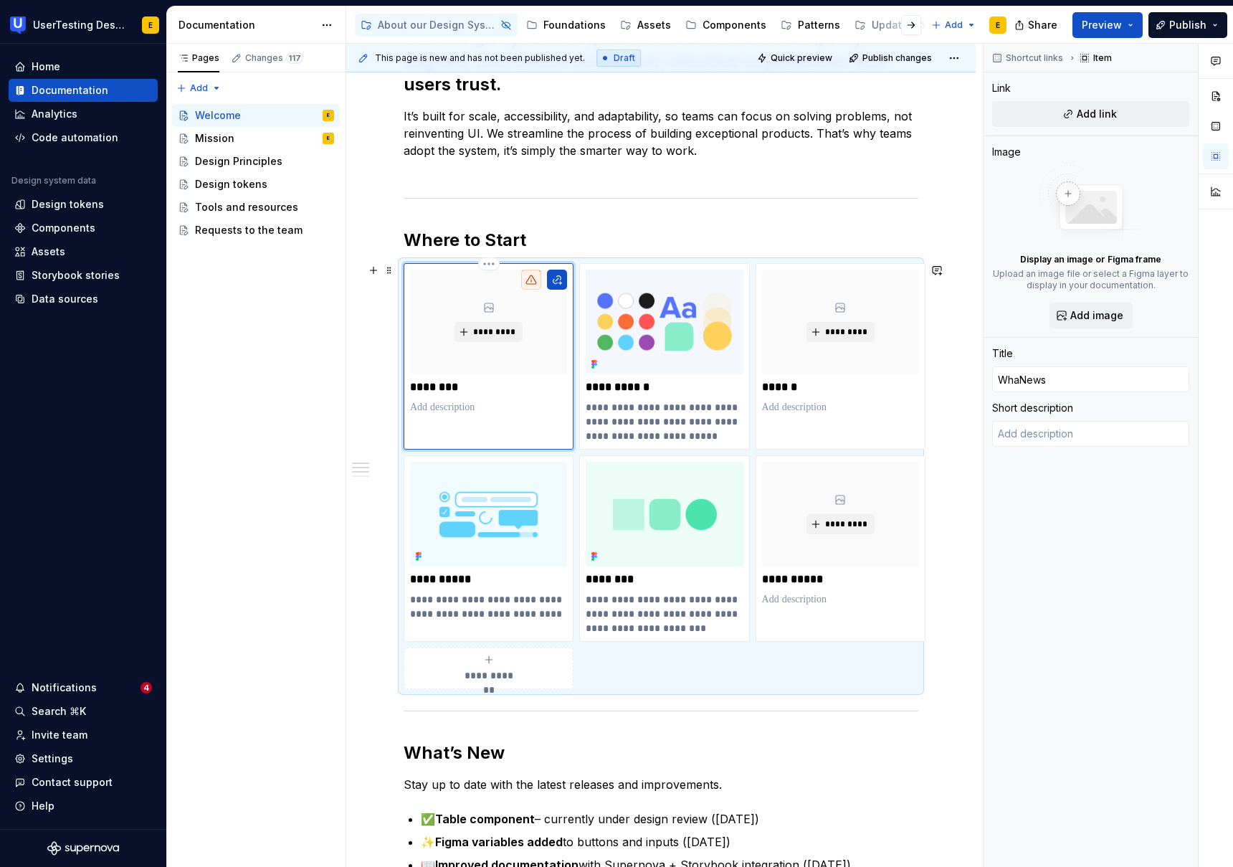
type textarea "*"
type input "WhNews"
type textarea "*"
type input "WNews"
type textarea "*"
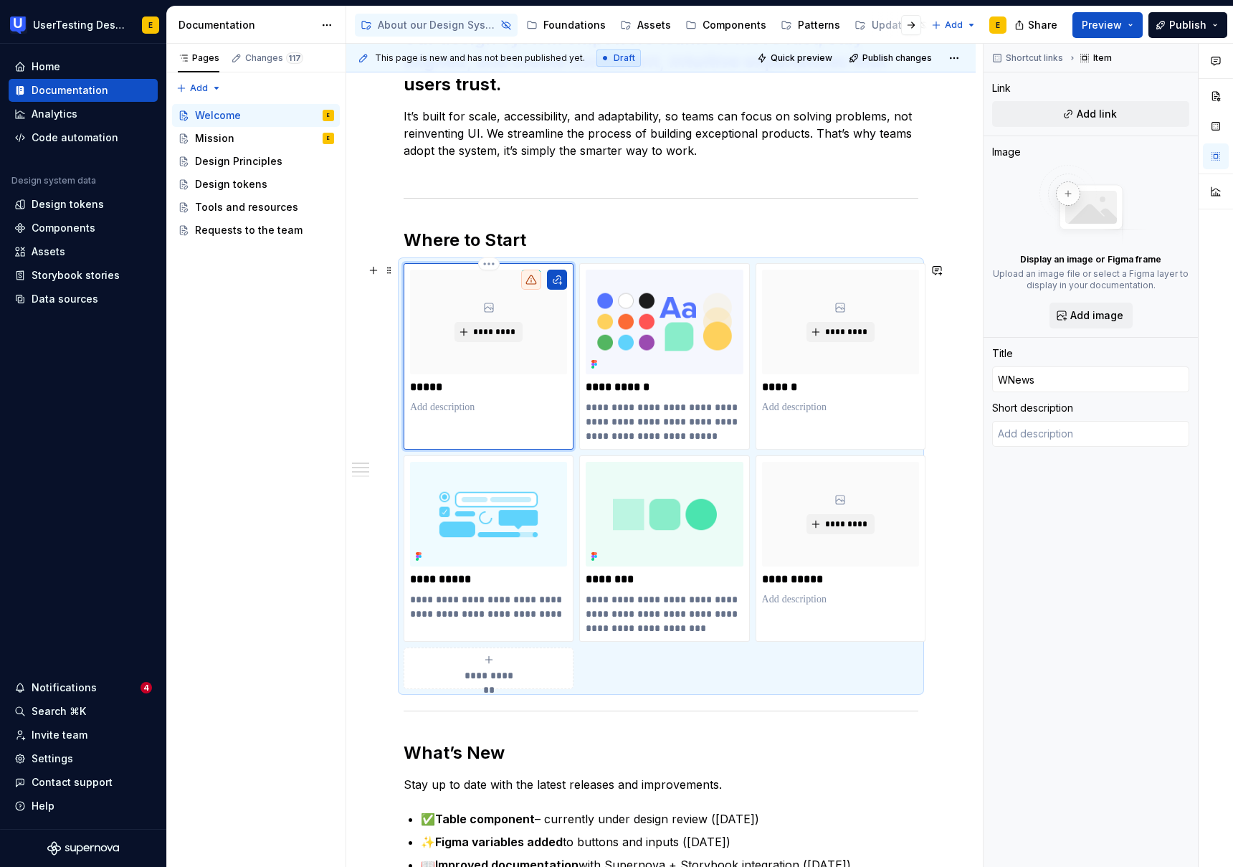
type input "News"
click at [292, 409] on div "Pages Changes 117 Add Accessibility guide for tree Page tree. Navigate the tree…" at bounding box center [255, 456] width 179 height 824
click at [361, 418] on div "**********" at bounding box center [661, 701] width 630 height 1417
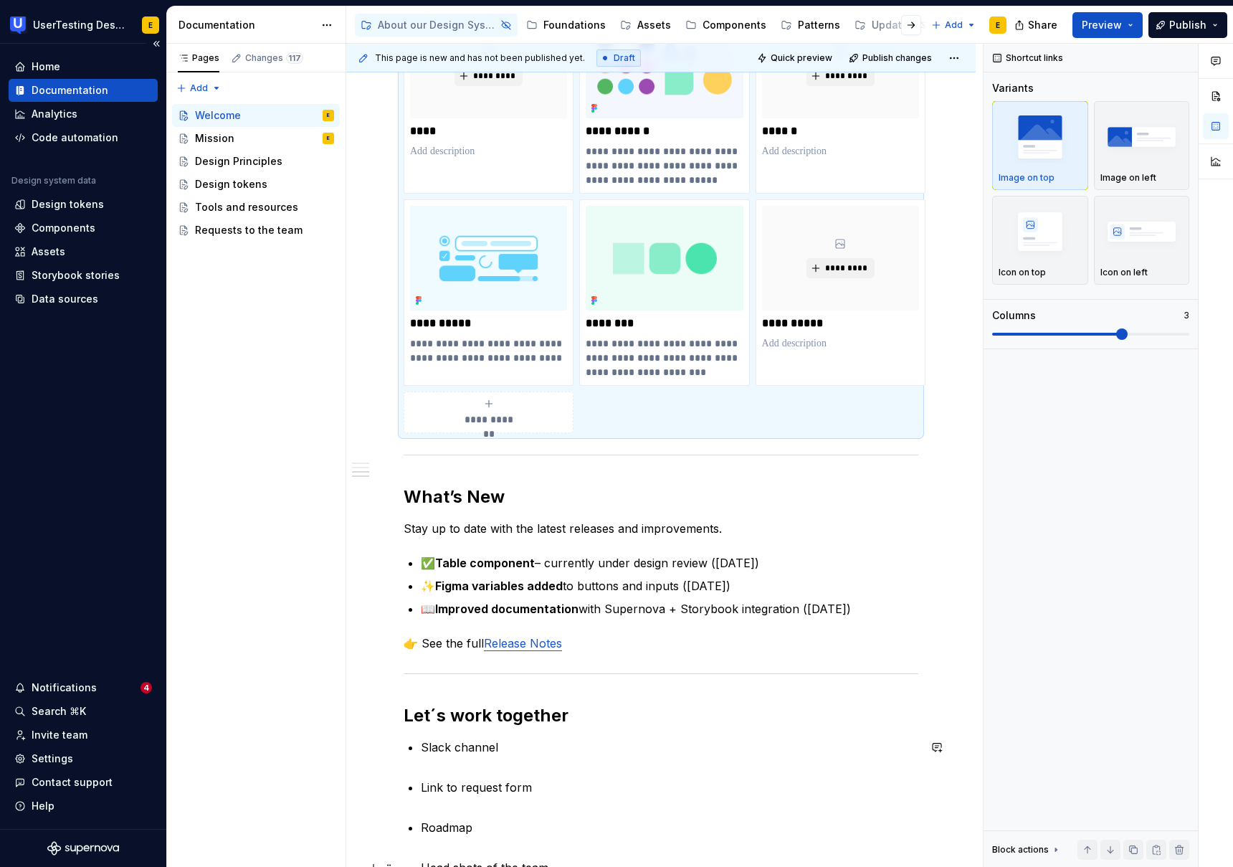
scroll to position [794, 0]
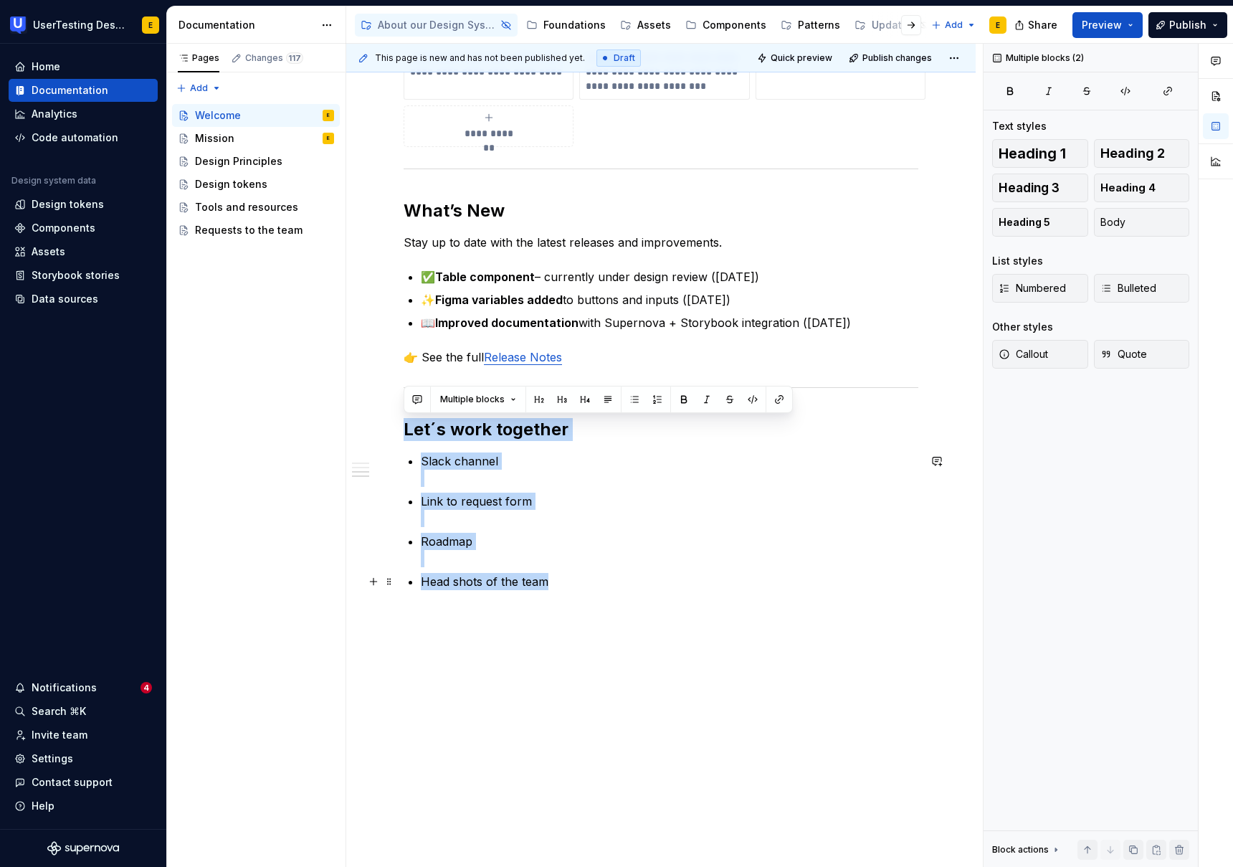
drag, startPoint x: 406, startPoint y: 428, endPoint x: 620, endPoint y: 581, distance: 263.6
click at [620, 581] on div "**********" at bounding box center [661, 37] width 515 height 1105
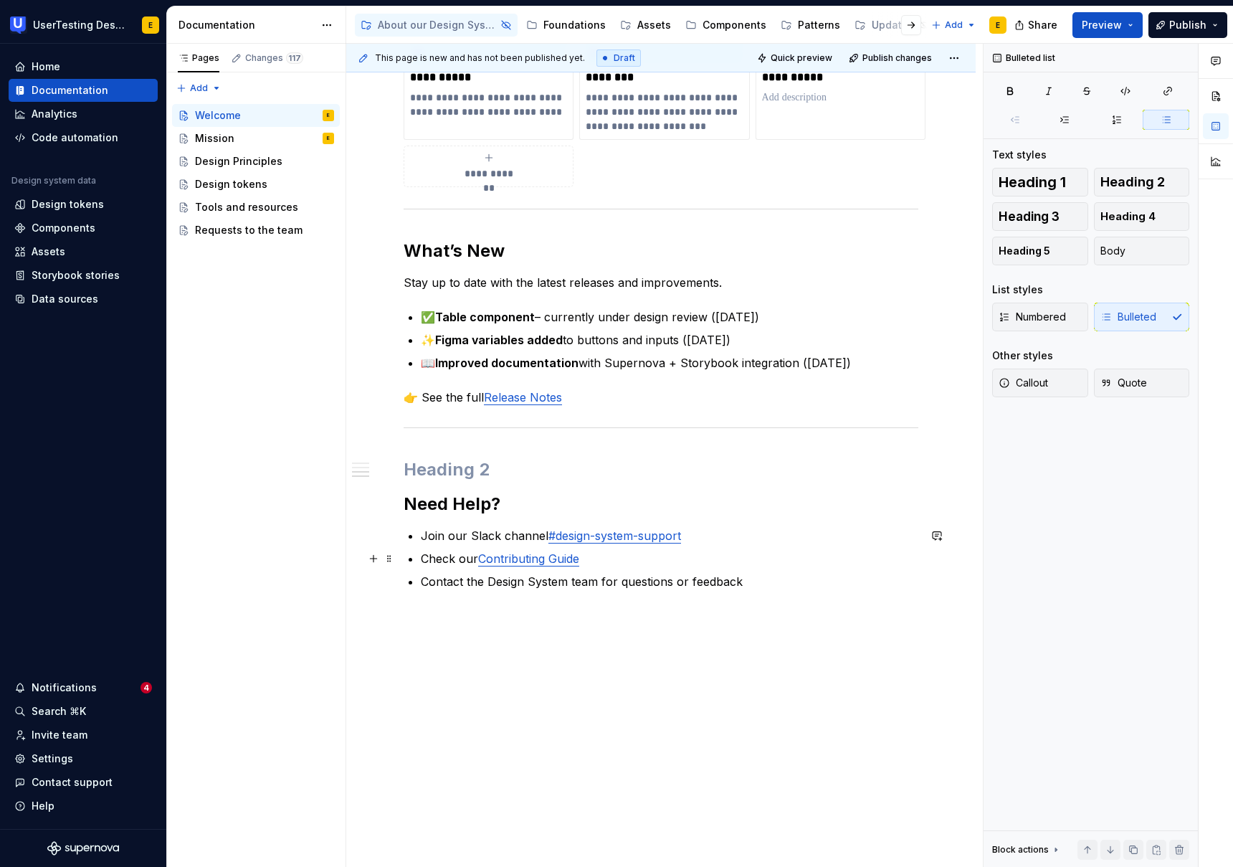
scroll to position [754, 0]
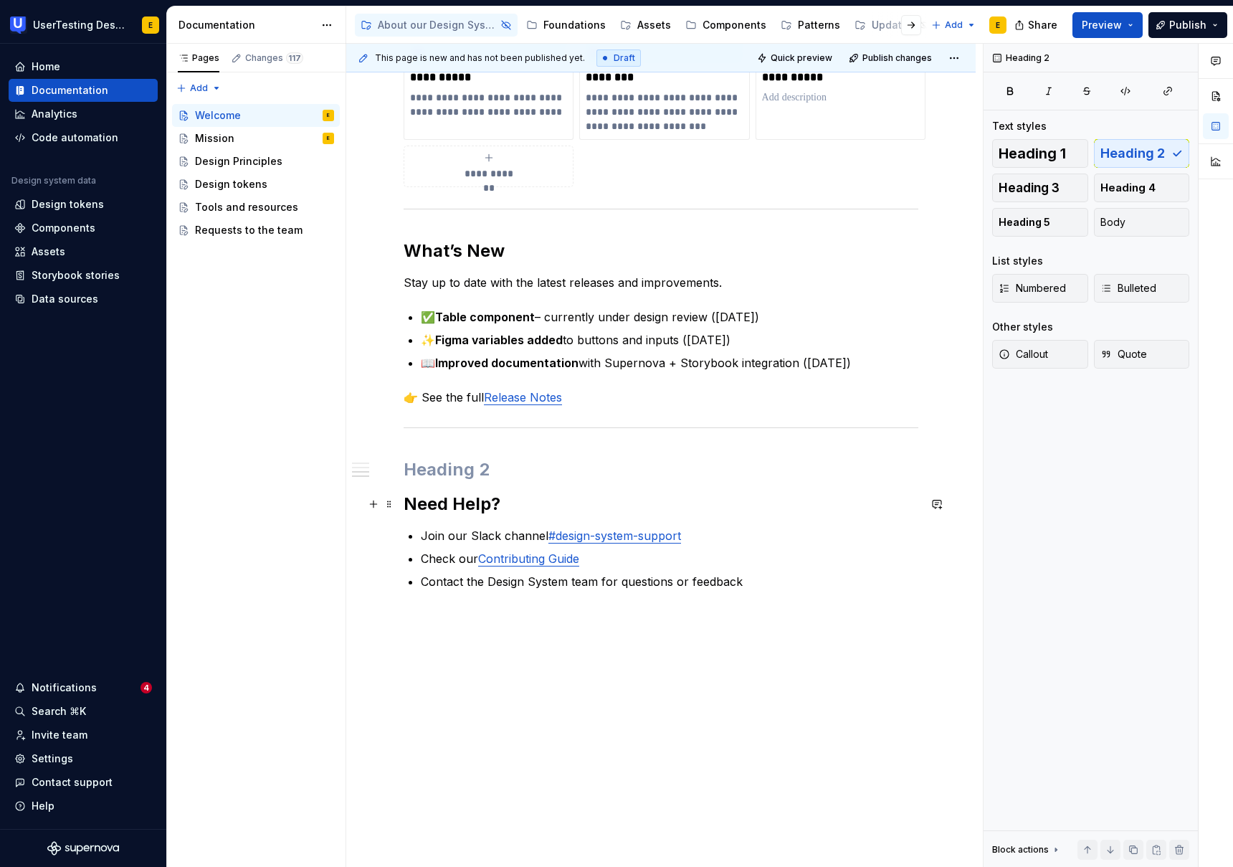
click at [406, 500] on h2 "Need Help?" at bounding box center [661, 504] width 515 height 23
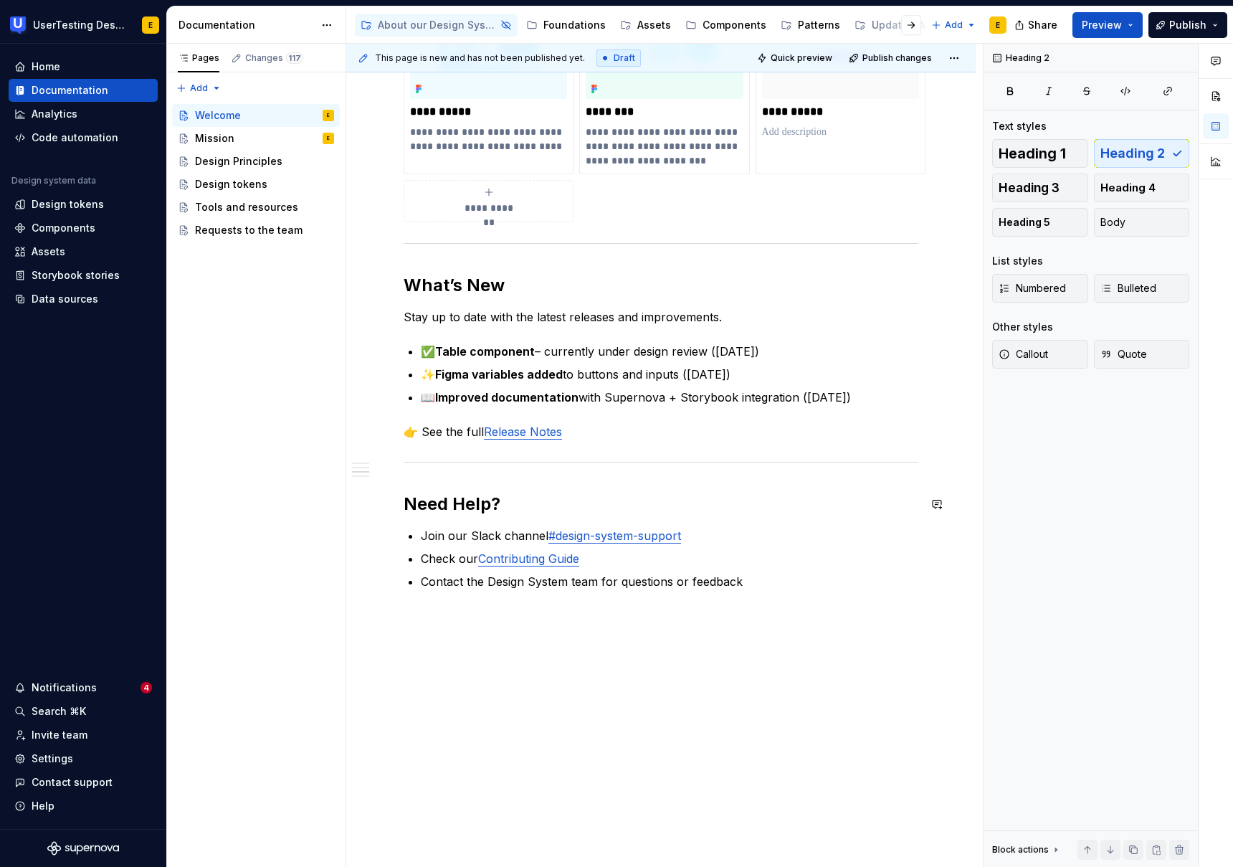
scroll to position [720, 0]
click at [657, 533] on link "#design-system-support" at bounding box center [614, 535] width 133 height 14
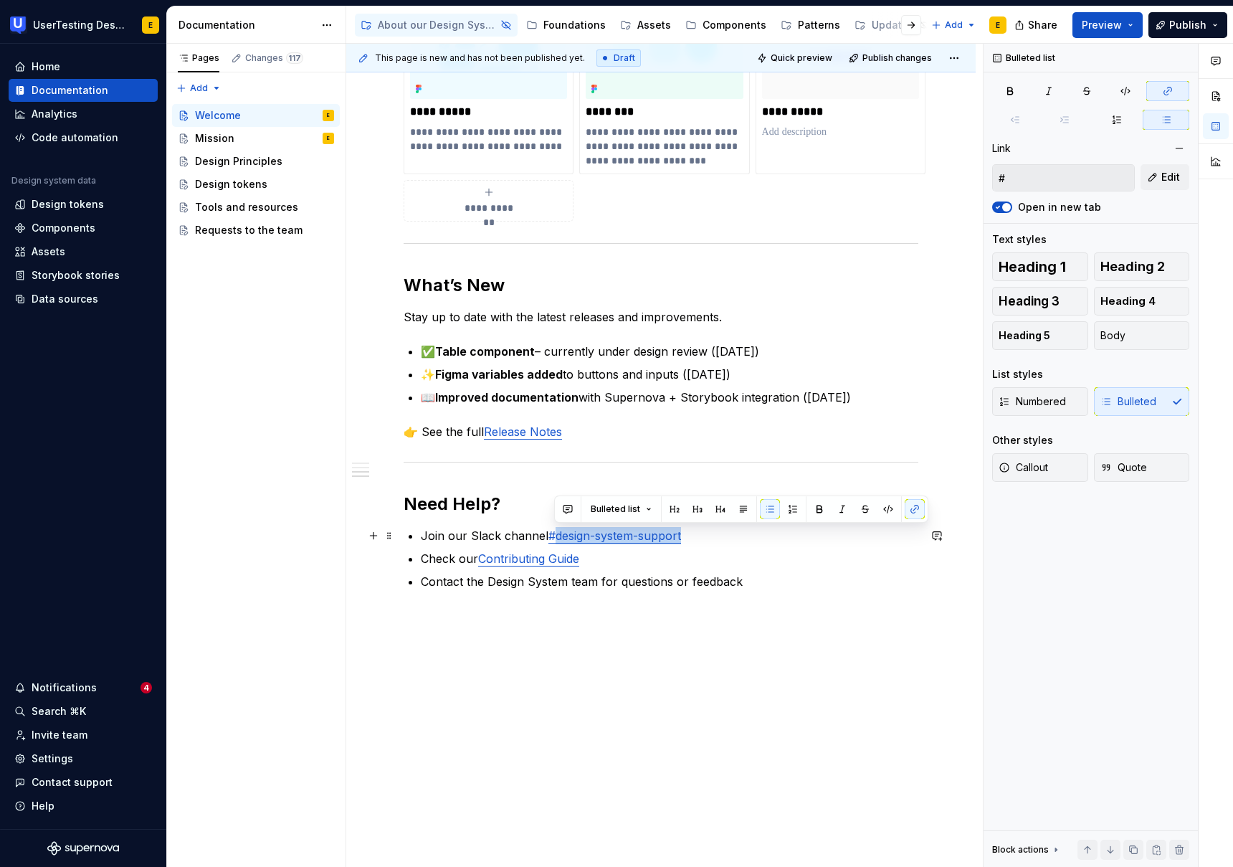
drag, startPoint x: 682, startPoint y: 535, endPoint x: 557, endPoint y: 536, distance: 124.8
click at [557, 536] on link "#design-system-support" at bounding box center [614, 535] width 133 height 14
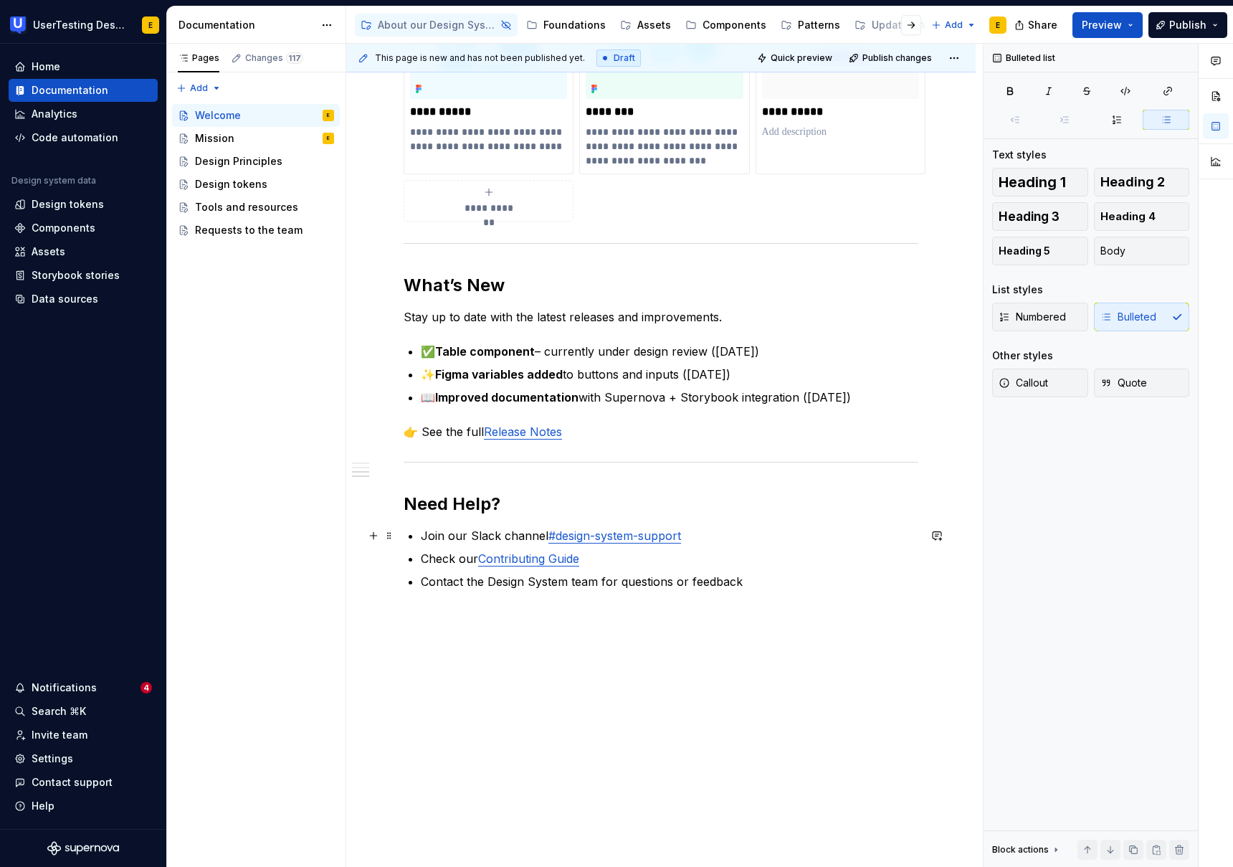
click at [588, 535] on link "#design-system-support" at bounding box center [614, 535] width 133 height 14
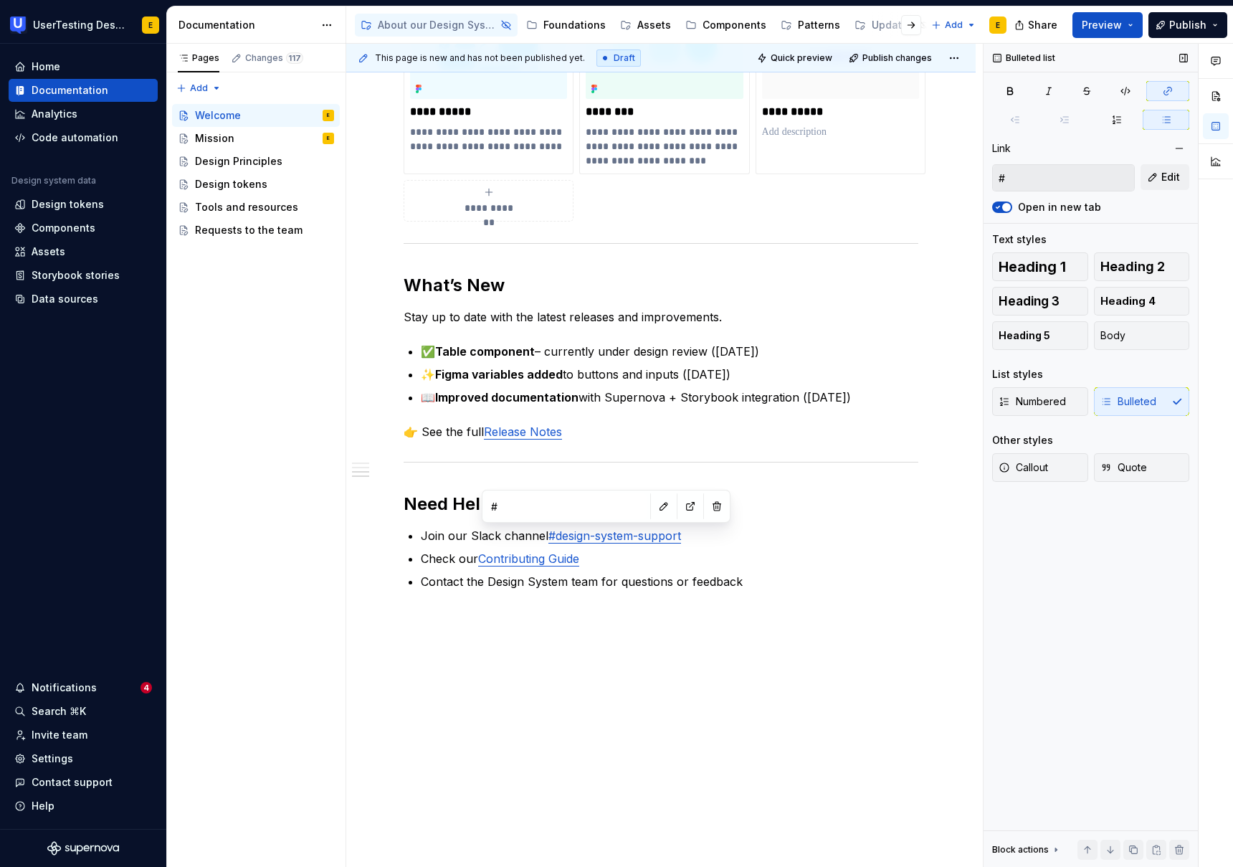
click at [1029, 176] on input "#" at bounding box center [1063, 178] width 141 height 26
click at [518, 498] on input "#" at bounding box center [566, 506] width 162 height 26
click at [654, 505] on button "button" at bounding box center [664, 506] width 20 height 20
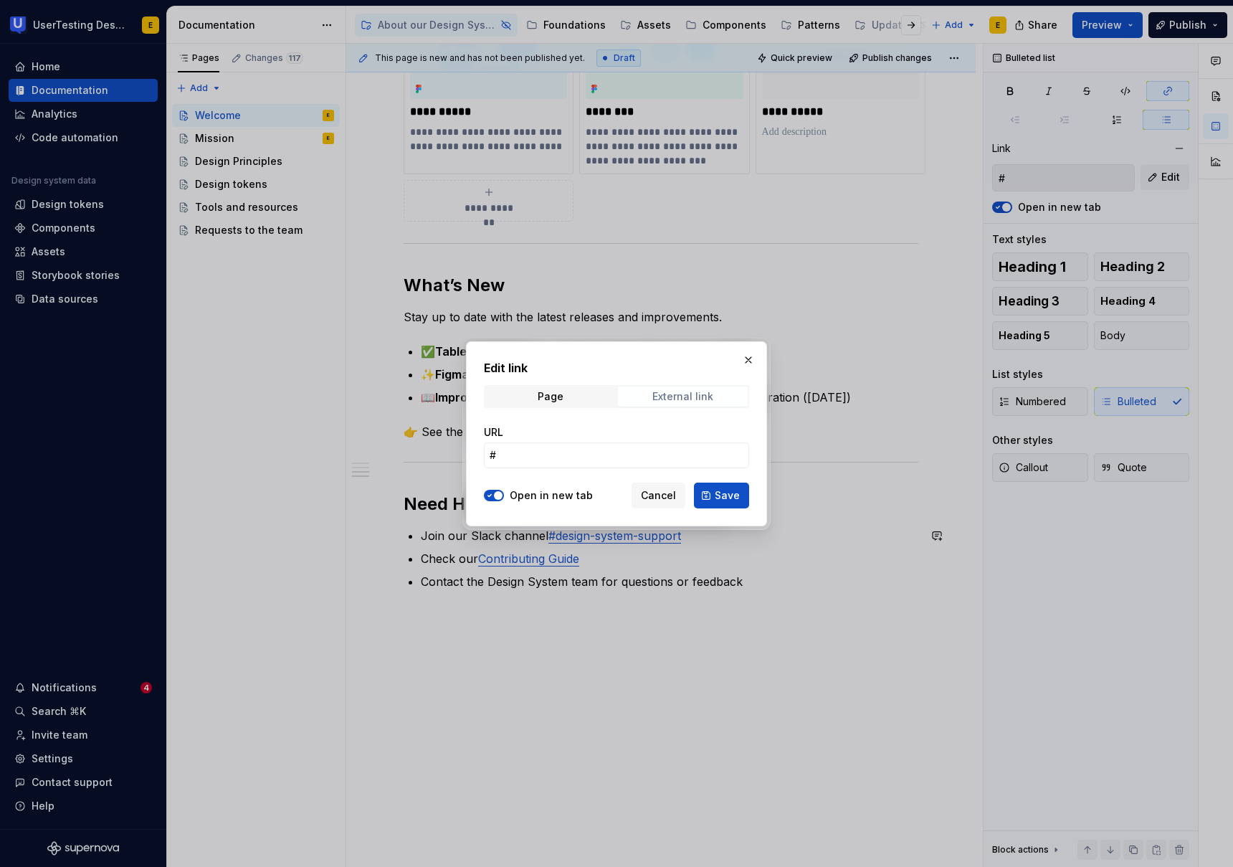
click at [670, 391] on div "External link" at bounding box center [682, 396] width 61 height 11
type textarea "*"
click at [533, 461] on input "#" at bounding box center [616, 455] width 265 height 26
paste input "[URL][DOMAIN_NAME]"
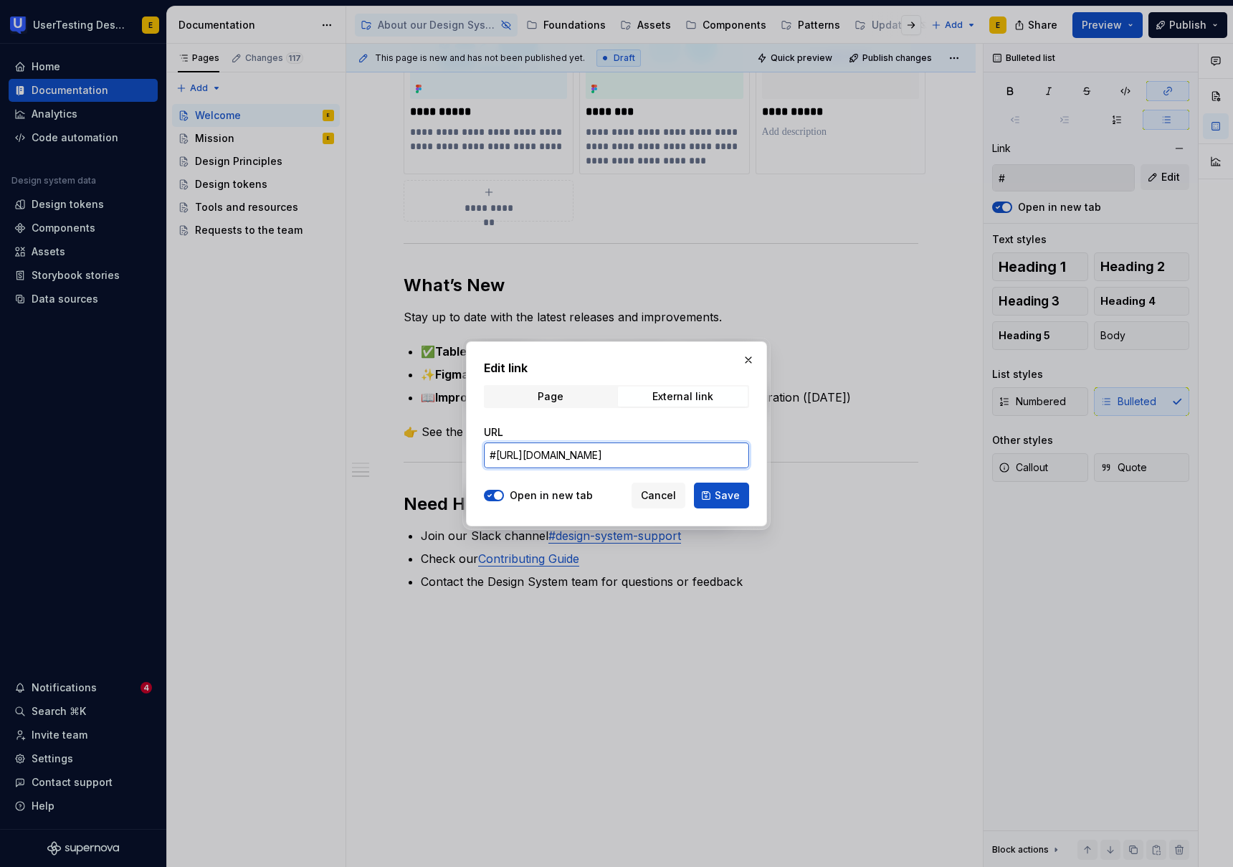
drag, startPoint x: 546, startPoint y: 453, endPoint x: 422, endPoint y: 456, distance: 124.8
click at [422, 456] on div "Edit link Page External link URL #[URL][DOMAIN_NAME] Open in new tab Cancel Save" at bounding box center [616, 433] width 1233 height 867
drag, startPoint x: 497, startPoint y: 455, endPoint x: 500, endPoint y: 483, distance: 28.2
click at [497, 458] on input "#[URL][DOMAIN_NAME]" at bounding box center [616, 455] width 265 height 26
type input "[URL][DOMAIN_NAME]"
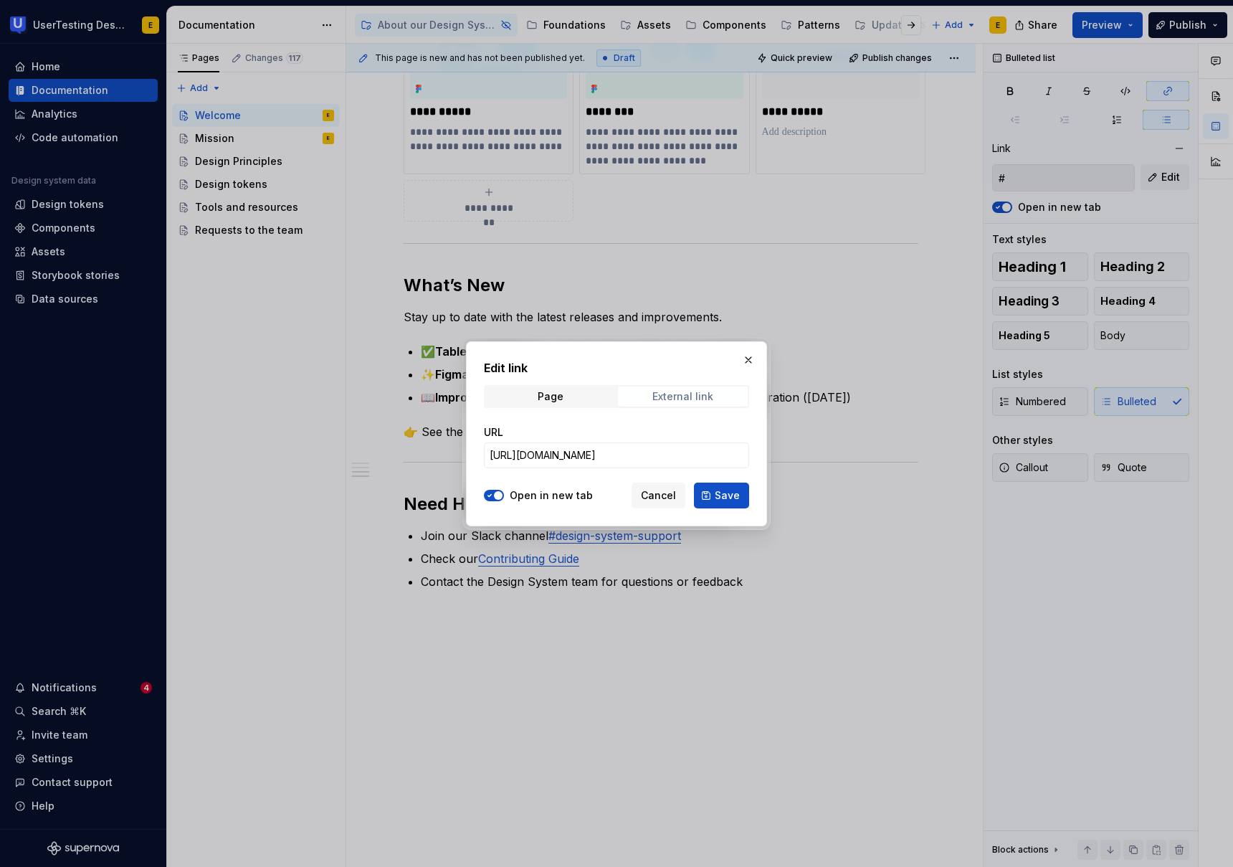
click at [704, 391] on div "External link" at bounding box center [682, 396] width 61 height 11
click at [739, 498] on button "Save" at bounding box center [721, 496] width 55 height 26
type input "[URL][DOMAIN_NAME]"
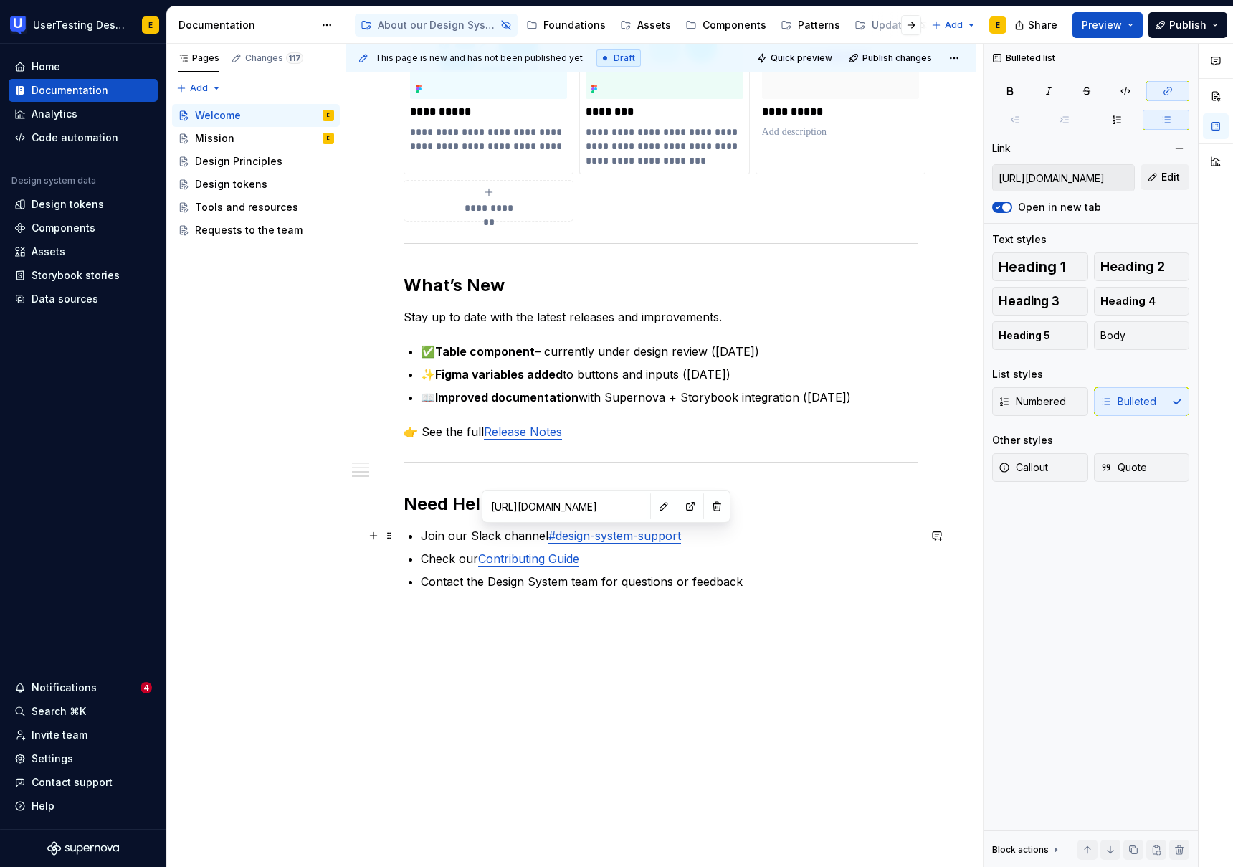
click at [619, 538] on link "#design-system-support" at bounding box center [614, 535] width 133 height 14
click at [682, 510] on button "button" at bounding box center [692, 506] width 20 height 20
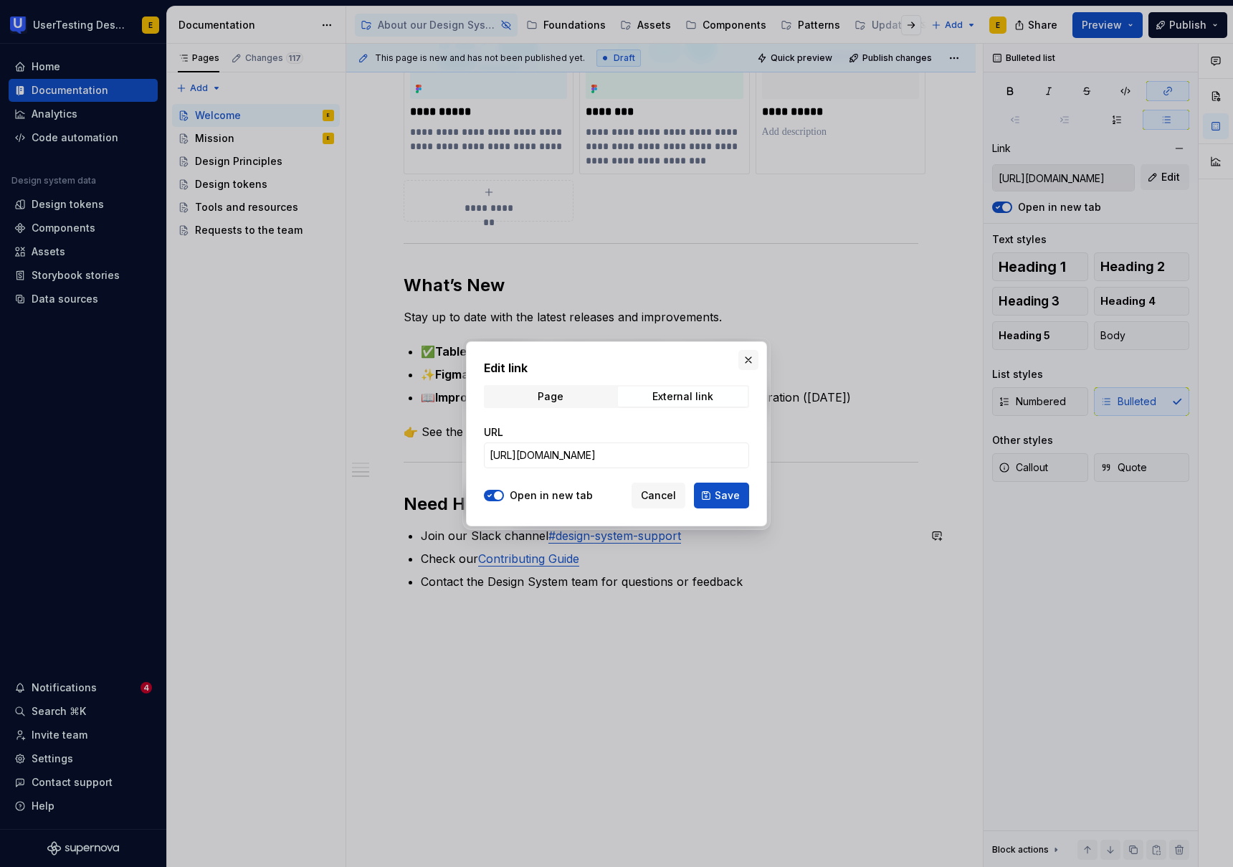
click at [749, 360] on button "button" at bounding box center [748, 360] width 20 height 20
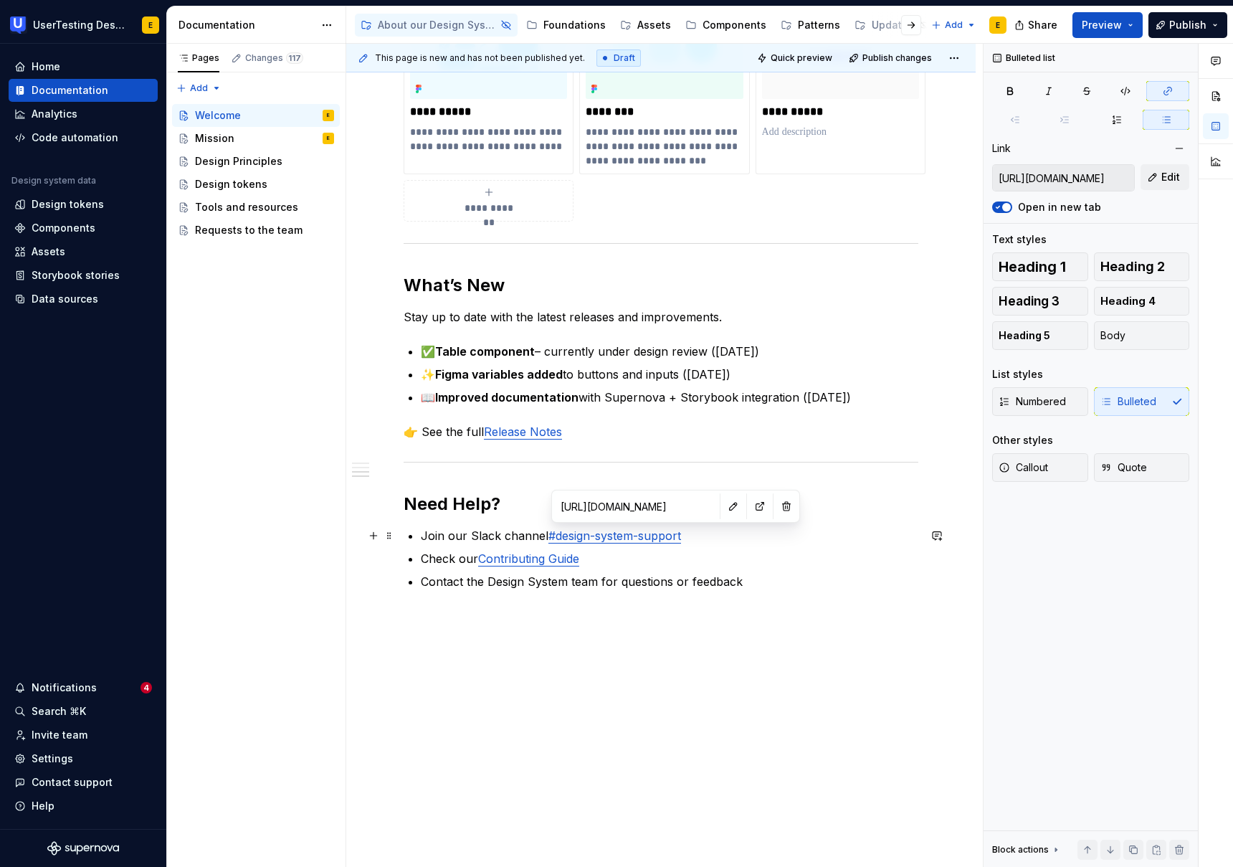
click at [660, 538] on link "#design-system-support" at bounding box center [614, 535] width 133 height 14
click at [585, 538] on link "#design-system-support" at bounding box center [614, 535] width 133 height 14
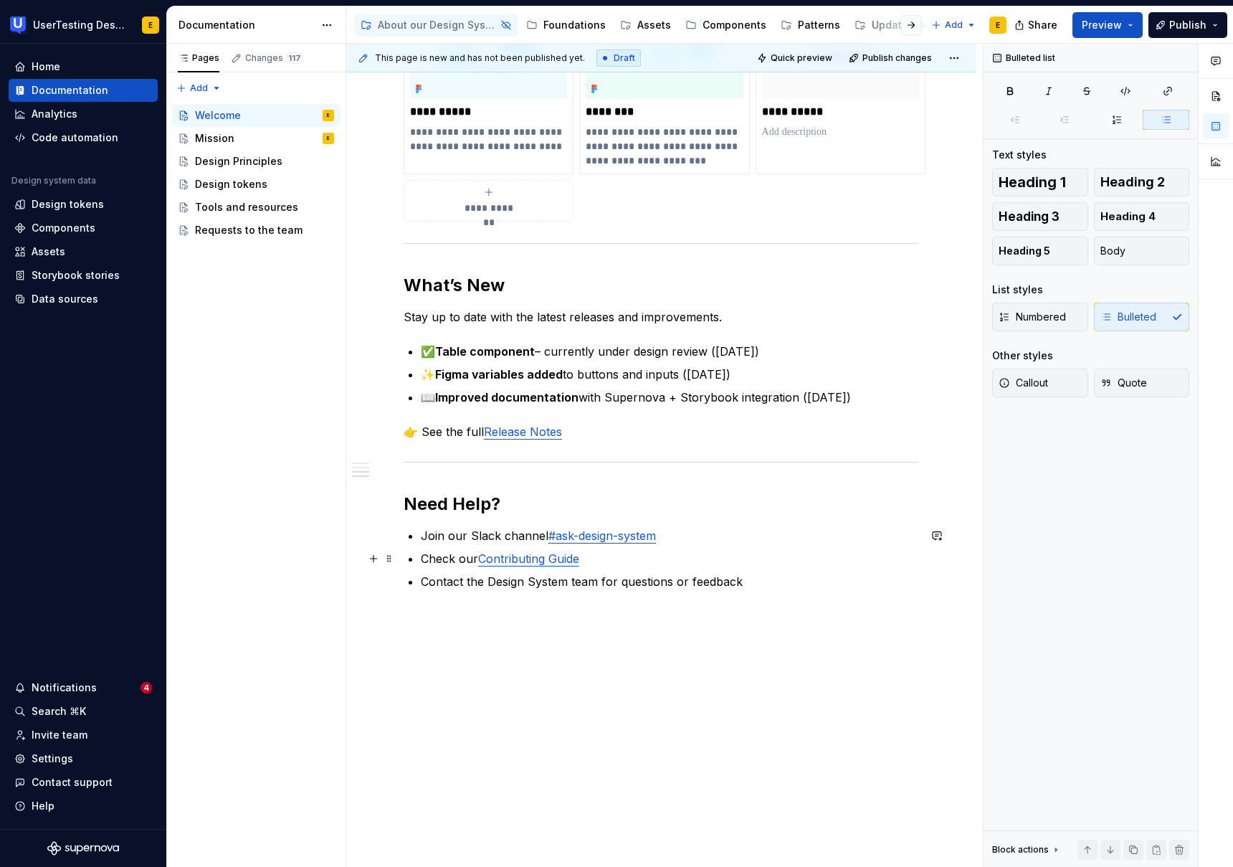
click at [611, 559] on p "Check our Contributing Guide" at bounding box center [670, 558] width 498 height 17
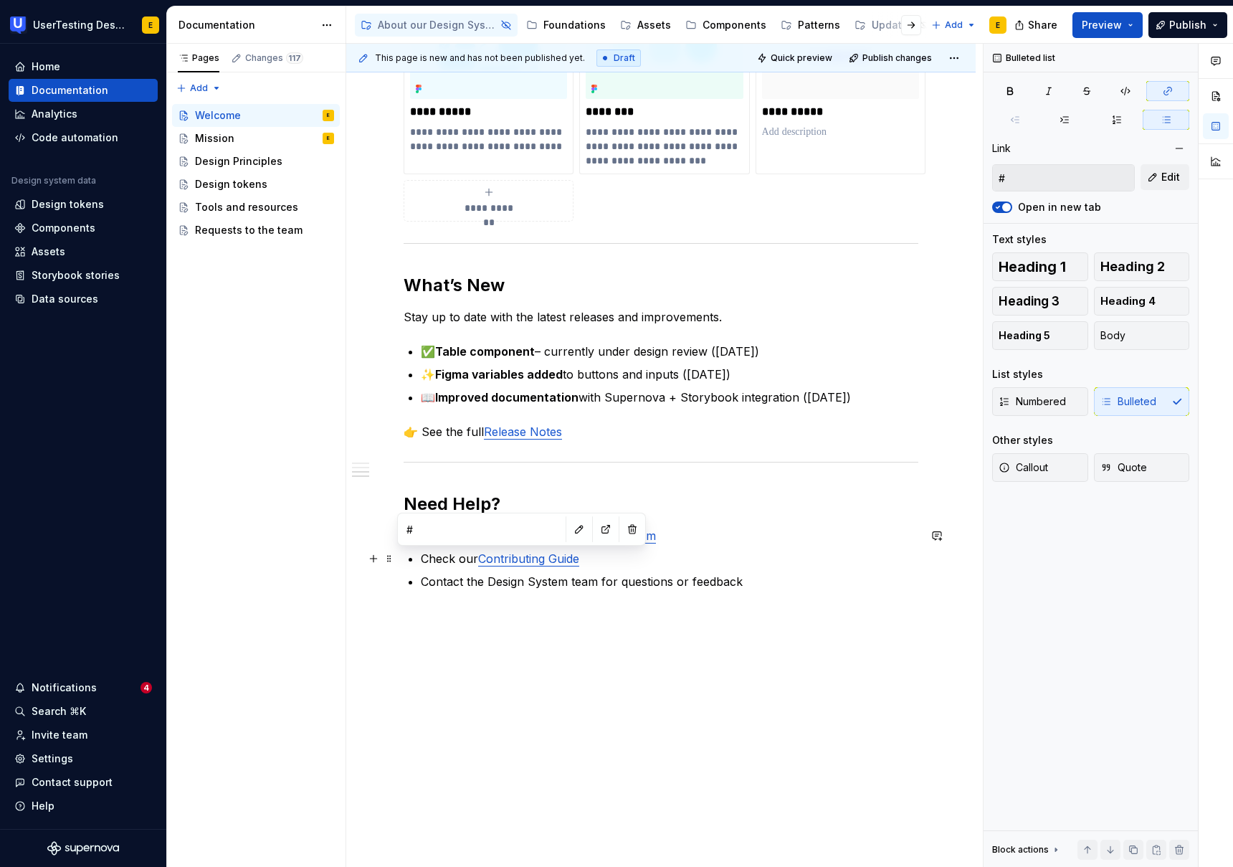
click at [505, 559] on link "Contributing Guide" at bounding box center [528, 558] width 101 height 14
click at [615, 561] on p "Check our Contributing Guide" at bounding box center [670, 558] width 498 height 17
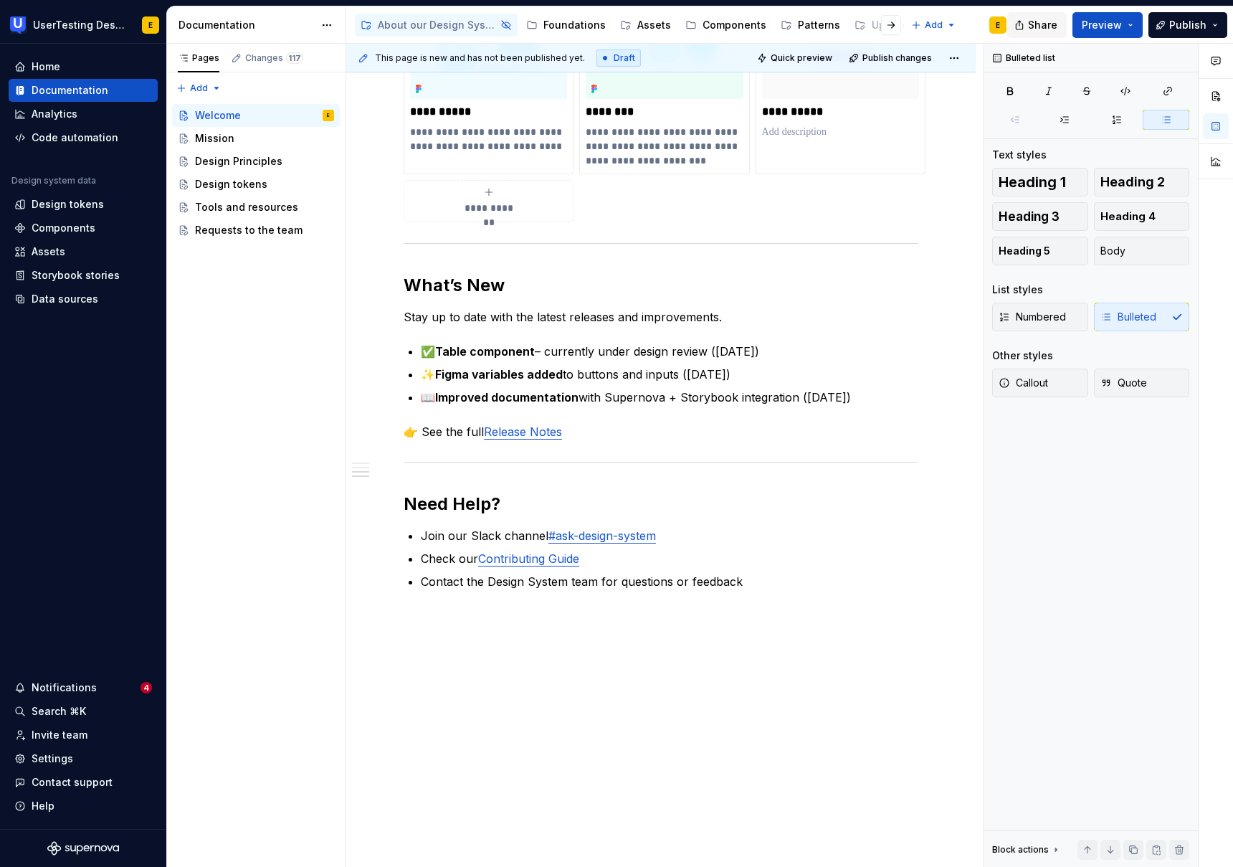
type textarea "*"
